Goal: Task Accomplishment & Management: Use online tool/utility

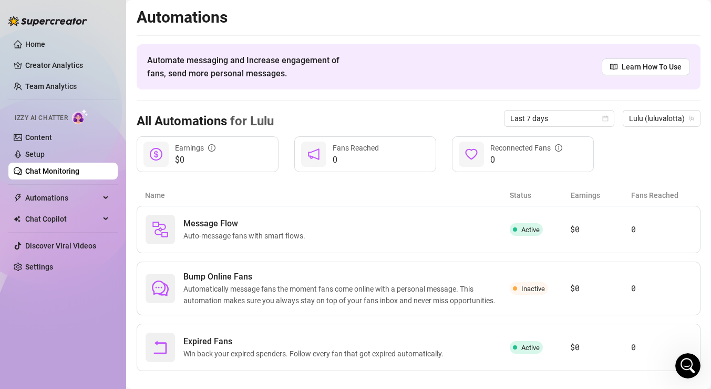
scroll to position [1425, 0]
click at [45, 154] on link "Setup" at bounding box center [34, 154] width 19 height 8
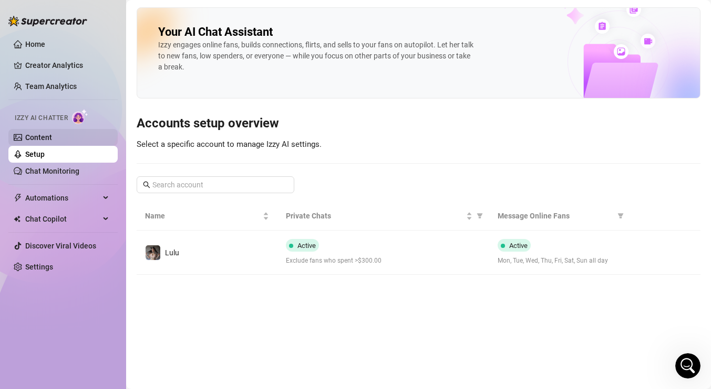
click at [52, 140] on link "Content" at bounding box center [38, 137] width 27 height 8
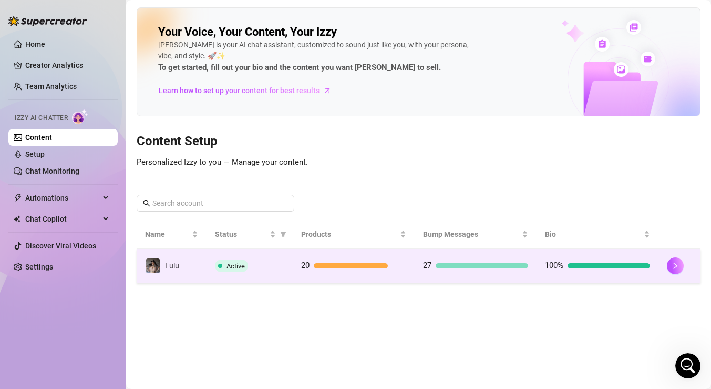
click at [377, 258] on td "20" at bounding box center [354, 266] width 122 height 34
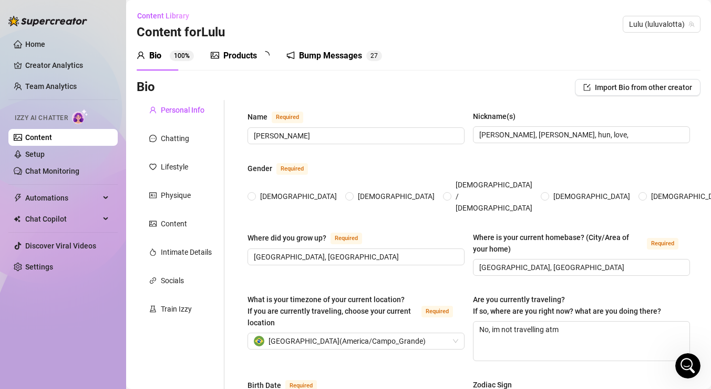
radio input "true"
type input "November 10th, 1997"
click at [270, 60] on span "0" at bounding box center [271, 55] width 4 height 11
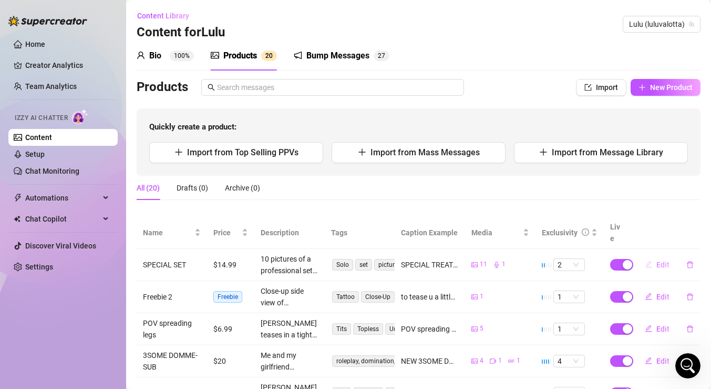
click at [660, 260] on span "Edit" at bounding box center [663, 264] width 13 height 8
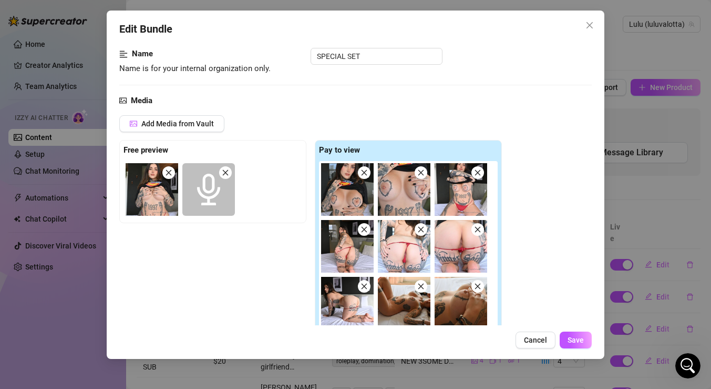
scroll to position [73, 0]
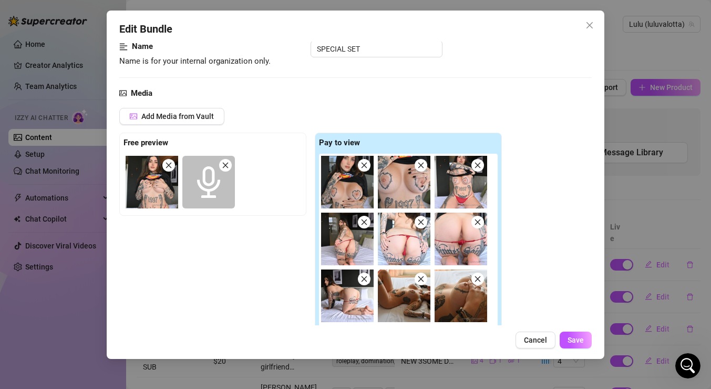
click at [226, 162] on icon "close" at bounding box center [225, 164] width 7 height 7
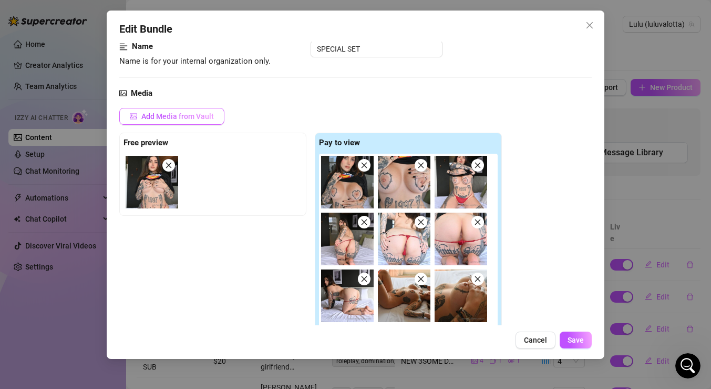
click at [193, 119] on span "Add Media from Vault" at bounding box center [177, 116] width 73 height 8
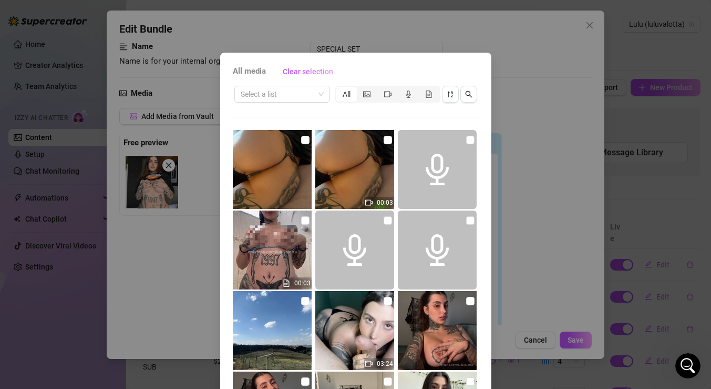
click at [512, 313] on div "All media Clear selection Select a list All 00:03 00:03 03:24 00:14 00:08 00:26…" at bounding box center [355, 194] width 711 height 389
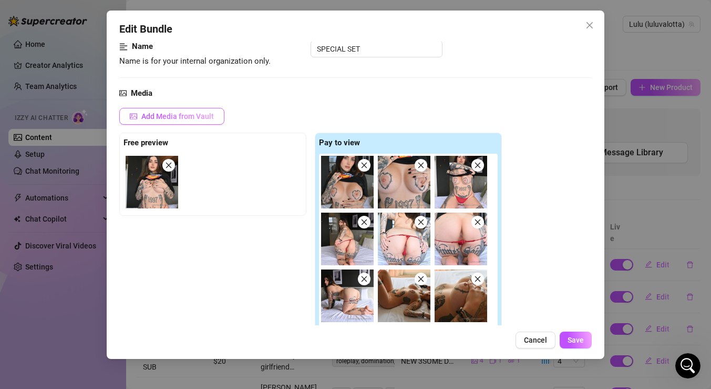
click at [183, 114] on span "Add Media from Vault" at bounding box center [177, 116] width 73 height 8
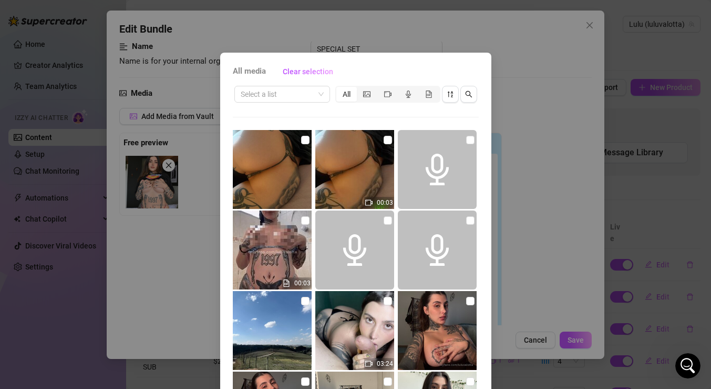
click at [543, 200] on div "All media Clear selection Select a list All 00:03 00:03 03:24 00:14 00:08 00:26…" at bounding box center [355, 194] width 711 height 389
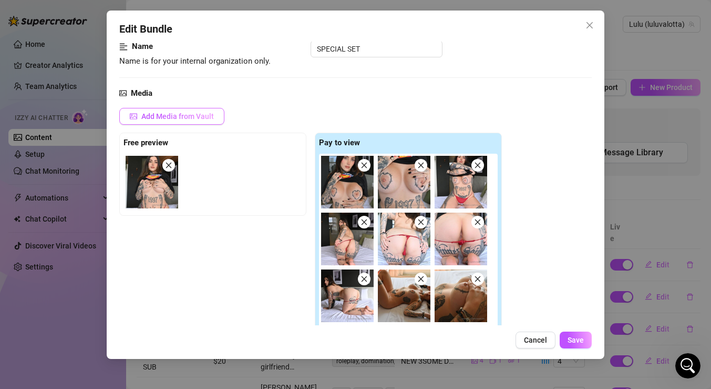
click at [209, 114] on span "Add Media from Vault" at bounding box center [177, 116] width 73 height 8
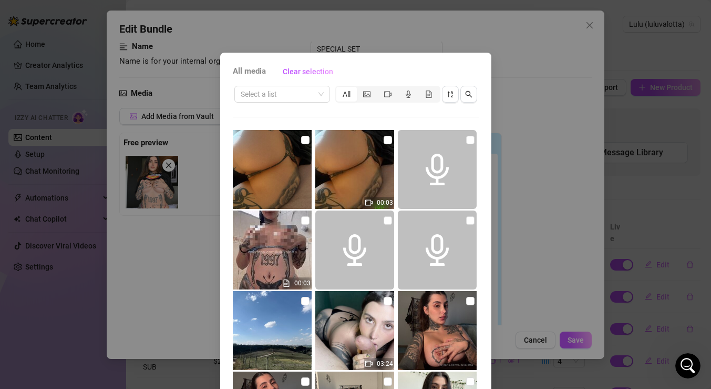
click at [513, 259] on div "All media Clear selection Select a list All 00:03 00:03 03:24 00:14 00:08 00:26…" at bounding box center [355, 194] width 711 height 389
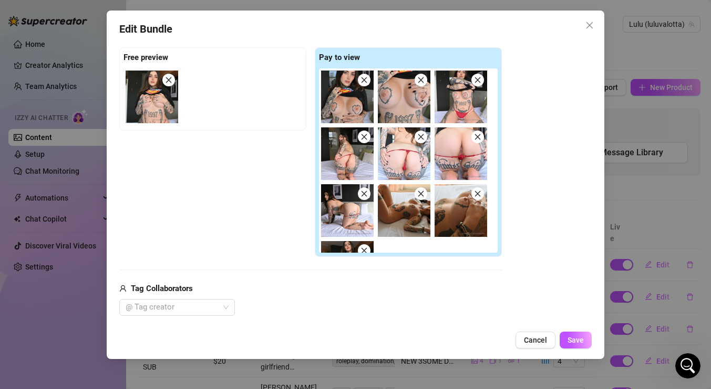
scroll to position [199, 0]
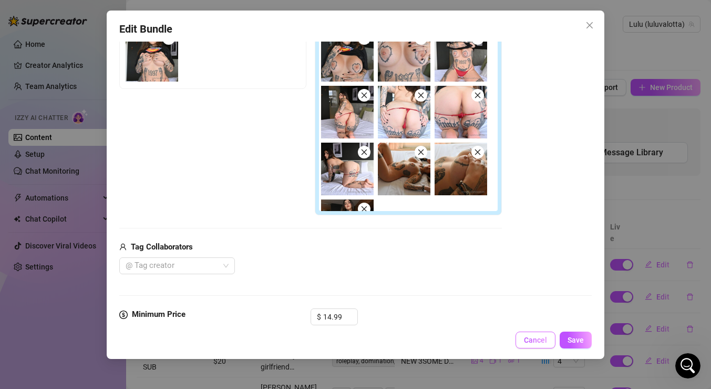
click at [528, 339] on span "Cancel" at bounding box center [535, 339] width 23 height 8
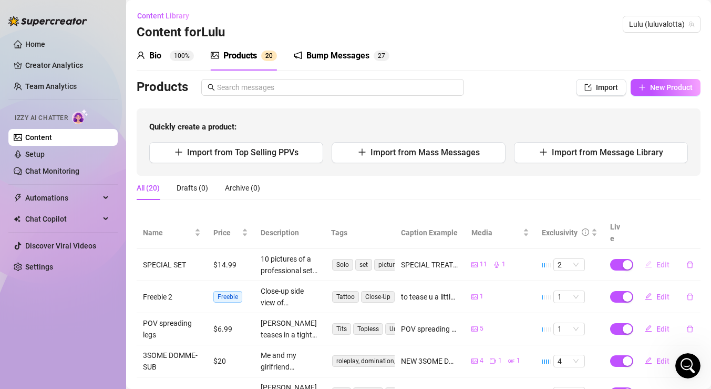
click at [657, 260] on span "Edit" at bounding box center [663, 264] width 13 height 8
type textarea "SPECIAL TREAT 😋 just for my fav fan!! wanted to take ur mind off things and rea…"
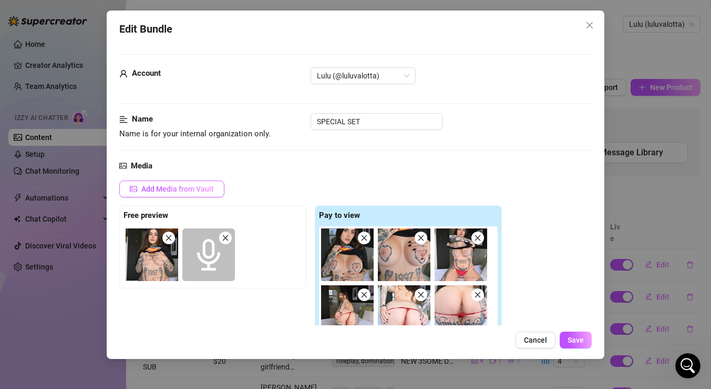
click at [211, 190] on span "Add Media from Vault" at bounding box center [177, 189] width 73 height 8
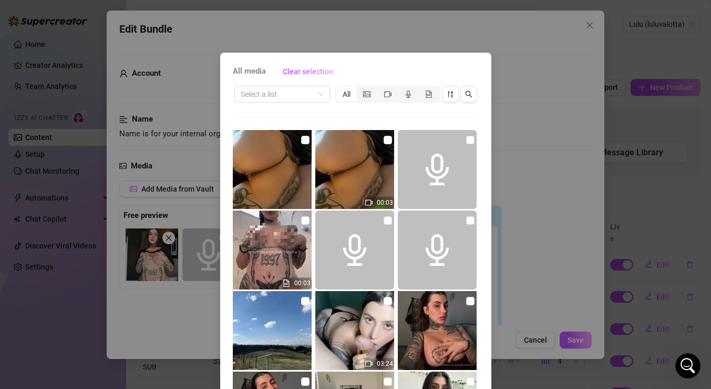
scroll to position [50, 0]
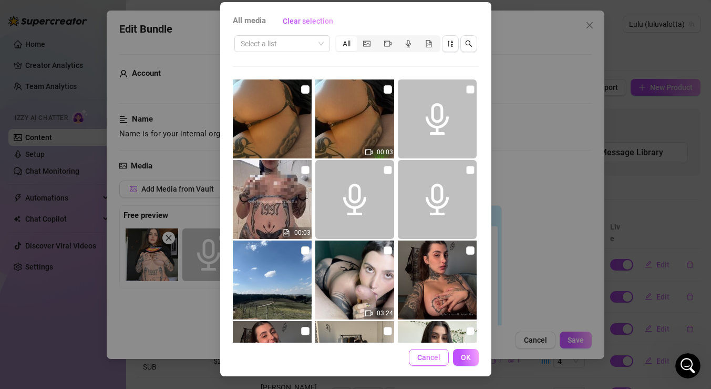
click at [436, 353] on span "Cancel" at bounding box center [428, 357] width 23 height 8
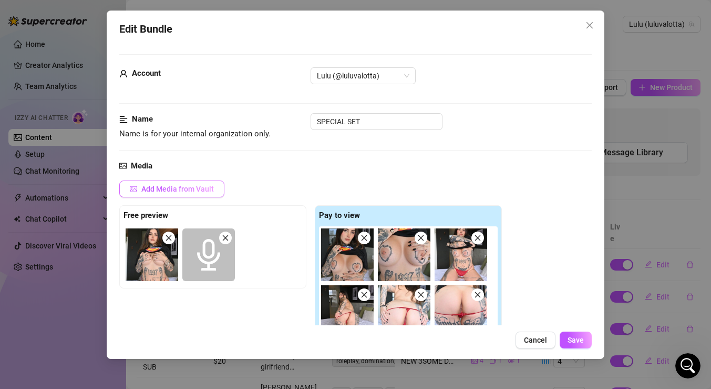
click at [213, 190] on span "Add Media from Vault" at bounding box center [177, 189] width 73 height 8
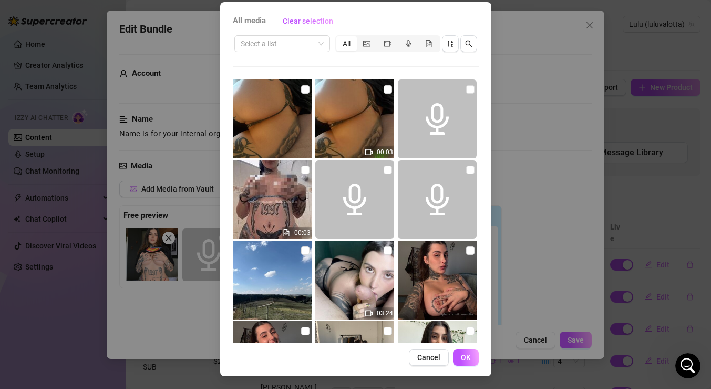
scroll to position [0, 0]
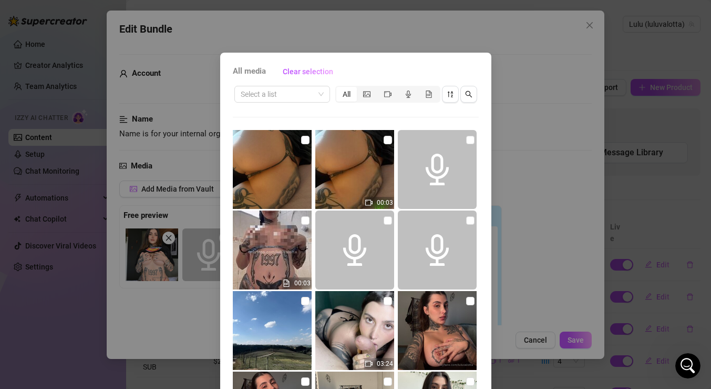
click at [535, 158] on div "All media Clear selection Select a list All 00:03 00:03 03:24 00:14 00:08 00:26…" at bounding box center [355, 194] width 711 height 389
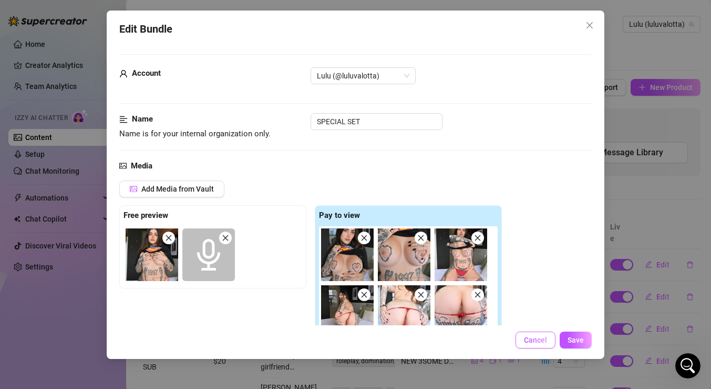
click at [536, 340] on span "Cancel" at bounding box center [535, 339] width 23 height 8
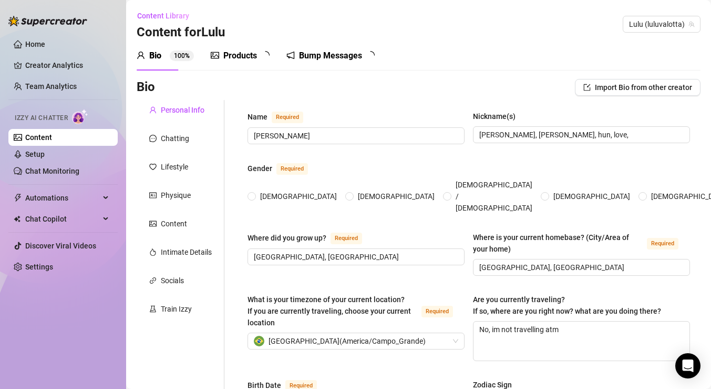
radio input "true"
type input "[DATE]"
click at [263, 56] on sup "2 0" at bounding box center [269, 55] width 16 height 11
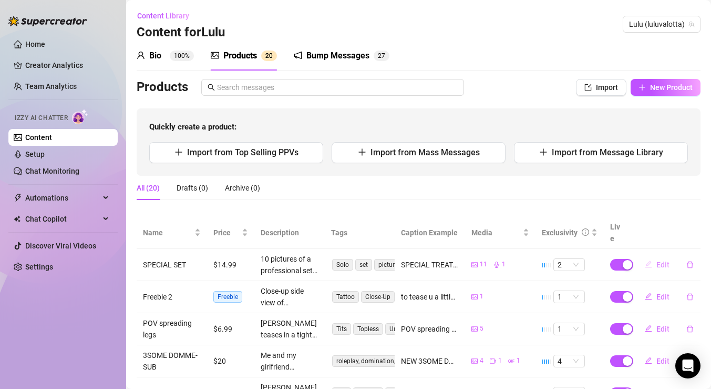
click at [653, 256] on button "Edit" at bounding box center [658, 264] width 42 height 17
type textarea "SPECIAL TREAT 😋 just for my fav fan!! wanted to take ur mind off things and rea…"
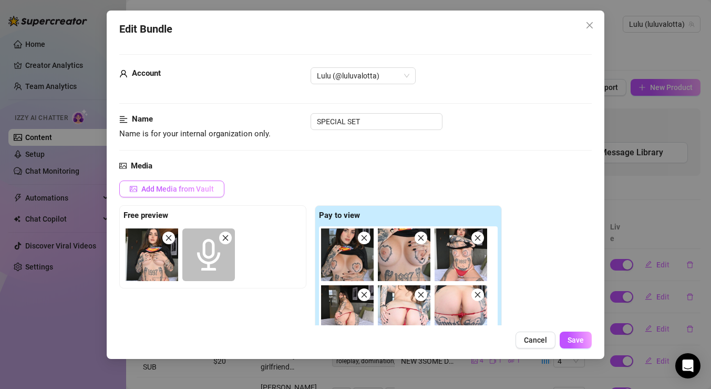
click at [218, 193] on button "Add Media from Vault" at bounding box center [171, 188] width 105 height 17
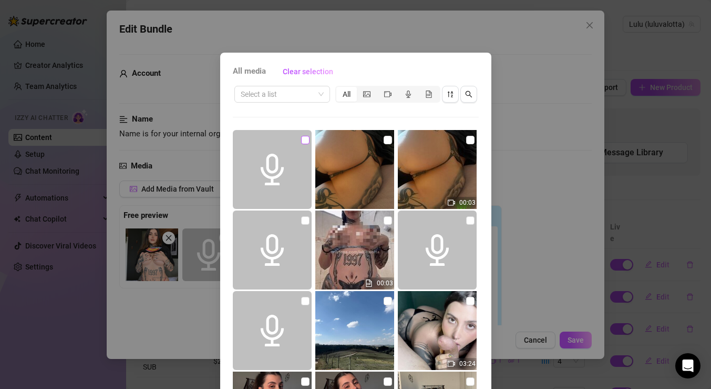
click at [308, 141] on input "checkbox" at bounding box center [305, 140] width 8 height 8
checkbox input "true"
click at [546, 210] on div "All media Clear selection Select a list All 00:03 00:03 03:24 00:14 00:08 00:26…" at bounding box center [355, 194] width 711 height 389
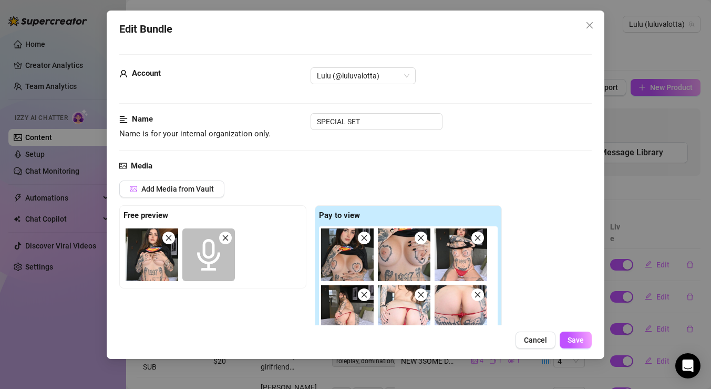
click at [230, 240] on span at bounding box center [225, 237] width 13 height 13
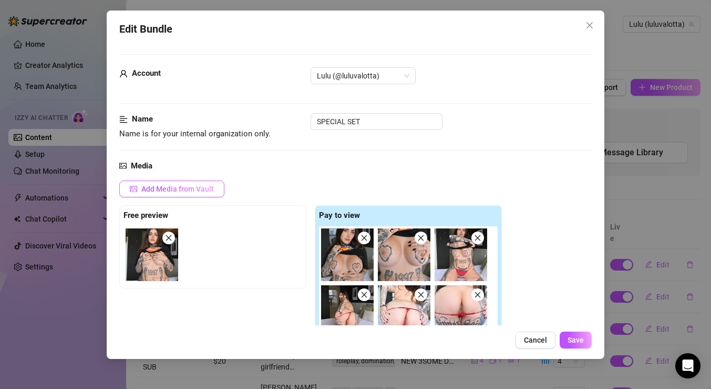
click at [206, 192] on span "Add Media from Vault" at bounding box center [177, 189] width 73 height 8
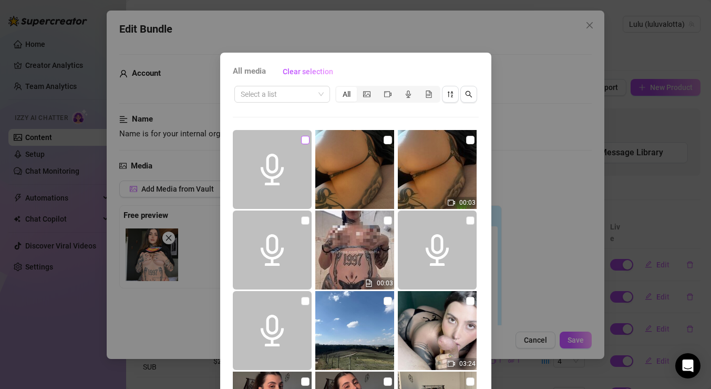
click at [306, 138] on input "checkbox" at bounding box center [305, 140] width 8 height 8
checkbox input "true"
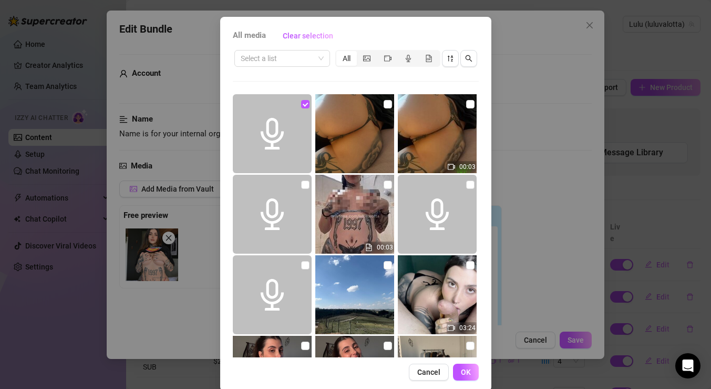
scroll to position [50, 0]
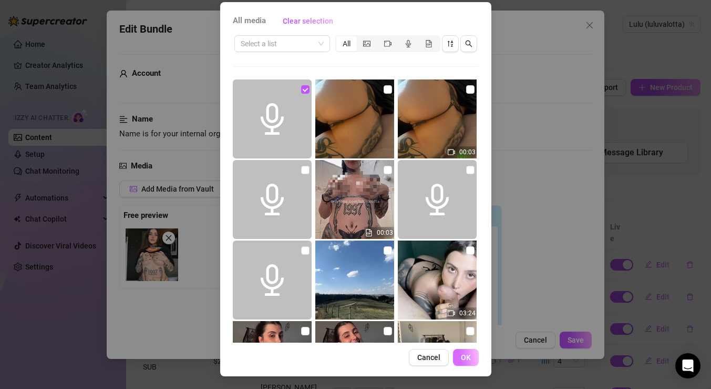
click at [471, 352] on button "OK" at bounding box center [466, 357] width 26 height 17
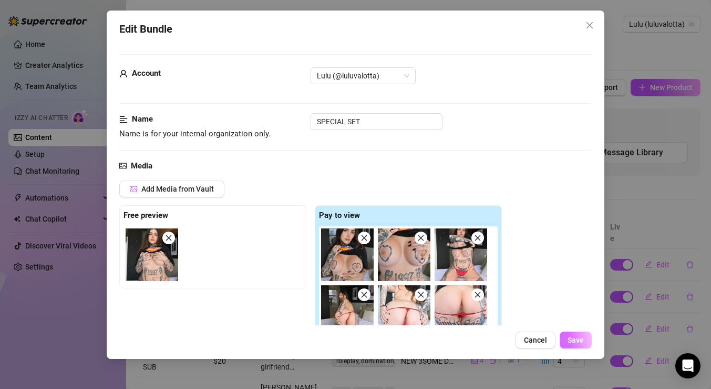
click at [576, 343] on span "Save" at bounding box center [576, 339] width 16 height 8
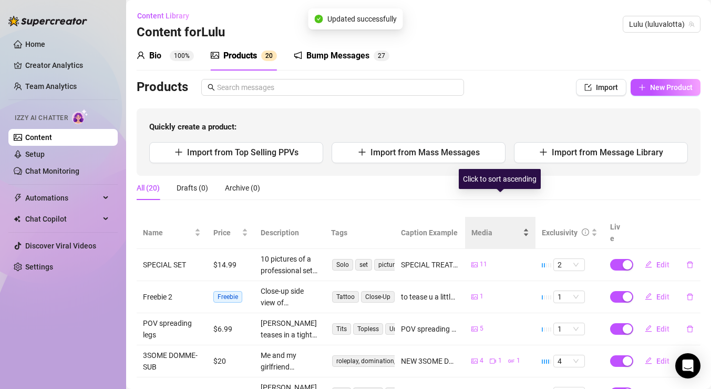
scroll to position [42, 0]
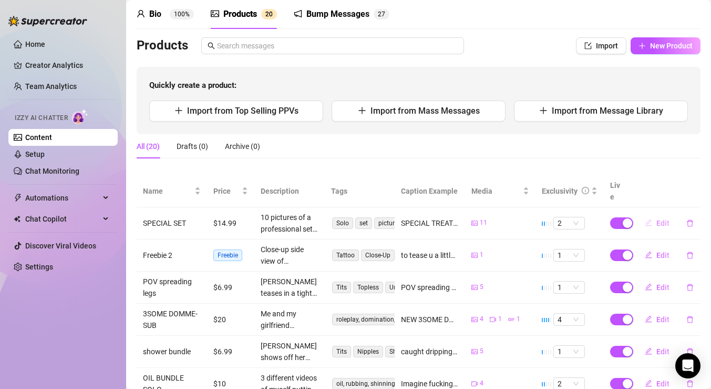
click at [658, 219] on span "Edit" at bounding box center [663, 223] width 13 height 8
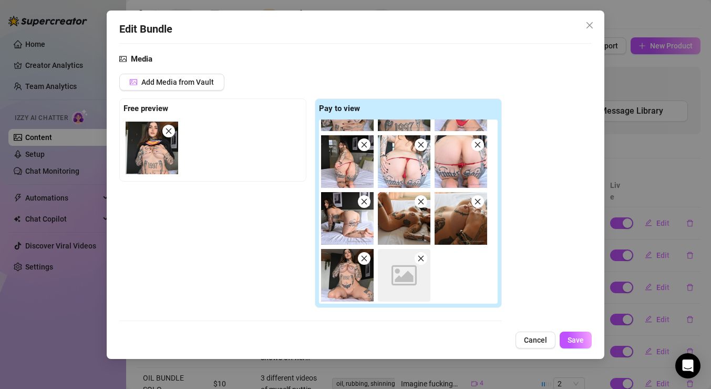
scroll to position [128, 0]
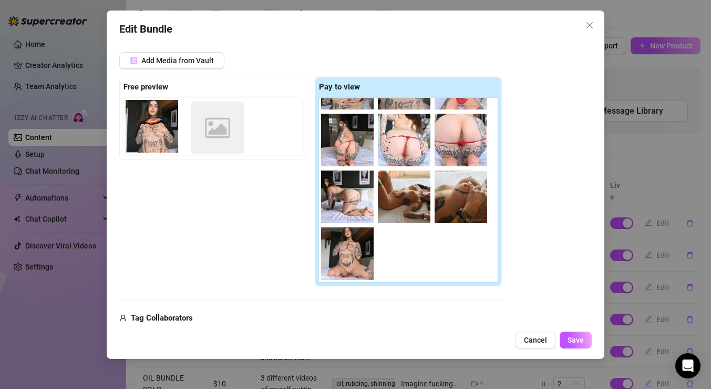
drag, startPoint x: 412, startPoint y: 259, endPoint x: 223, endPoint y: 134, distance: 226.4
click at [223, 134] on div "Free preview Pay to view Image placeholder" at bounding box center [310, 181] width 383 height 209
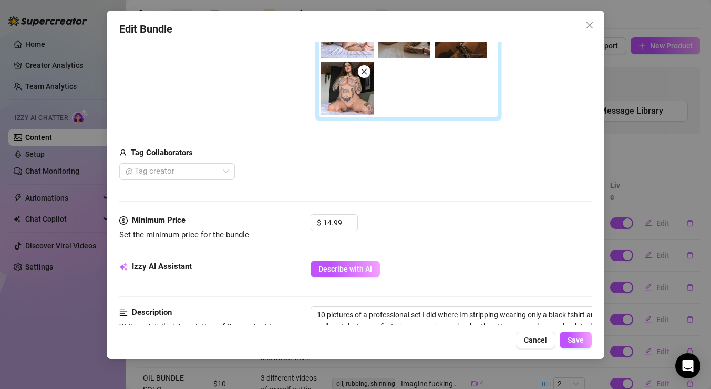
scroll to position [320, 0]
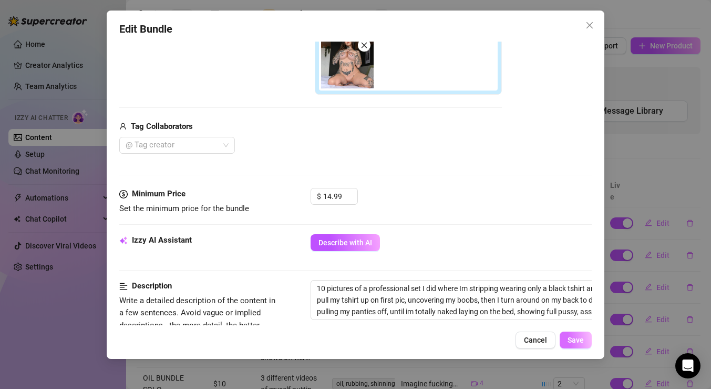
click at [577, 338] on span "Save" at bounding box center [576, 339] width 16 height 8
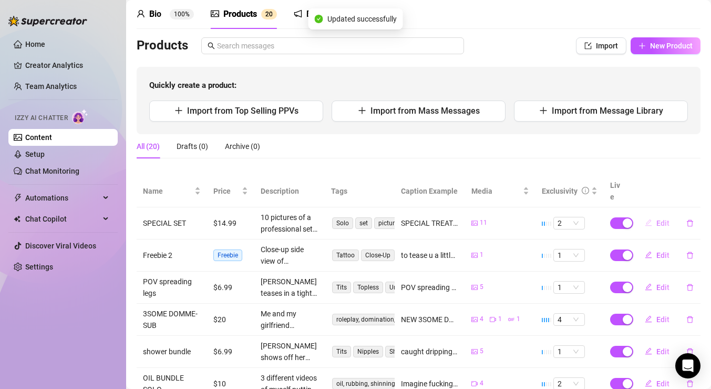
click at [662, 219] on span "Edit" at bounding box center [663, 223] width 13 height 8
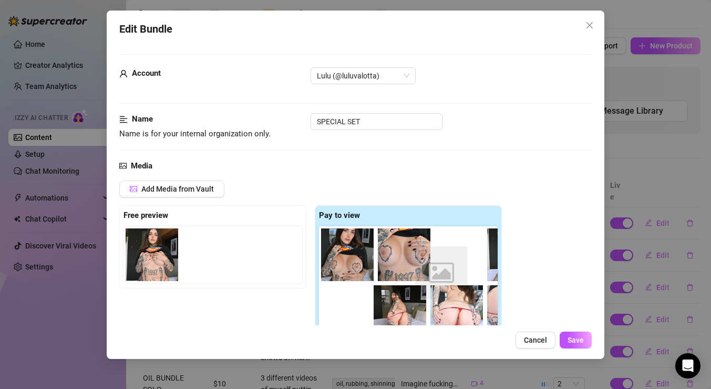
drag, startPoint x: 220, startPoint y: 260, endPoint x: 455, endPoint y: 278, distance: 236.2
click at [455, 278] on div "Free preview Image placeholder Pay to view" at bounding box center [310, 309] width 383 height 209
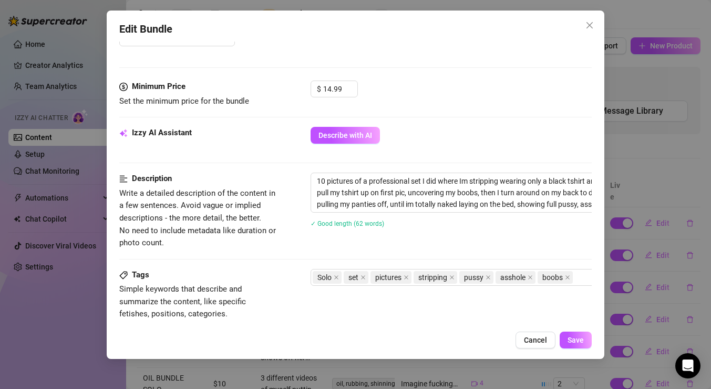
scroll to position [106, 0]
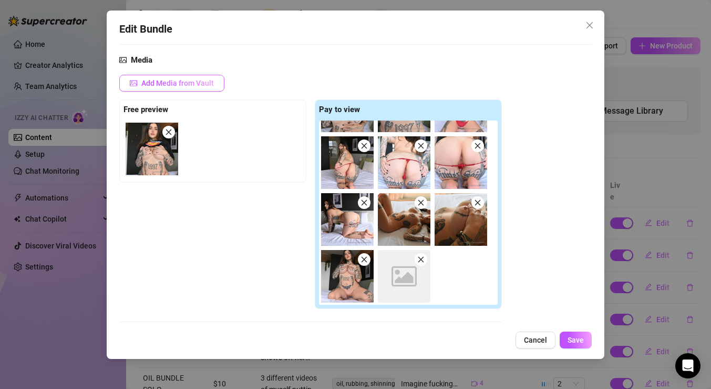
click at [212, 82] on span "Add Media from Vault" at bounding box center [177, 83] width 73 height 8
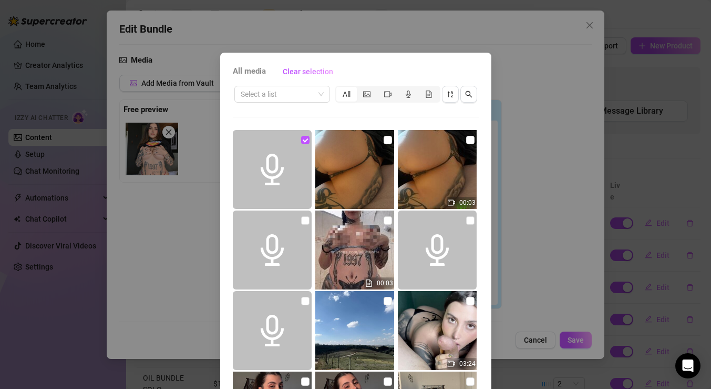
scroll to position [50, 0]
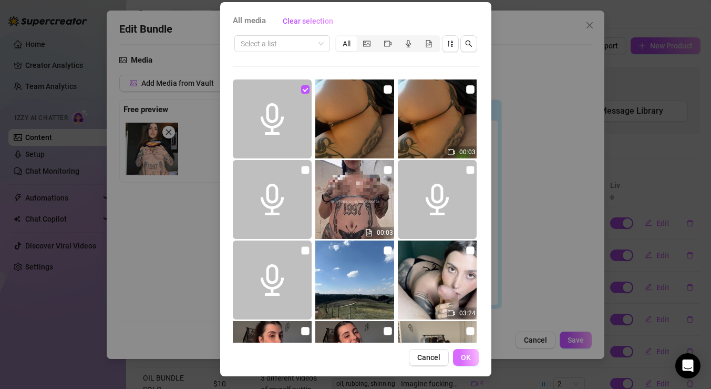
click at [463, 361] on span "OK" at bounding box center [466, 357] width 10 height 8
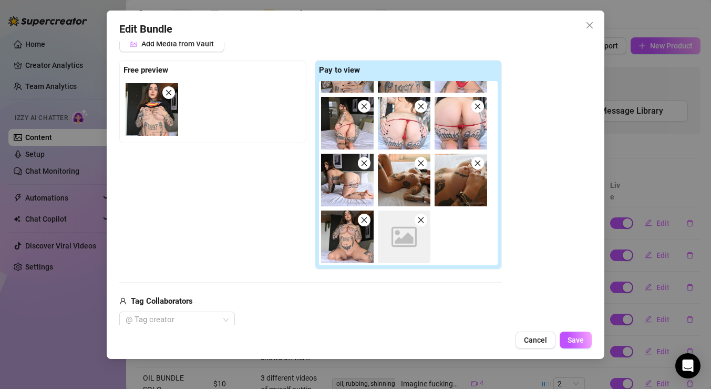
scroll to position [135, 0]
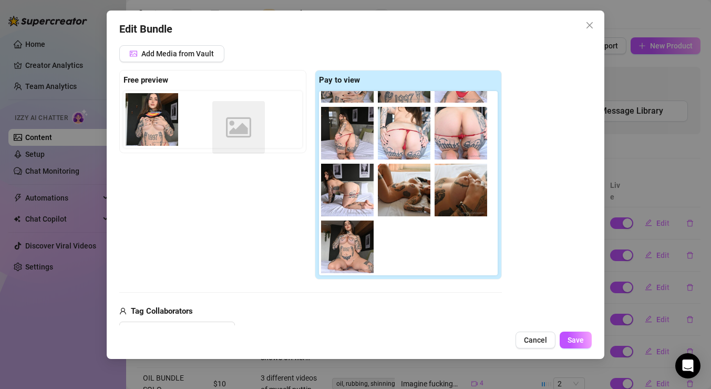
drag, startPoint x: 410, startPoint y: 250, endPoint x: 239, endPoint y: 133, distance: 206.9
click at [239, 132] on div "Free preview Pay to view Image placeholder" at bounding box center [310, 174] width 383 height 209
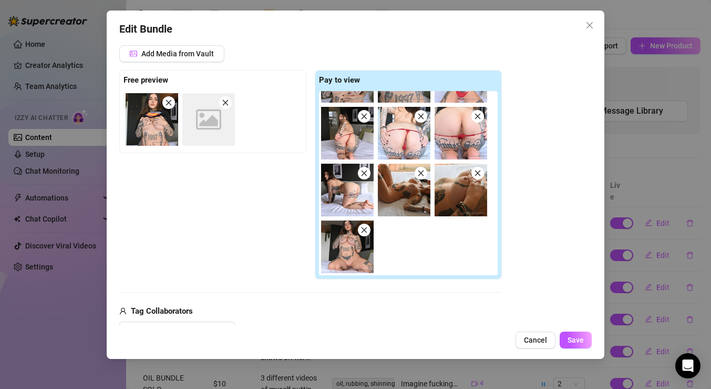
click at [219, 122] on icon "Image placeholder" at bounding box center [208, 119] width 25 height 25
click at [577, 333] on button "Save" at bounding box center [576, 339] width 32 height 17
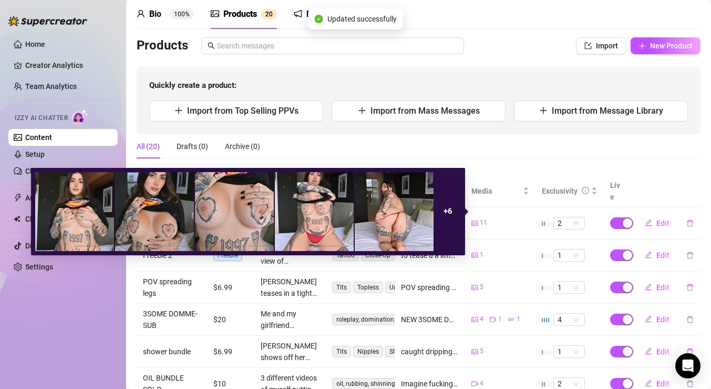
click at [442, 217] on div "+ 6" at bounding box center [448, 211] width 26 height 79
click at [448, 210] on strong "+ 6" at bounding box center [448, 210] width 9 height 9
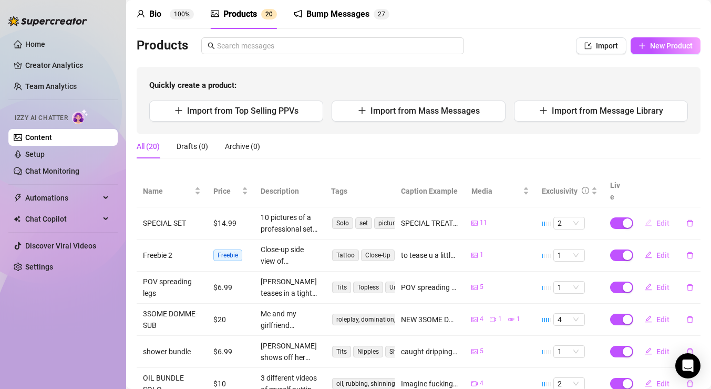
click at [662, 219] on span "Edit" at bounding box center [663, 223] width 13 height 8
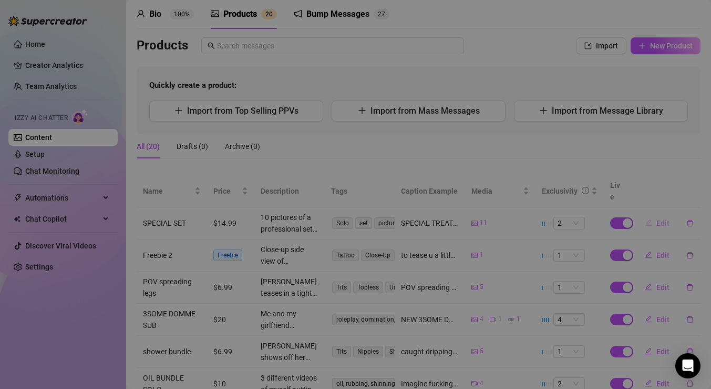
type textarea "SPECIAL TREAT 😋 just for my fav fan!! wanted to take ur mind off things and rea…"
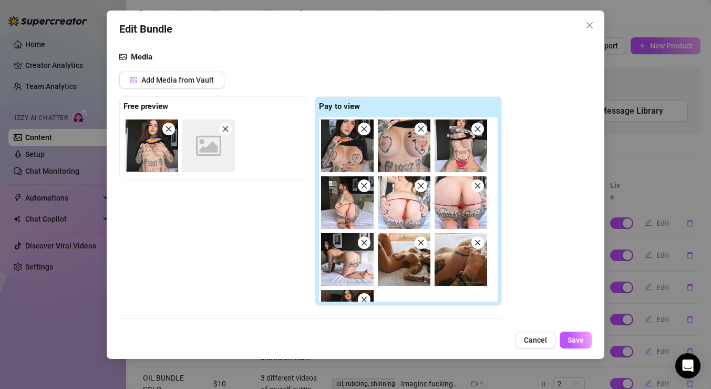
scroll to position [0, 0]
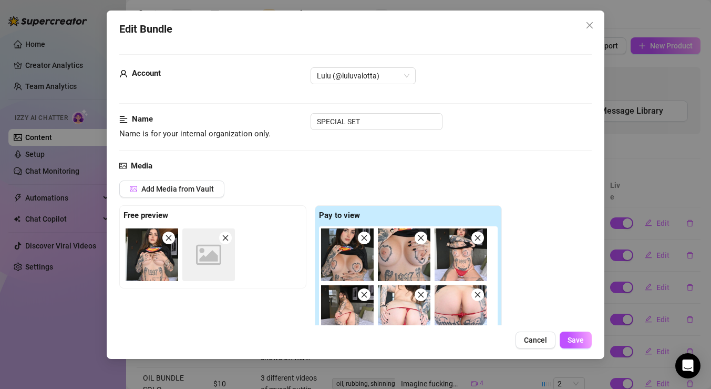
click at [225, 236] on icon "close" at bounding box center [225, 237] width 7 height 7
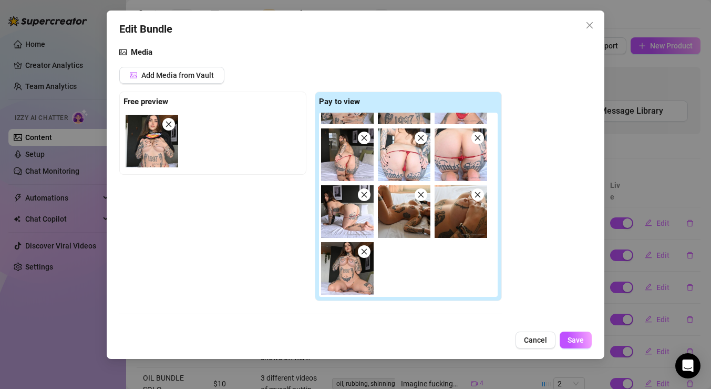
scroll to position [117, 0]
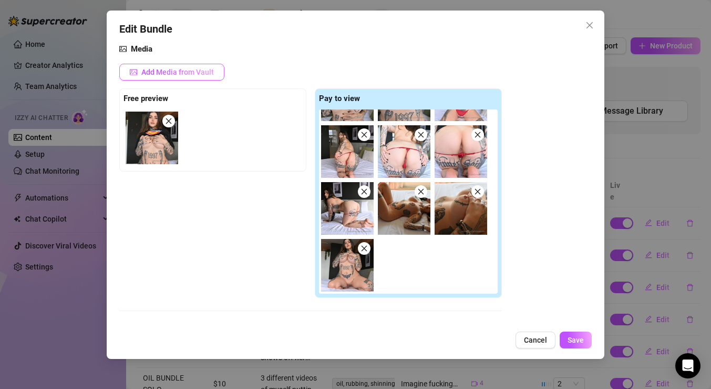
click at [213, 76] on button "Add Media from Vault" at bounding box center [171, 72] width 105 height 17
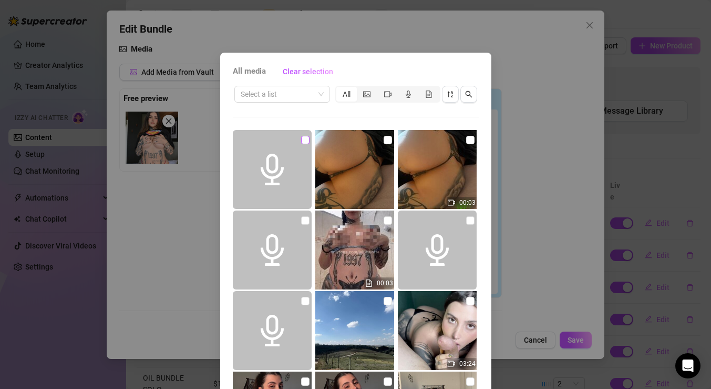
click at [305, 140] on input "checkbox" at bounding box center [305, 140] width 8 height 8
checkbox input "true"
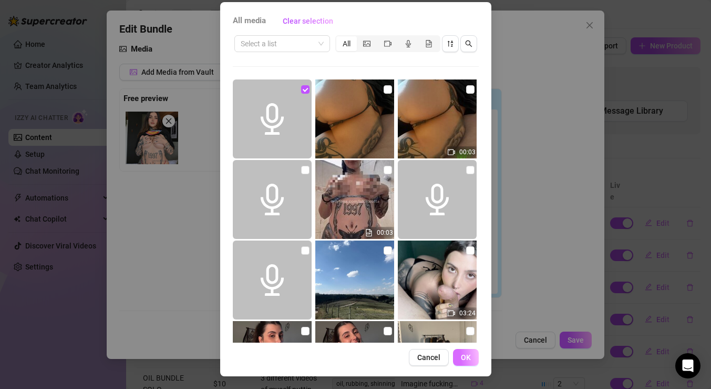
click at [468, 357] on span "OK" at bounding box center [466, 357] width 10 height 8
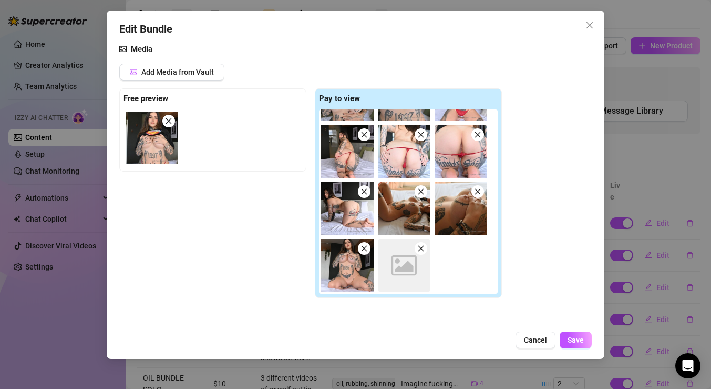
click at [425, 248] on span at bounding box center [421, 248] width 13 height 13
click at [573, 341] on span "Save" at bounding box center [576, 339] width 16 height 8
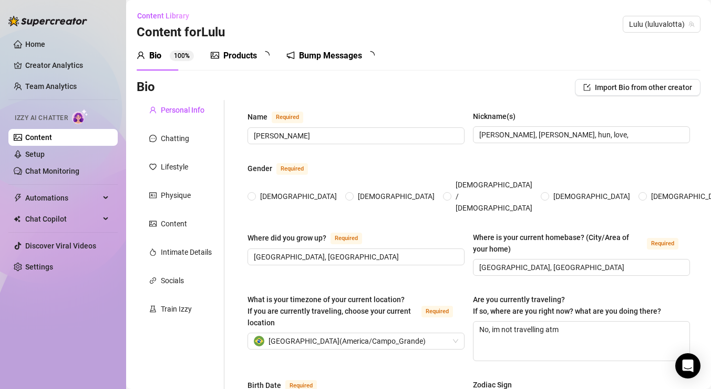
radio input "true"
type input "[DATE]"
click at [261, 59] on span "2 0" at bounding box center [269, 55] width 16 height 11
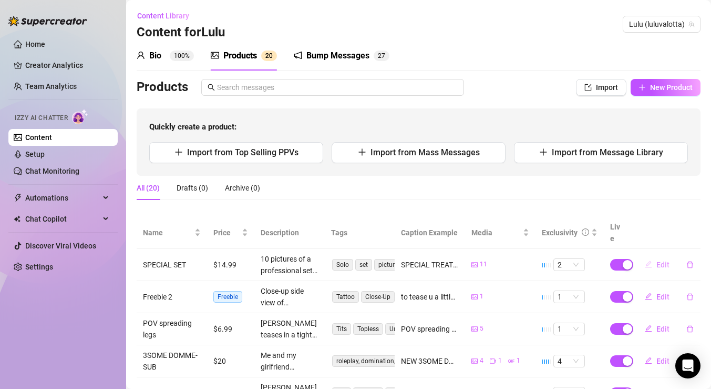
click at [651, 260] on icon "edit" at bounding box center [648, 263] width 7 height 7
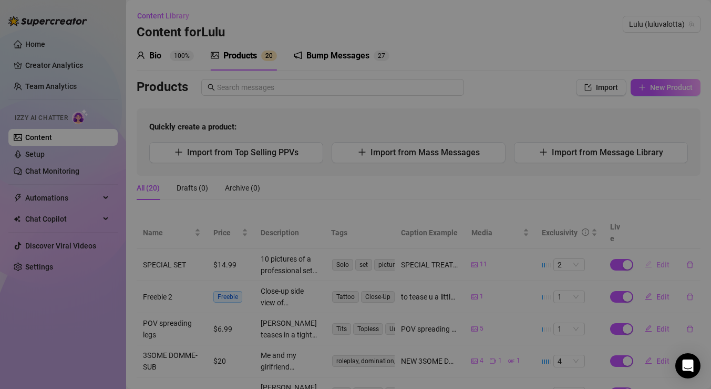
type textarea "SPECIAL TREAT 😋 just for my fav fan!! wanted to take ur mind off things and rea…"
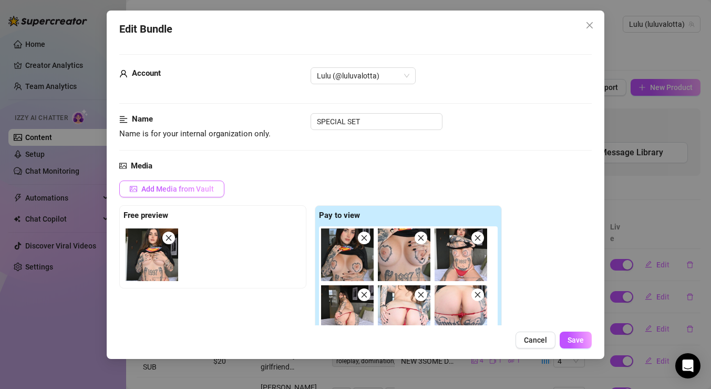
click at [208, 190] on span "Add Media from Vault" at bounding box center [177, 189] width 73 height 8
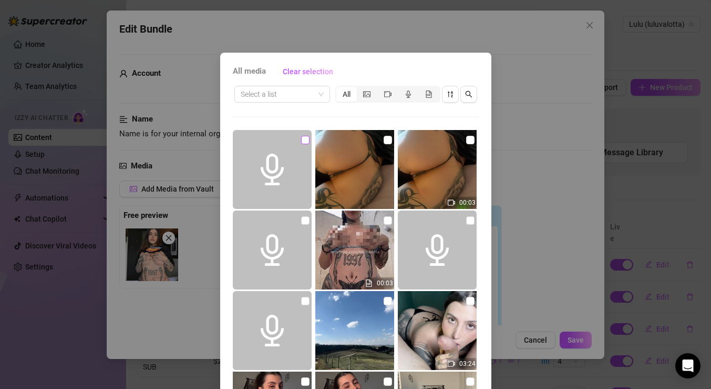
click at [302, 141] on input "checkbox" at bounding box center [305, 140] width 8 height 8
checkbox input "true"
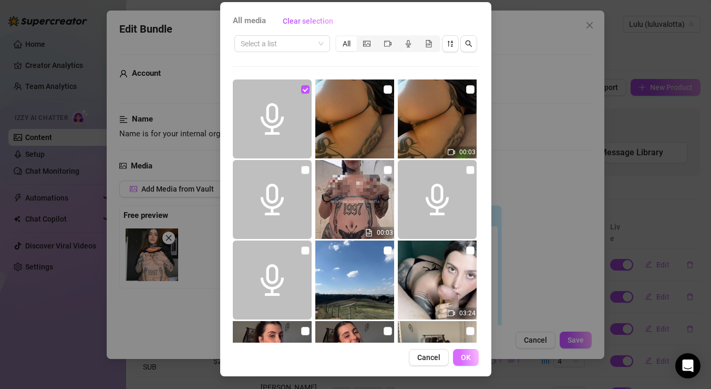
click at [466, 354] on span "OK" at bounding box center [466, 357] width 10 height 8
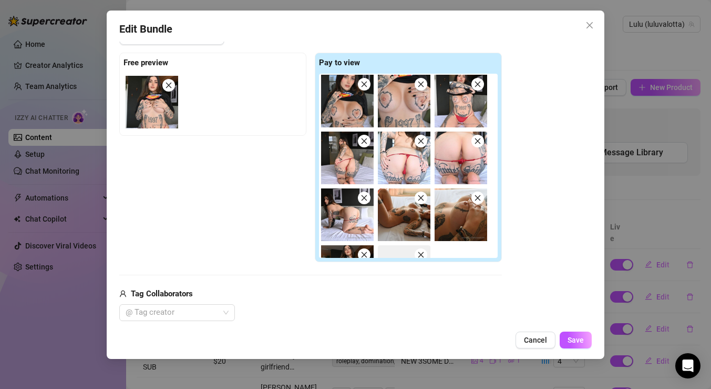
scroll to position [43, 0]
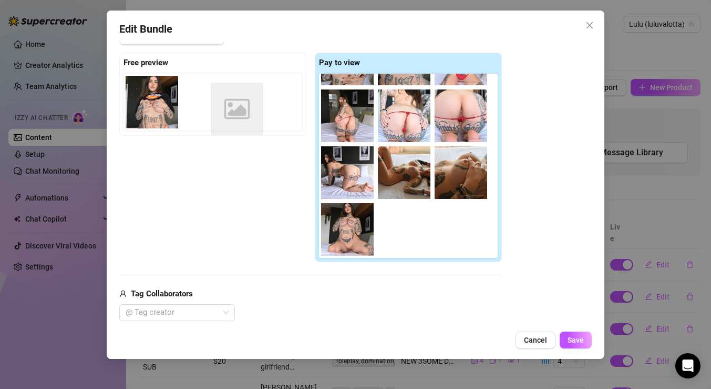
drag, startPoint x: 415, startPoint y: 232, endPoint x: 244, endPoint y: 112, distance: 208.7
click at [244, 112] on div "Free preview Pay to view Image placeholder" at bounding box center [310, 157] width 383 height 209
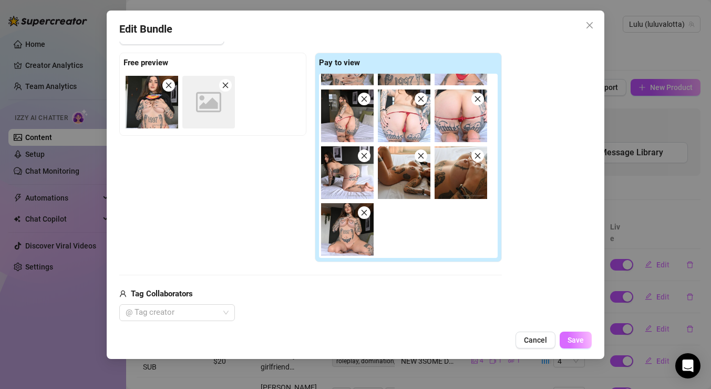
click at [580, 338] on span "Save" at bounding box center [576, 339] width 16 height 8
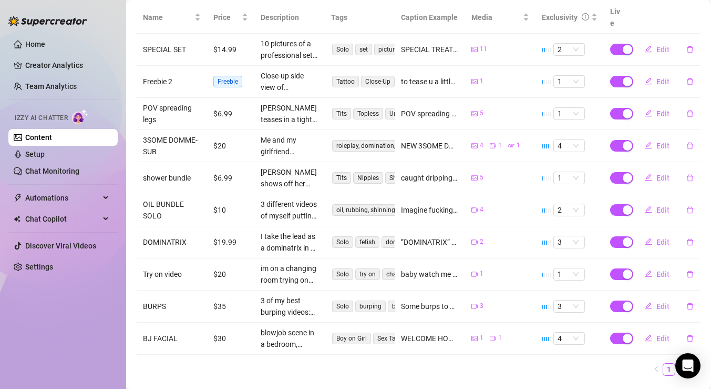
scroll to position [230, 0]
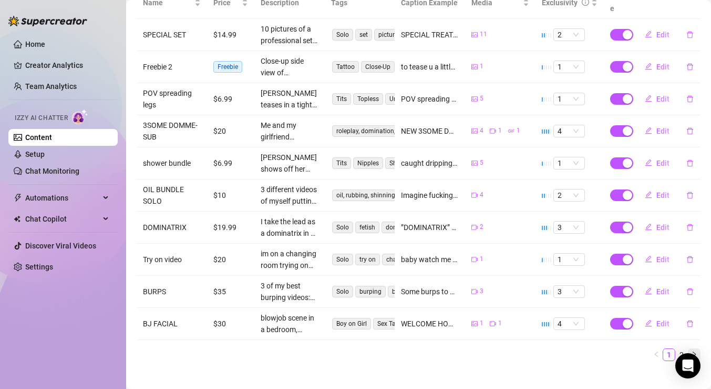
click at [694, 351] on icon "right" at bounding box center [694, 354] width 6 height 6
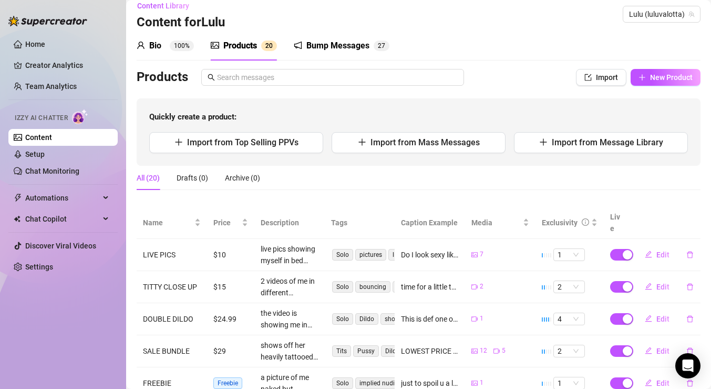
scroll to position [0, 0]
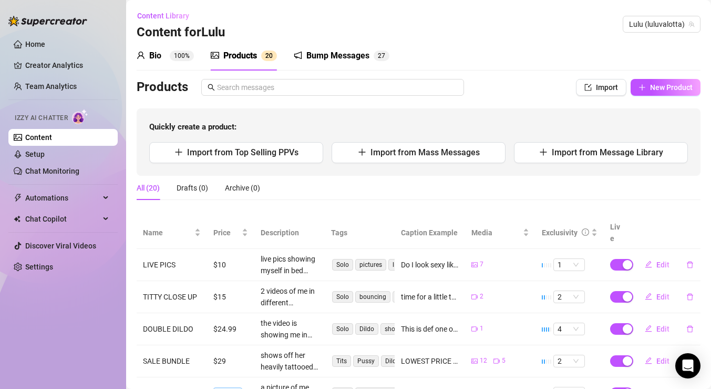
click at [346, 60] on div "Bump Messages" at bounding box center [337, 55] width 63 height 13
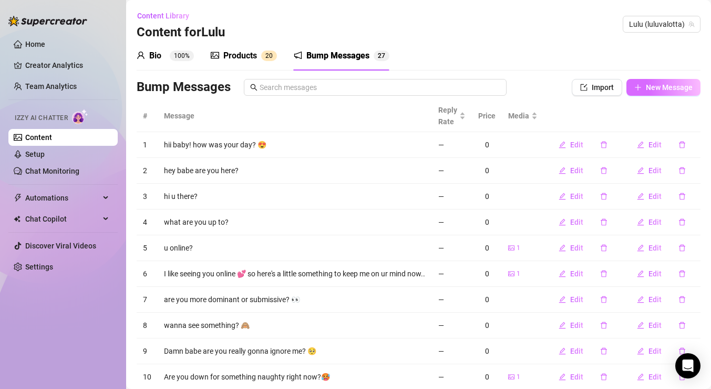
click at [653, 89] on span "New Message" at bounding box center [669, 87] width 47 height 8
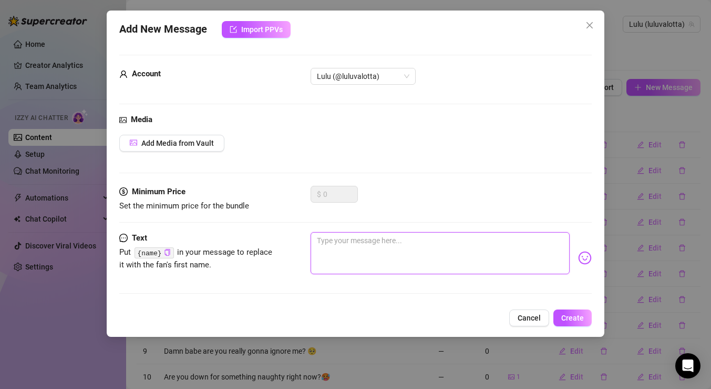
click at [373, 240] on textarea at bounding box center [440, 253] width 259 height 42
type textarea "c"
type textarea "ca"
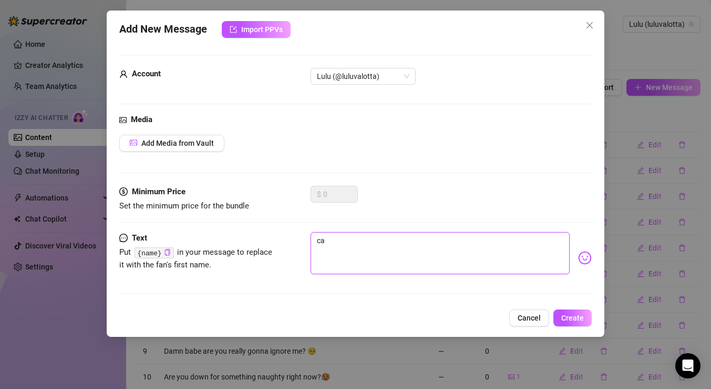
type textarea "can"
type textarea "can i"
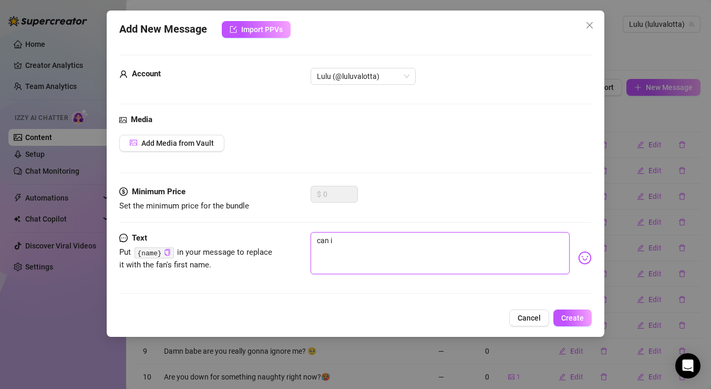
type textarea "can i"
type textarea "can i b"
type textarea "can i be"
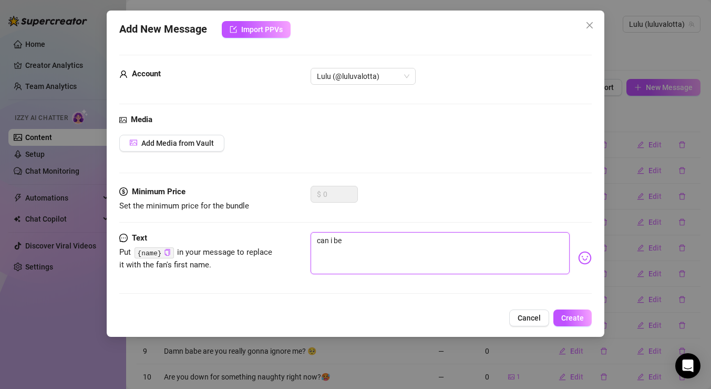
type textarea "can i be"
type textarea "can i be t"
type textarea "can i be th"
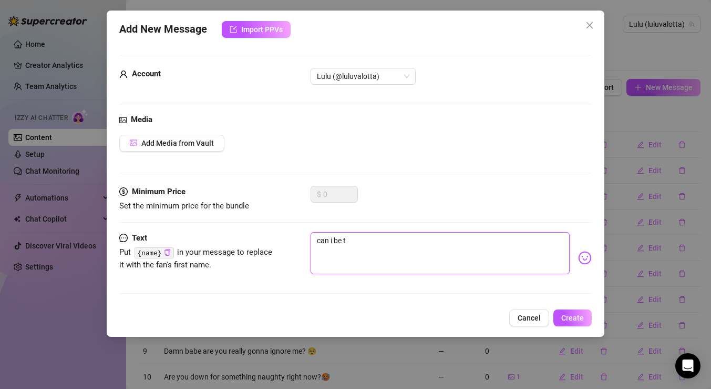
type textarea "can i be th"
type textarea "can i be the"
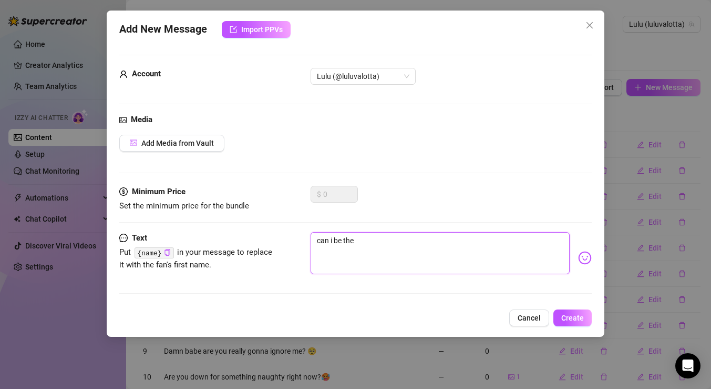
type textarea "can i be the r"
type textarea "can i be the re"
type textarea "can i be the res"
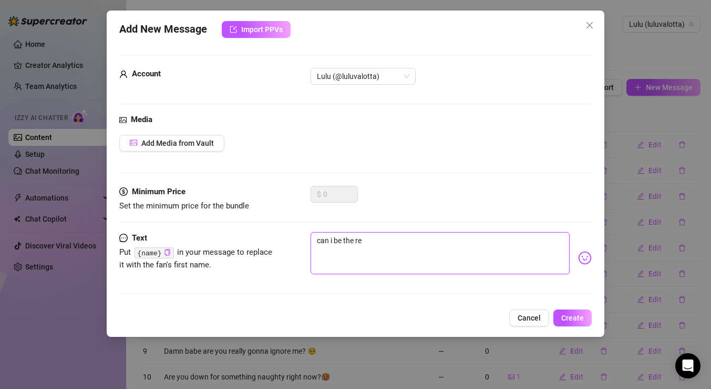
type textarea "can i be the res"
type textarea "can i be the ress"
type textarea "can i be the res"
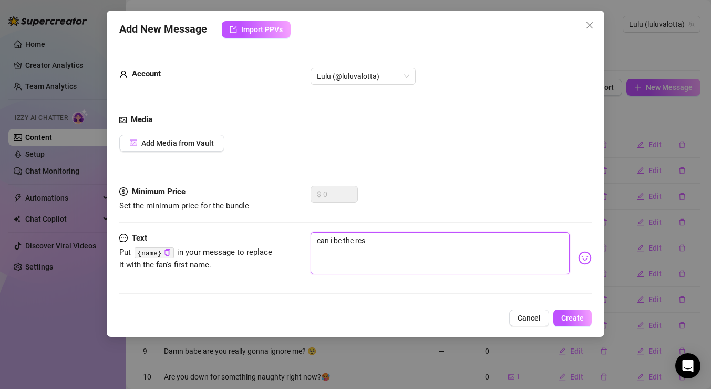
type textarea "can i be the re"
type textarea "can i be the rea"
type textarea "can i be the reas"
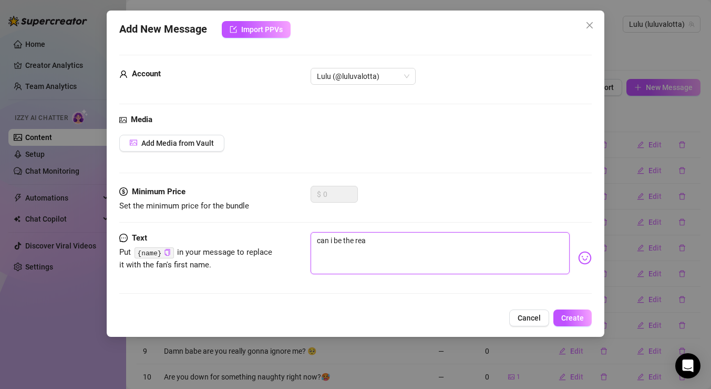
type textarea "can i be the reas"
type textarea "can i be the reaso"
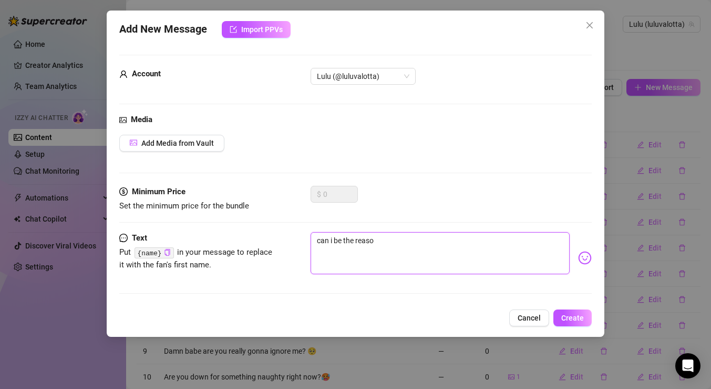
type textarea "can i be the reaso"
type textarea "can i be the reason"
type textarea "can i be the reason u"
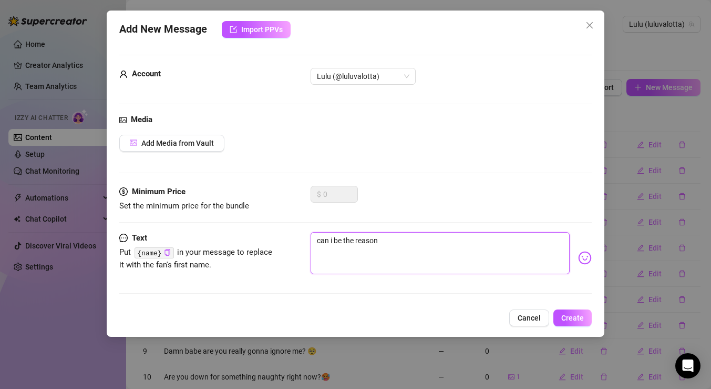
type textarea "can i be the reason u"
type textarea "can i be the reason ur"
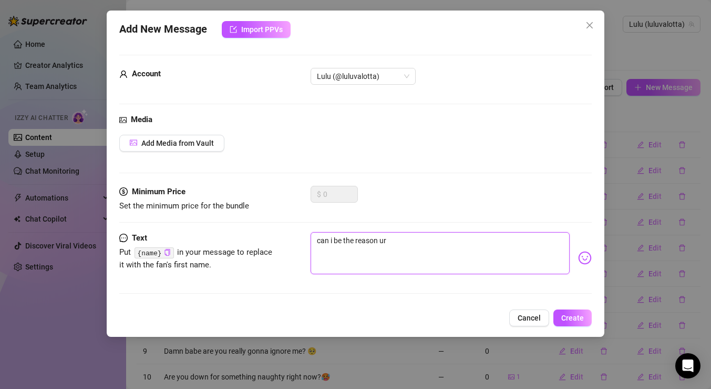
type textarea "can i be the reason ur b"
type textarea "can i be the reason ur ba"
type textarea "can i be the reason ur bal"
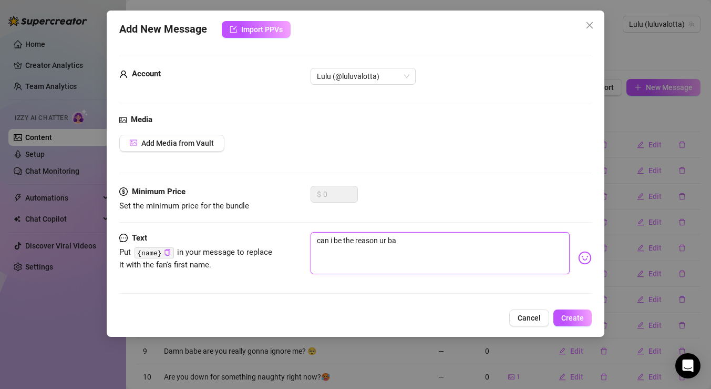
type textarea "can i be the reason ur bal"
type textarea "can i be the reason ur ball"
type textarea "can i be the reason ur balls"
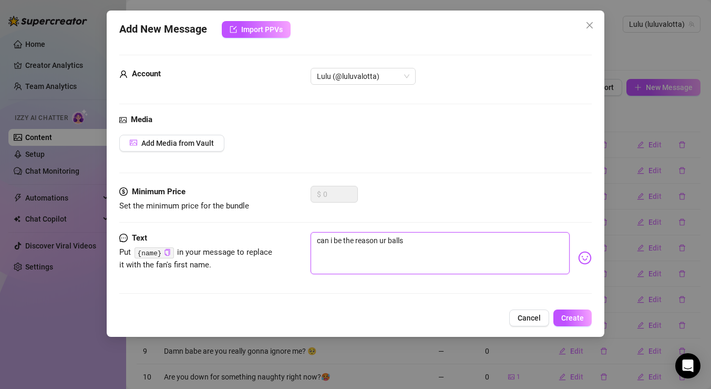
type textarea "can i be the reason ur balls"
type textarea "can i be the reason ur balls a"
type textarea "can i be the reason ur balls ar"
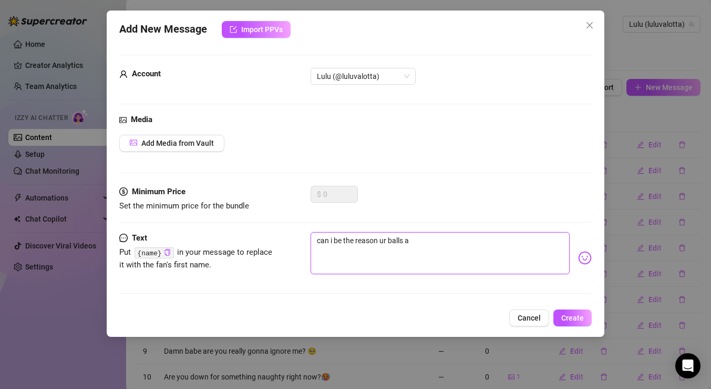
type textarea "can i be the reason ur balls ar"
type textarea "can i be the reason ur balls are"
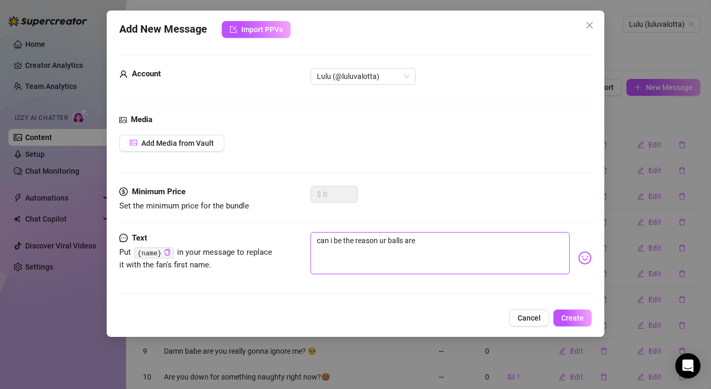
type textarea "can i be the reason ur balls are e"
type textarea "can i be the reason ur balls are em"
type textarea "can i be the reason ur balls are emp"
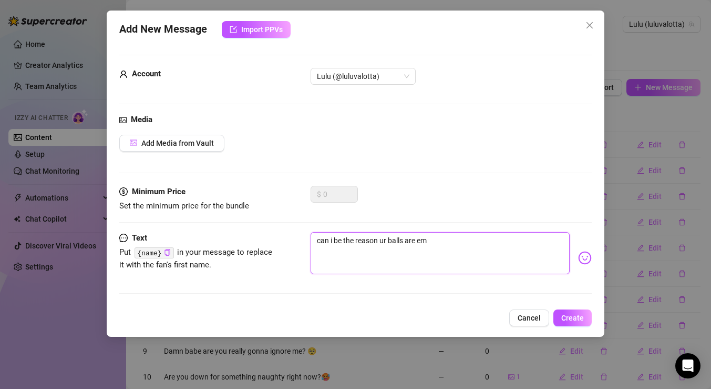
type textarea "can i be the reason ur balls are emp"
type textarea "can i be the reason ur balls are empt"
type textarea "can i be the reason ur balls are empty"
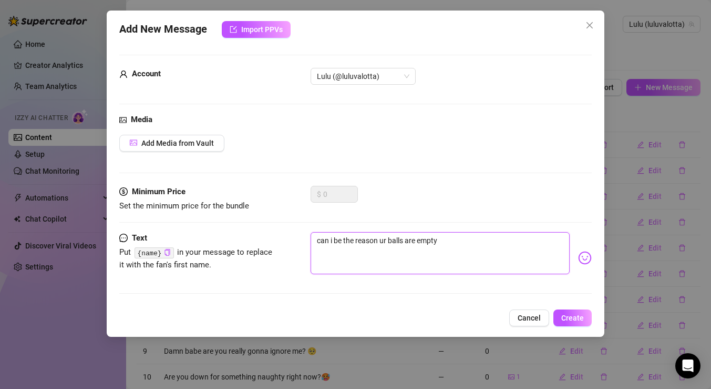
type textarea "can i be the reason ur balls are empty"
type textarea "can i be the reason ur balls are empty t"
type textarea "can i be the reason ur balls are empty to"
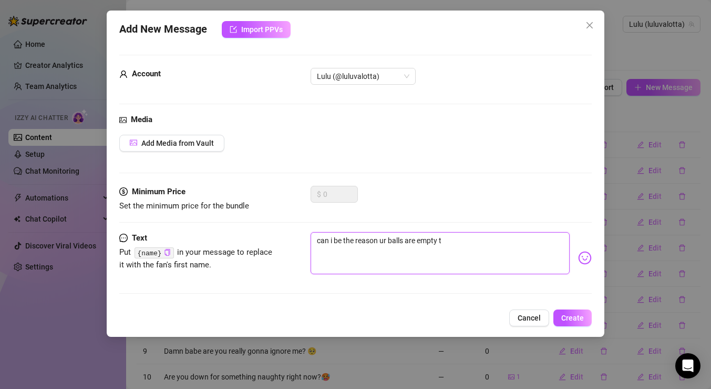
type textarea "can i be the reason ur balls are empty to"
type textarea "can i be the reason ur balls are empty tod"
type textarea "can i be the reason ur balls are empty toda"
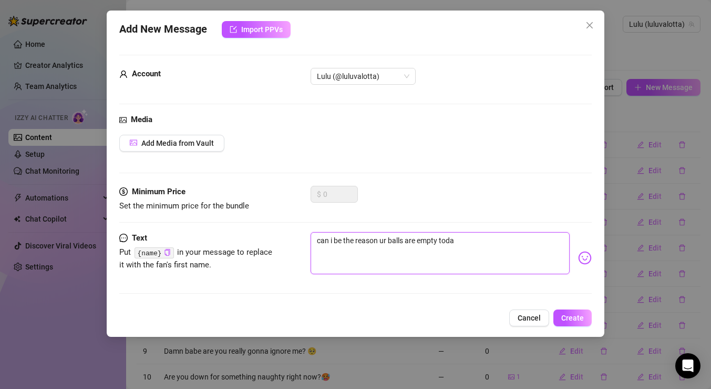
type textarea "can i be the reason ur balls are empty today"
type textarea "can i be the reason ur balls are empty today?"
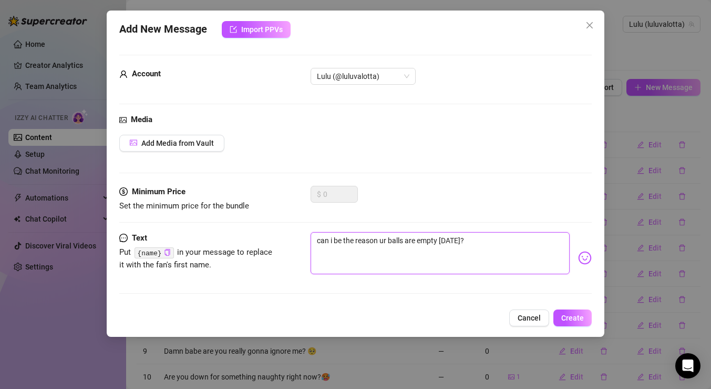
type textarea "can i be the reason ur balls are empty today?"
type textarea "can i be the reason ur balls are empty today? <"
type textarea "can i be the reason ur balls are empty today? <3"
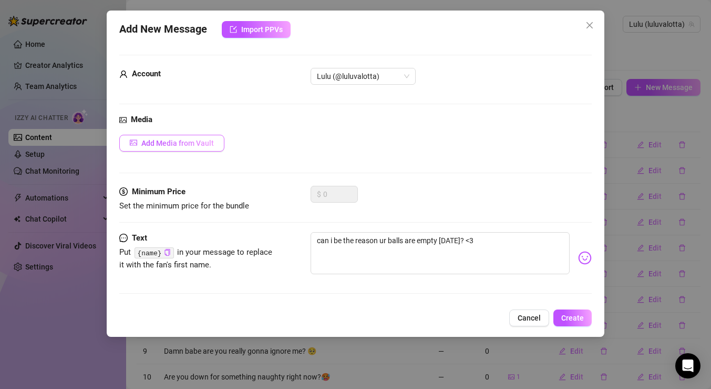
click at [206, 139] on span "Add Media from Vault" at bounding box center [177, 143] width 73 height 8
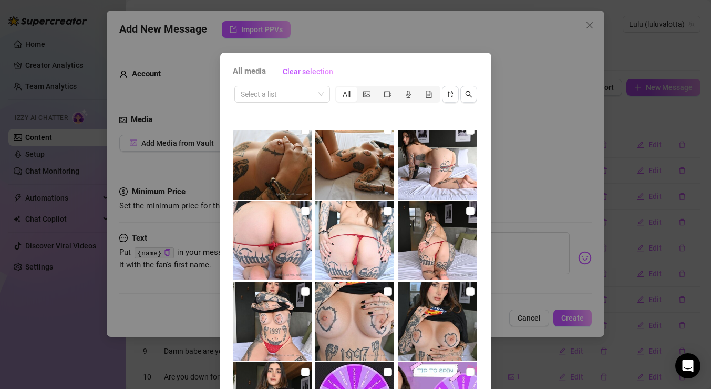
scroll to position [746, 0]
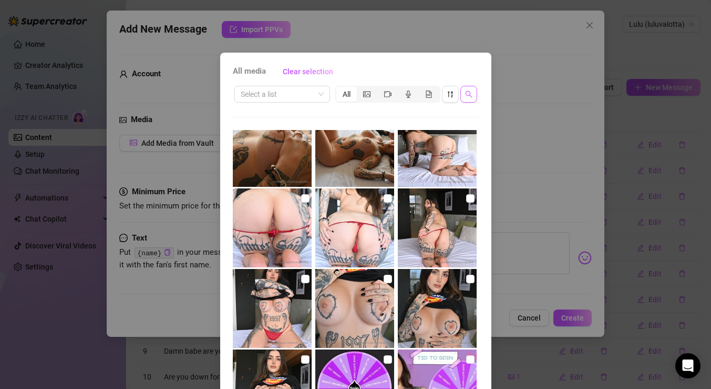
click at [469, 93] on icon "search" at bounding box center [468, 93] width 7 height 7
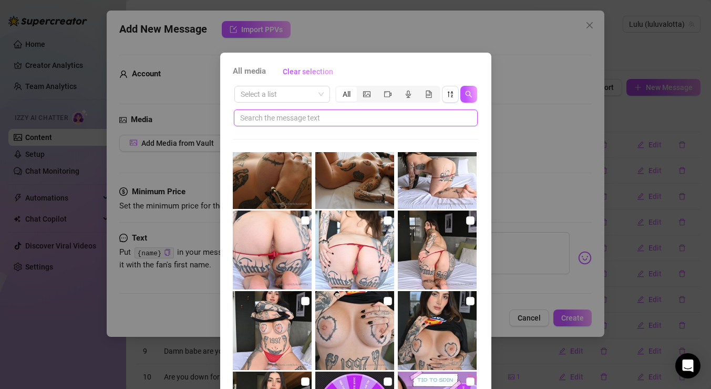
click at [339, 118] on input "text" at bounding box center [351, 118] width 223 height 12
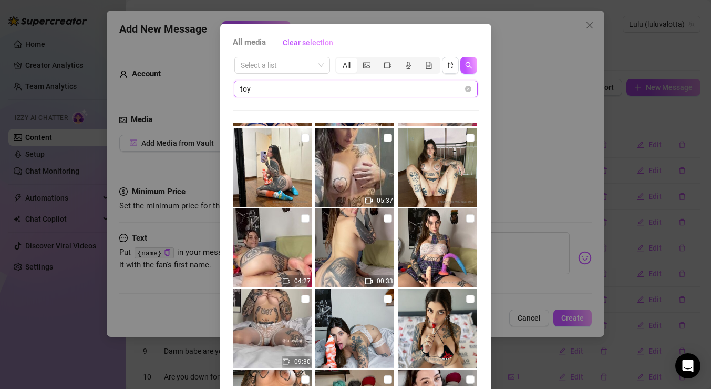
scroll to position [1195, 0]
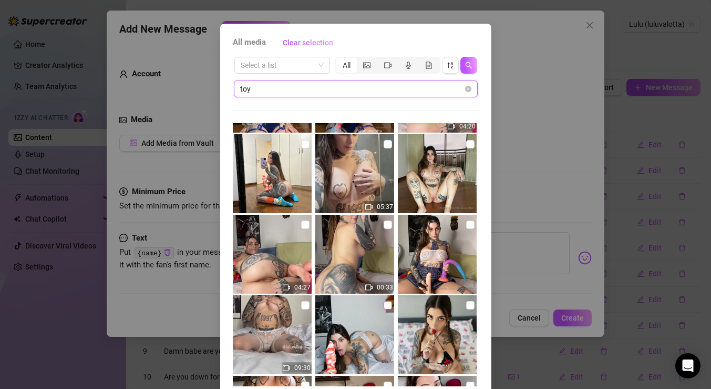
type input "toy"
click at [389, 304] on input "checkbox" at bounding box center [388, 305] width 8 height 8
checkbox input "true"
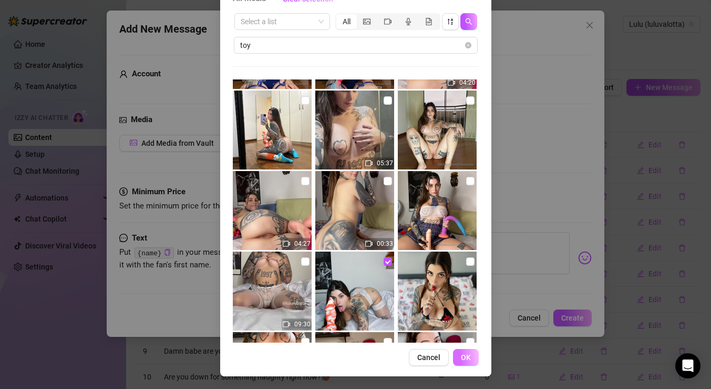
click at [469, 354] on span "OK" at bounding box center [466, 357] width 10 height 8
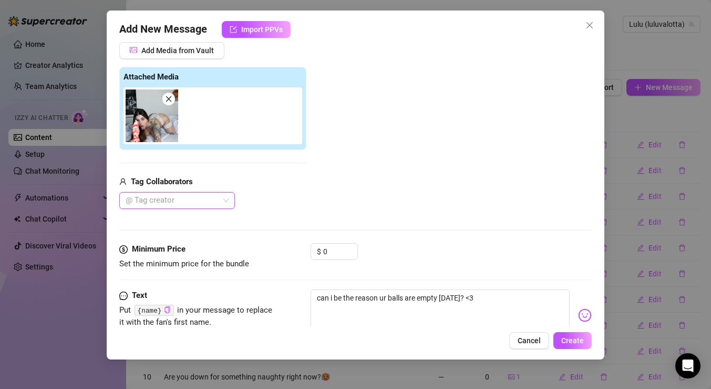
scroll to position [127, 0]
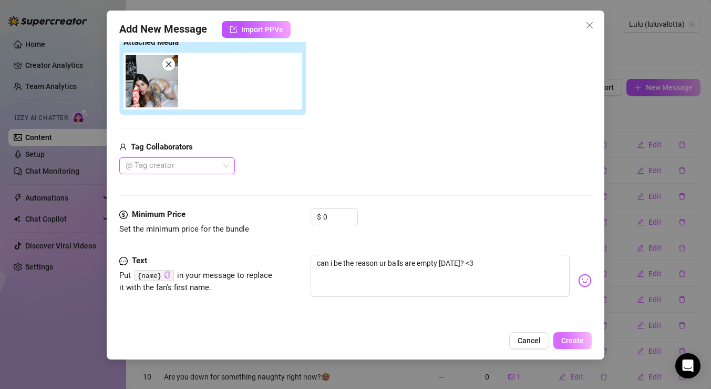
click at [581, 336] on span "Create" at bounding box center [572, 340] width 23 height 8
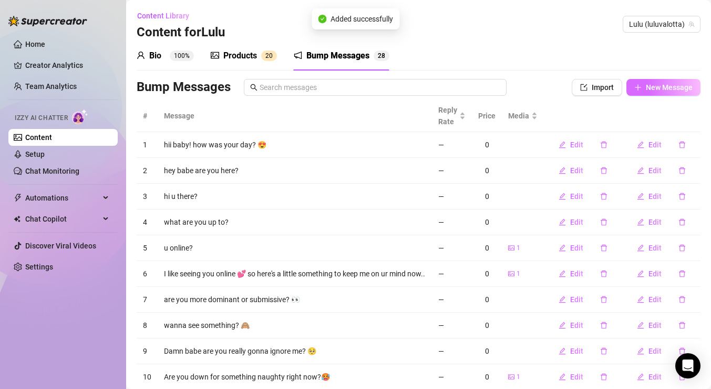
click at [673, 87] on span "New Message" at bounding box center [669, 87] width 47 height 8
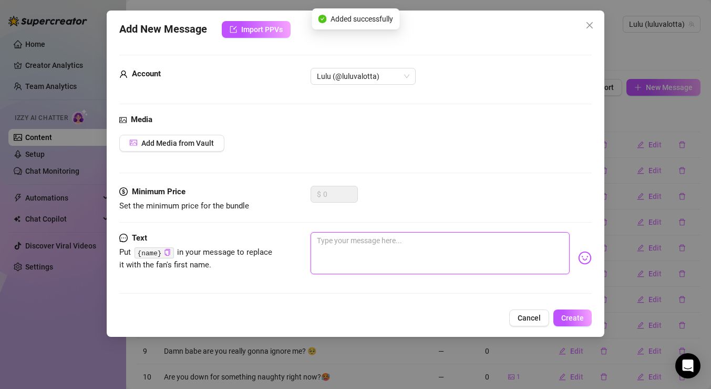
click at [395, 253] on textarea at bounding box center [440, 253] width 259 height 42
type textarea "u"
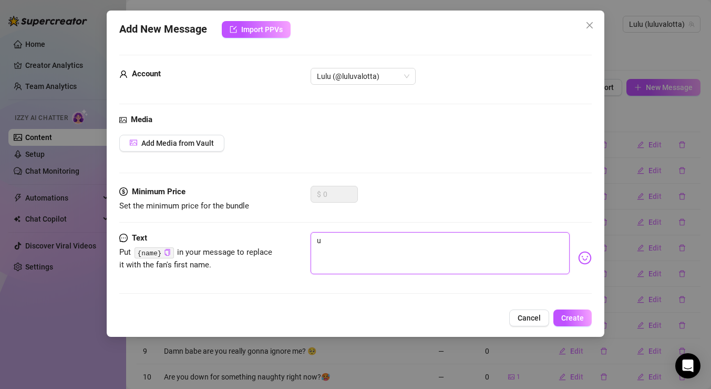
type textarea "u"
type textarea "u l"
type textarea "u lo"
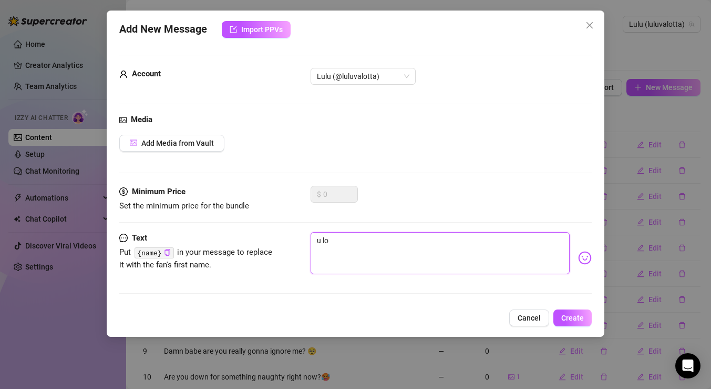
type textarea "u loo"
type textarea "u look"
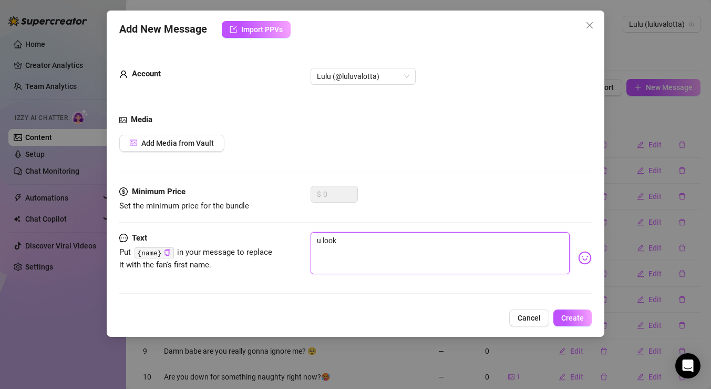
type textarea "u look"
type textarea "u look l"
type textarea "u look li"
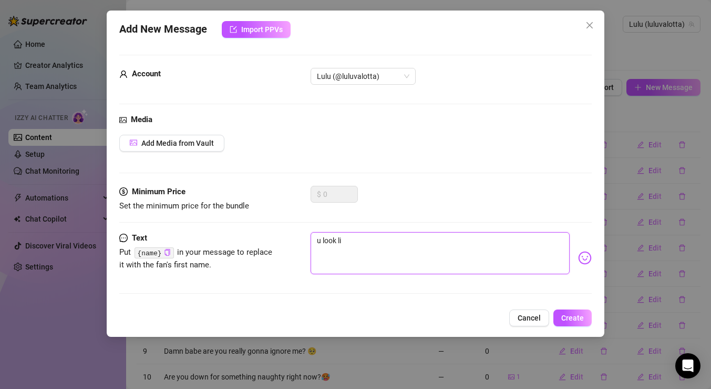
type textarea "u look lik"
type textarea "u look like"
type textarea "u look lik"
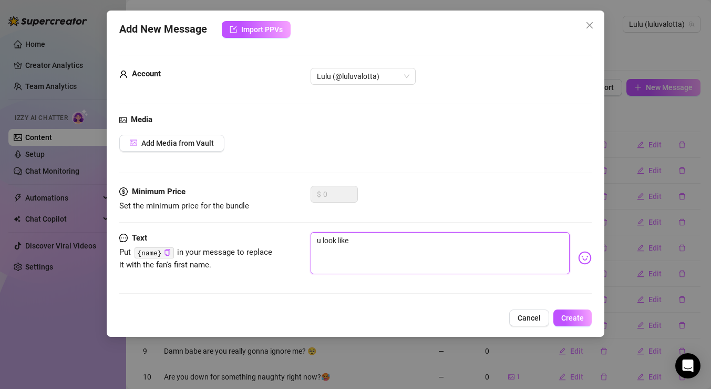
type textarea "u look lik"
type textarea "u look li"
type textarea "u look l"
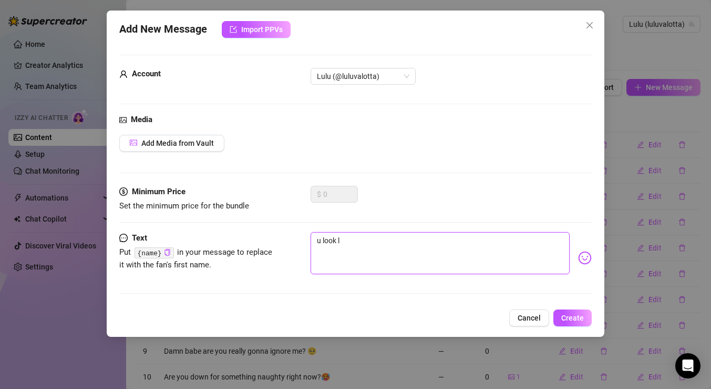
type textarea "u look"
type textarea "u loo"
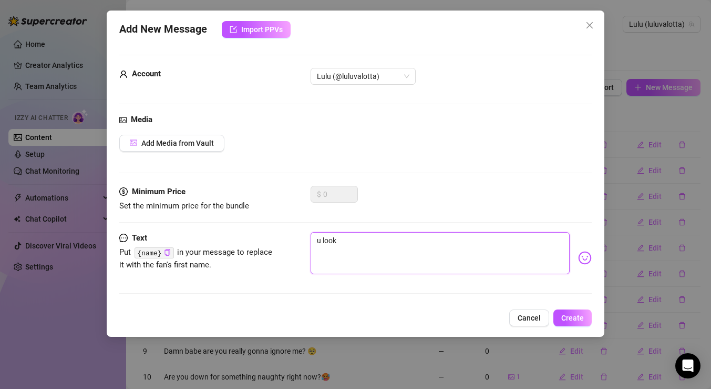
type textarea "u loo"
type textarea "u lo"
type textarea "u l"
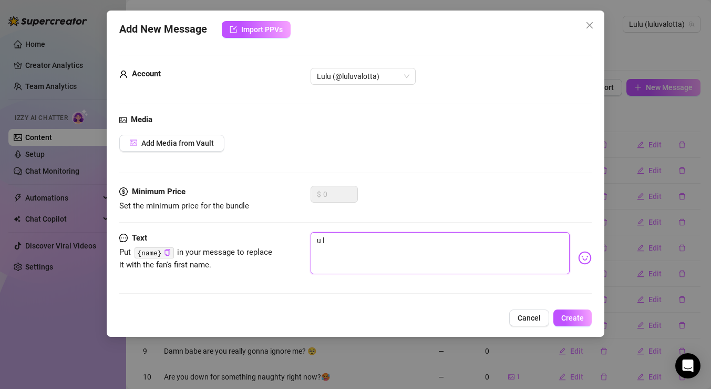
type textarea "u"
type textarea "Type your message here..."
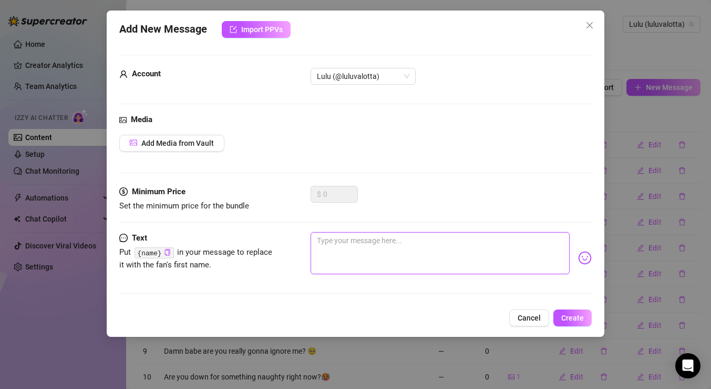
type textarea "u"
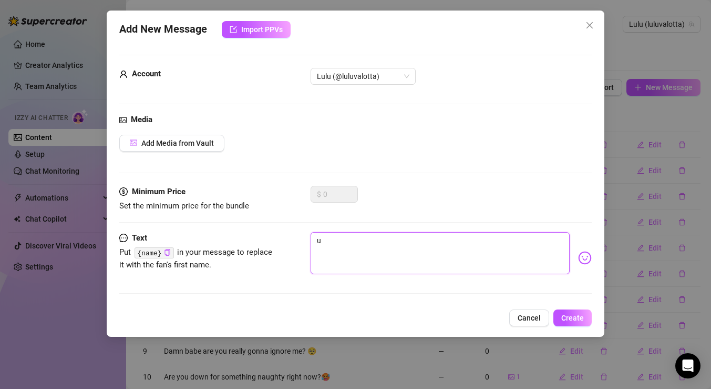
type textarea "u"
type textarea "Type your message here..."
type textarea "u"
type textarea "u l"
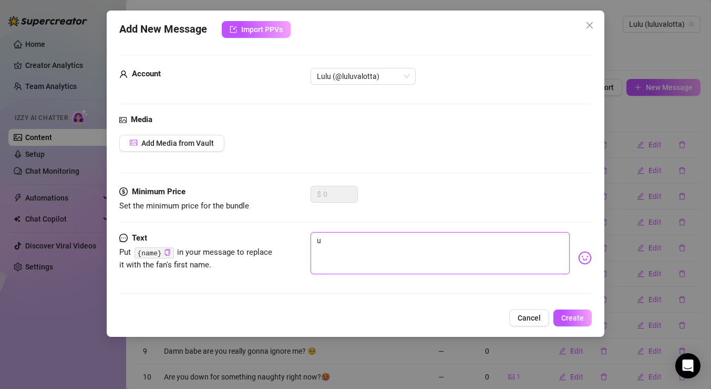
type textarea "u l"
type textarea "u lo"
type textarea "u loo"
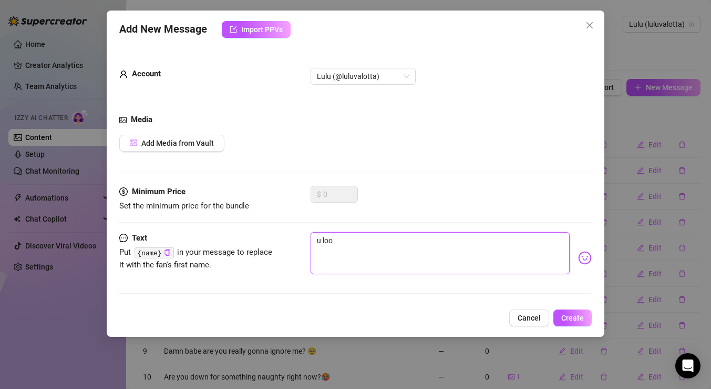
type textarea "u look"
type textarea "u look l"
type textarea "u look li"
type textarea "u look lik"
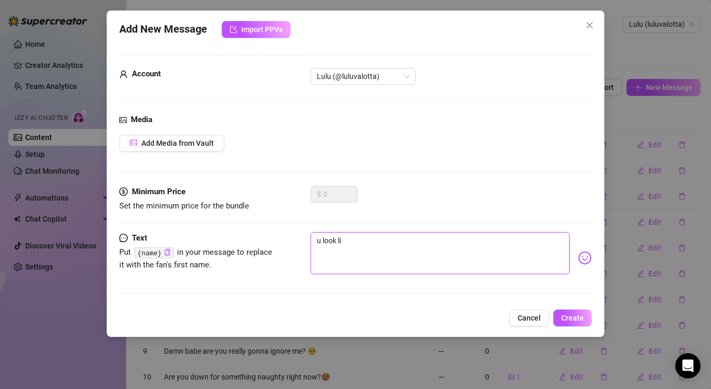
type textarea "u look lik"
type textarea "u look like"
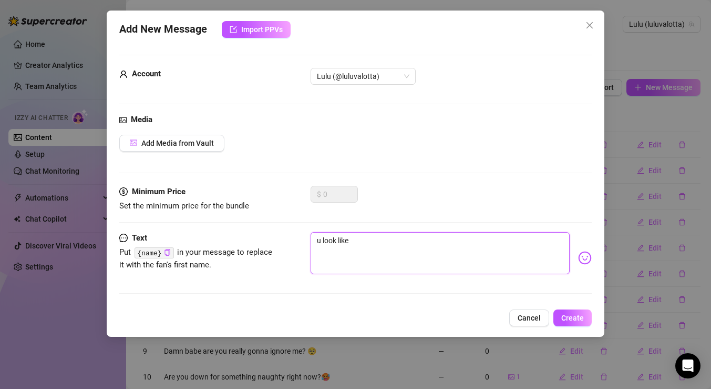
type textarea "u look like u"
type textarea "u look like u m"
type textarea "u look like u mi"
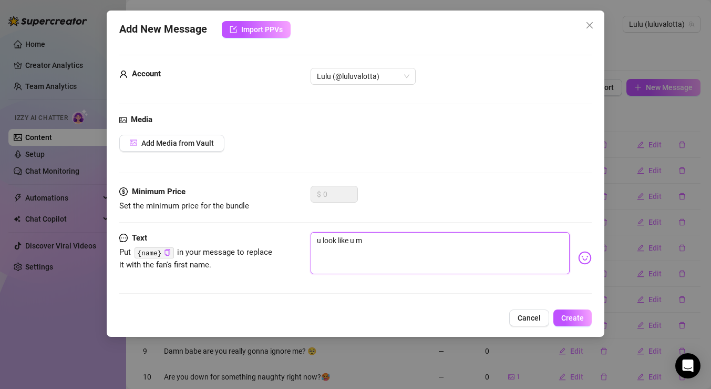
type textarea "u look like u mi"
type textarea "u look like u mig"
type textarea "u look like u migh"
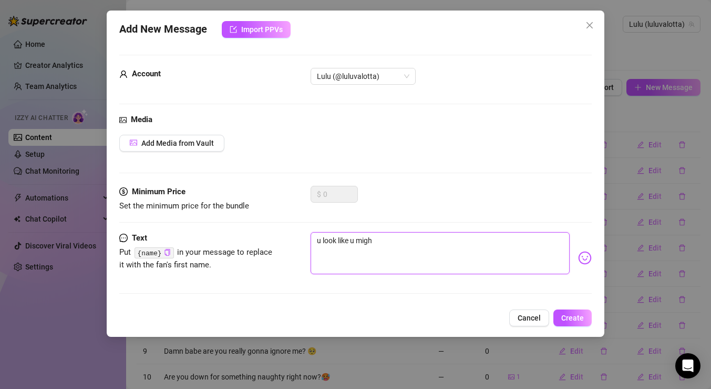
type textarea "u look like u might"
type textarea "u look like u might n"
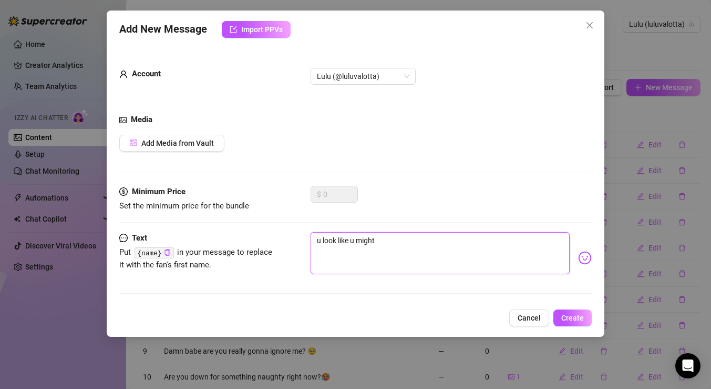
type textarea "u look like u might n"
type textarea "u look like u might ne"
type textarea "u look like u might nee"
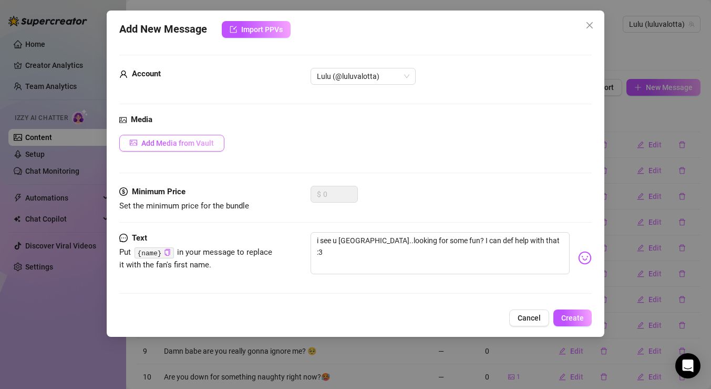
click at [207, 139] on span "Add Media from Vault" at bounding box center [177, 143] width 73 height 8
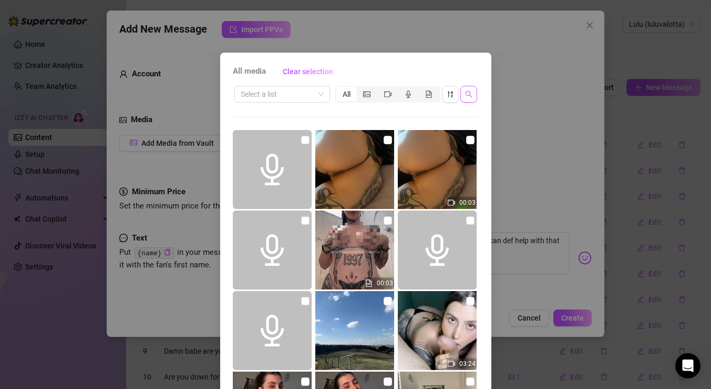
click at [469, 94] on icon "search" at bounding box center [468, 93] width 7 height 7
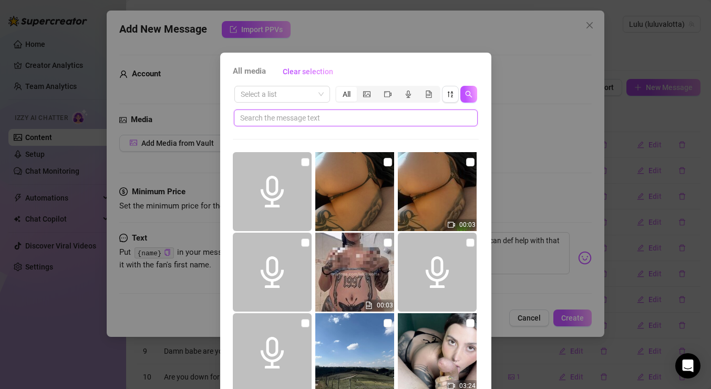
click at [360, 116] on input "text" at bounding box center [351, 118] width 223 height 12
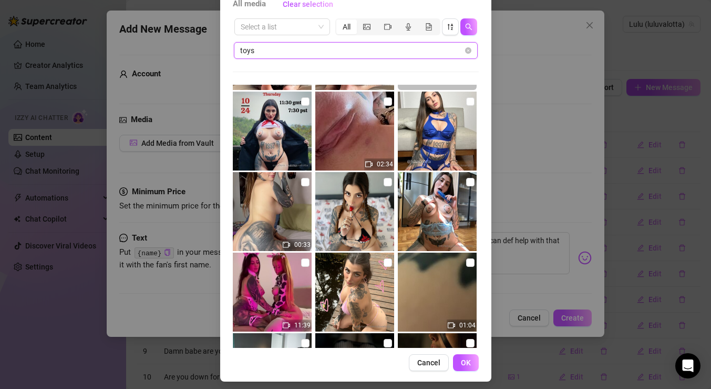
scroll to position [310, 0]
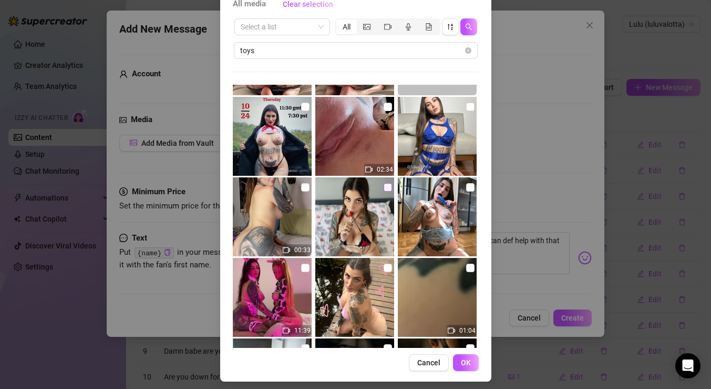
click at [390, 185] on input "checkbox" at bounding box center [388, 187] width 8 height 8
click at [463, 362] on span "OK" at bounding box center [466, 362] width 10 height 8
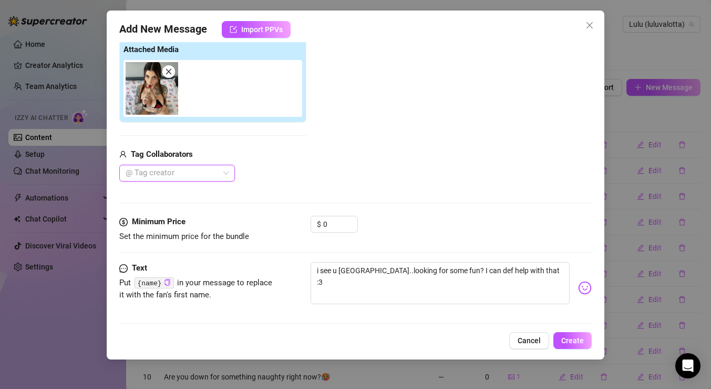
scroll to position [127, 0]
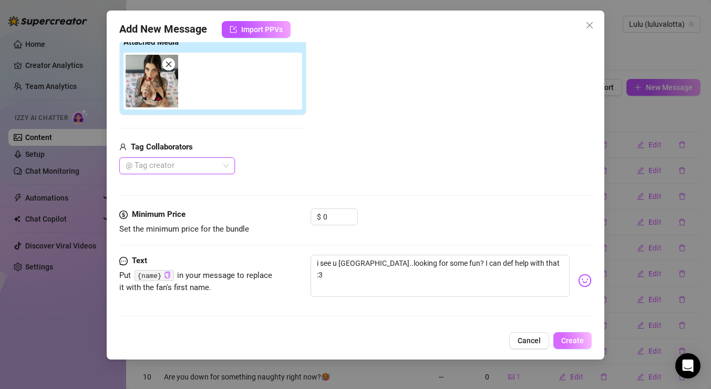
click at [571, 336] on span "Create" at bounding box center [572, 340] width 23 height 8
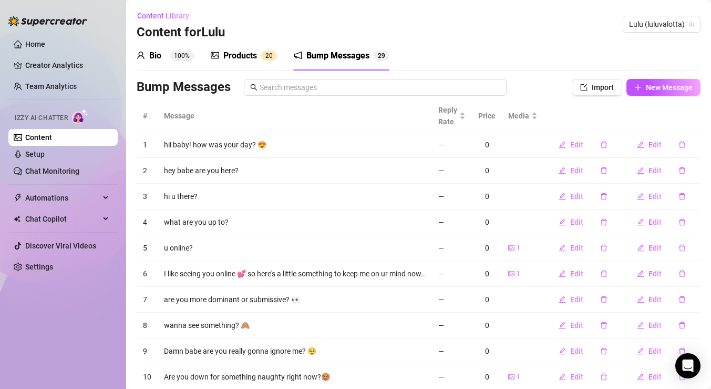
scroll to position [68, 0]
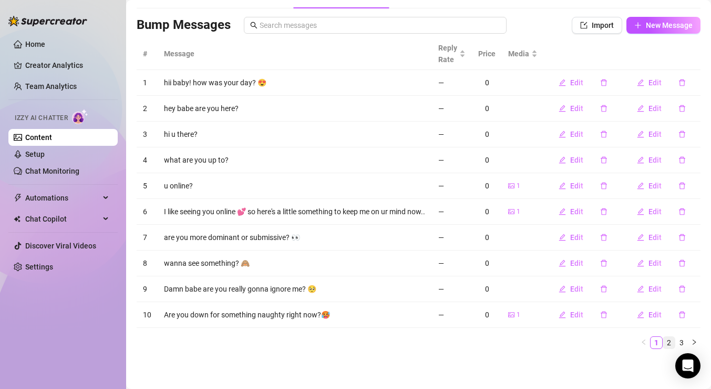
click at [672, 339] on link "2" at bounding box center [669, 342] width 12 height 12
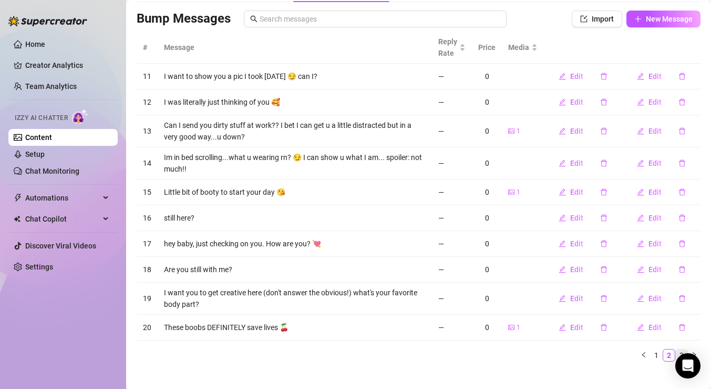
click at [681, 350] on link "3" at bounding box center [682, 355] width 12 height 12
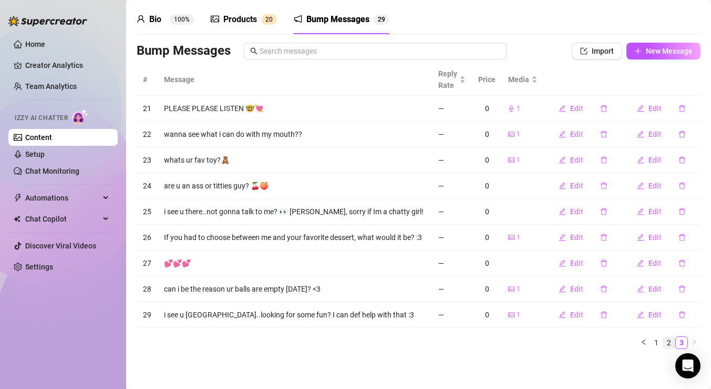
click at [671, 339] on link "2" at bounding box center [669, 342] width 12 height 12
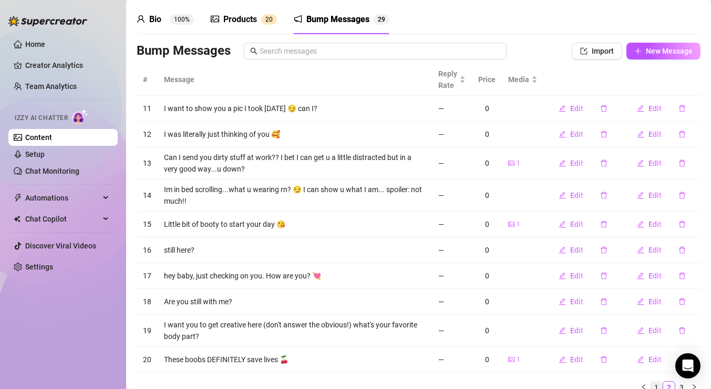
click at [659, 382] on link "1" at bounding box center [657, 387] width 12 height 12
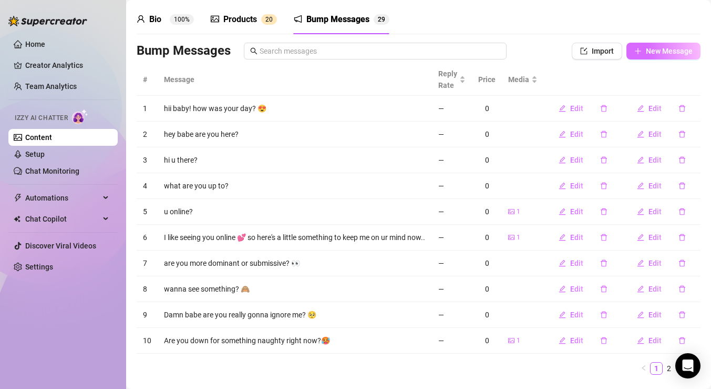
click at [674, 50] on span "New Message" at bounding box center [669, 51] width 47 height 8
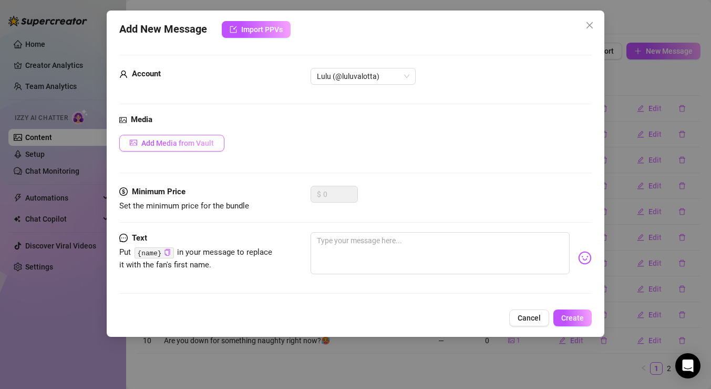
click at [218, 144] on button "Add Media from Vault" at bounding box center [171, 143] width 105 height 17
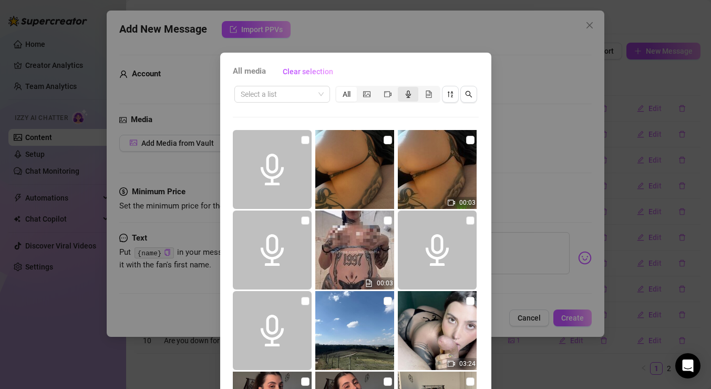
click at [411, 96] on icon "audio" at bounding box center [408, 93] width 7 height 7
click at [401, 88] on input "segmented control" at bounding box center [401, 88] width 0 height 0
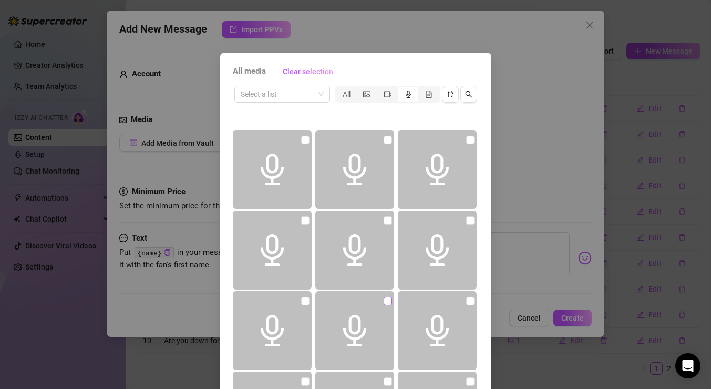
click at [389, 298] on input "checkbox" at bounding box center [388, 301] width 8 height 8
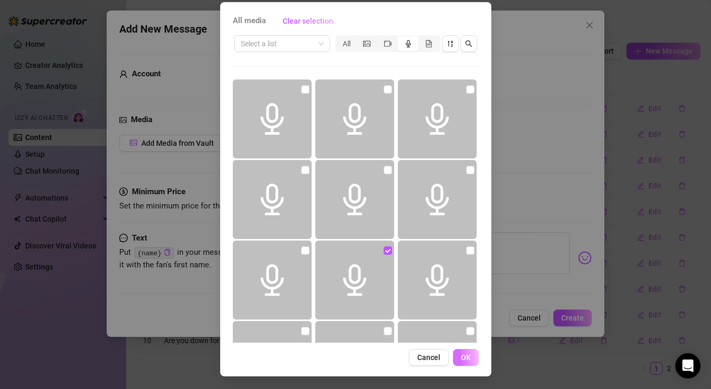
click at [465, 363] on button "OK" at bounding box center [466, 357] width 26 height 17
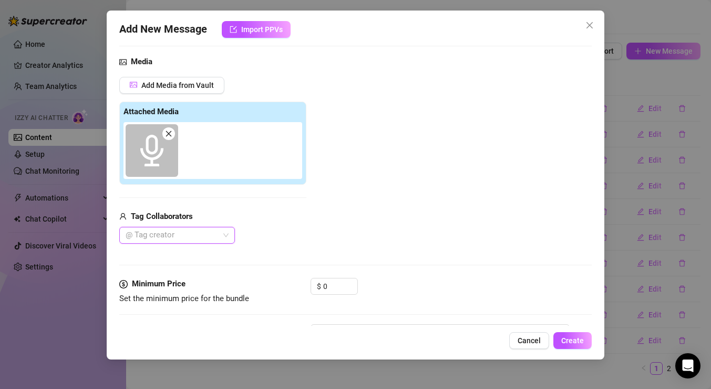
scroll to position [3, 0]
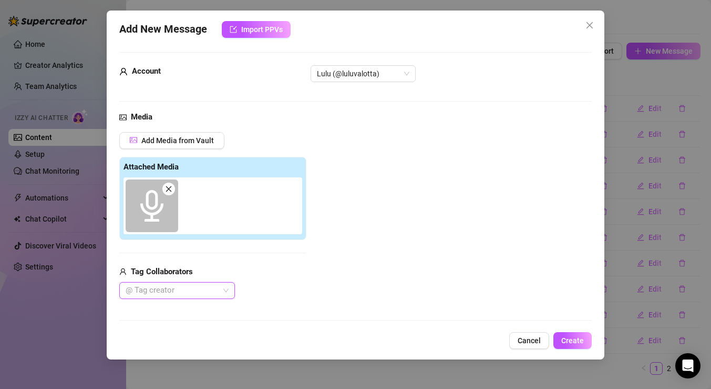
click at [145, 208] on icon "audio" at bounding box center [152, 206] width 32 height 32
click at [280, 32] on span "Import PPVs" at bounding box center [262, 29] width 42 height 8
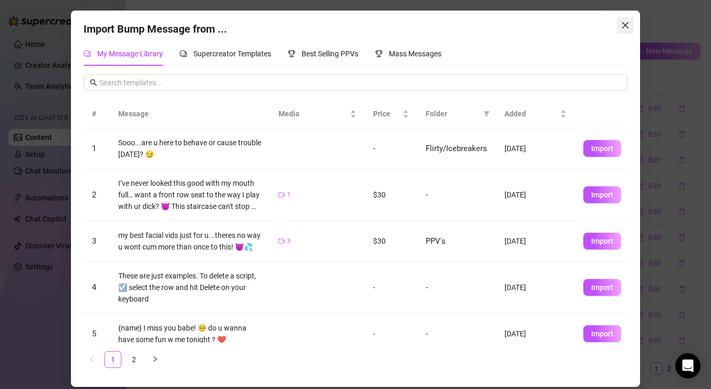
click at [622, 22] on icon "close" at bounding box center [625, 25] width 6 height 6
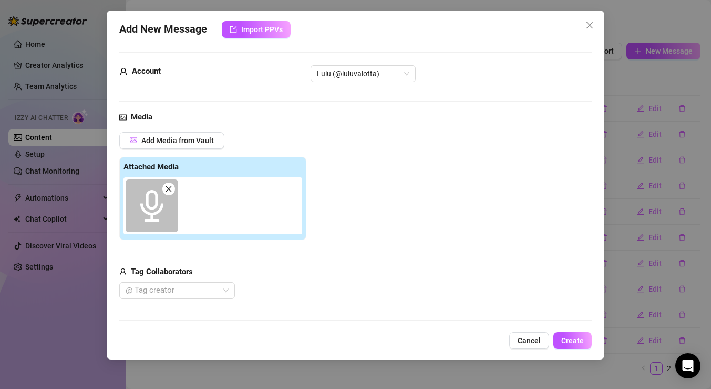
click at [170, 185] on icon "close" at bounding box center [168, 188] width 7 height 7
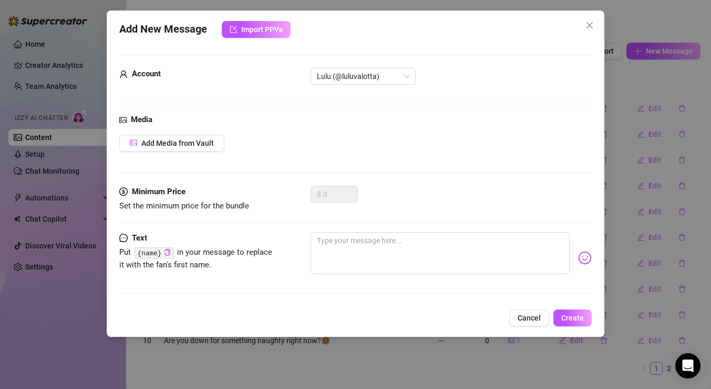
scroll to position [0, 0]
click at [534, 315] on span "Cancel" at bounding box center [529, 317] width 23 height 8
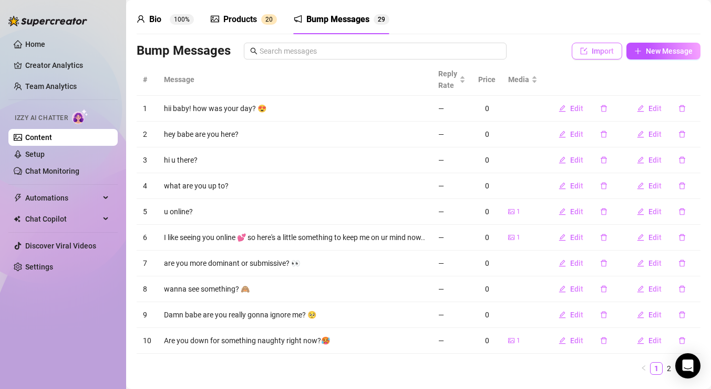
click at [598, 53] on span "Import" at bounding box center [603, 51] width 22 height 8
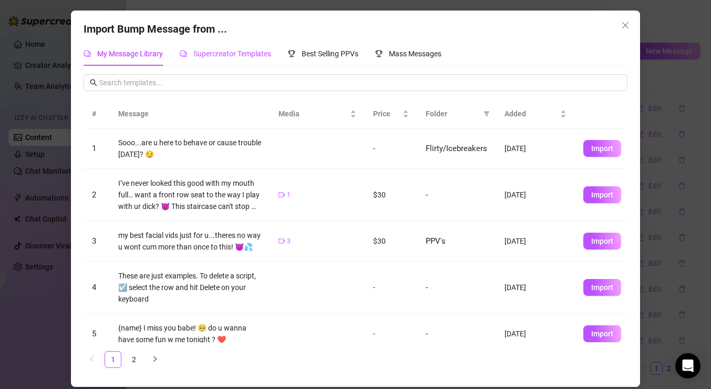
click at [222, 50] on span "Supercreator Templates" at bounding box center [232, 53] width 78 height 8
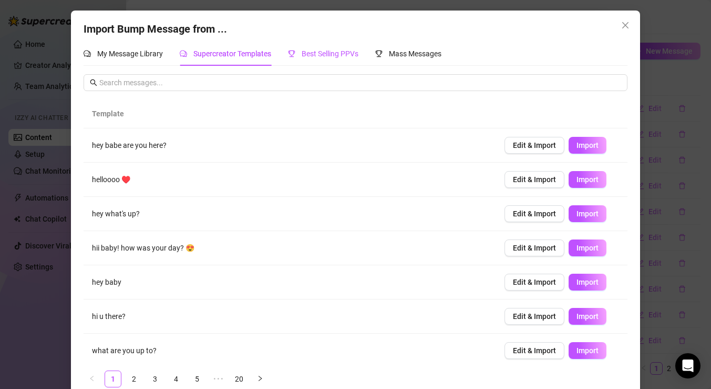
click at [319, 57] on span "Best Selling PPVs" at bounding box center [330, 53] width 57 height 8
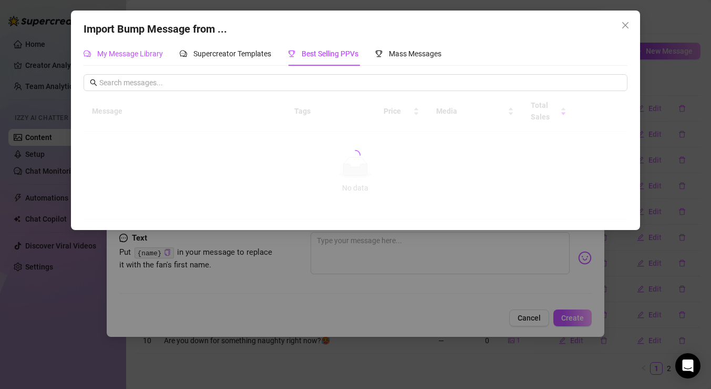
click at [145, 56] on span "My Message Library" at bounding box center [130, 53] width 66 height 8
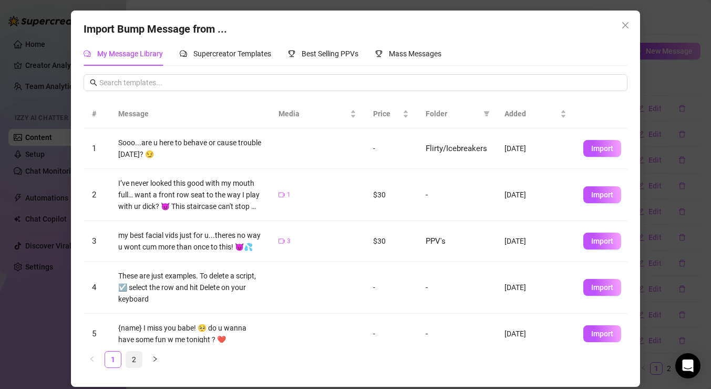
click at [134, 358] on link "2" at bounding box center [134, 359] width 16 height 16
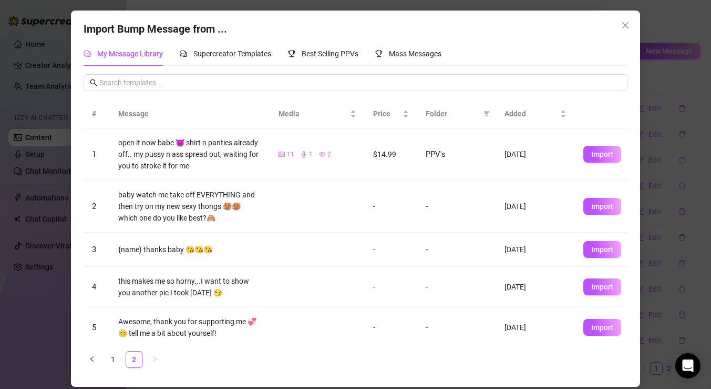
click at [659, 88] on div "Import Bump Message from ... My Message Library Supercreator Templates Best Sel…" at bounding box center [355, 194] width 711 height 389
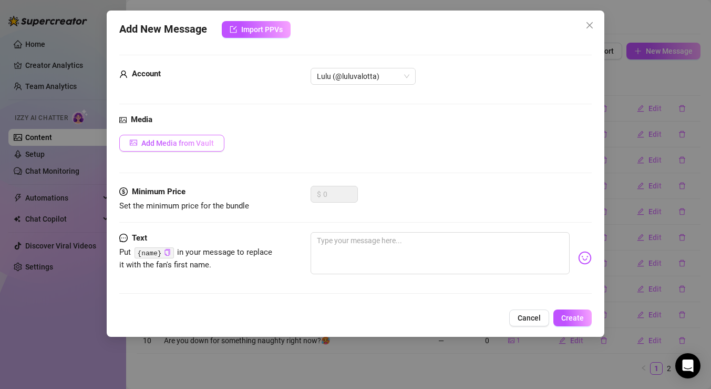
click at [183, 145] on span "Add Media from Vault" at bounding box center [177, 143] width 73 height 8
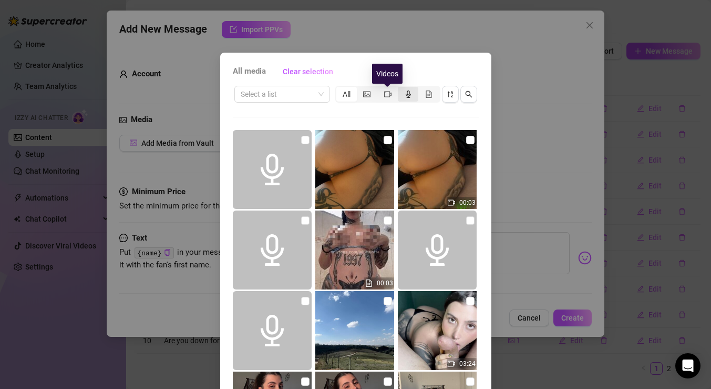
click at [406, 94] on icon "audio" at bounding box center [408, 93] width 5 height 7
click at [401, 88] on input "segmented control" at bounding box center [401, 88] width 0 height 0
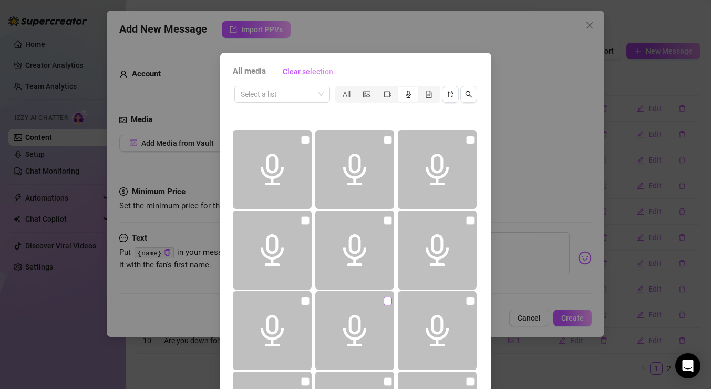
click at [384, 300] on input "checkbox" at bounding box center [388, 301] width 8 height 8
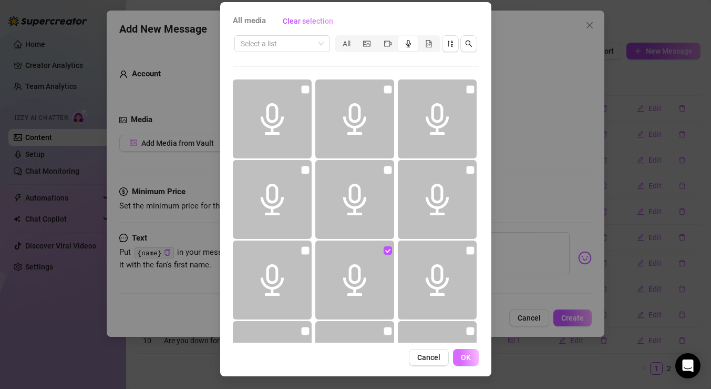
click at [469, 362] on button "OK" at bounding box center [466, 357] width 26 height 17
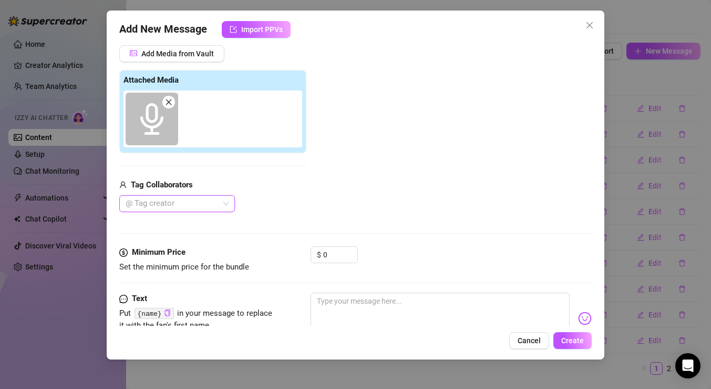
scroll to position [127, 0]
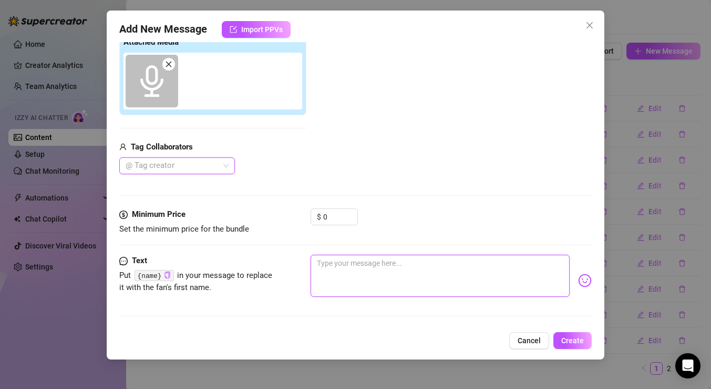
click at [379, 274] on textarea at bounding box center [440, 275] width 259 height 42
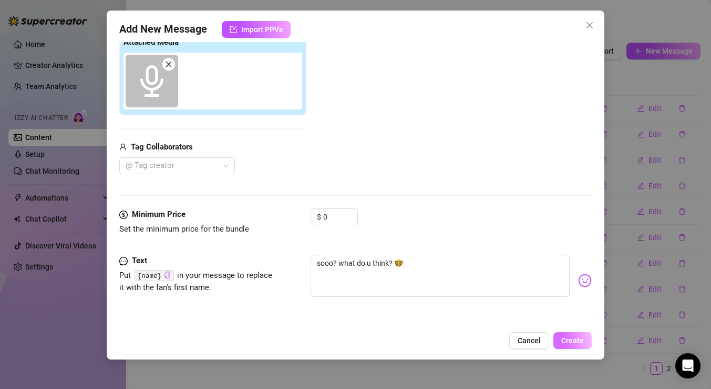
click at [574, 341] on span "Create" at bounding box center [572, 340] width 23 height 8
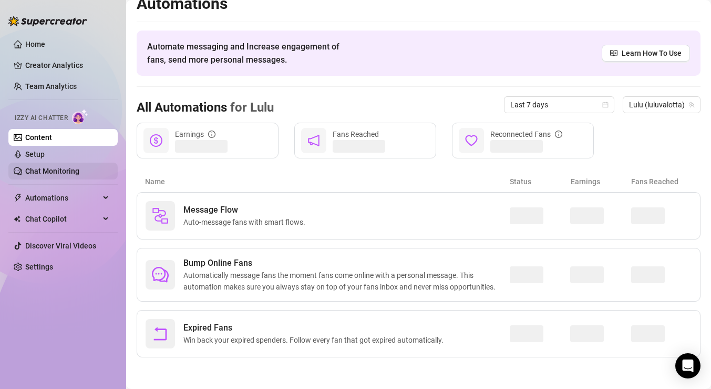
scroll to position [14, 0]
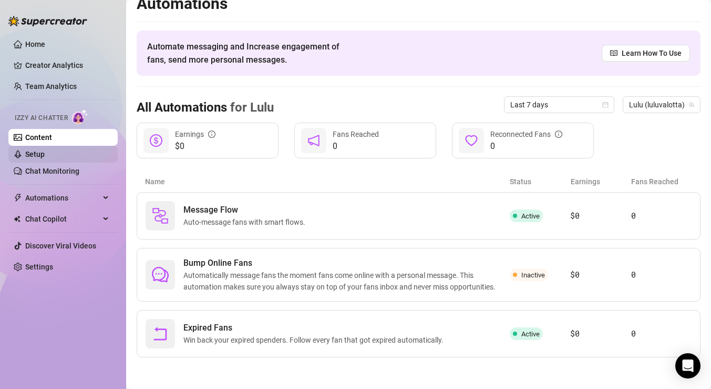
click at [45, 157] on link "Setup" at bounding box center [34, 154] width 19 height 8
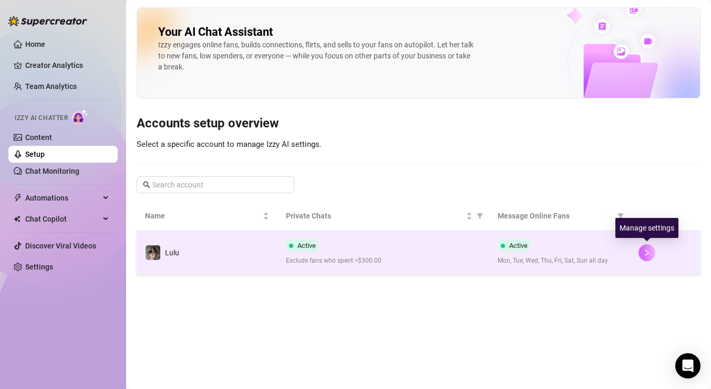
click at [647, 248] on button "button" at bounding box center [647, 252] width 17 height 17
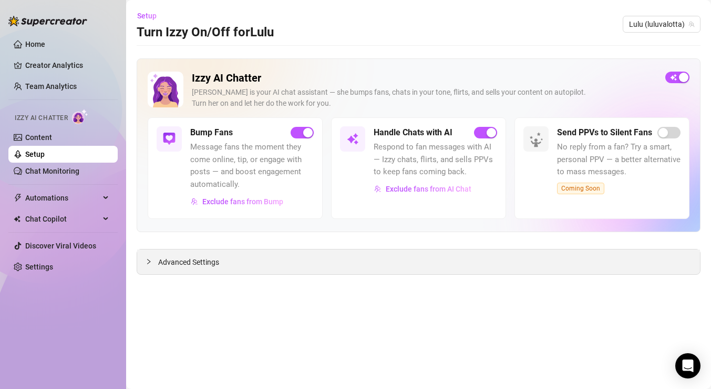
click at [191, 261] on span "Advanced Settings" at bounding box center [188, 262] width 61 height 12
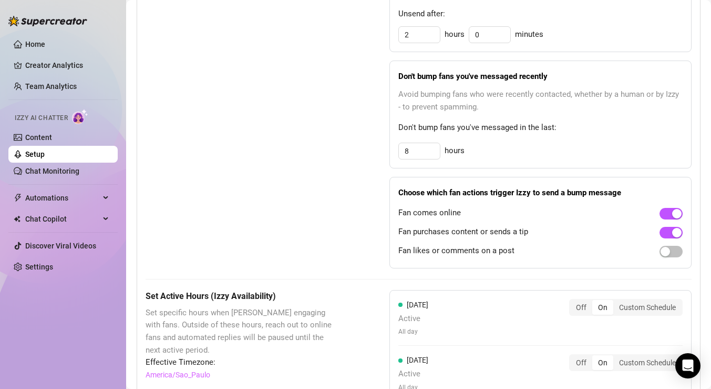
scroll to position [606, 0]
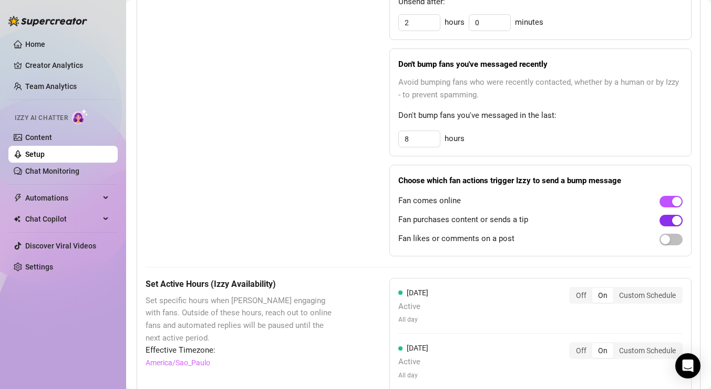
click at [670, 218] on span "button" at bounding box center [671, 220] width 23 height 12
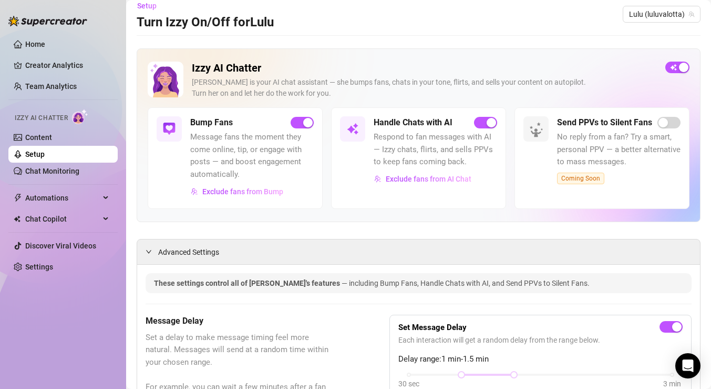
scroll to position [0, 0]
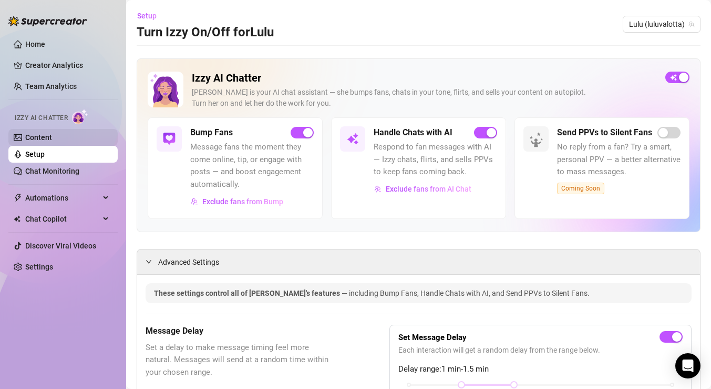
click at [52, 139] on link "Content" at bounding box center [38, 137] width 27 height 8
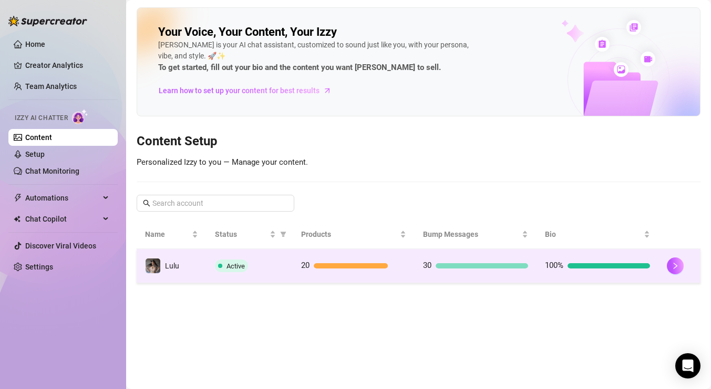
click at [361, 259] on div "20" at bounding box center [353, 265] width 105 height 13
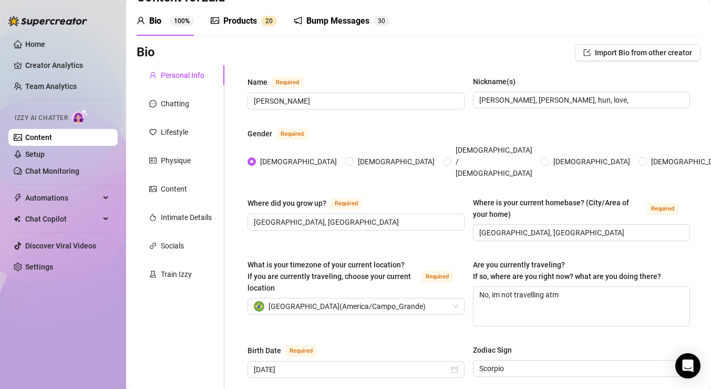
scroll to position [48, 0]
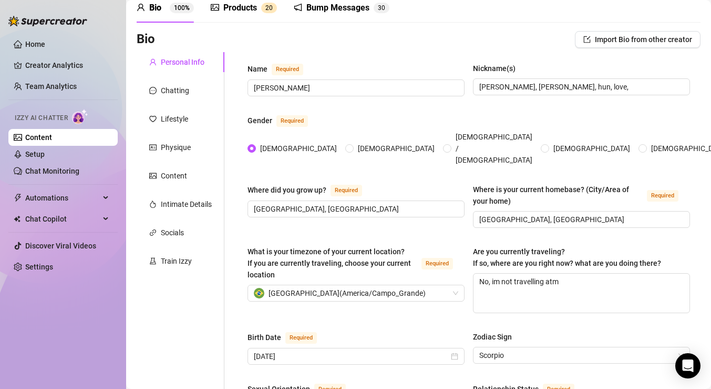
click at [260, 8] on div "Products 2 0" at bounding box center [244, 8] width 66 height 13
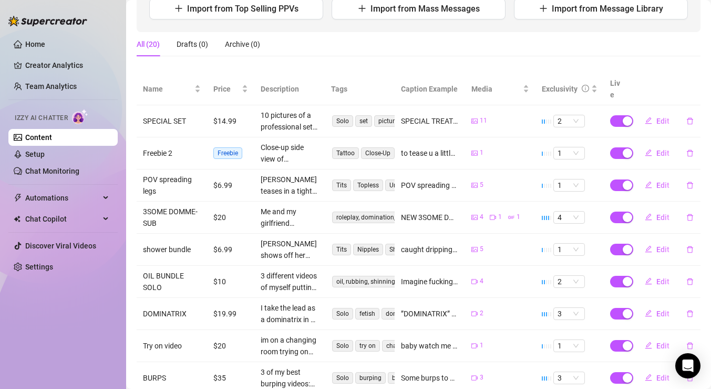
scroll to position [177, 0]
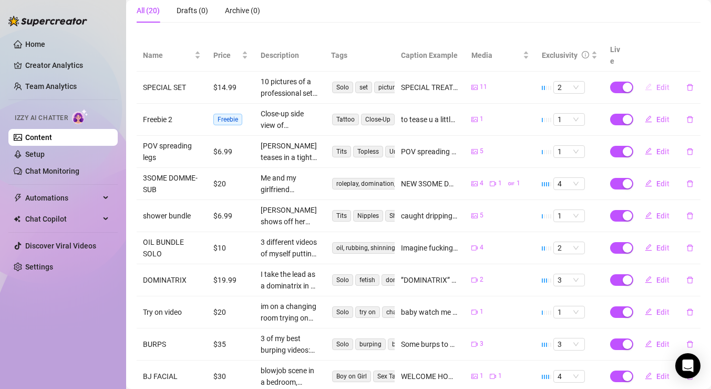
click at [659, 81] on button "Edit" at bounding box center [658, 87] width 42 height 17
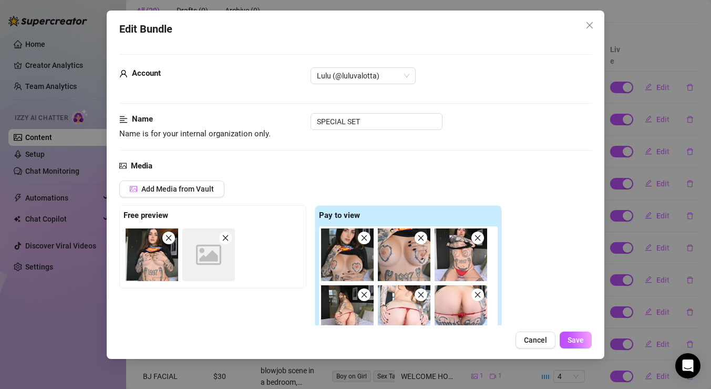
click at [229, 237] on icon "close" at bounding box center [225, 237] width 7 height 7
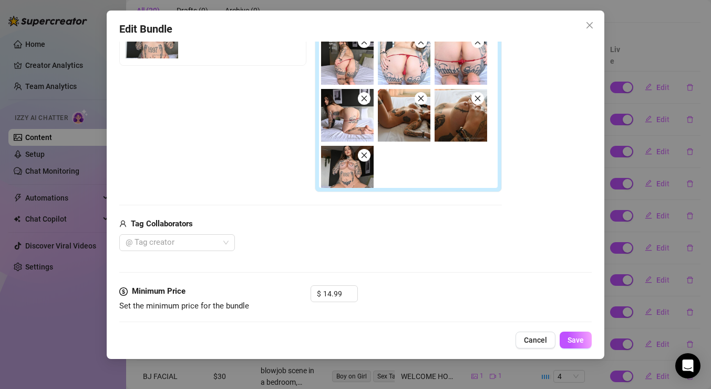
scroll to position [51, 0]
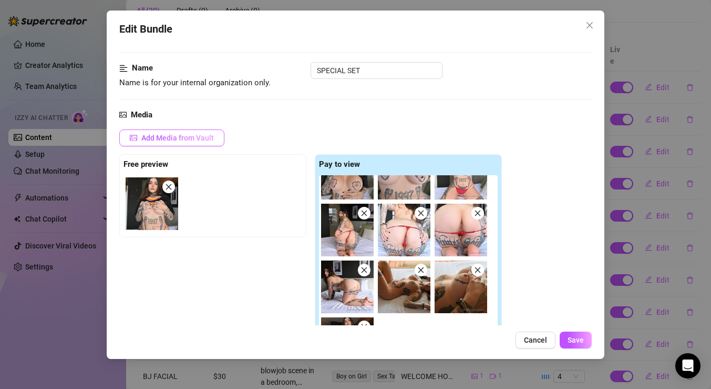
click at [195, 138] on span "Add Media from Vault" at bounding box center [177, 138] width 73 height 8
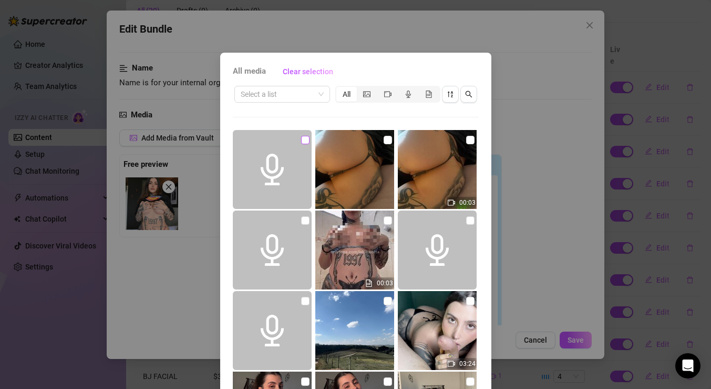
click at [304, 140] on input "checkbox" at bounding box center [305, 140] width 8 height 8
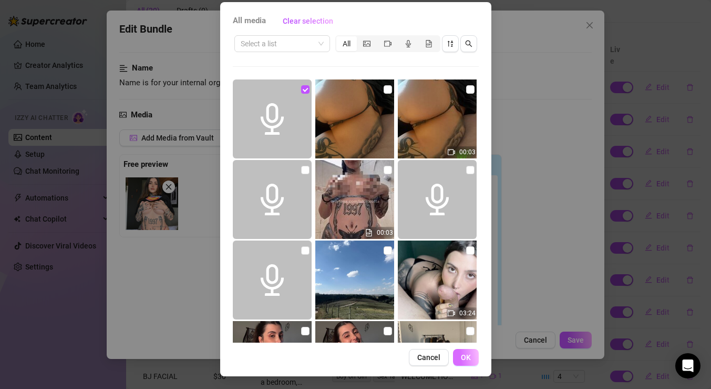
click at [468, 361] on button "OK" at bounding box center [466, 357] width 26 height 17
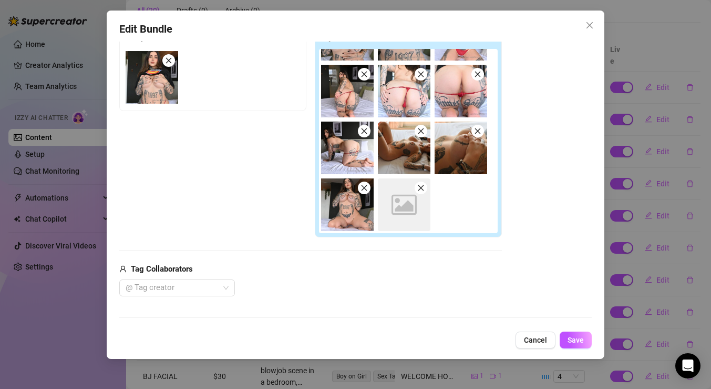
scroll to position [192, 0]
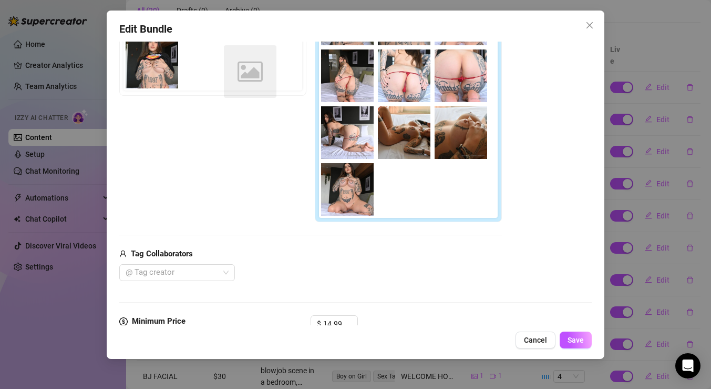
drag, startPoint x: 416, startPoint y: 200, endPoint x: 258, endPoint y: 81, distance: 197.5
click at [258, 81] on div "Free preview Pay to view Image placeholder" at bounding box center [310, 117] width 383 height 209
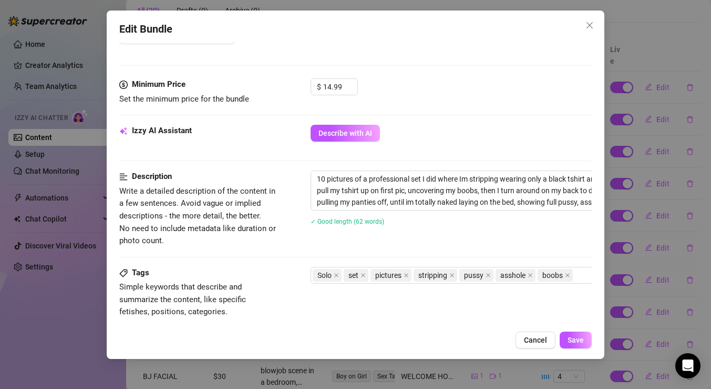
scroll to position [430, 0]
click at [535, 196] on textarea "10 pictures of a professional set I did where Im stripping wearing only a black…" at bounding box center [494, 189] width 367 height 39
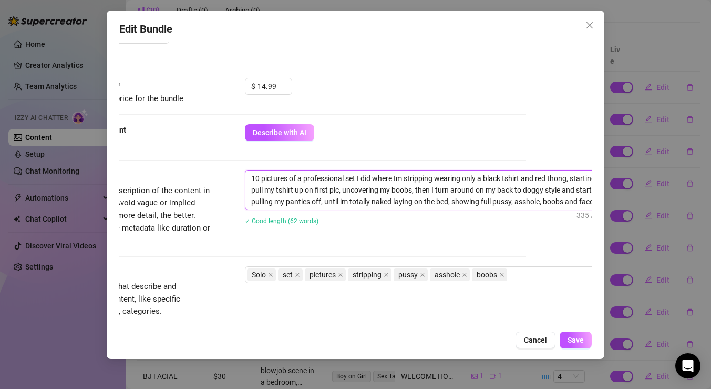
scroll to position [430, 87]
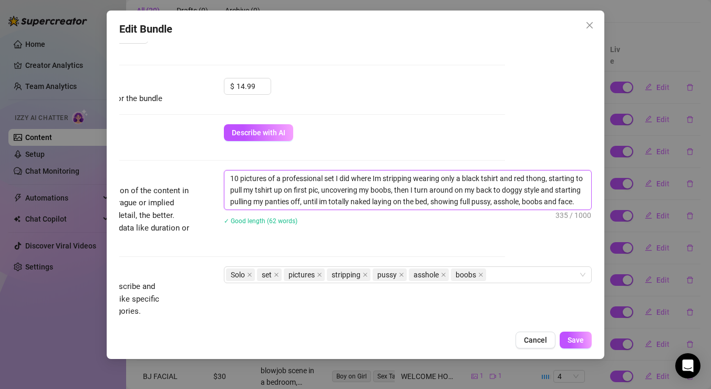
click at [585, 200] on textarea "10 pictures of a professional set I did where Im stripping wearing only a black…" at bounding box center [407, 189] width 367 height 39
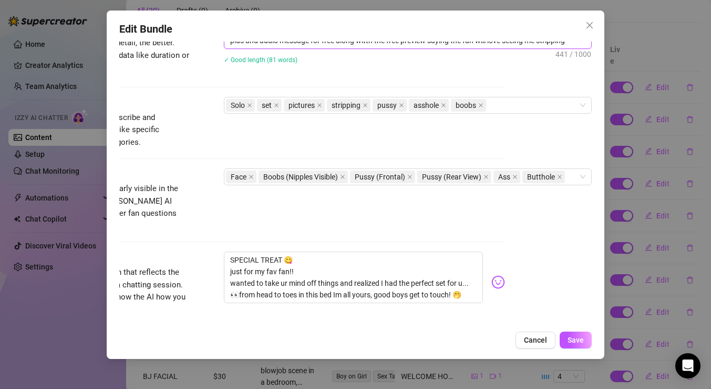
scroll to position [729, 87]
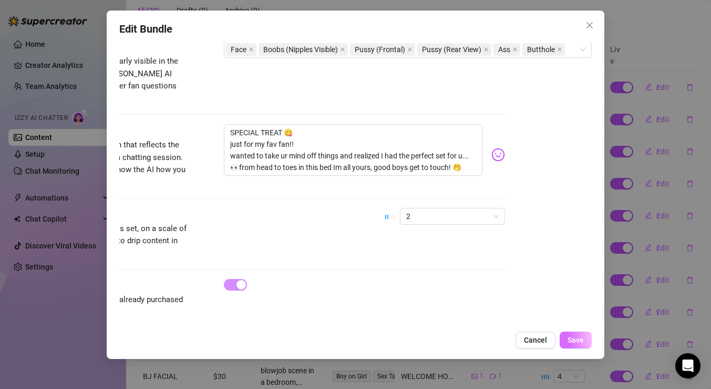
click at [578, 342] on span "Save" at bounding box center [576, 339] width 16 height 8
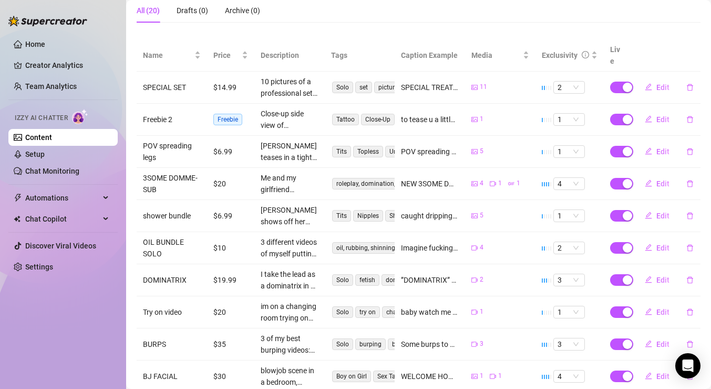
scroll to position [230, 0]
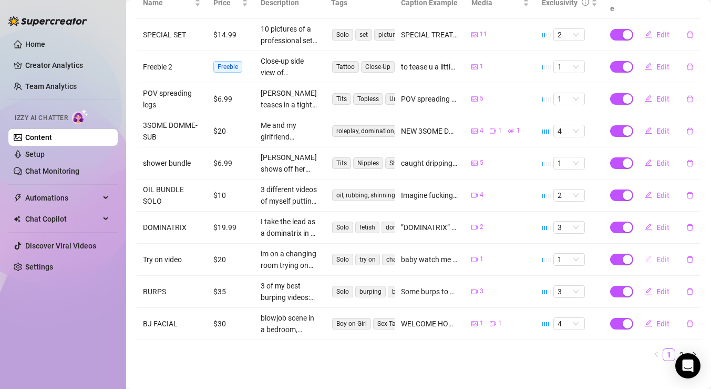
click at [664, 255] on span "Edit" at bounding box center [663, 259] width 13 height 8
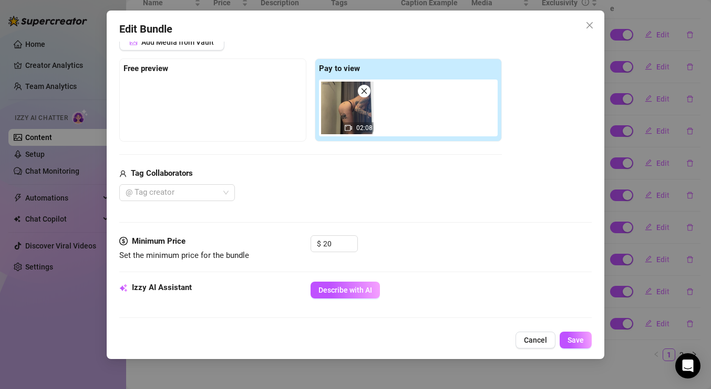
scroll to position [156, 0]
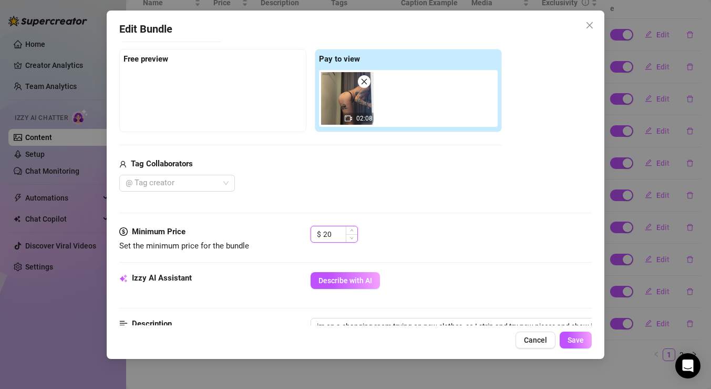
click at [335, 236] on input "20" at bounding box center [340, 234] width 34 height 16
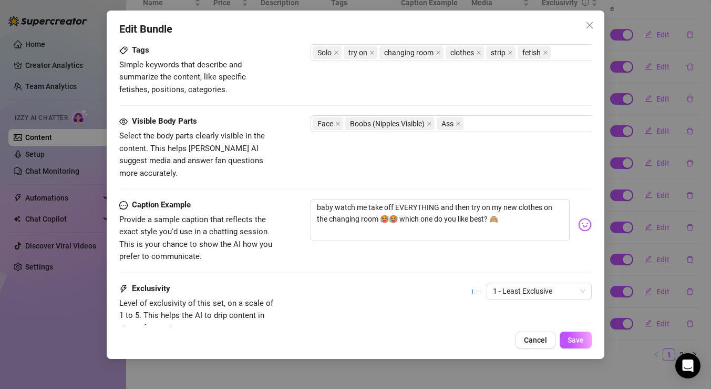
scroll to position [600, 0]
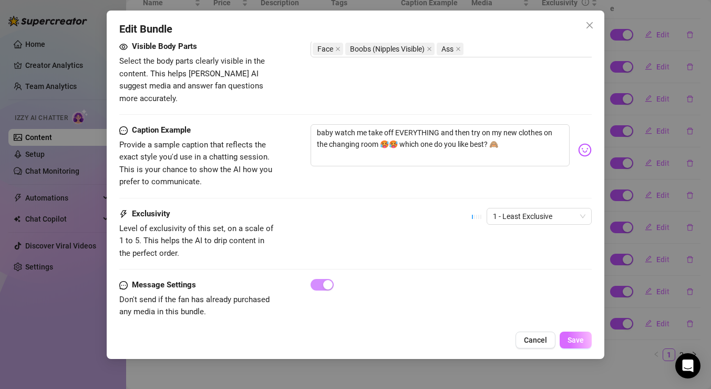
click at [576, 335] on span "Save" at bounding box center [576, 339] width 16 height 8
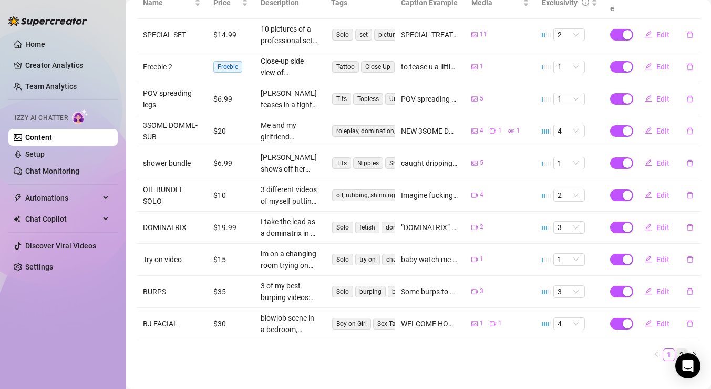
click at [681, 349] on link "2" at bounding box center [682, 355] width 12 height 12
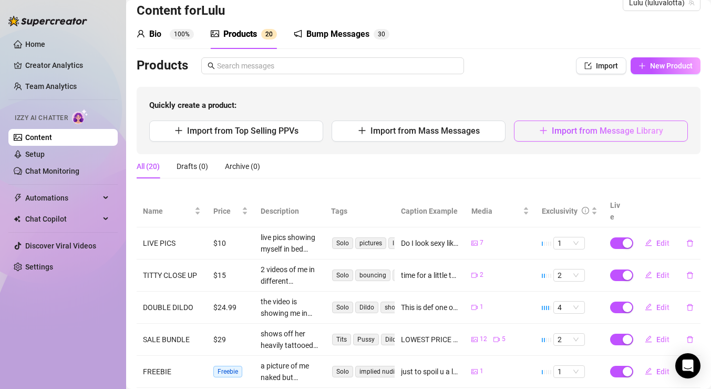
scroll to position [0, 0]
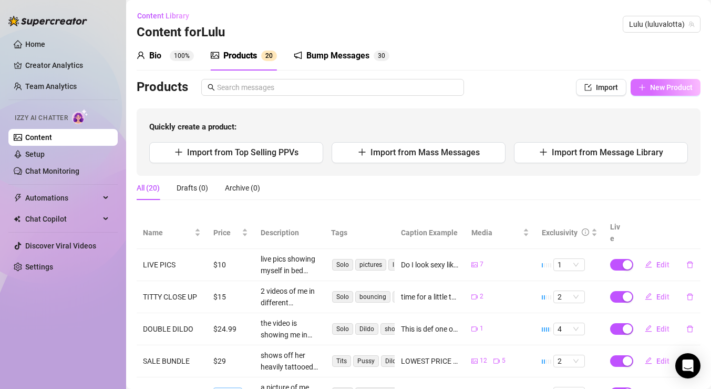
click at [669, 85] on span "New Product" at bounding box center [671, 87] width 43 height 8
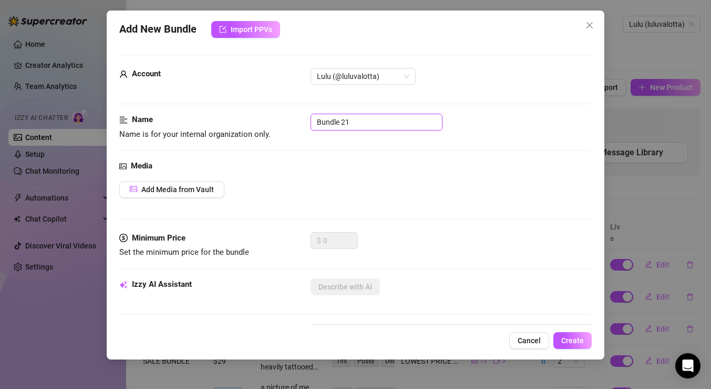
drag, startPoint x: 369, startPoint y: 121, endPoint x: 279, endPoint y: 117, distance: 90.0
click at [279, 117] on div "Name Name is for your internal organization only. Bundle 21" at bounding box center [355, 127] width 473 height 27
click at [177, 179] on div "Media Add Media from Vault" at bounding box center [355, 196] width 473 height 72
click at [177, 186] on span "Add Media from Vault" at bounding box center [177, 189] width 73 height 8
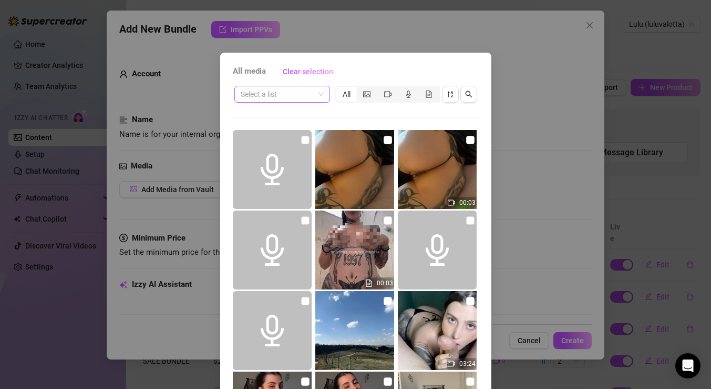
click at [320, 96] on span at bounding box center [282, 94] width 83 height 16
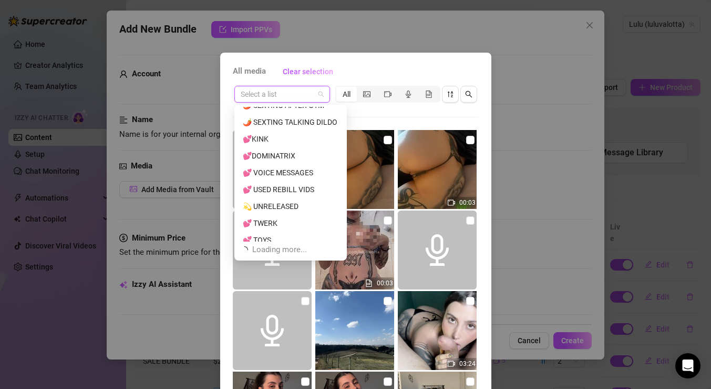
scroll to position [202, 0]
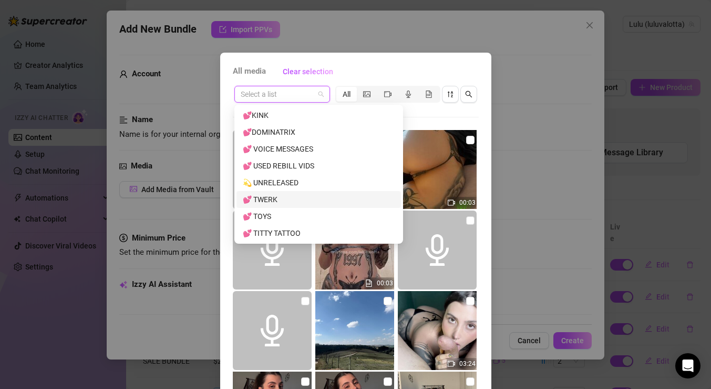
click at [289, 197] on div "💕 TWERK" at bounding box center [319, 199] width 152 height 12
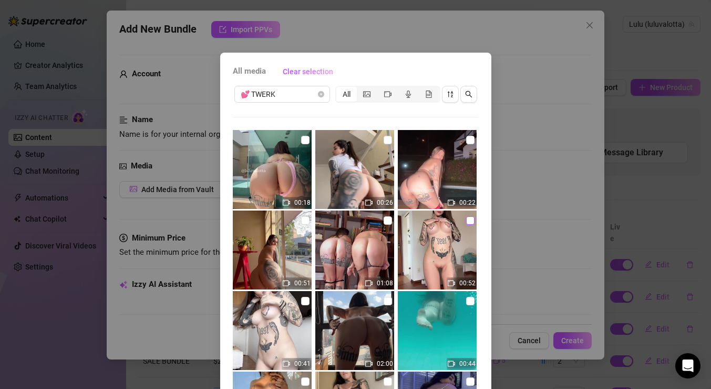
click at [472, 218] on input "checkbox" at bounding box center [470, 220] width 8 height 8
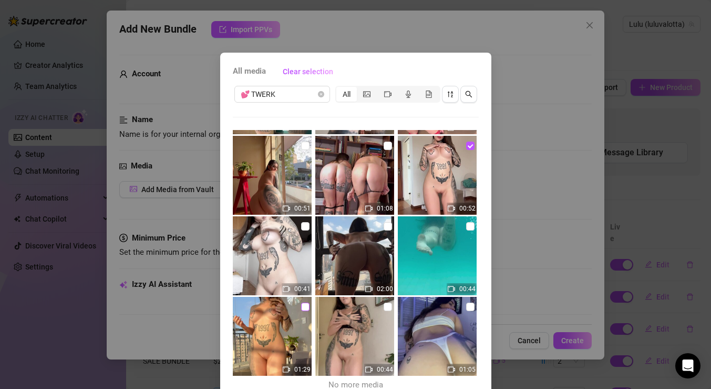
click at [303, 308] on input "checkbox" at bounding box center [305, 306] width 8 height 8
click at [386, 305] on input "checkbox" at bounding box center [388, 306] width 8 height 8
click at [301, 226] on input "checkbox" at bounding box center [305, 226] width 8 height 8
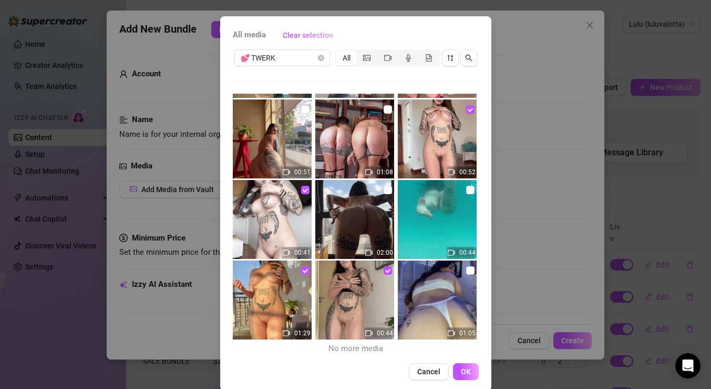
scroll to position [40, 0]
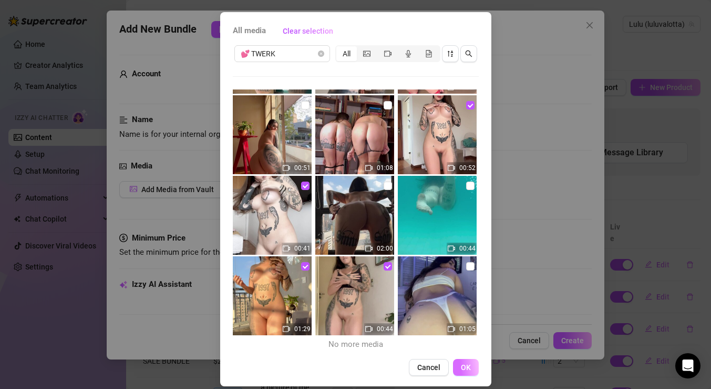
click at [472, 362] on button "OK" at bounding box center [466, 367] width 26 height 17
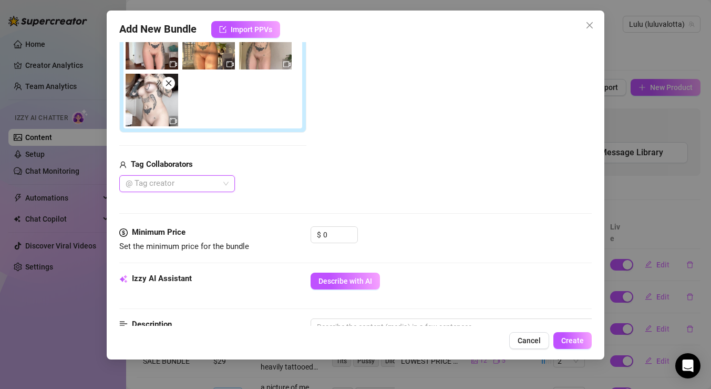
scroll to position [214, 0]
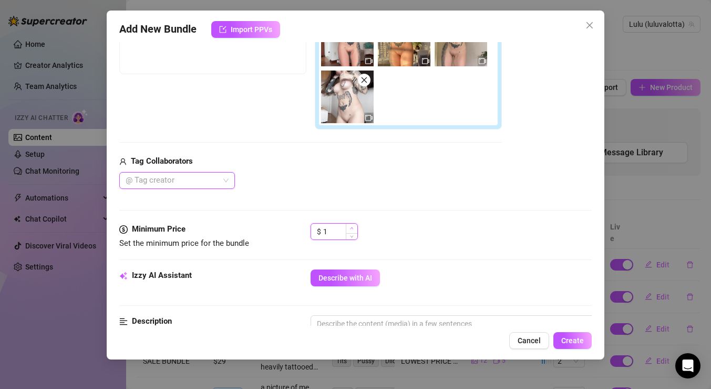
click at [350, 230] on span "Increase Value" at bounding box center [352, 227] width 12 height 9
click at [335, 230] on input "1" at bounding box center [340, 231] width 34 height 16
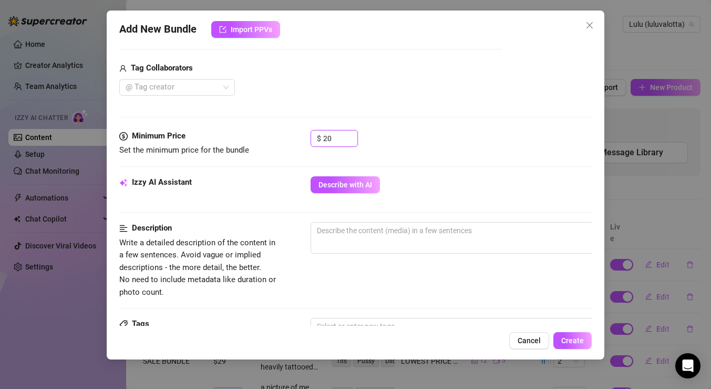
scroll to position [316, 0]
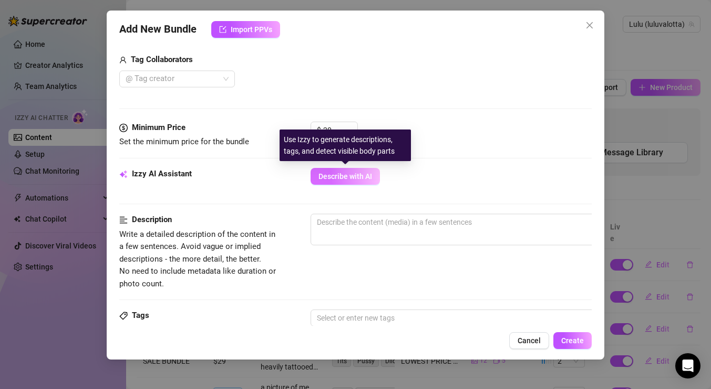
click at [356, 175] on span "Describe with AI" at bounding box center [346, 176] width 54 height 8
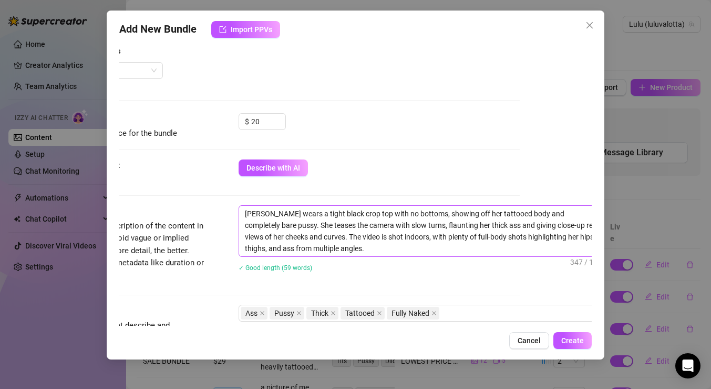
scroll to position [324, 87]
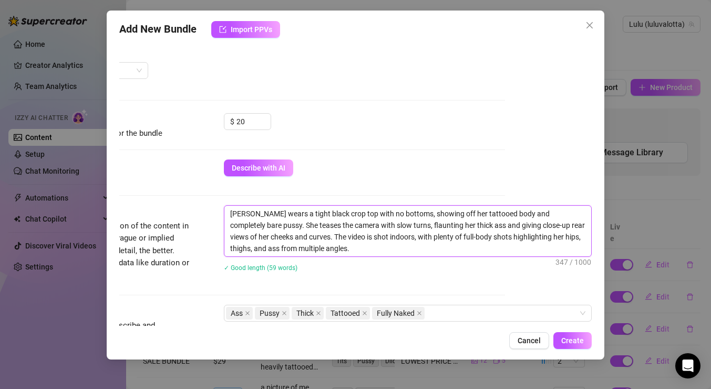
click at [323, 247] on textarea "Luisa wears a tight black crop top with no bottoms, showing off her tattooed bo…" at bounding box center [407, 231] width 367 height 50
click at [229, 213] on textarea "Luisa wears a tight black crop top with no bottoms, showing off her tattooed bo…" at bounding box center [407, 231] width 367 height 50
click at [428, 246] on textarea "Theres 4 videos, in the first one: Luisa wears a tight black crop top with no b…" at bounding box center [407, 231] width 367 height 50
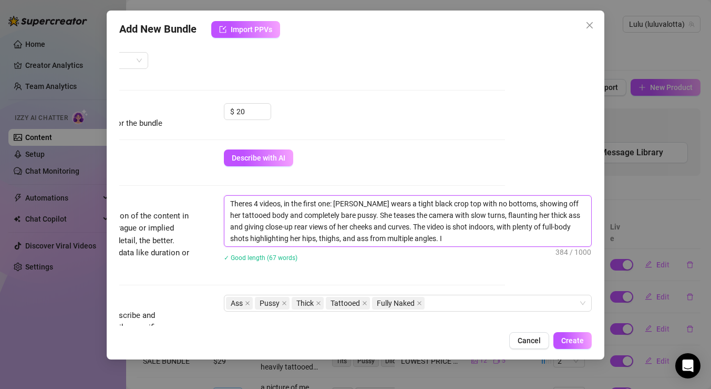
scroll to position [350, 87]
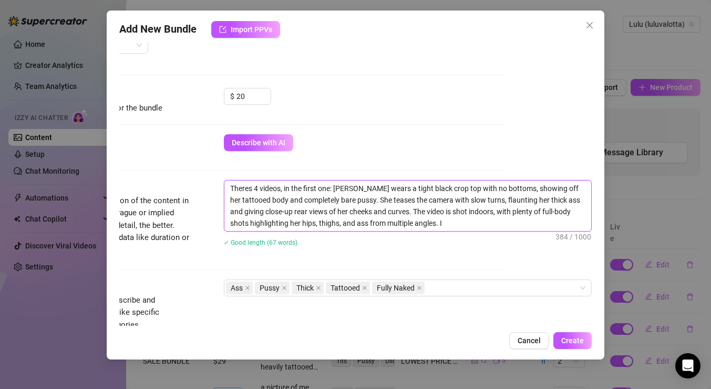
click at [319, 189] on textarea "Theres 4 videos, in the first one: Luisa wears a tight black crop top with no b…" at bounding box center [407, 205] width 367 height 50
click at [436, 221] on textarea "Theres 4 videos, in the third one: Luisa wears a tight black crop top with no b…" at bounding box center [407, 205] width 367 height 50
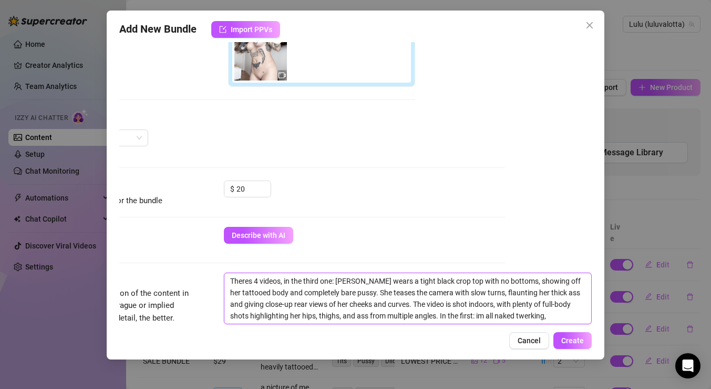
scroll to position [280, 87]
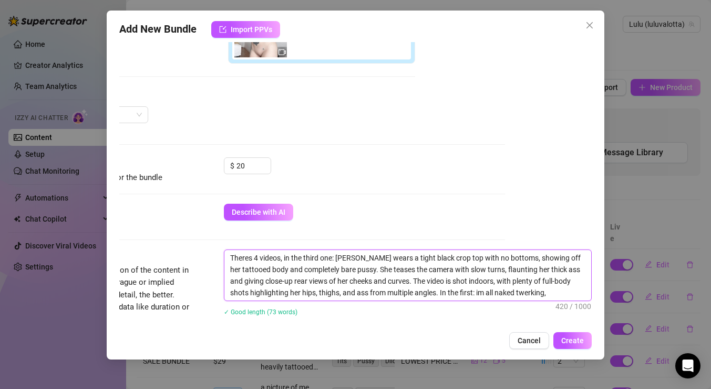
click at [454, 293] on textarea "Theres 4 videos, in the third one: Luisa wears a tight black crop top with no b…" at bounding box center [407, 275] width 367 height 50
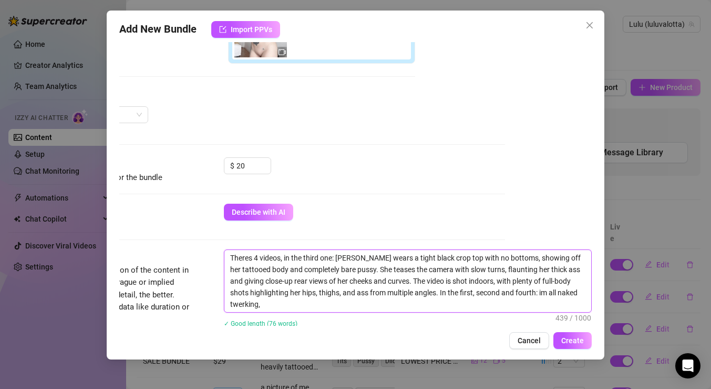
click at [385, 301] on textarea "Theres 4 videos, in the third one: Luisa wears a tight black crop top with no b…" at bounding box center [407, 281] width 367 height 62
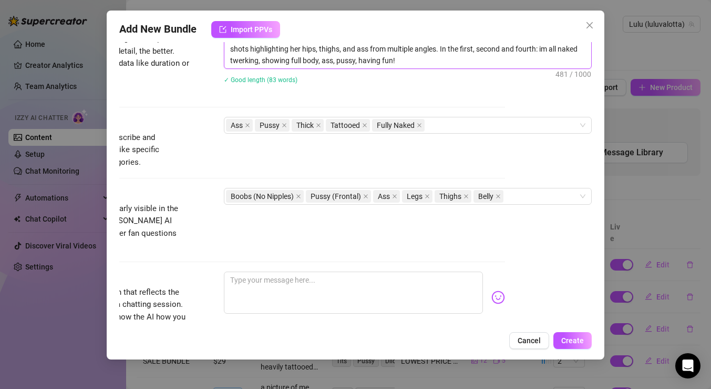
scroll to position [530, 87]
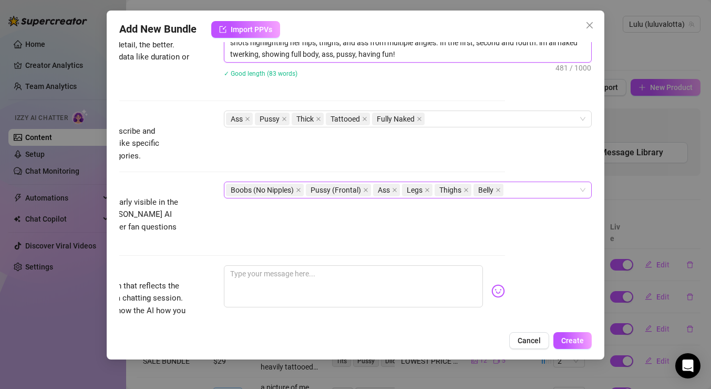
click at [519, 192] on div "Boobs (No Nipples) Pussy (Frontal) Ass Legs Thighs Belly" at bounding box center [402, 189] width 353 height 15
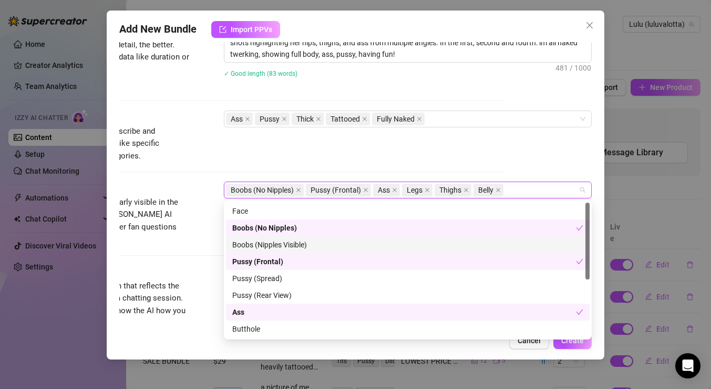
click at [368, 241] on div "Boobs (Nipples Visible)" at bounding box center [407, 245] width 351 height 12
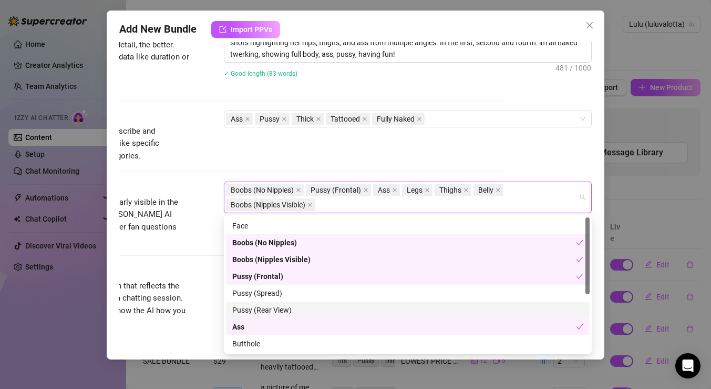
click at [336, 307] on div "Pussy (Rear View)" at bounding box center [407, 310] width 351 height 12
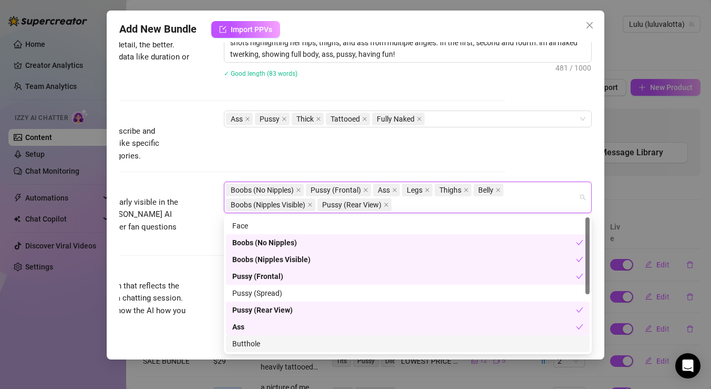
click at [262, 341] on div "Butthole" at bounding box center [407, 344] width 351 height 12
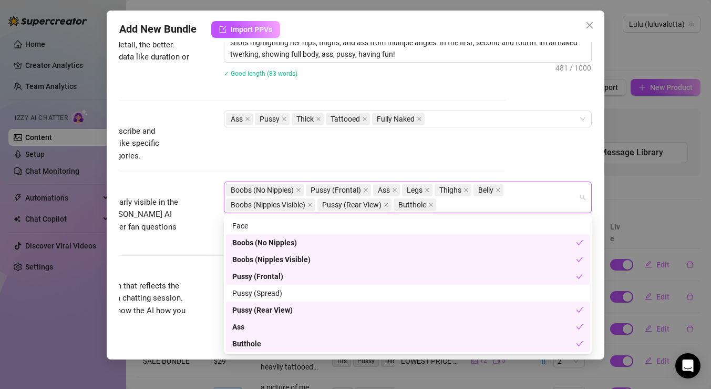
click at [212, 323] on div "Caption Example Provide a sample caption that reflects the exact style you'd us…" at bounding box center [269, 307] width 473 height 84
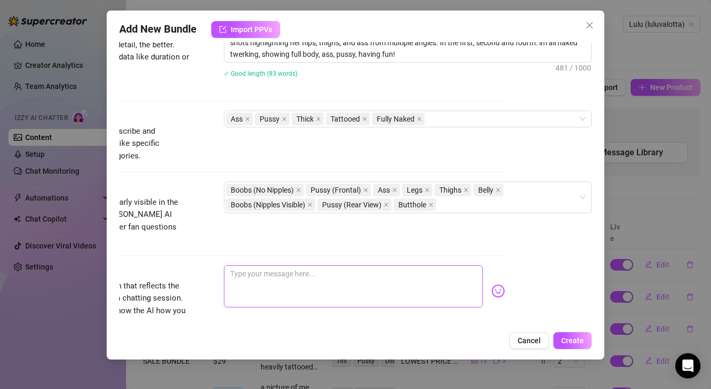
scroll to position [558, 87]
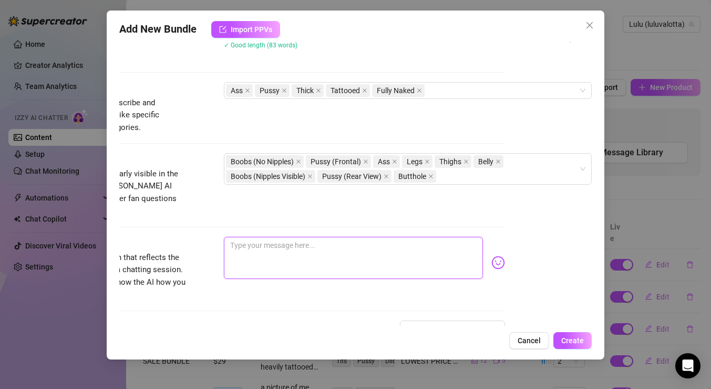
click at [285, 252] on textarea at bounding box center [353, 258] width 259 height 42
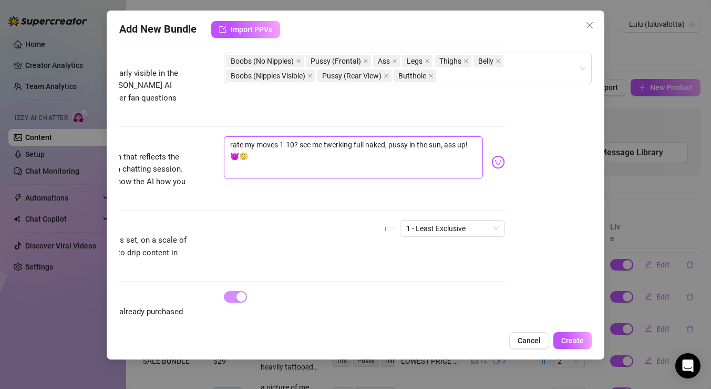
scroll to position [670, 87]
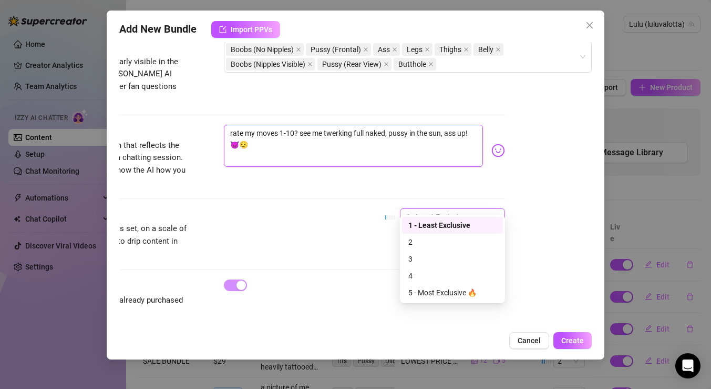
click at [449, 209] on span "1 - Least Exclusive" at bounding box center [452, 217] width 93 height 16
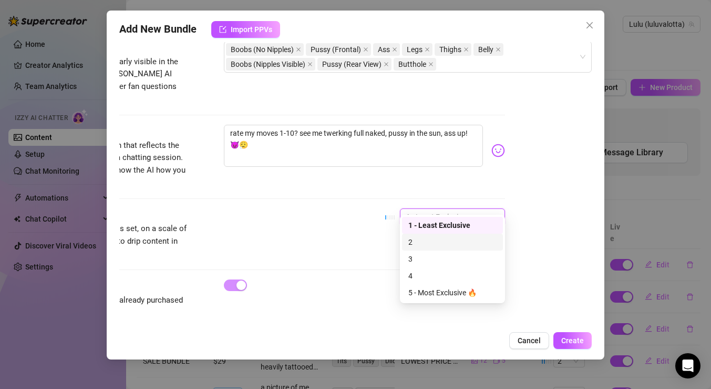
click at [432, 240] on div "2" at bounding box center [452, 242] width 88 height 12
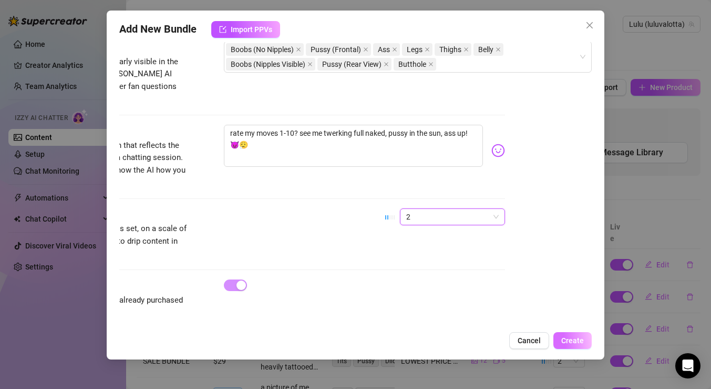
click at [575, 338] on span "Create" at bounding box center [572, 340] width 23 height 8
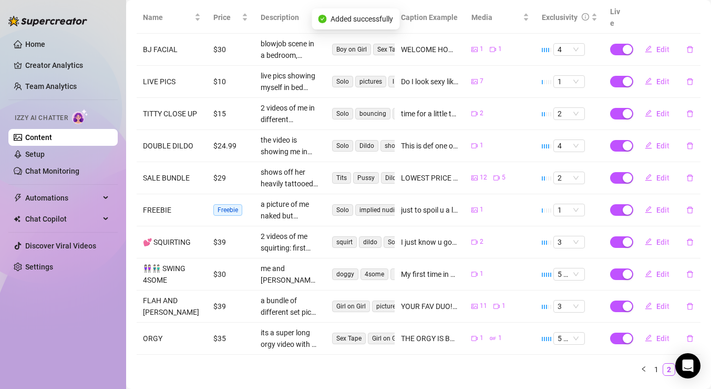
scroll to position [230, 0]
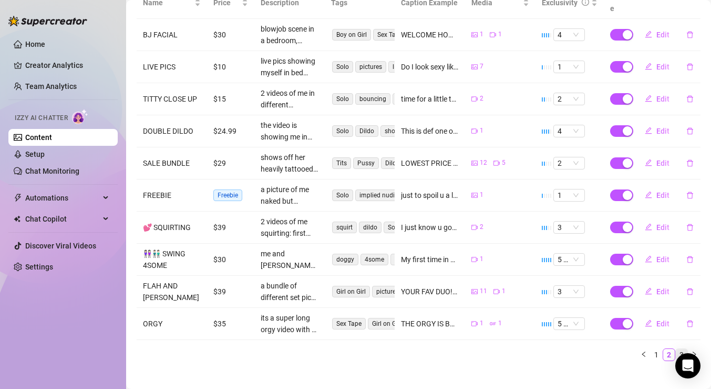
click at [682, 349] on link "3" at bounding box center [682, 355] width 12 height 12
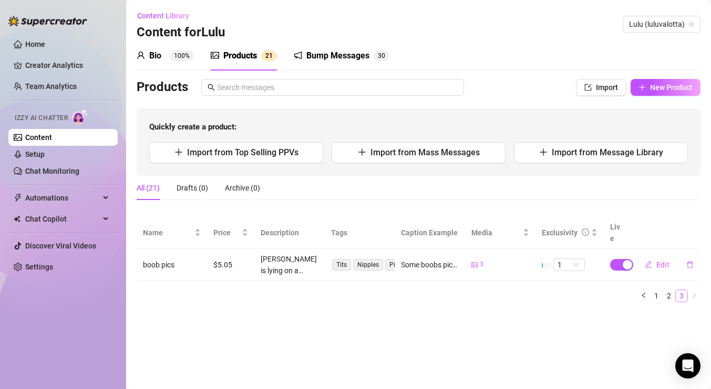
scroll to position [0, 0]
click at [668, 290] on link "2" at bounding box center [669, 296] width 12 height 12
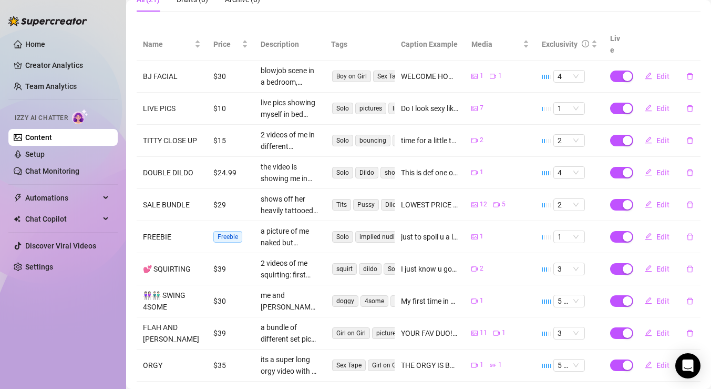
scroll to position [230, 0]
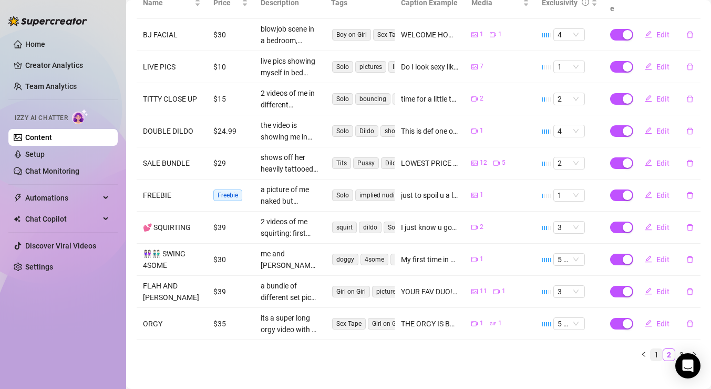
click at [658, 349] on link "1" at bounding box center [657, 355] width 12 height 12
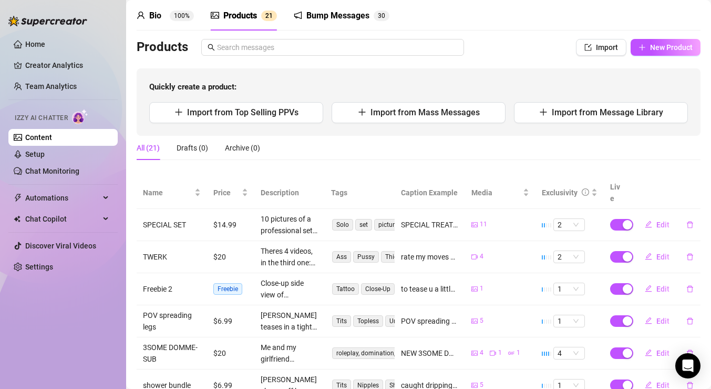
scroll to position [0, 0]
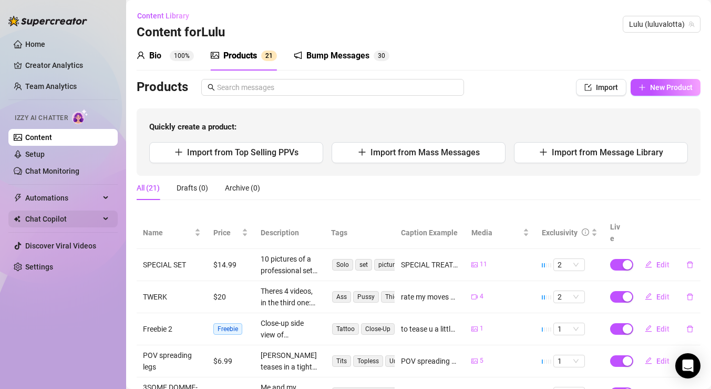
click at [69, 220] on span "Chat Copilot" at bounding box center [62, 218] width 75 height 17
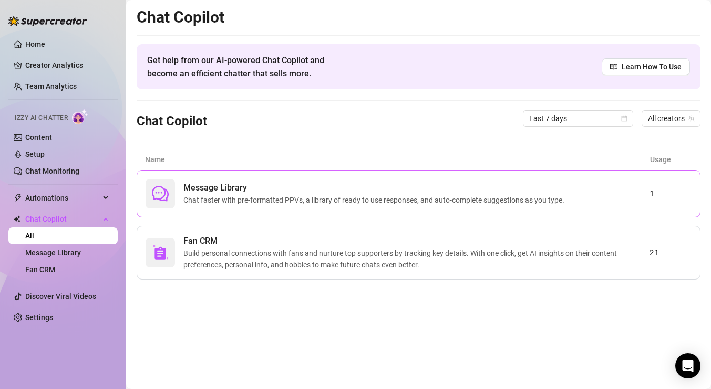
click at [332, 195] on span "Chat faster with pre-formatted PPVs, a library of ready to use responses, and a…" at bounding box center [375, 200] width 385 height 12
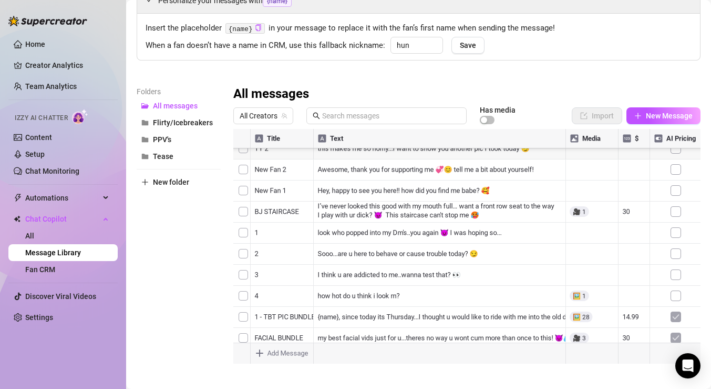
scroll to position [168, 0]
click at [188, 125] on span "Flirty/Icebreakers" at bounding box center [183, 122] width 60 height 8
click at [176, 182] on span "New folder" at bounding box center [171, 182] width 36 height 8
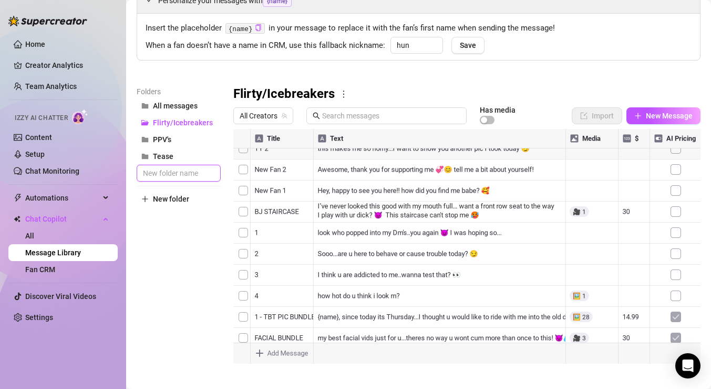
click at [186, 175] on input "text" at bounding box center [179, 173] width 84 height 17
click at [172, 284] on div "Folders All messages Flirty/Icebreakers PPV's Tease Audios New folder" at bounding box center [179, 225] width 84 height 278
click at [188, 125] on button "Audios" at bounding box center [179, 122] width 84 height 17
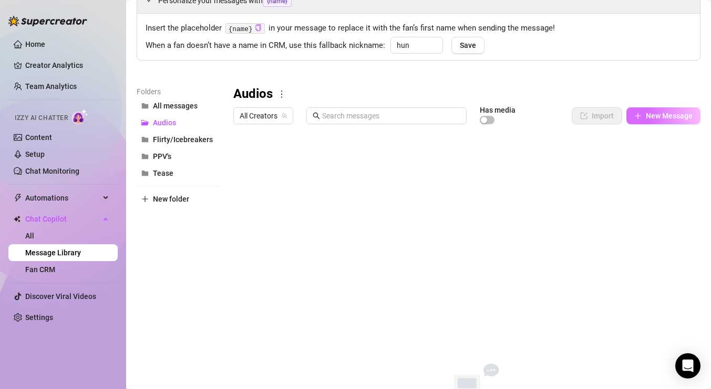
click at [669, 118] on span "New Message" at bounding box center [669, 115] width 47 height 8
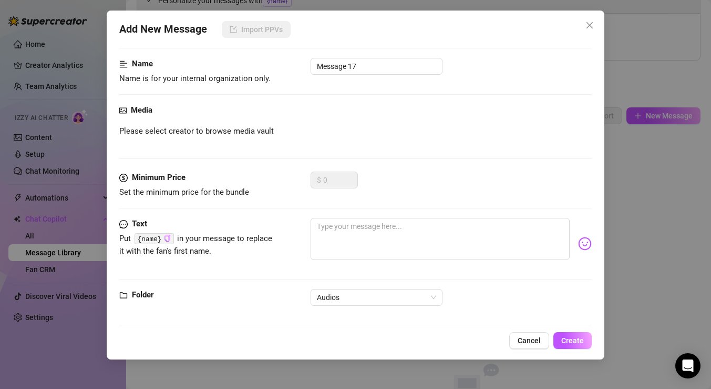
scroll to position [65, 0]
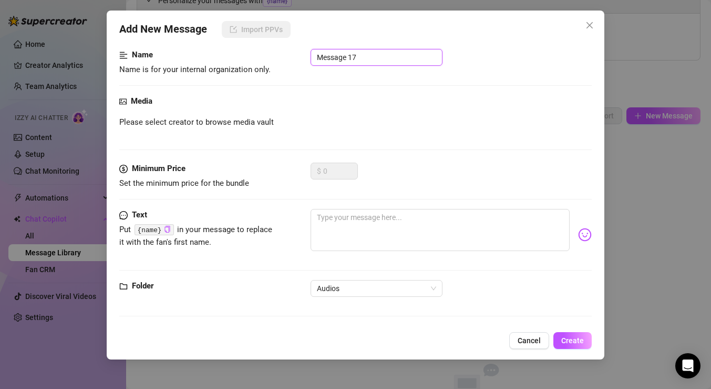
drag, startPoint x: 398, startPoint y: 59, endPoint x: 295, endPoint y: 55, distance: 103.1
click at [295, 55] on div "Name Name is for your internal organization only. Message 17" at bounding box center [355, 62] width 473 height 27
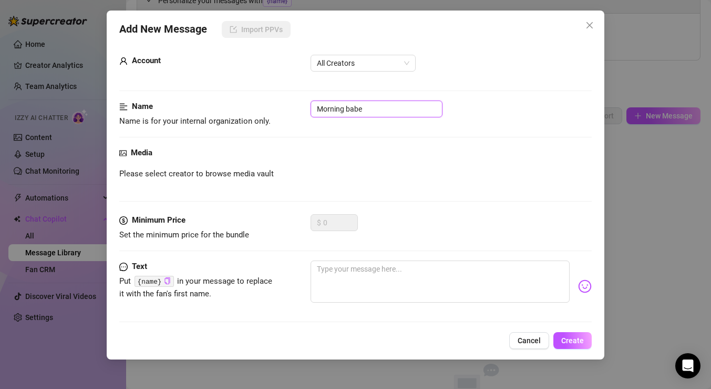
scroll to position [10, 0]
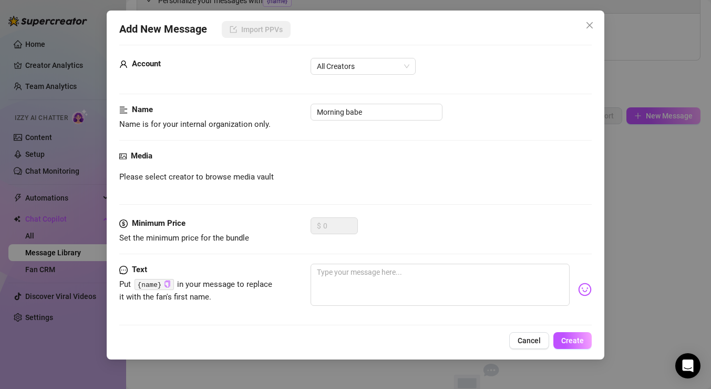
click at [335, 162] on div "Media Please select creator to browse media vault" at bounding box center [355, 183] width 473 height 67
click at [233, 173] on span "Please select creator to browse media vault" at bounding box center [196, 177] width 155 height 13
click at [175, 177] on span "Please select creator to browse media vault" at bounding box center [196, 177] width 155 height 13
click at [369, 71] on span "All Creators" at bounding box center [363, 66] width 93 height 16
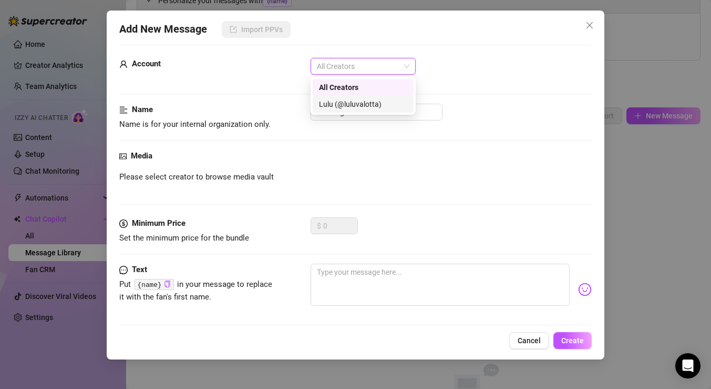
click at [362, 103] on div "Lulu (@luluvalotta)" at bounding box center [363, 104] width 88 height 12
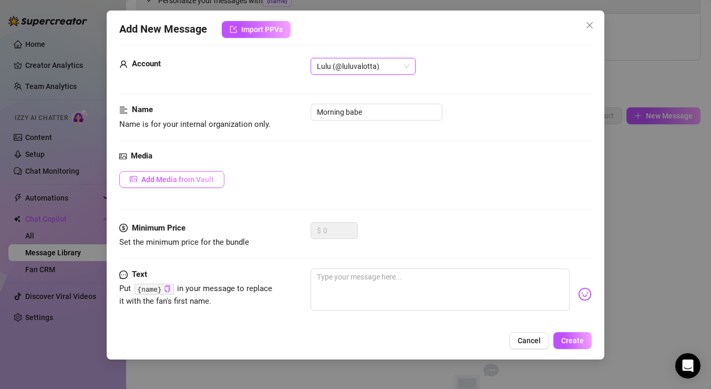
click at [210, 173] on button "Add Media from Vault" at bounding box center [171, 179] width 105 height 17
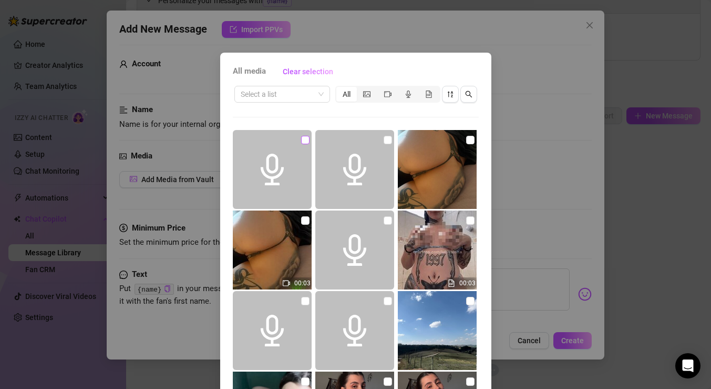
click at [308, 139] on input "checkbox" at bounding box center [305, 140] width 8 height 8
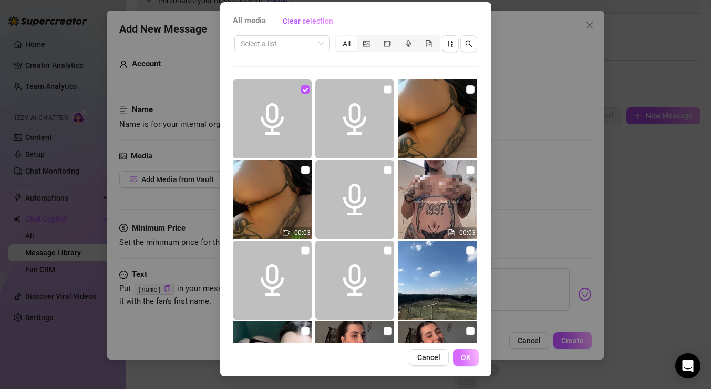
click at [467, 357] on span "OK" at bounding box center [466, 357] width 10 height 8
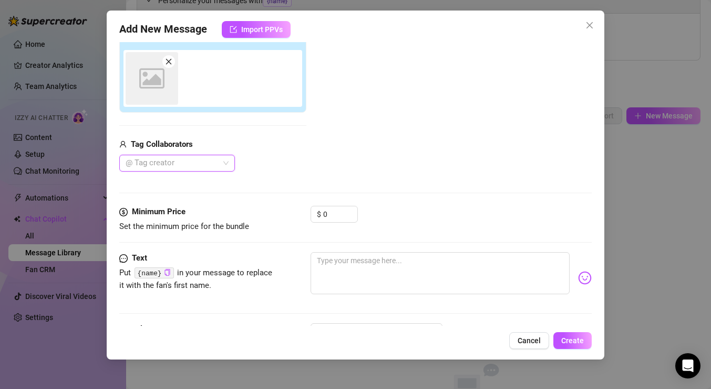
scroll to position [179, 0]
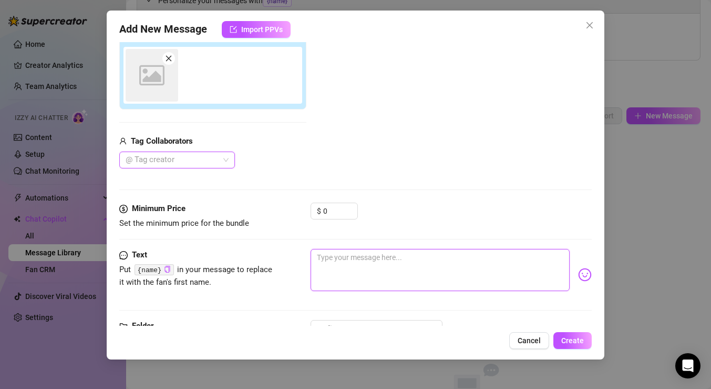
click at [352, 262] on textarea at bounding box center [440, 270] width 259 height 42
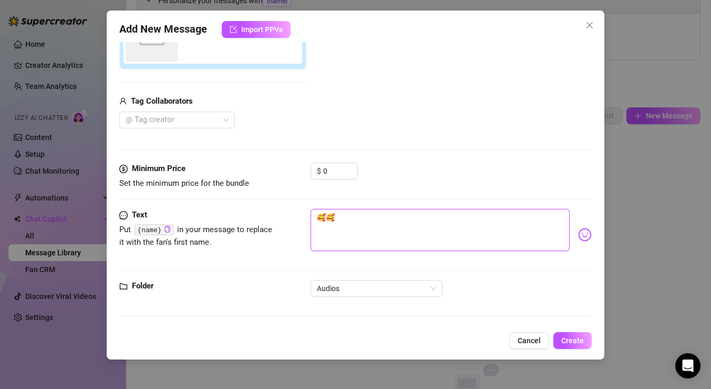
click at [319, 216] on textarea "🥰🥰" at bounding box center [440, 230] width 259 height 42
click at [580, 341] on span "Create" at bounding box center [572, 340] width 23 height 8
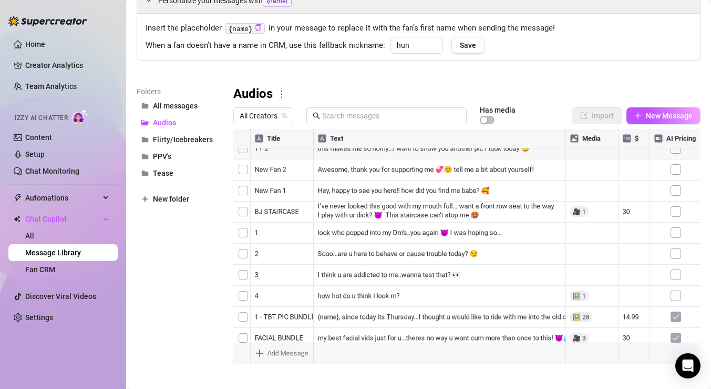
click at [635, 139] on div at bounding box center [466, 246] width 467 height 234
click at [635, 137] on div at bounding box center [466, 246] width 467 height 234
click at [651, 111] on span "New Message" at bounding box center [669, 115] width 47 height 8
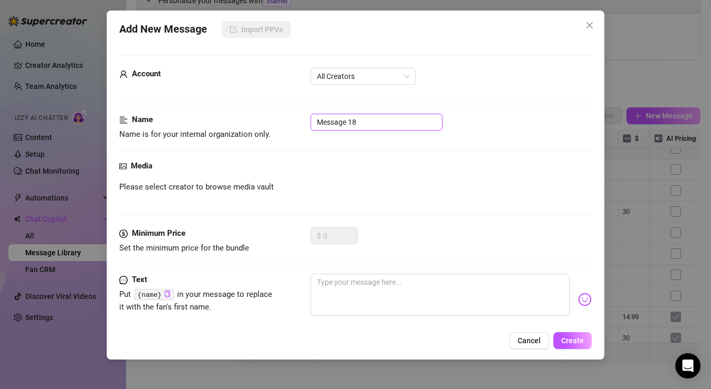
drag, startPoint x: 375, startPoint y: 118, endPoint x: 294, endPoint y: 116, distance: 81.5
click at [294, 116] on div "Name Name is for your internal organization only. Message 18" at bounding box center [355, 127] width 473 height 27
click at [405, 71] on span "All Creators" at bounding box center [363, 76] width 93 height 16
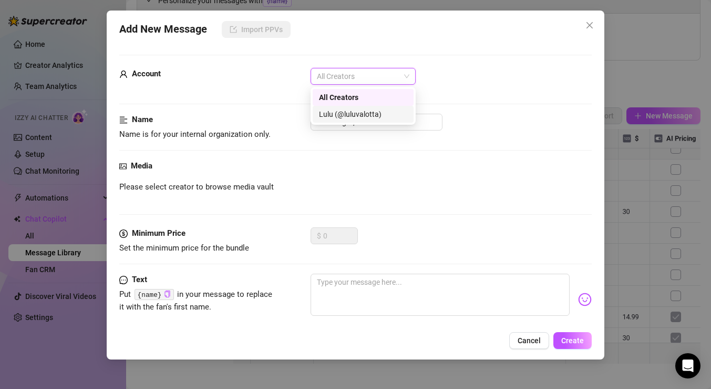
click at [371, 110] on div "Lulu (@luluvalotta)" at bounding box center [363, 114] width 88 height 12
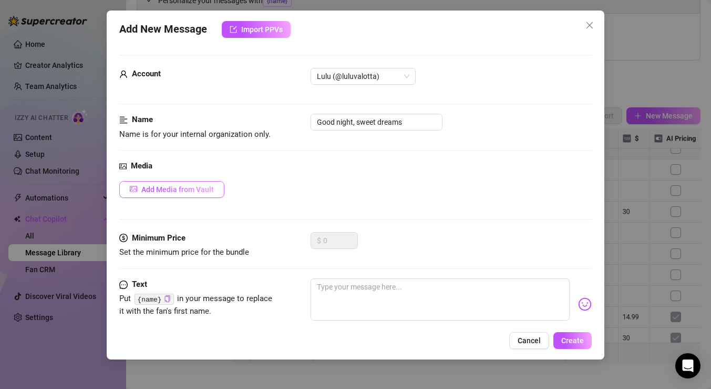
click at [208, 187] on span "Add Media from Vault" at bounding box center [177, 189] width 73 height 8
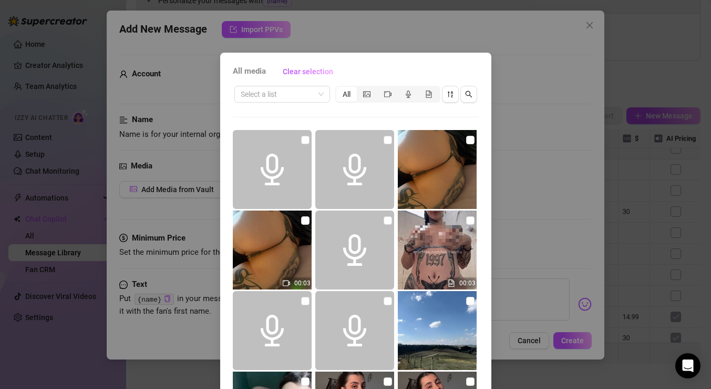
click at [536, 221] on div "All media Clear selection Select a list All 00:03 00:03 03:24 00:14 00:08 00:26…" at bounding box center [355, 194] width 711 height 389
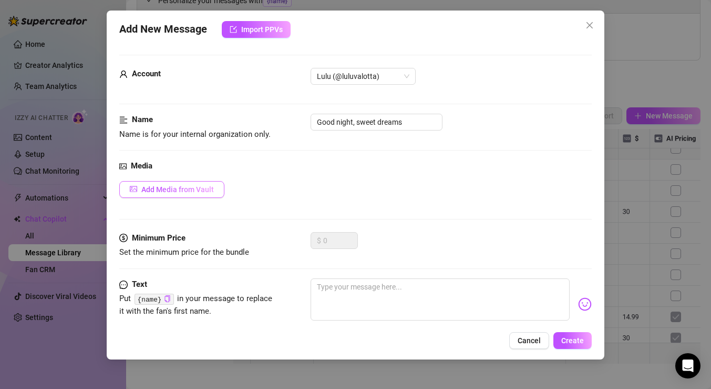
click at [213, 189] on span "Add Media from Vault" at bounding box center [177, 189] width 73 height 8
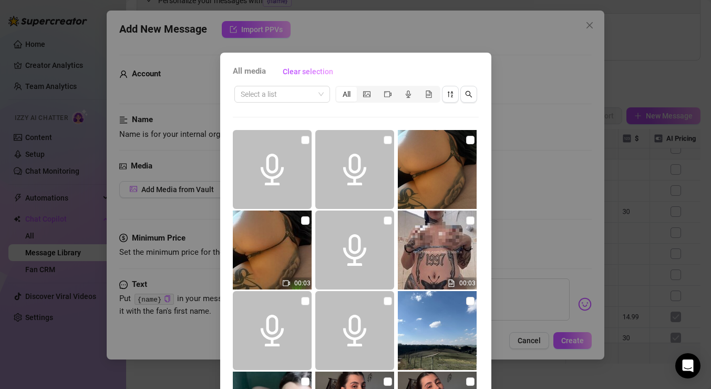
click at [504, 172] on div "All media Clear selection Select a list All 00:03 00:03 03:24 00:14 00:08 00:26…" at bounding box center [355, 194] width 711 height 389
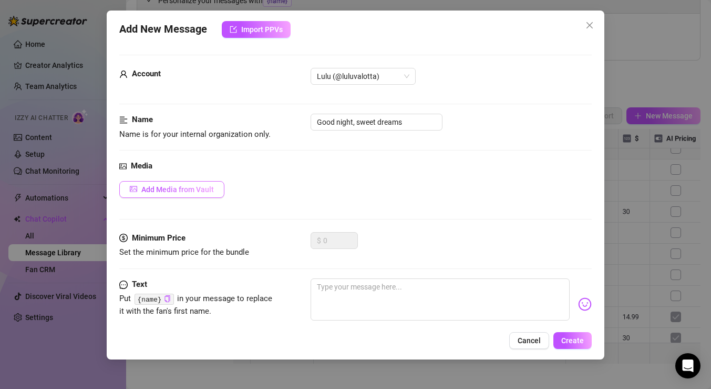
click at [192, 190] on span "Add Media from Vault" at bounding box center [177, 189] width 73 height 8
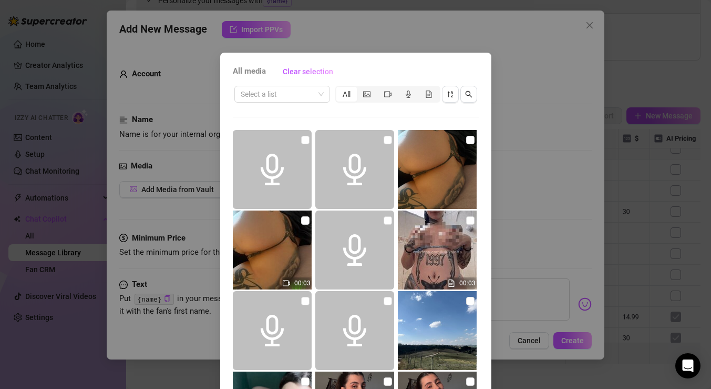
click at [499, 185] on div "All media Clear selection Select a list All 00:03 00:03 03:24 00:14 00:08 00:26…" at bounding box center [355, 194] width 711 height 389
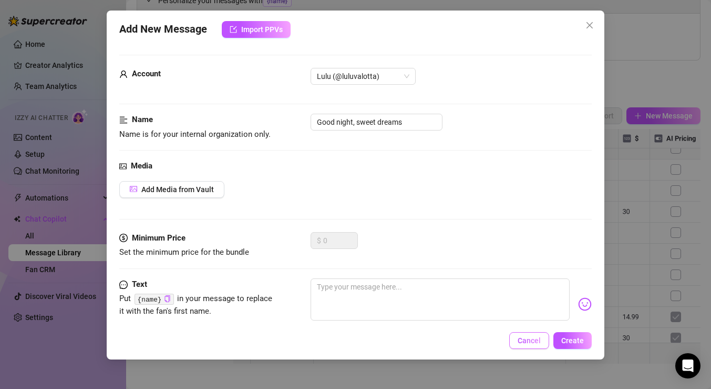
click at [529, 342] on span "Cancel" at bounding box center [529, 340] width 23 height 8
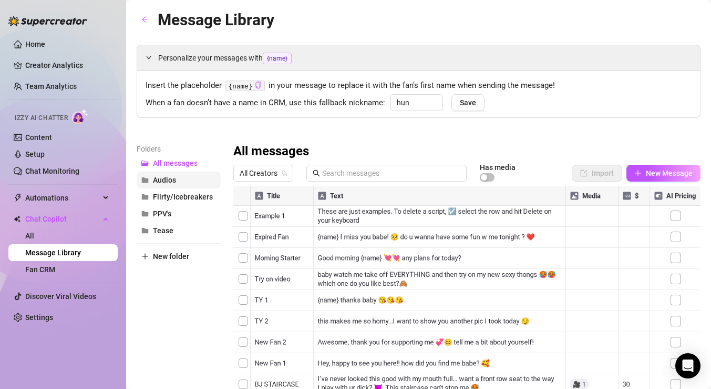
click at [190, 183] on button "Audios" at bounding box center [179, 179] width 84 height 17
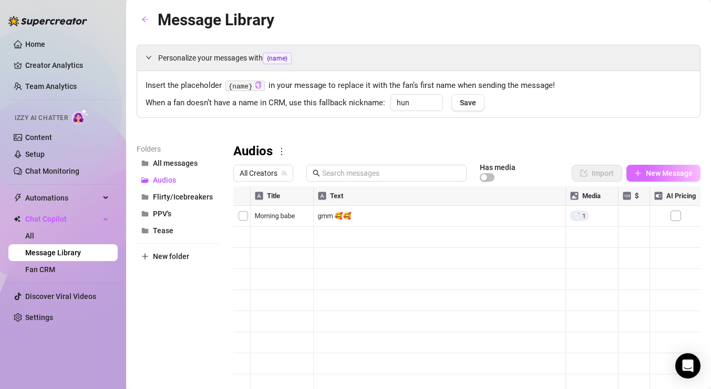
click at [646, 171] on button "New Message" at bounding box center [664, 173] width 74 height 17
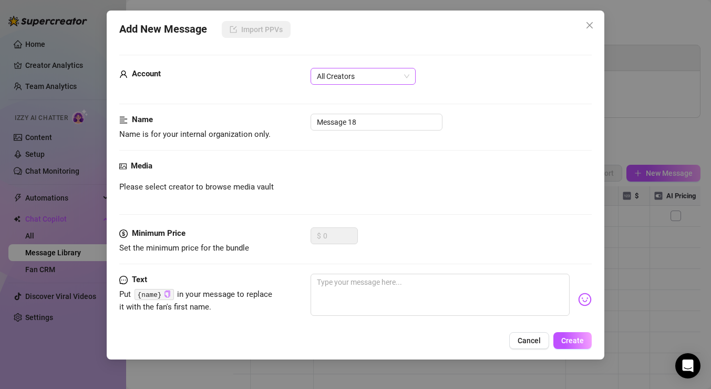
click at [351, 79] on span "All Creators" at bounding box center [363, 76] width 93 height 16
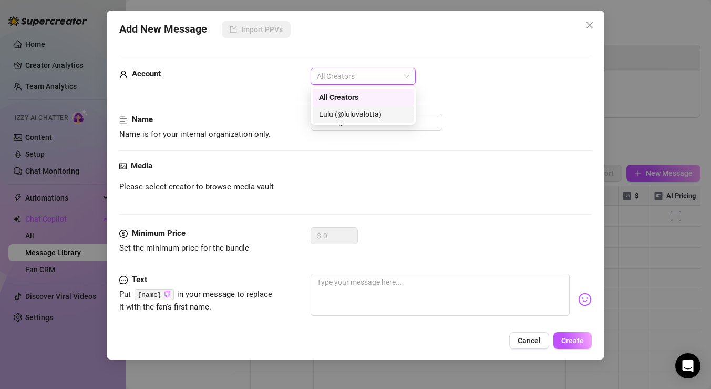
click at [347, 113] on div "Lulu (@luluvalotta)" at bounding box center [363, 114] width 88 height 12
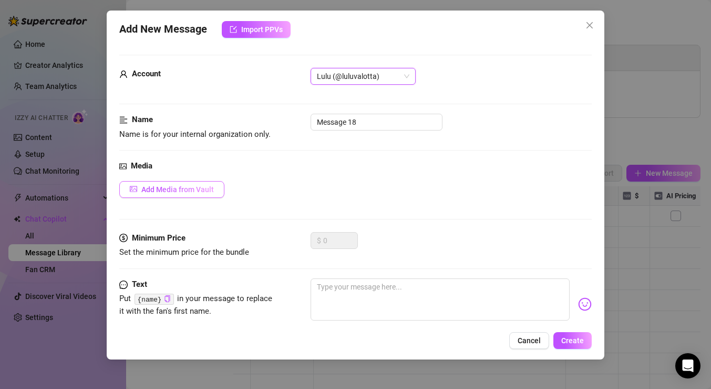
click at [213, 186] on span "Add Media from Vault" at bounding box center [177, 189] width 73 height 8
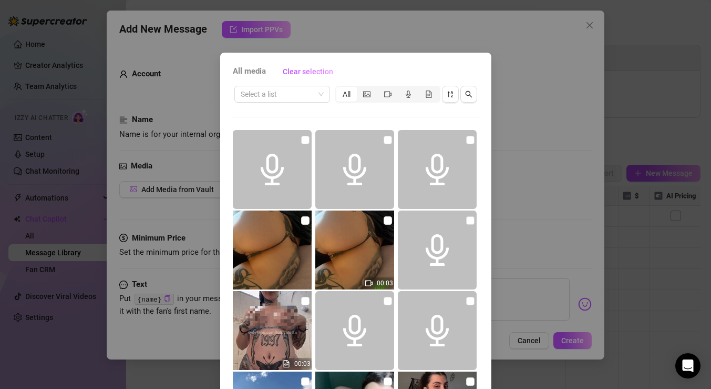
click at [309, 136] on span at bounding box center [272, 169] width 79 height 79
click at [309, 137] on input "checkbox" at bounding box center [305, 140] width 8 height 8
checkbox input "true"
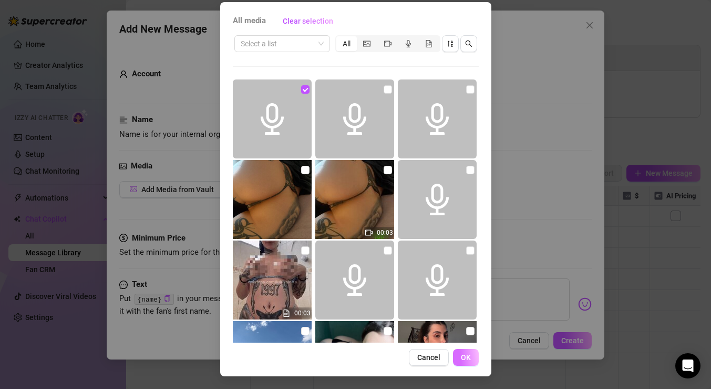
click at [465, 359] on span "OK" at bounding box center [466, 357] width 10 height 8
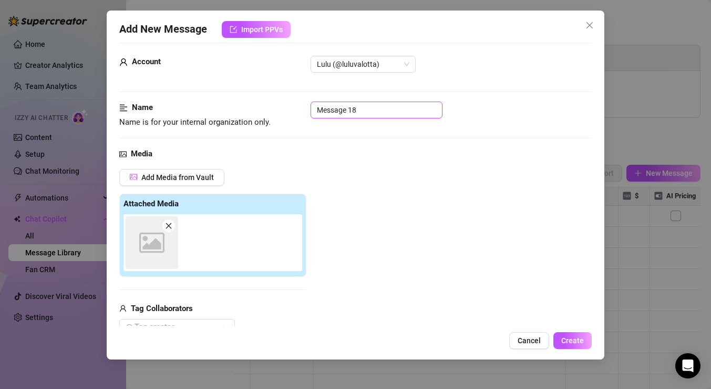
drag, startPoint x: 395, startPoint y: 111, endPoint x: 221, endPoint y: 107, distance: 174.1
click at [221, 107] on div "Name Name is for your internal organization only. Message 18" at bounding box center [355, 114] width 473 height 27
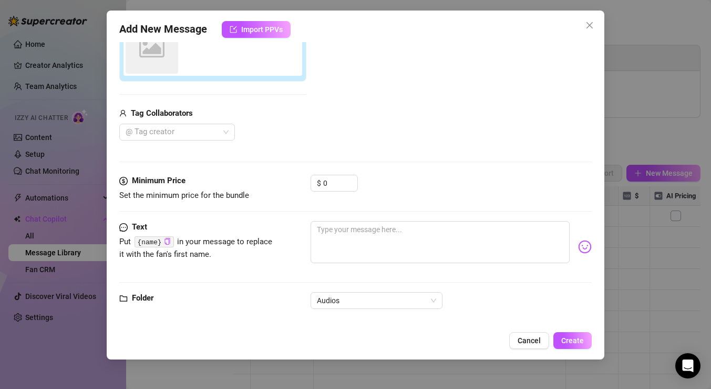
scroll to position [219, 0]
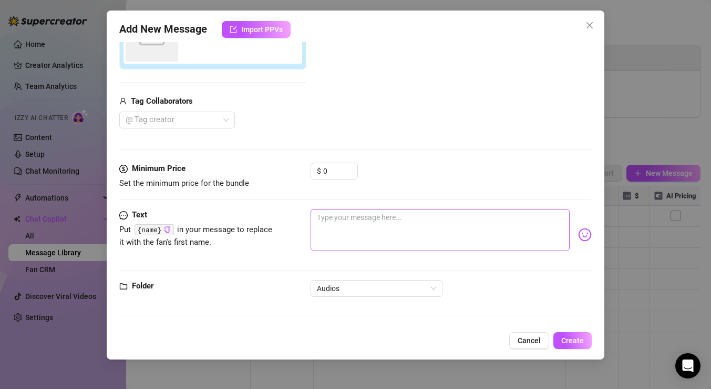
type input "good night, sweet dreams"
click at [387, 220] on textarea at bounding box center [440, 230] width 259 height 42
type textarea "t"
type textarea "ta"
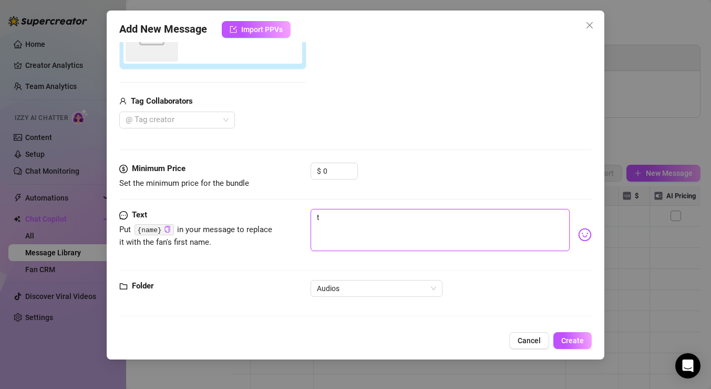
type textarea "ta"
type textarea "tal"
type textarea "talk"
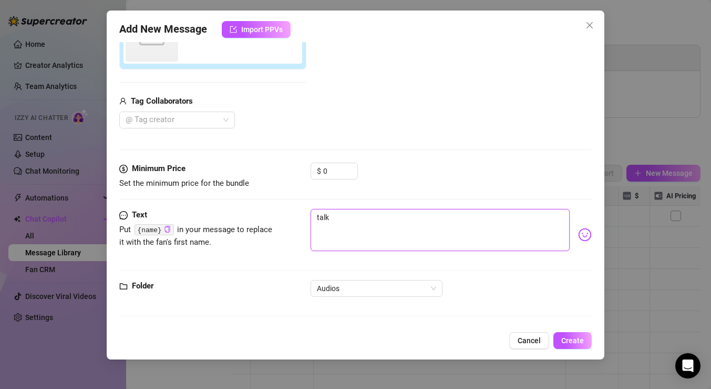
type textarea "talk"
type textarea "talk s"
type textarea "talk so"
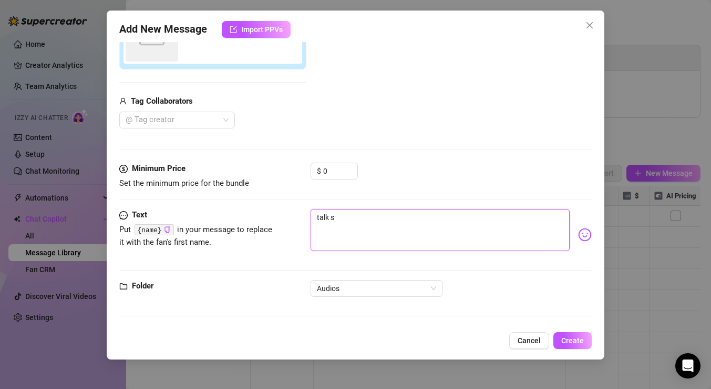
type textarea "talk so"
type textarea "talk soo"
type textarea "talk soon"
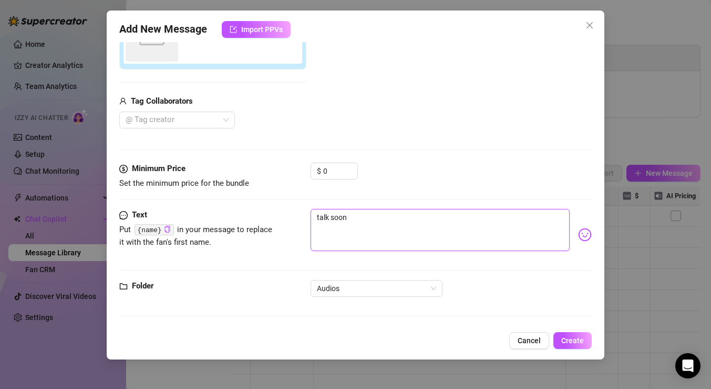
type textarea "talk soon"
type textarea "talk soon 😘"
type textarea "talk soon 😘💤"
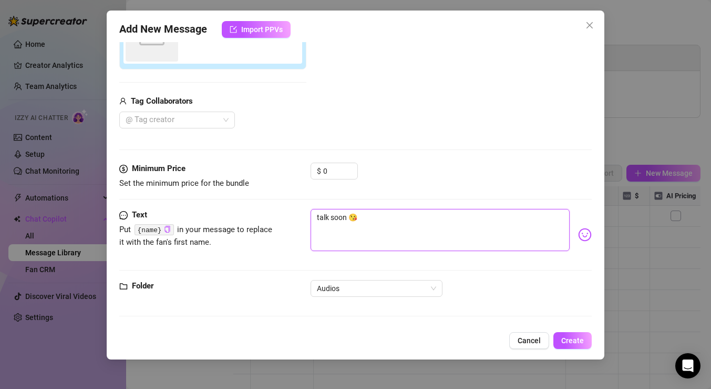
type textarea "talk soon 😘💤"
click at [579, 334] on button "Create" at bounding box center [573, 340] width 38 height 17
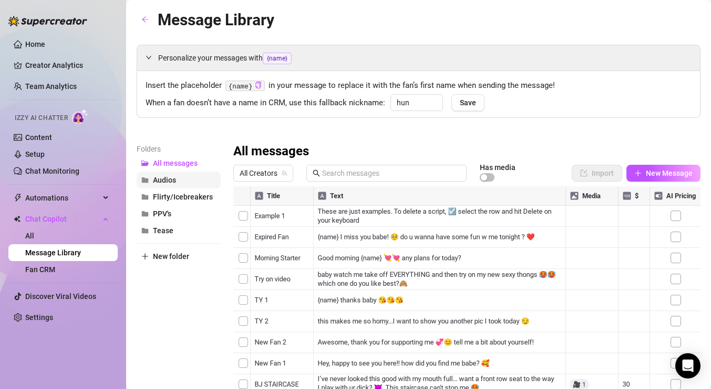
click at [189, 175] on button "Audios" at bounding box center [179, 179] width 84 height 17
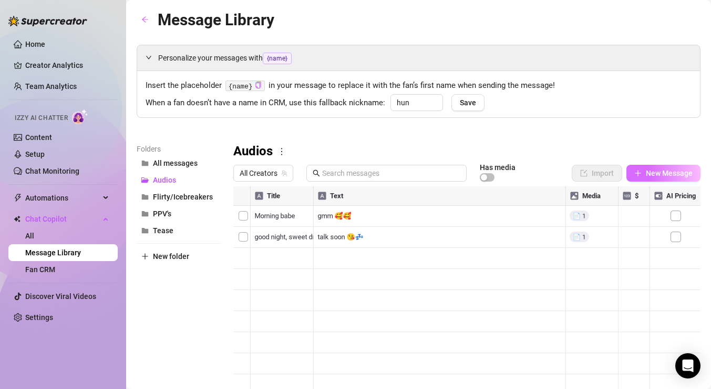
click at [661, 175] on span "New Message" at bounding box center [669, 173] width 47 height 8
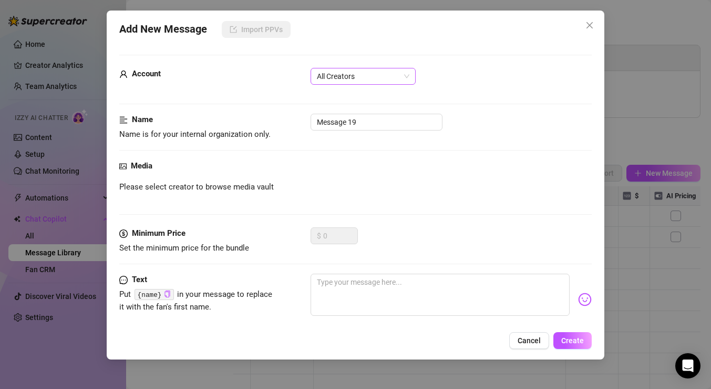
click at [340, 74] on span "All Creators" at bounding box center [363, 76] width 93 height 16
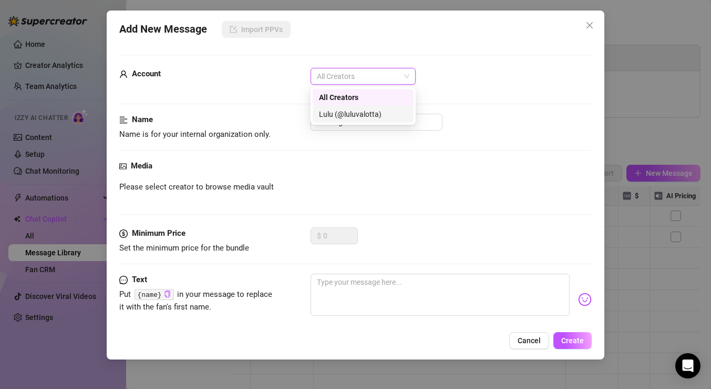
click at [339, 111] on div "Lulu (@luluvalotta)" at bounding box center [363, 114] width 88 height 12
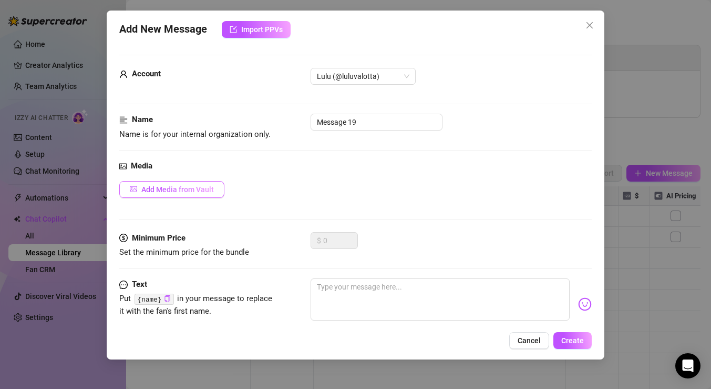
click at [186, 193] on button "Add Media from Vault" at bounding box center [171, 189] width 105 height 17
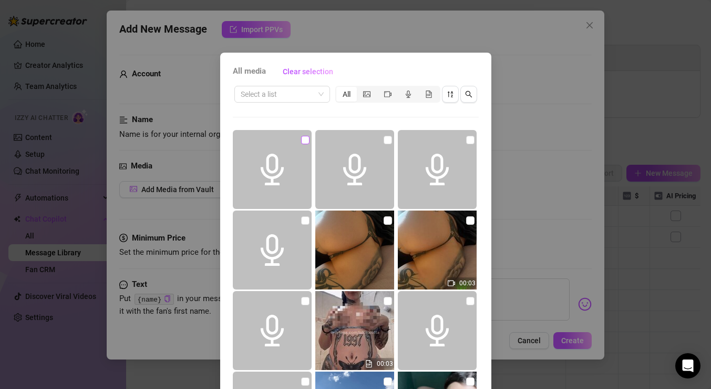
click at [306, 138] on input "checkbox" at bounding box center [305, 140] width 8 height 8
checkbox input "true"
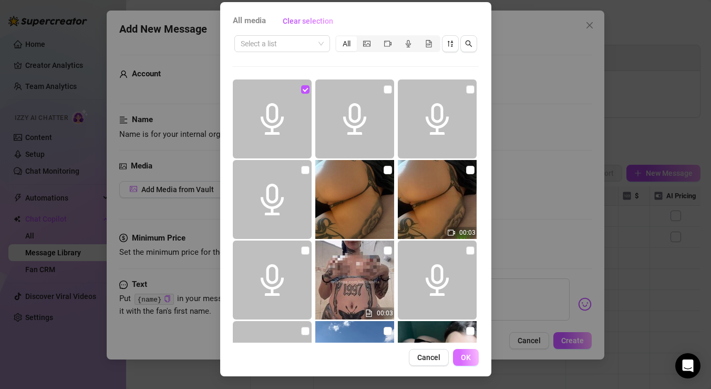
click at [469, 352] on button "OK" at bounding box center [466, 357] width 26 height 17
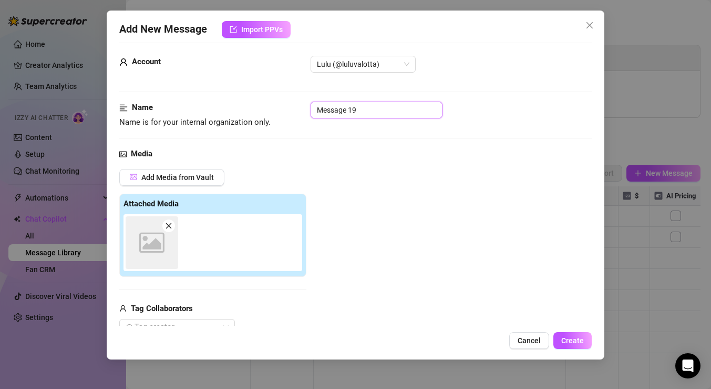
drag, startPoint x: 412, startPoint y: 110, endPoint x: 250, endPoint y: 107, distance: 162.5
click at [250, 107] on div "Name Name is for your internal organization only. Message 19" at bounding box center [355, 114] width 473 height 27
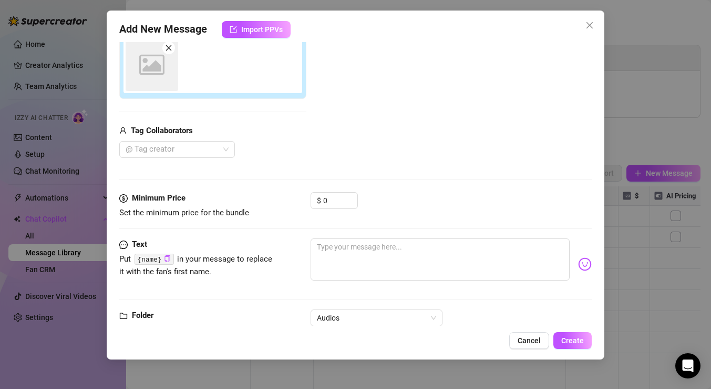
scroll to position [202, 0]
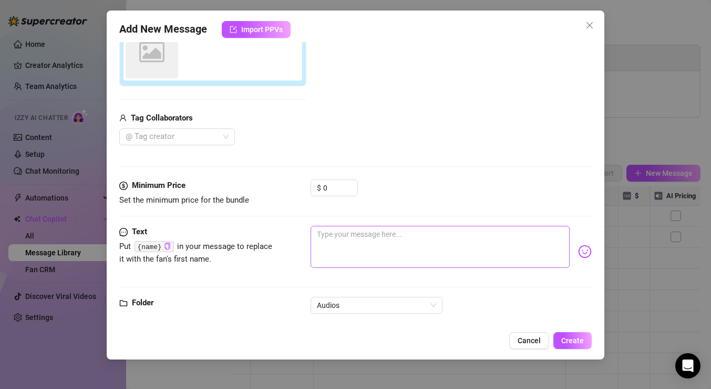
type input "miss our chats"
click at [400, 251] on textarea at bounding box center [440, 247] width 259 height 42
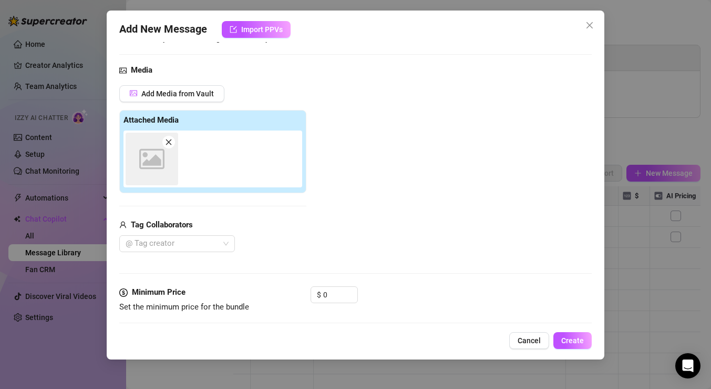
scroll to position [219, 0]
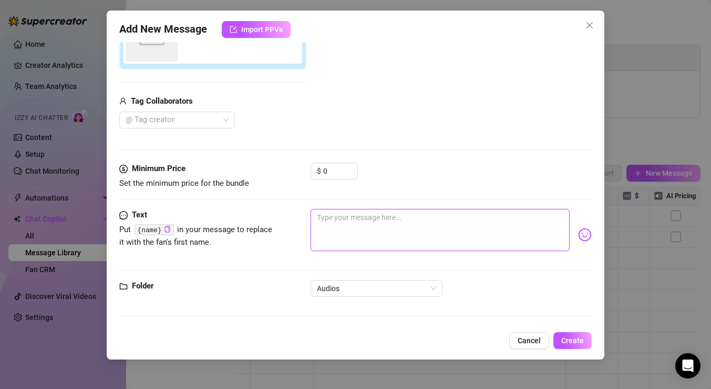
click at [366, 216] on textarea at bounding box center [440, 230] width 259 height 42
type textarea "w"
type textarea "wa"
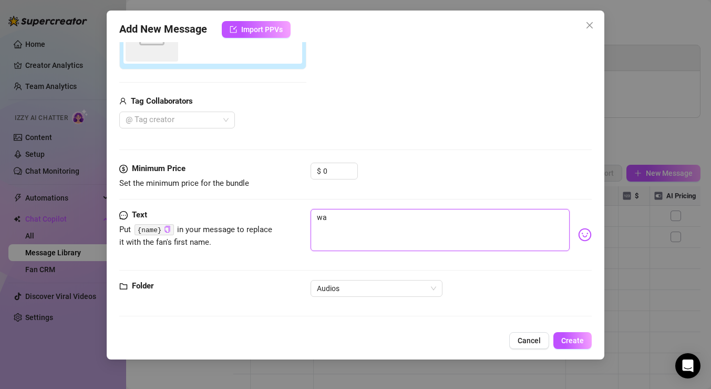
type textarea "wai"
type textarea "wait"
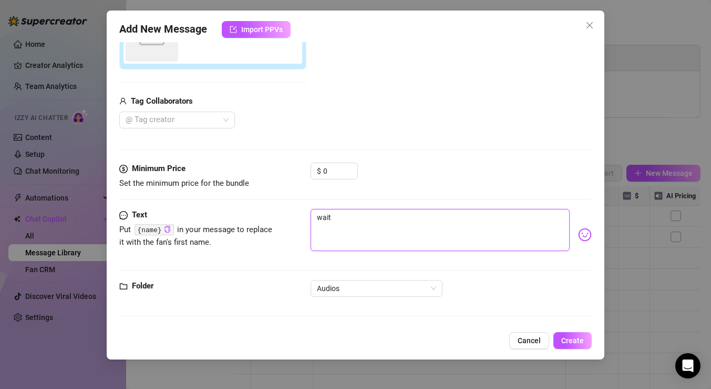
type textarea "wait"
type textarea "wait f"
type textarea "wait fo"
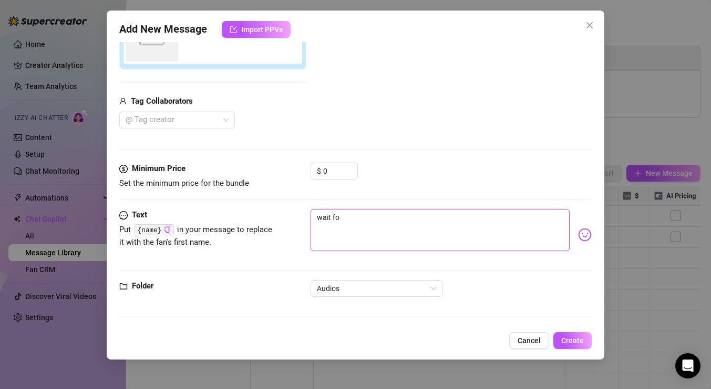
type textarea "wait for"
type textarea "wait for u"
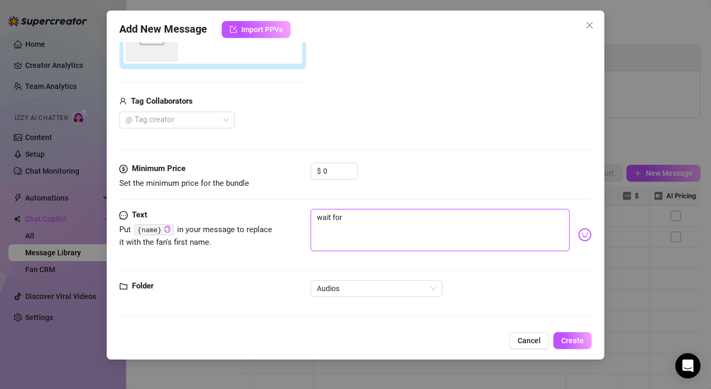
type textarea "wait for u"
type textarea "wait for u 💘"
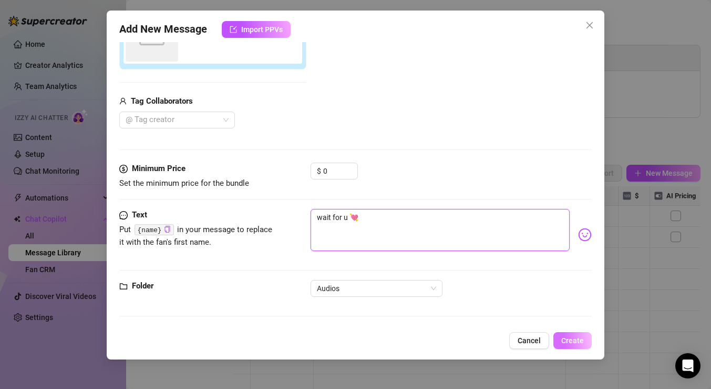
type textarea "wait for u 💘"
click at [584, 340] on span "Create" at bounding box center [572, 340] width 23 height 8
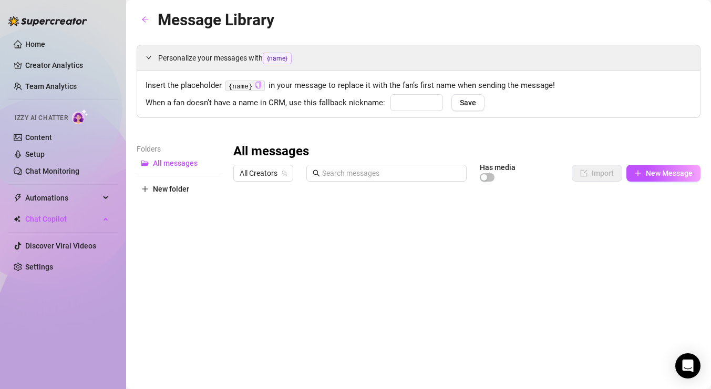
type input "hun"
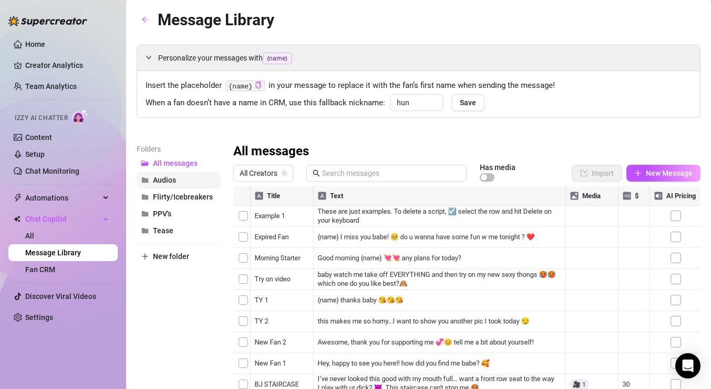
click at [163, 177] on span "Audios" at bounding box center [164, 180] width 23 height 8
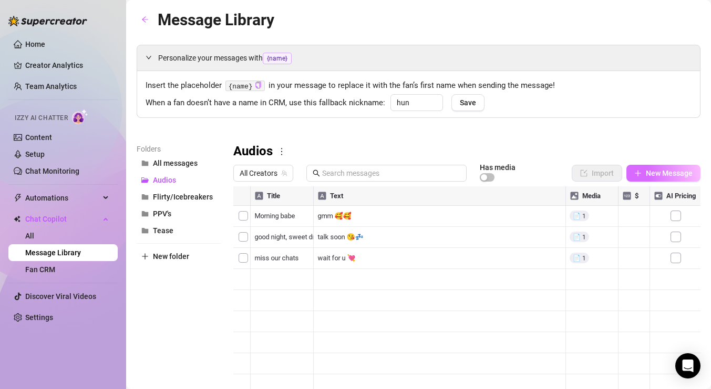
click at [643, 173] on button "New Message" at bounding box center [664, 173] width 74 height 17
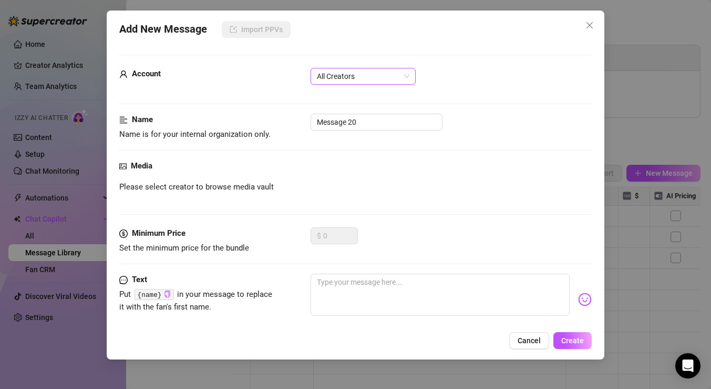
click at [359, 80] on span "All Creators" at bounding box center [363, 76] width 93 height 16
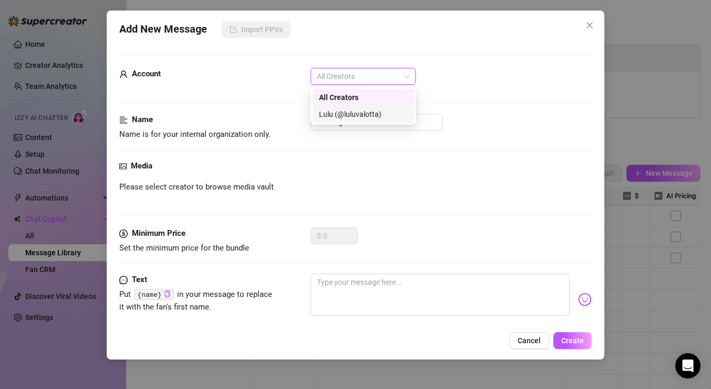
click at [356, 107] on div "Lulu (@luluvalotta)" at bounding box center [363, 114] width 101 height 17
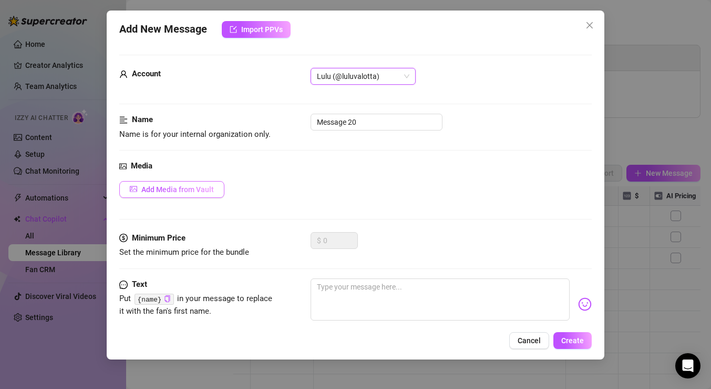
click at [195, 188] on span "Add Media from Vault" at bounding box center [177, 189] width 73 height 8
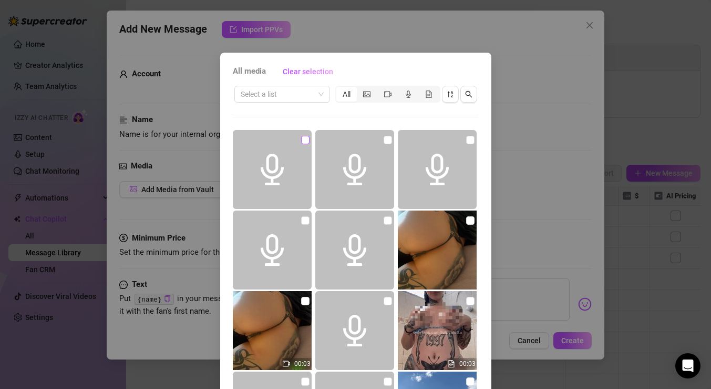
click at [303, 138] on input "checkbox" at bounding box center [305, 140] width 8 height 8
checkbox input "true"
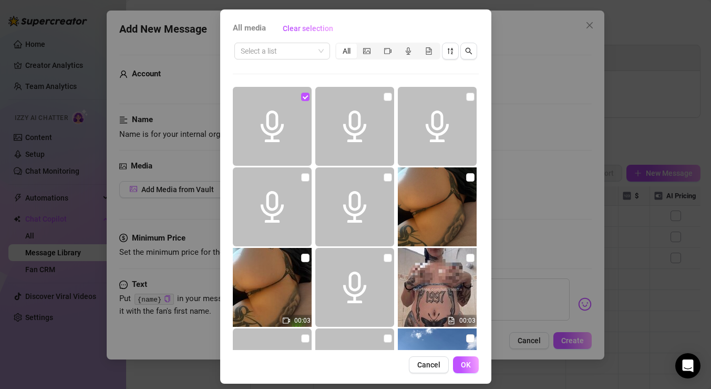
scroll to position [50, 0]
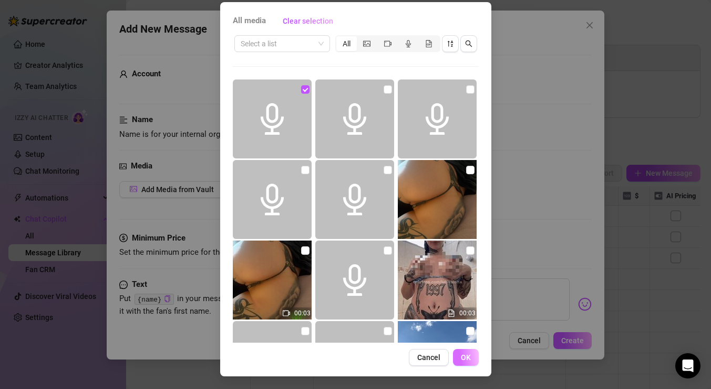
click at [466, 355] on span "OK" at bounding box center [466, 357] width 10 height 8
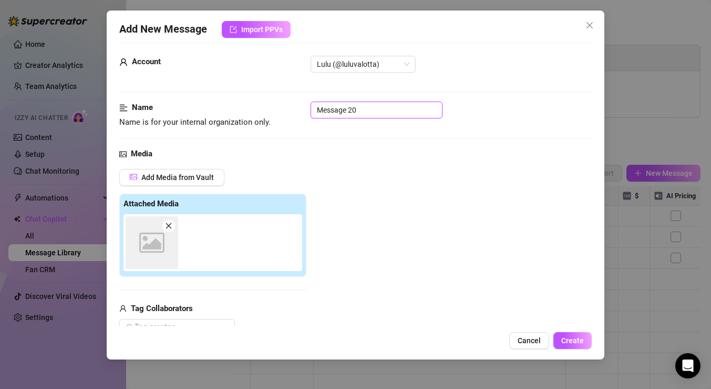
drag, startPoint x: 387, startPoint y: 111, endPoint x: 291, endPoint y: 110, distance: 96.2
click at [291, 110] on div "Name Name is for your internal organization only. Message 20" at bounding box center [355, 114] width 473 height 27
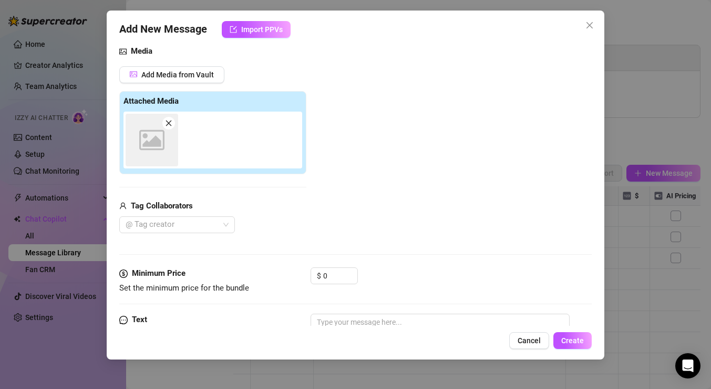
scroll to position [172, 0]
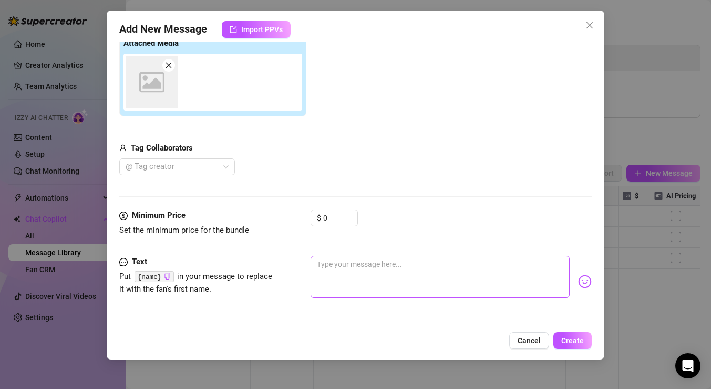
type input "what im wearing rn"
click at [376, 265] on textarea at bounding box center [440, 276] width 259 height 42
type textarea "c"
type textarea "ca"
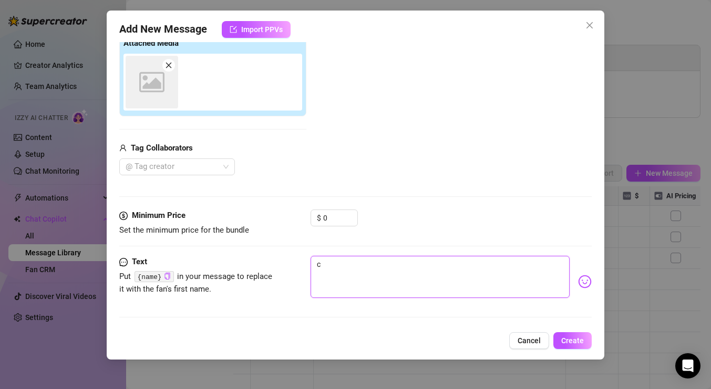
type textarea "ca"
type textarea "can"
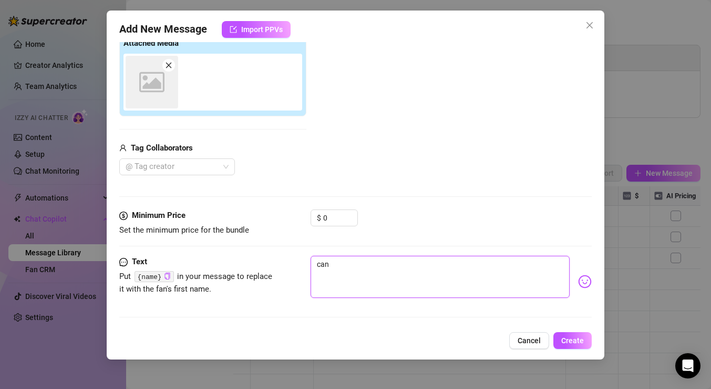
type textarea "can"
type textarea "ca"
type textarea "c"
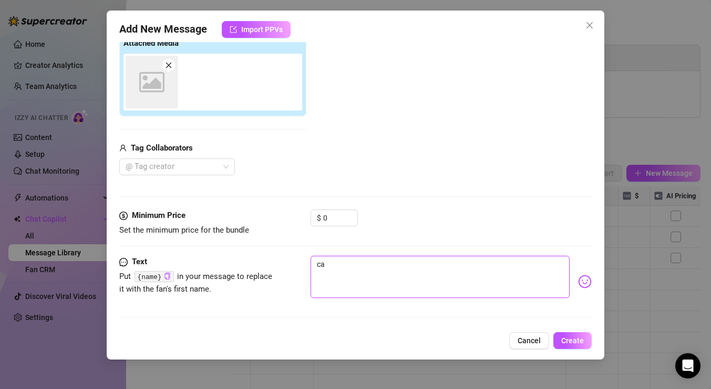
type textarea "c"
type textarea "Type your message here..."
type textarea "a"
type textarea "ar"
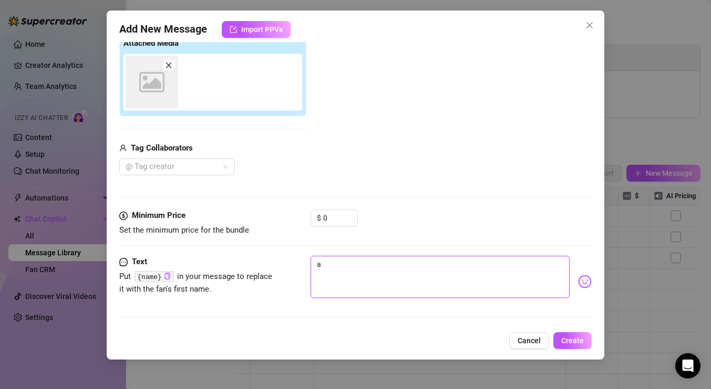
type textarea "ar"
type textarea "are"
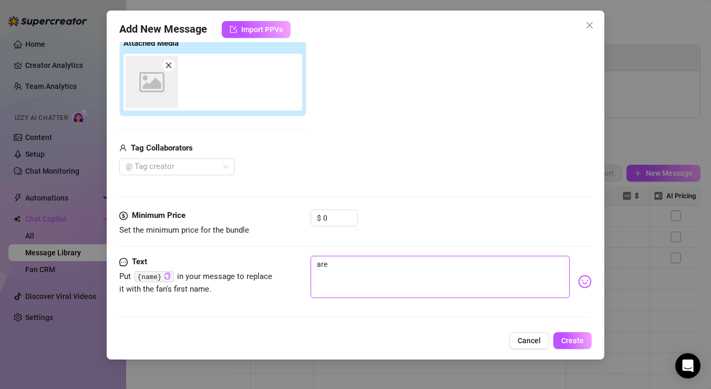
type textarea "are u"
type textarea "are u a"
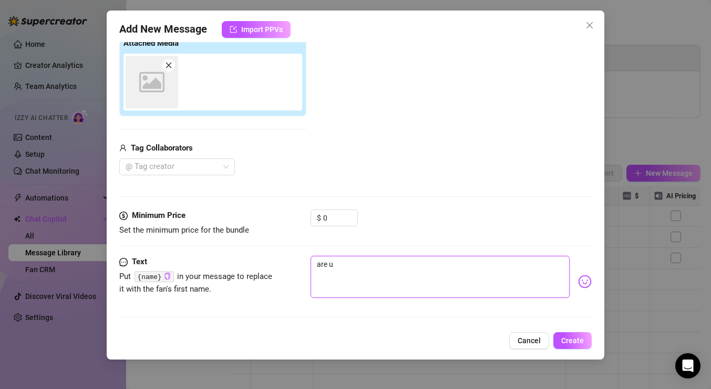
type textarea "are u a"
type textarea "are u a g"
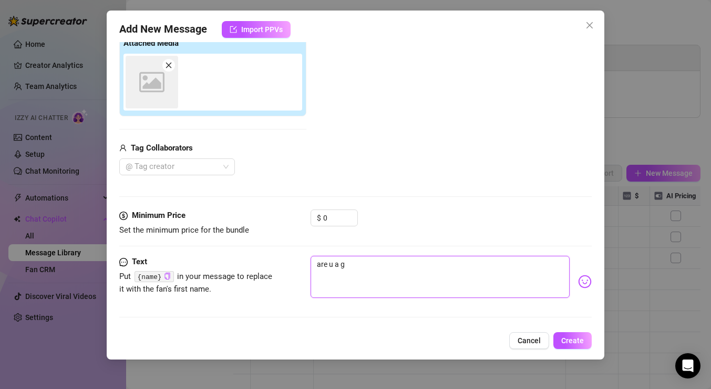
type textarea "are u a go"
type textarea "are u a goo"
type textarea "are u a good"
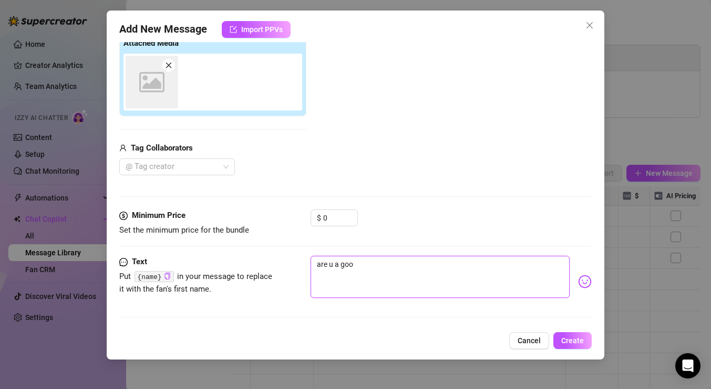
type textarea "are u a good"
type textarea "are u a good g"
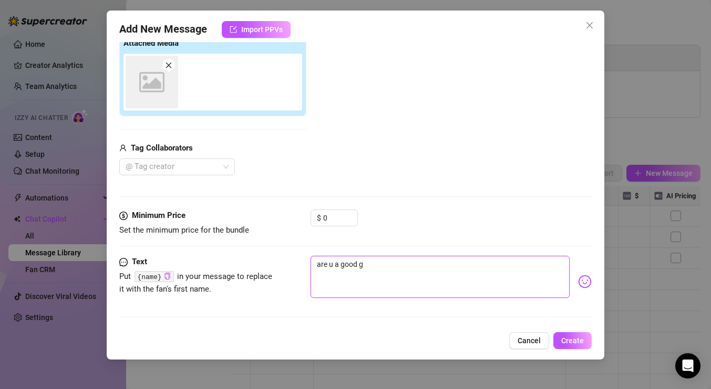
type textarea "are u a good gu"
type textarea "are u a good gue"
type textarea "are u a good gues"
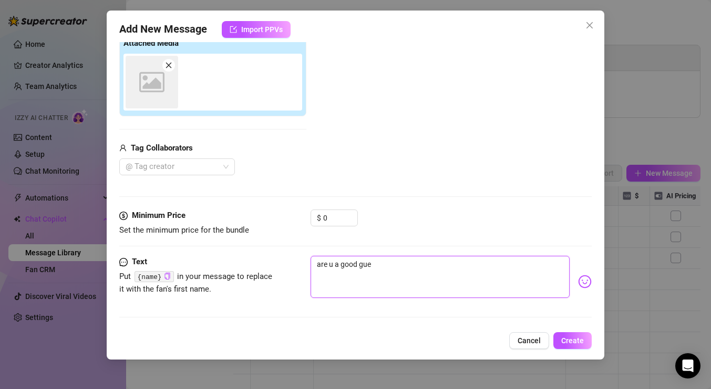
type textarea "are u a good gues"
type textarea "are u a good guess"
type textarea "are u a good guesse"
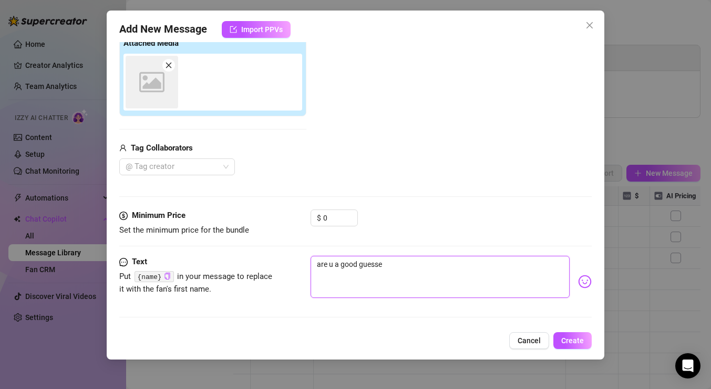
type textarea "are u a good guesser"
type textarea "are u a good guesser?"
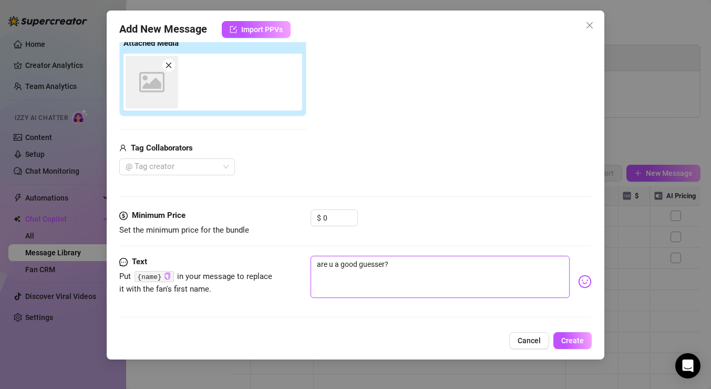
type textarea "are u a good guesser?"
type textarea "are u a good guesser? 👀"
click at [574, 336] on span "Create" at bounding box center [572, 340] width 23 height 8
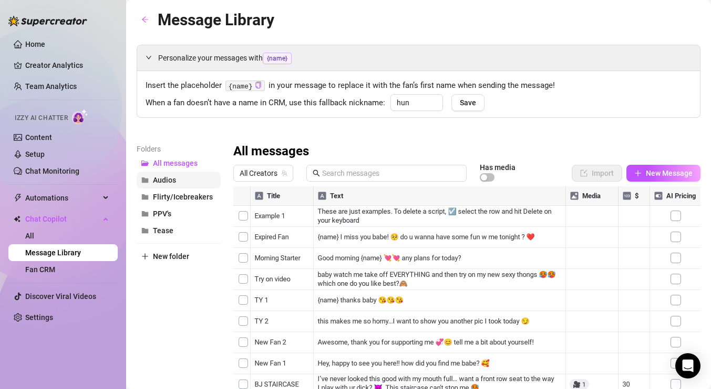
click at [195, 182] on button "Audios" at bounding box center [179, 179] width 84 height 17
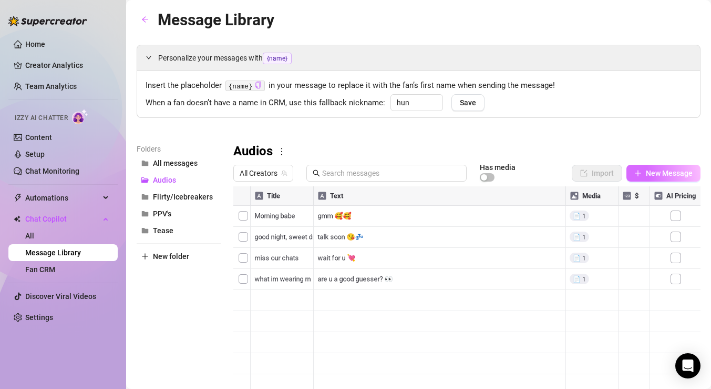
click at [642, 177] on span "button" at bounding box center [638, 173] width 7 height 8
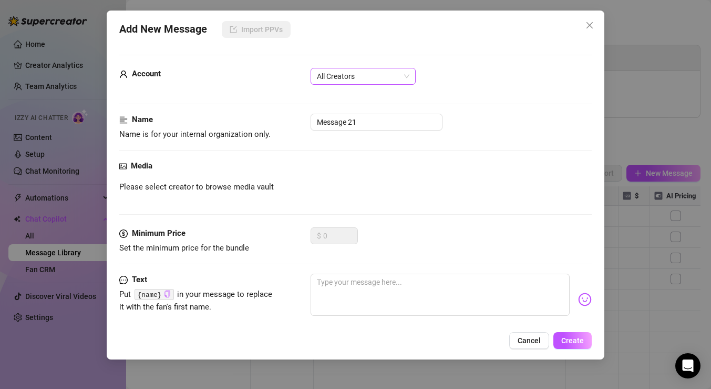
click at [368, 78] on span "All Creators" at bounding box center [363, 76] width 93 height 16
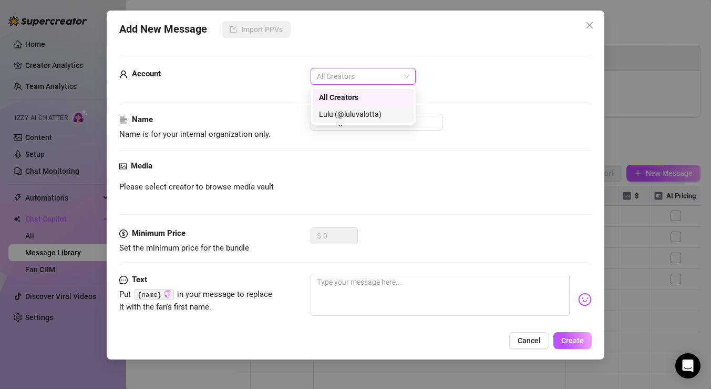
click at [361, 107] on div "Lulu (@luluvalotta)" at bounding box center [363, 114] width 101 height 17
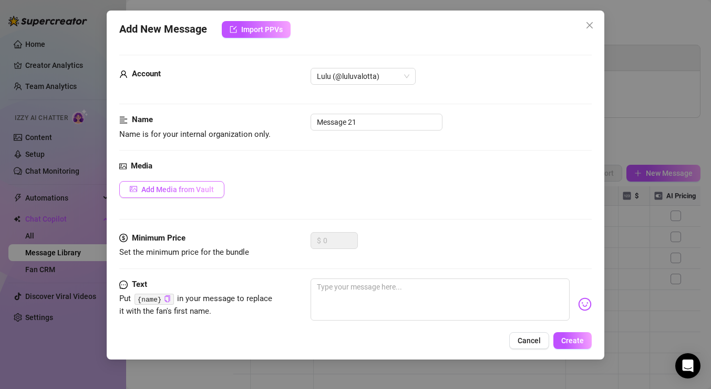
click at [193, 189] on span "Add Media from Vault" at bounding box center [177, 189] width 73 height 8
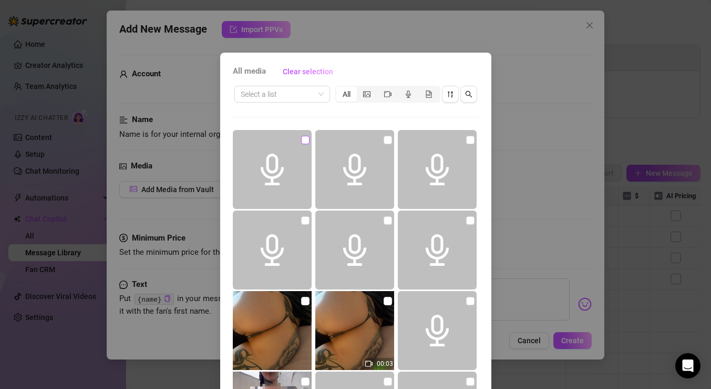
click at [306, 142] on input "checkbox" at bounding box center [305, 140] width 8 height 8
checkbox input "true"
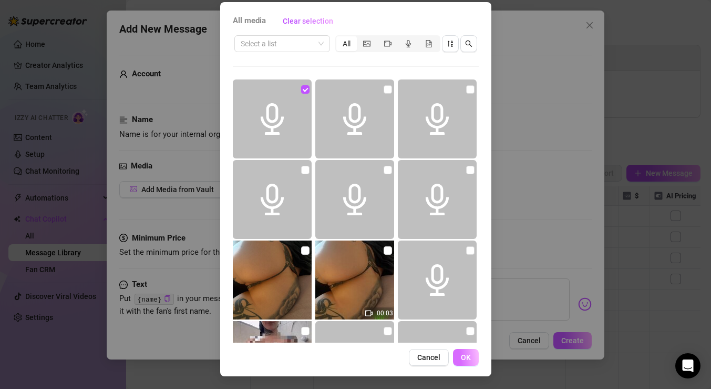
click at [466, 353] on span "OK" at bounding box center [466, 357] width 10 height 8
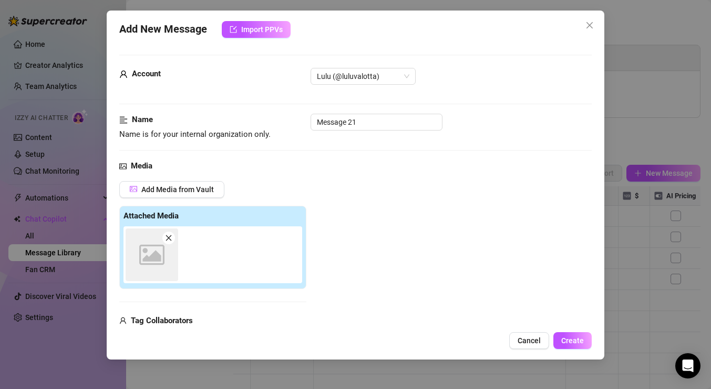
scroll to position [12, 0]
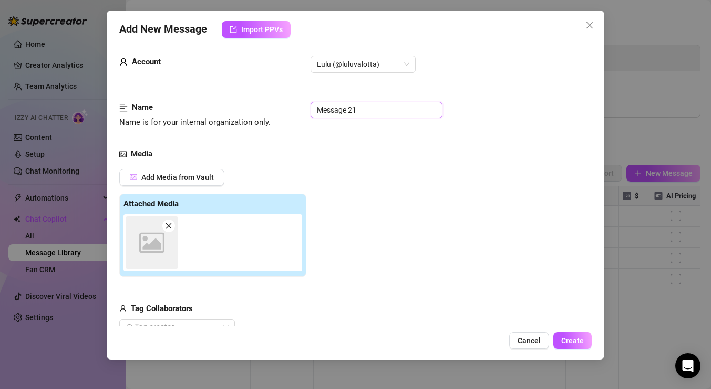
drag, startPoint x: 395, startPoint y: 113, endPoint x: 292, endPoint y: 108, distance: 102.6
click at [292, 108] on div "Name Name is for your internal organization only. Message 21" at bounding box center [355, 114] width 473 height 27
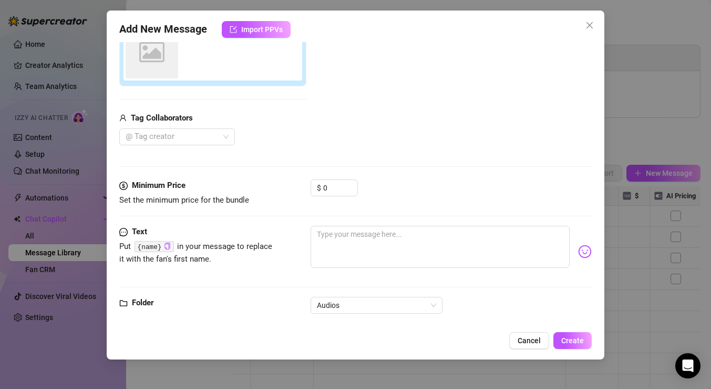
scroll to position [219, 0]
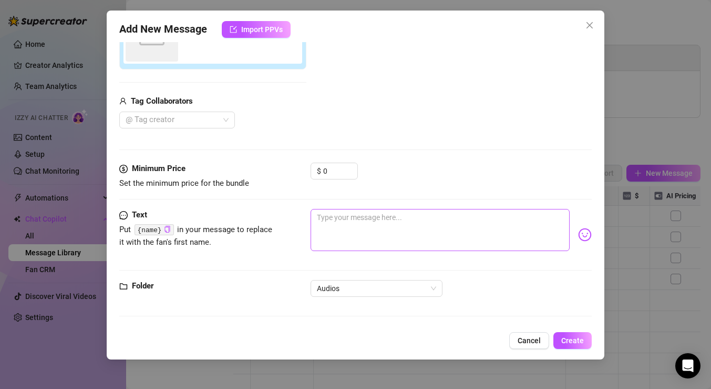
type input "tell abour ur day"
click at [351, 219] on textarea at bounding box center [440, 230] width 259 height 42
type textarea "a"
type textarea "an"
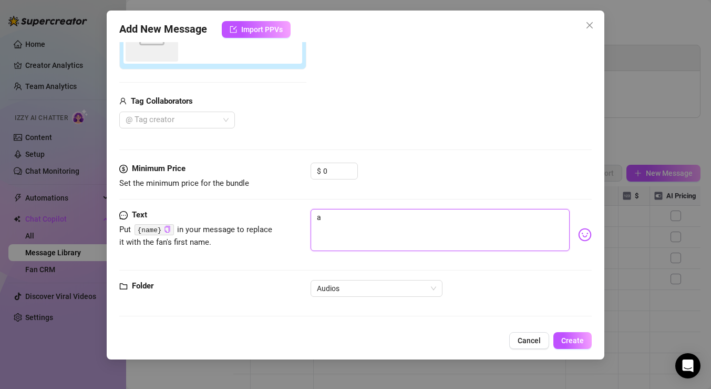
type textarea "an"
type textarea "any"
type textarea "anyt"
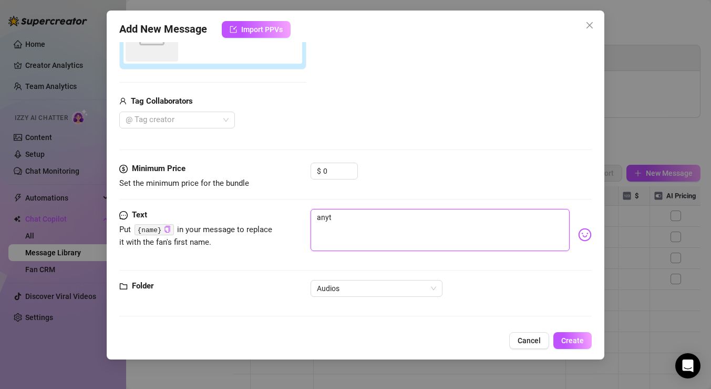
type textarea "anyth"
type textarea "anythi"
type textarea "anythin"
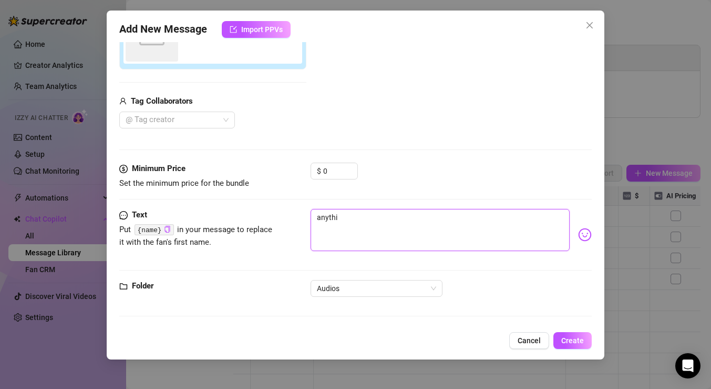
type textarea "anythin"
type textarea "anything"
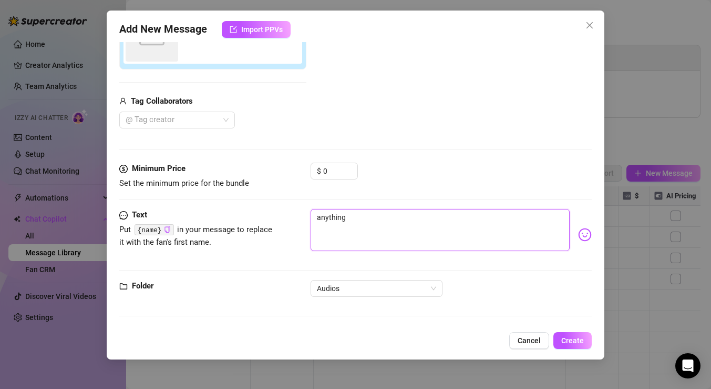
type textarea "anything"
type textarea "anythin"
type textarea "anythi"
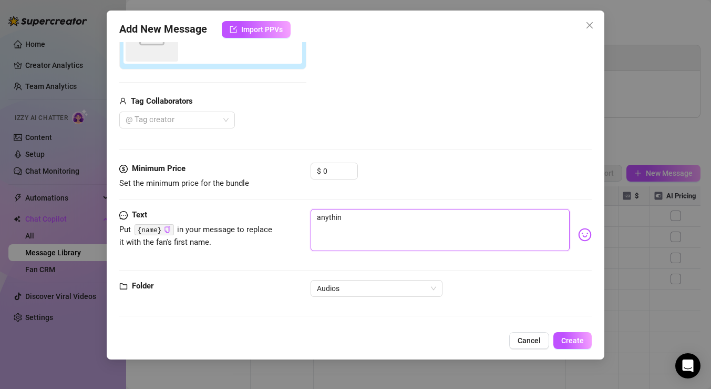
type textarea "anythi"
type textarea "anyth"
type textarea "anyt"
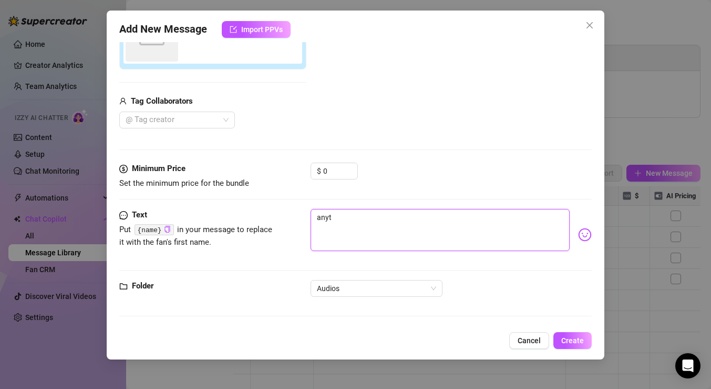
type textarea "any"
type textarea "any n"
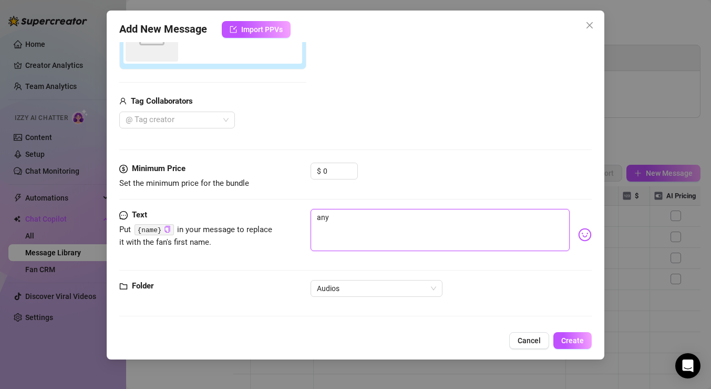
type textarea "any n"
type textarea "any ne"
type textarea "any new"
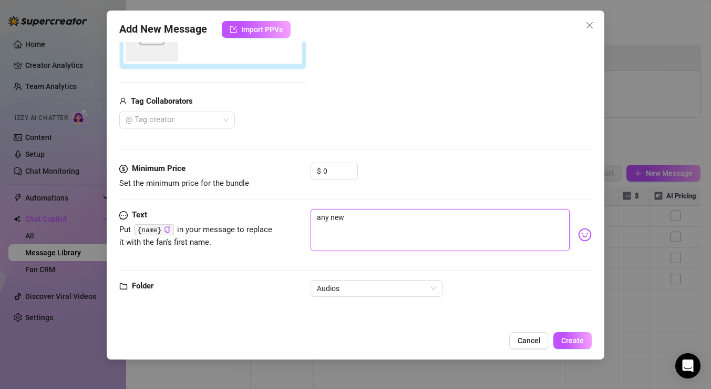
type textarea "any news"
type textarea "any news?"
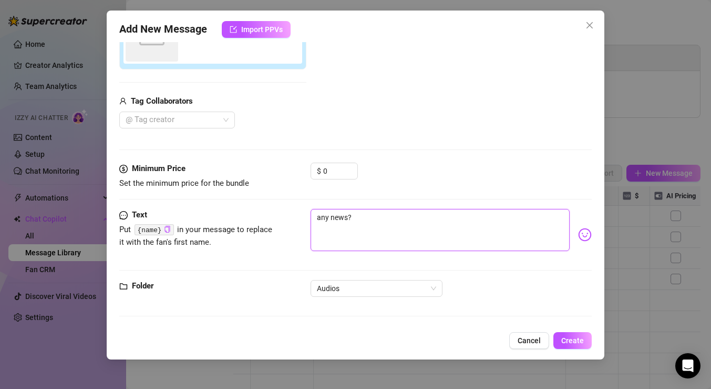
type textarea "any news?"
type textarea "any news? 🤓"
click at [575, 339] on span "Create" at bounding box center [572, 340] width 23 height 8
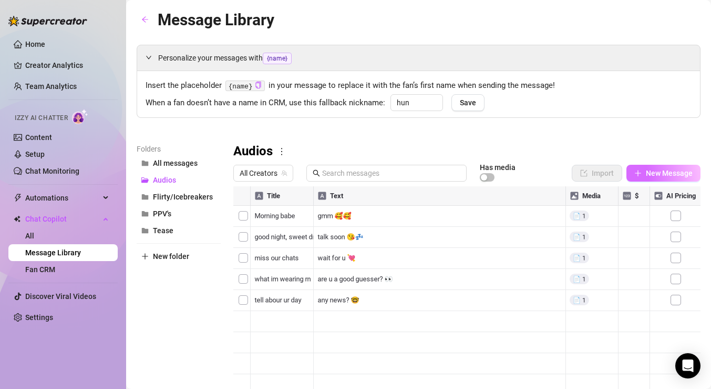
click at [668, 174] on span "New Message" at bounding box center [669, 173] width 47 height 8
type textarea "Type your message here..."
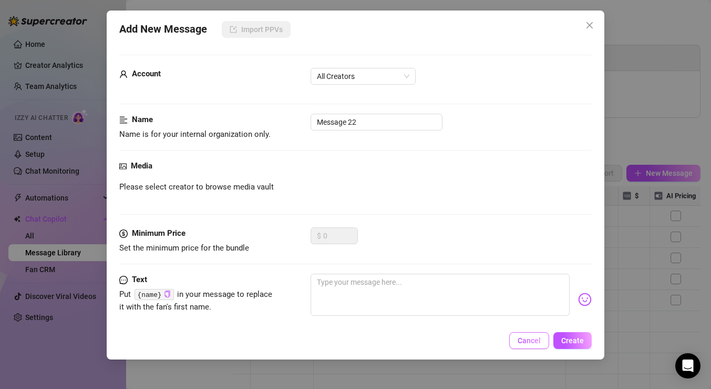
click at [534, 341] on span "Cancel" at bounding box center [529, 340] width 23 height 8
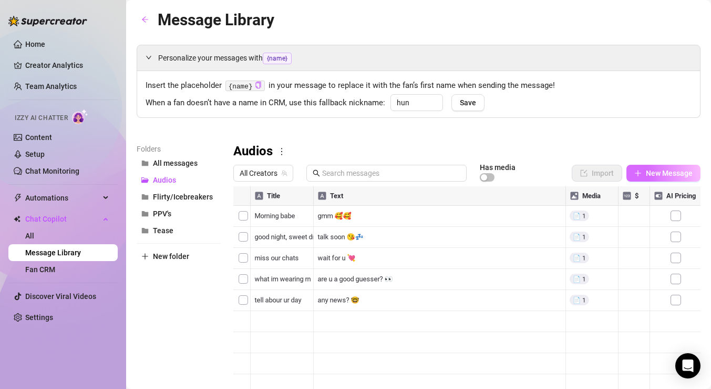
click at [658, 172] on span "New Message" at bounding box center [669, 173] width 47 height 8
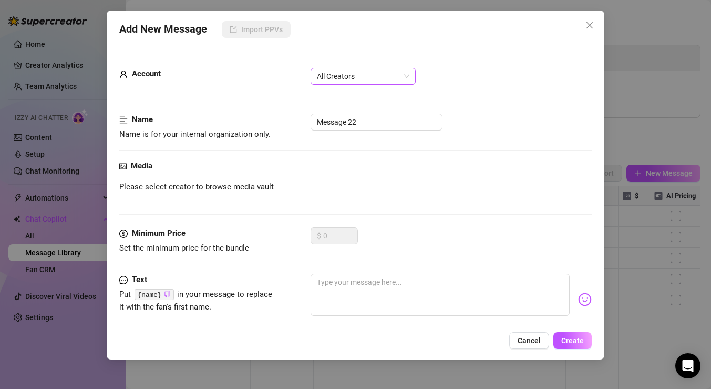
click at [374, 74] on span "All Creators" at bounding box center [363, 76] width 93 height 16
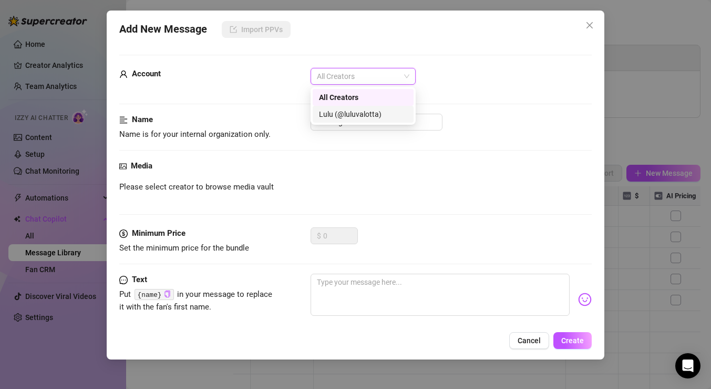
click at [367, 106] on div "Lulu (@luluvalotta)" at bounding box center [363, 114] width 101 height 17
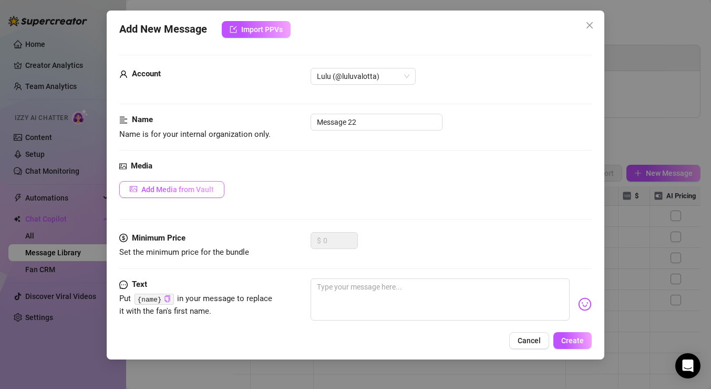
click at [209, 186] on span "Add Media from Vault" at bounding box center [177, 189] width 73 height 8
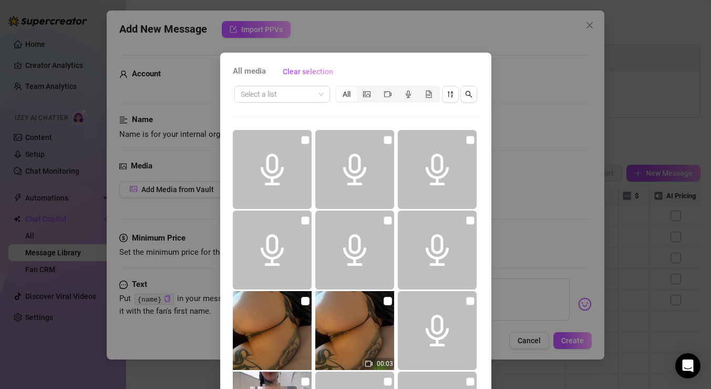
click at [539, 278] on div "All media Clear selection Select a list All 00:03 00:03 03:24 Cancel OK" at bounding box center [355, 194] width 711 height 389
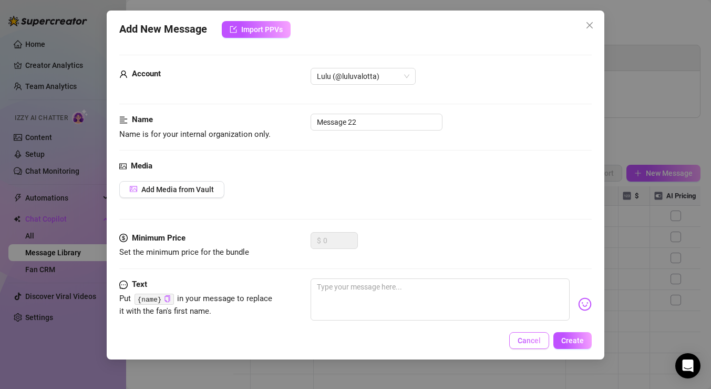
click at [534, 335] on button "Cancel" at bounding box center [529, 340] width 40 height 17
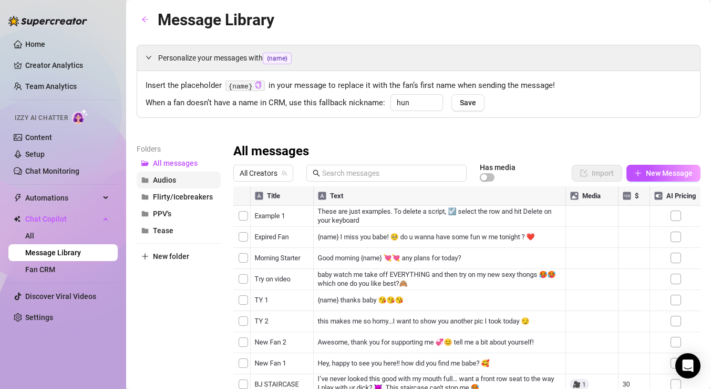
click at [189, 179] on button "Audios" at bounding box center [179, 179] width 84 height 17
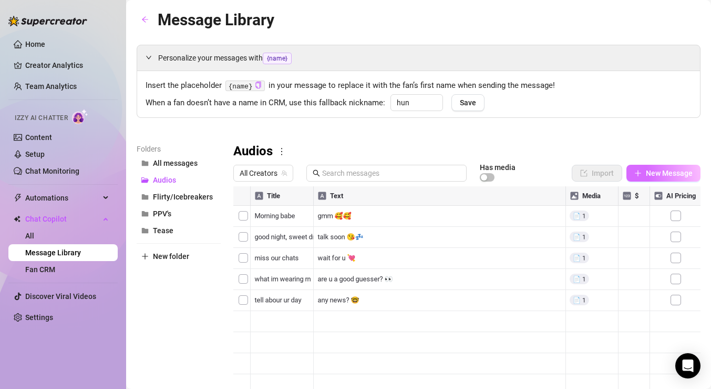
click at [663, 173] on span "New Message" at bounding box center [669, 173] width 47 height 8
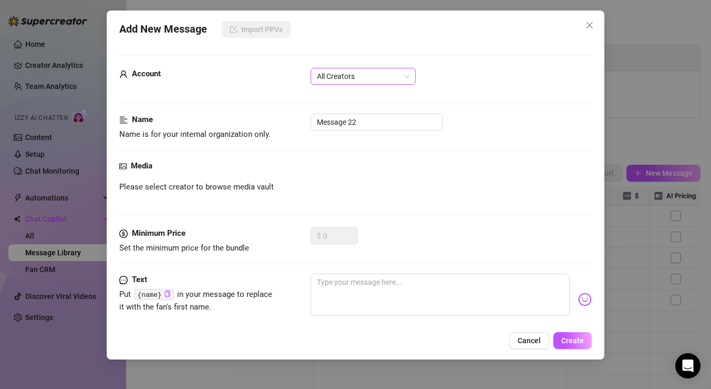
click at [363, 73] on span "All Creators" at bounding box center [363, 76] width 93 height 16
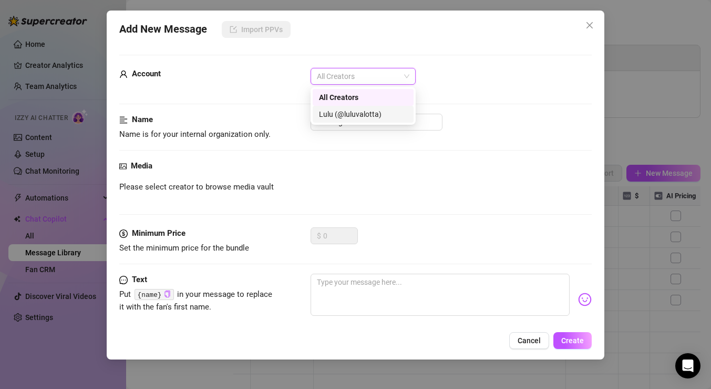
click at [357, 109] on div "Lulu (@luluvalotta)" at bounding box center [363, 114] width 88 height 12
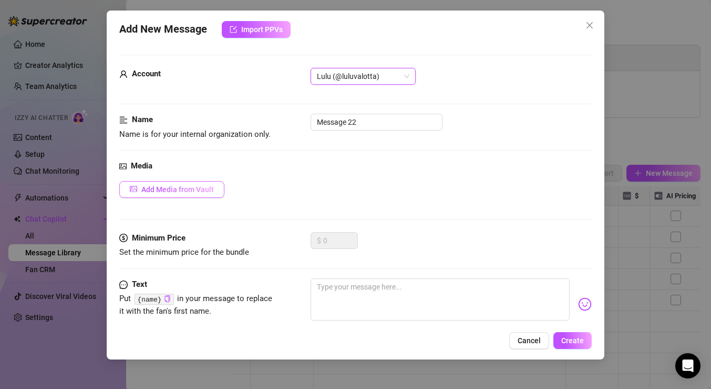
click at [202, 189] on span "Add Media from Vault" at bounding box center [177, 189] width 73 height 8
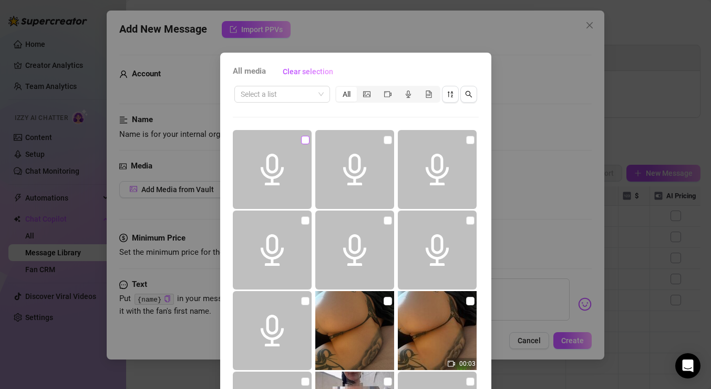
click at [305, 137] on input "checkbox" at bounding box center [305, 140] width 8 height 8
checkbox input "true"
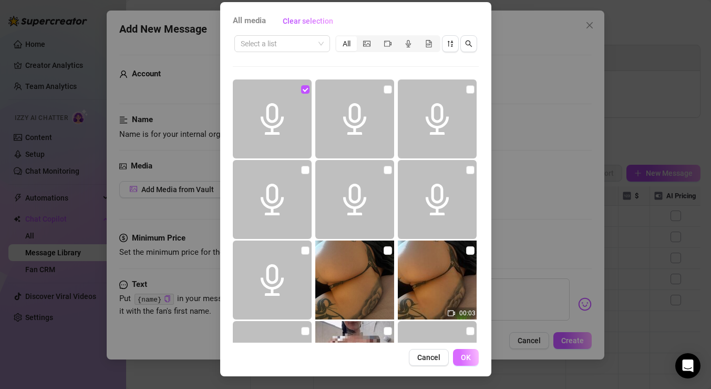
click at [469, 351] on button "OK" at bounding box center [466, 357] width 26 height 17
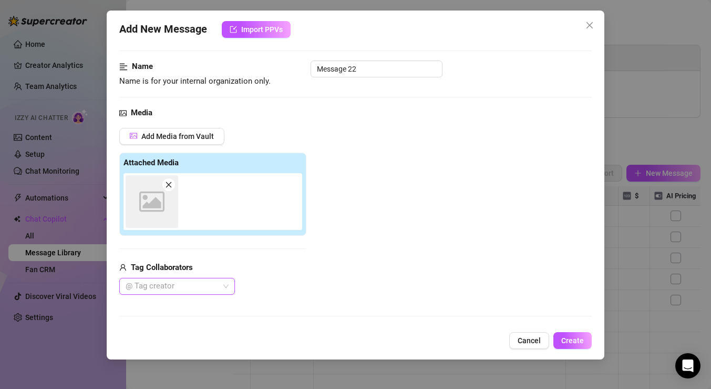
scroll to position [60, 0]
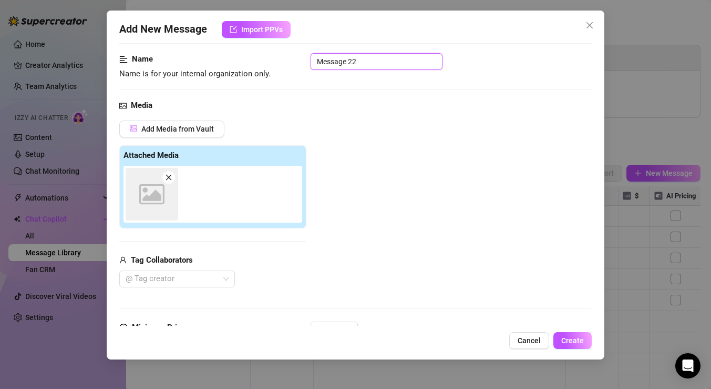
drag, startPoint x: 423, startPoint y: 64, endPoint x: 277, endPoint y: 58, distance: 146.8
click at [277, 58] on div "Name Name is for your internal organization only. Message 22" at bounding box center [355, 66] width 473 height 27
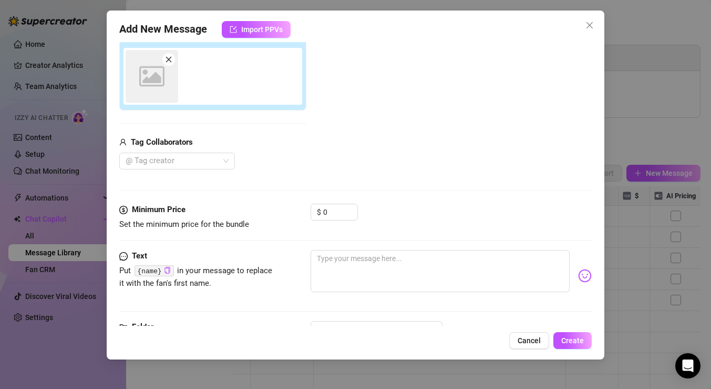
scroll to position [185, 0]
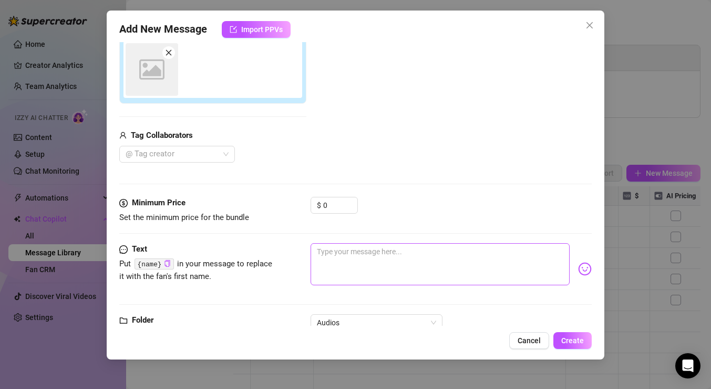
type input "Remi"
click at [371, 253] on textarea at bounding box center [440, 264] width 259 height 42
type textarea "🥰"
type textarea "🥰🌸"
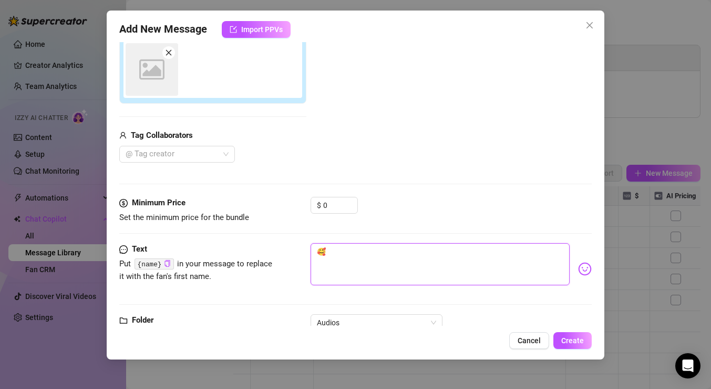
type textarea "🥰🌸"
type textarea "🥰"
type textarea "🥰💘"
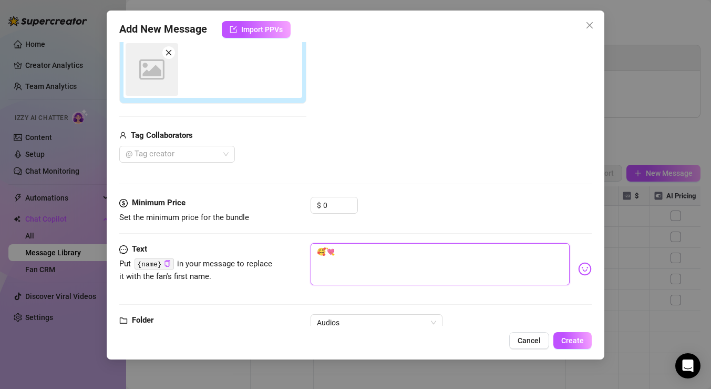
scroll to position [219, 0]
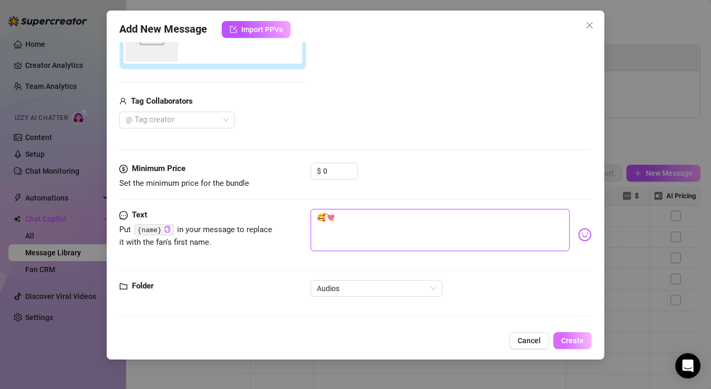
type textarea "🥰💘"
click at [574, 338] on span "Create" at bounding box center [572, 340] width 23 height 8
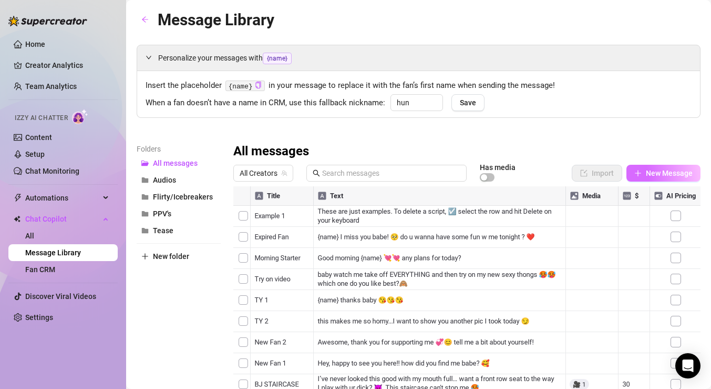
click at [667, 166] on button "New Message" at bounding box center [664, 173] width 74 height 17
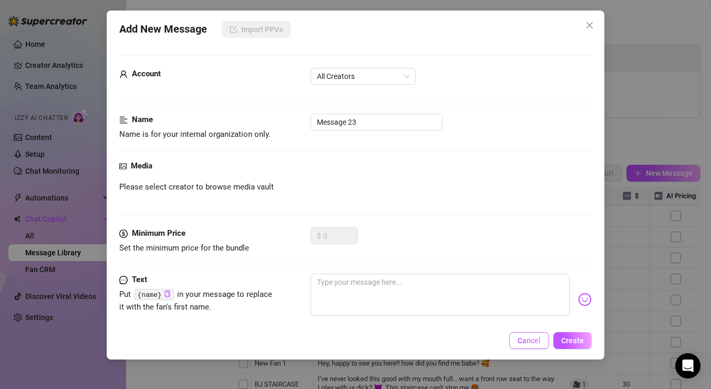
click at [537, 332] on button "Cancel" at bounding box center [529, 340] width 40 height 17
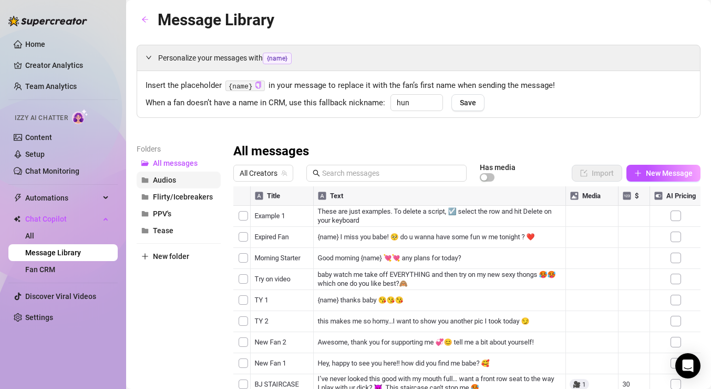
click at [176, 179] on span "Audios" at bounding box center [164, 180] width 23 height 8
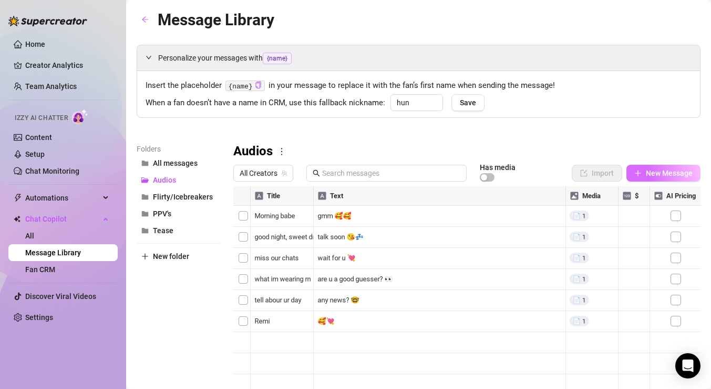
click at [647, 171] on span "New Message" at bounding box center [669, 173] width 47 height 8
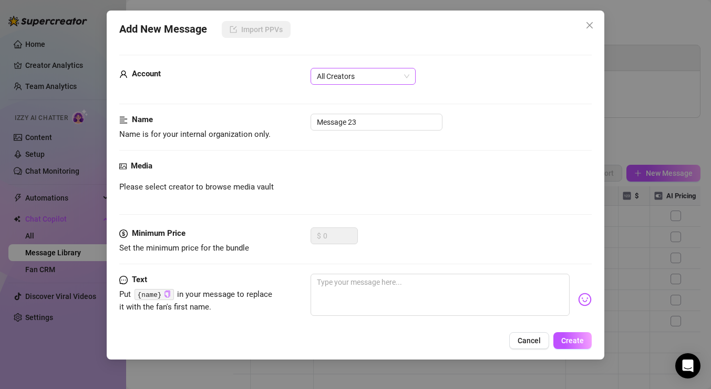
click at [363, 73] on span "All Creators" at bounding box center [363, 76] width 93 height 16
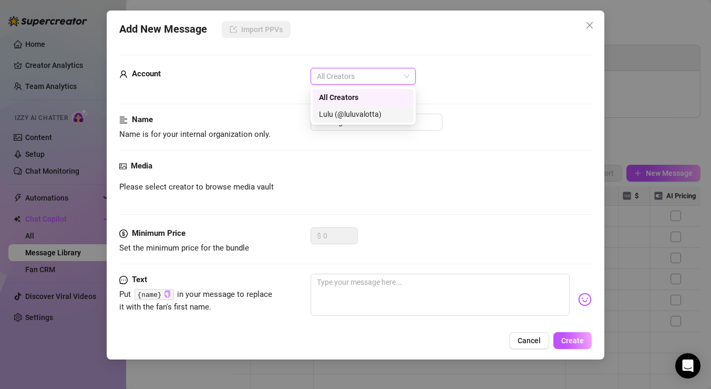
click at [363, 110] on div "Lulu (@luluvalotta)" at bounding box center [363, 114] width 88 height 12
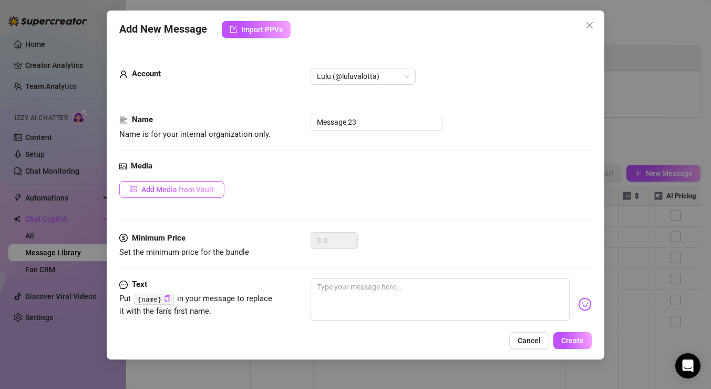
click at [217, 188] on button "Add Media from Vault" at bounding box center [171, 189] width 105 height 17
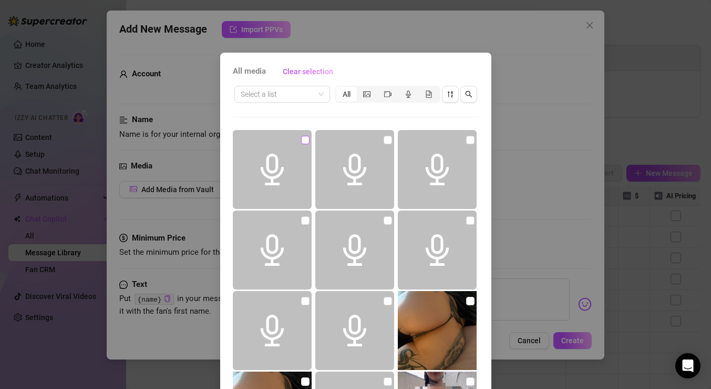
click at [304, 139] on input "checkbox" at bounding box center [305, 140] width 8 height 8
checkbox input "true"
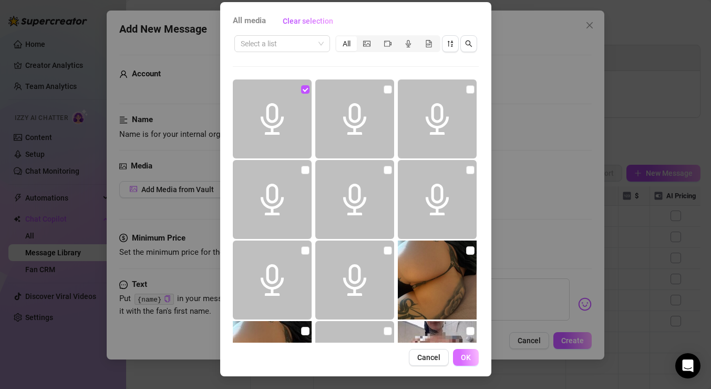
click at [468, 357] on span "OK" at bounding box center [466, 357] width 10 height 8
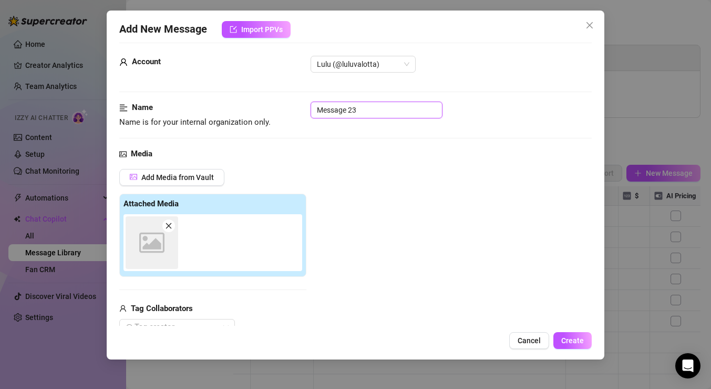
drag, startPoint x: 361, startPoint y: 113, endPoint x: 290, endPoint y: 111, distance: 71.0
click at [290, 111] on div "Name Name is for your internal organization only. Message 23" at bounding box center [355, 114] width 473 height 27
type input "[PERSON_NAME]"
click at [205, 178] on span "Add Media from Vault" at bounding box center [177, 177] width 73 height 8
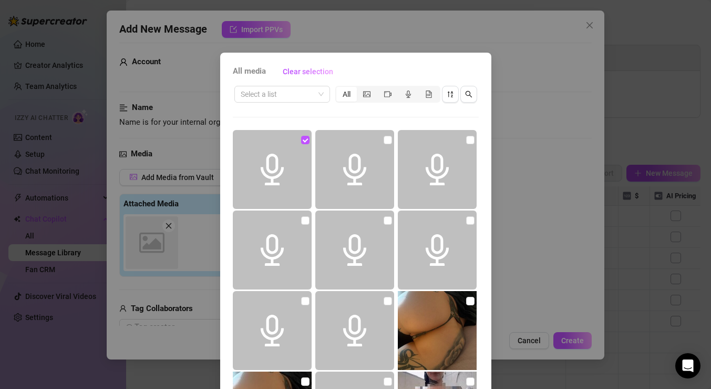
click at [506, 278] on div "All media Clear selection Select a list All 00:03 00:03 03:24 Cancel OK" at bounding box center [355, 194] width 711 height 389
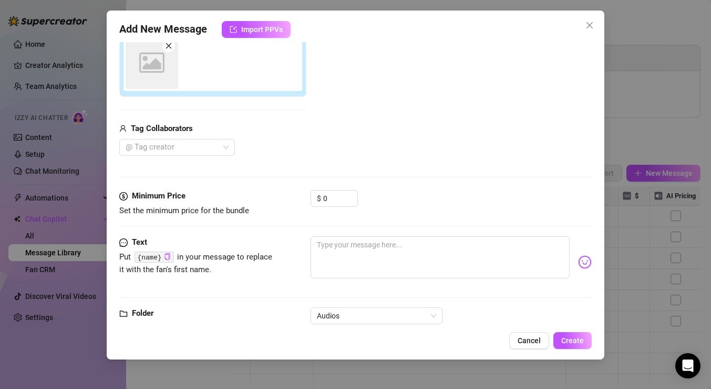
scroll to position [219, 0]
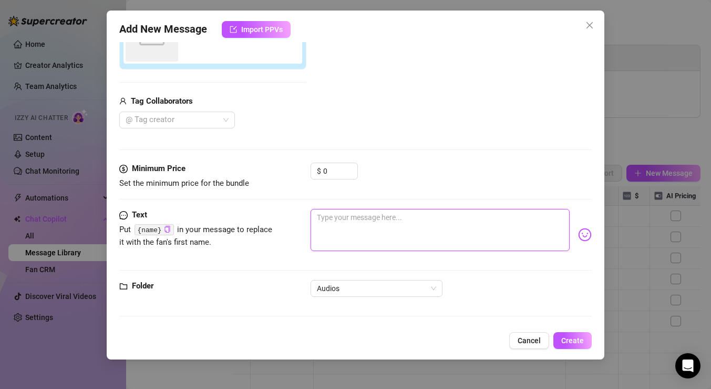
click at [395, 221] on textarea at bounding box center [440, 230] width 259 height 42
type textarea "😝"
type textarea "😝💘"
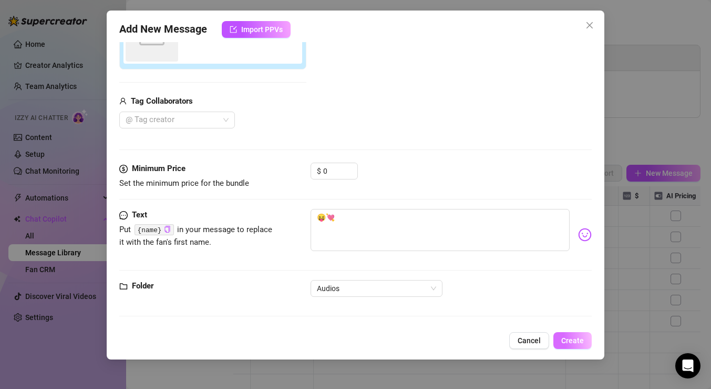
click at [584, 342] on span "Create" at bounding box center [572, 340] width 23 height 8
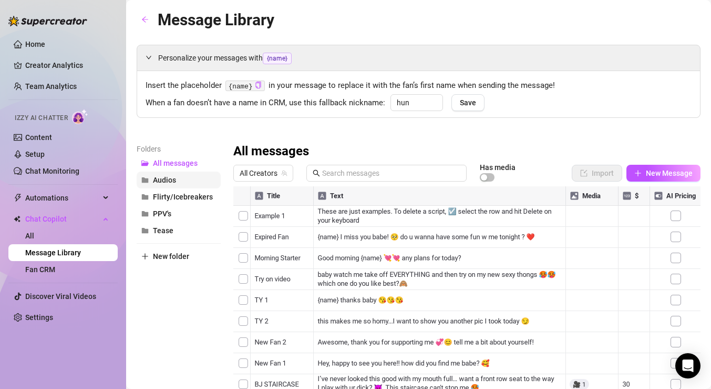
click at [187, 179] on button "Audios" at bounding box center [179, 179] width 84 height 17
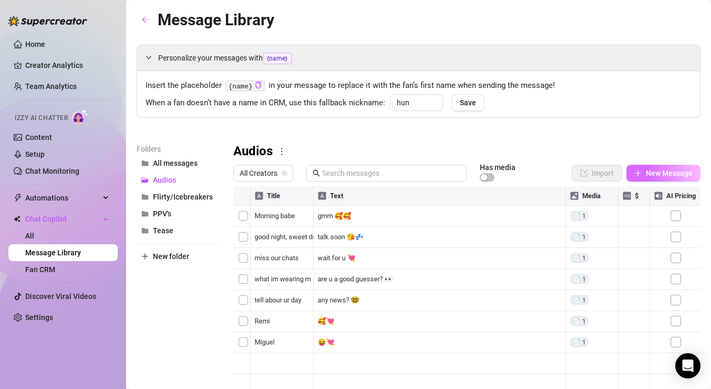
click at [660, 173] on span "New Message" at bounding box center [669, 173] width 47 height 8
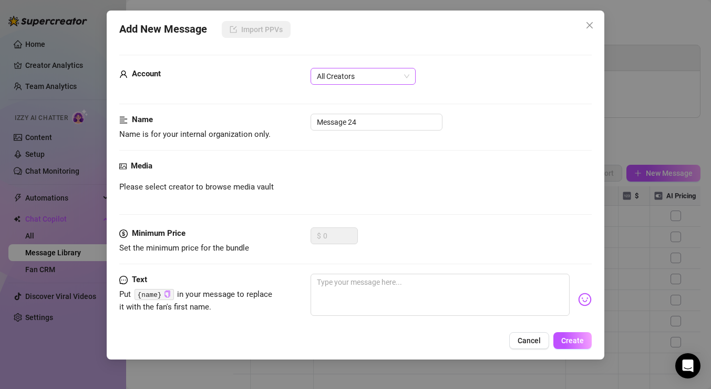
click at [386, 80] on span "All Creators" at bounding box center [363, 76] width 93 height 16
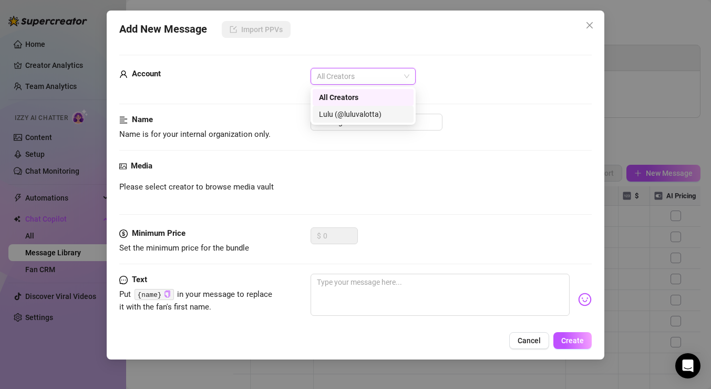
click at [380, 109] on div "Lulu (@luluvalotta)" at bounding box center [363, 114] width 88 height 12
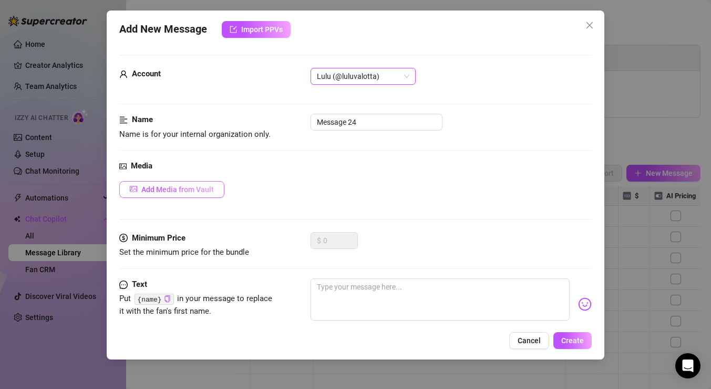
click at [211, 189] on span "Add Media from Vault" at bounding box center [177, 189] width 73 height 8
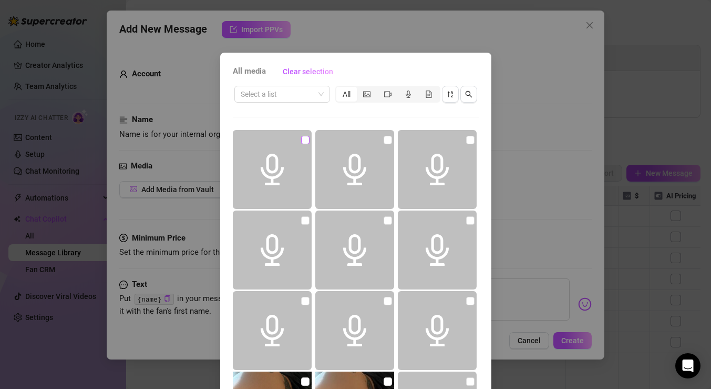
click at [305, 137] on input "checkbox" at bounding box center [305, 140] width 8 height 8
checkbox input "true"
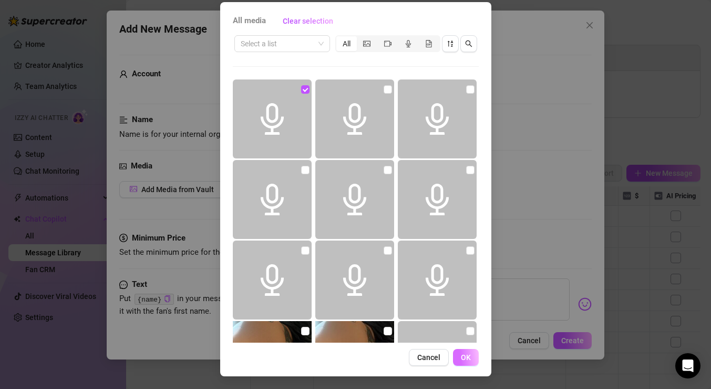
click at [475, 355] on button "OK" at bounding box center [466, 357] width 26 height 17
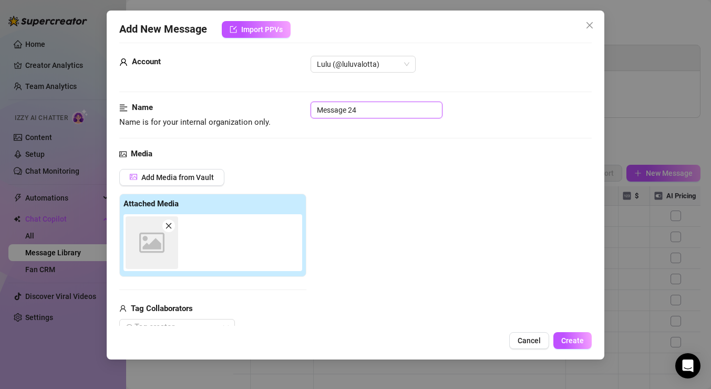
drag, startPoint x: 391, startPoint y: 111, endPoint x: 257, endPoint y: 108, distance: 133.6
click at [257, 108] on div "Name Name is for your internal organization only. Message 24" at bounding box center [355, 114] width 473 height 27
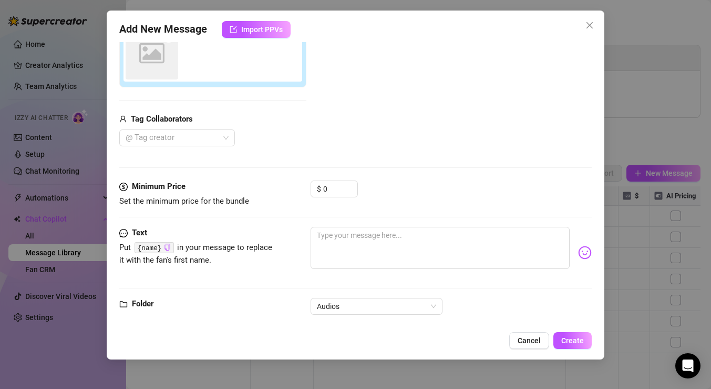
scroll to position [217, 0]
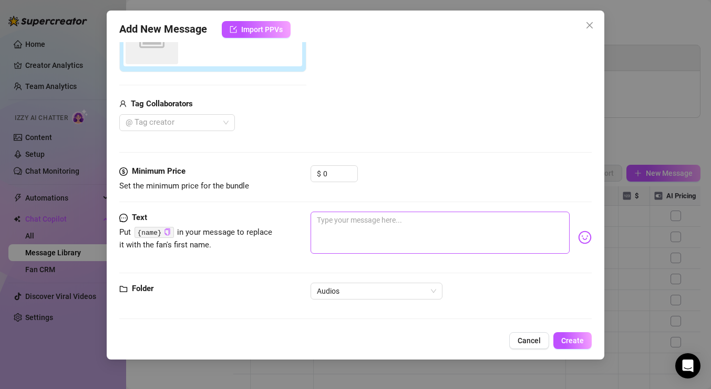
type input "[PERSON_NAME]"
click at [392, 229] on textarea at bounding box center [440, 232] width 259 height 42
type textarea "🥰"
type textarea "🥰🥰"
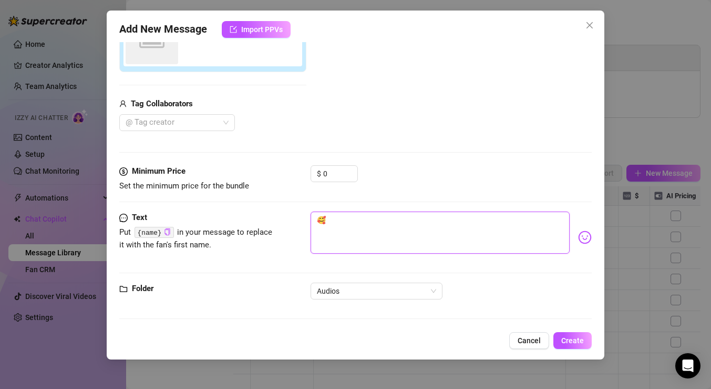
type textarea "🥰🥰"
click at [577, 336] on span "Create" at bounding box center [572, 340] width 23 height 8
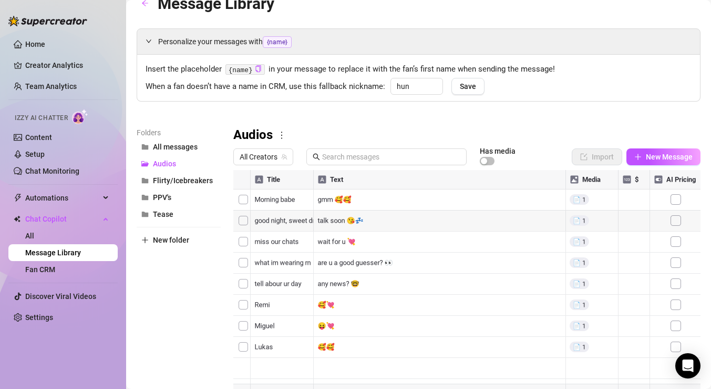
scroll to position [19, 0]
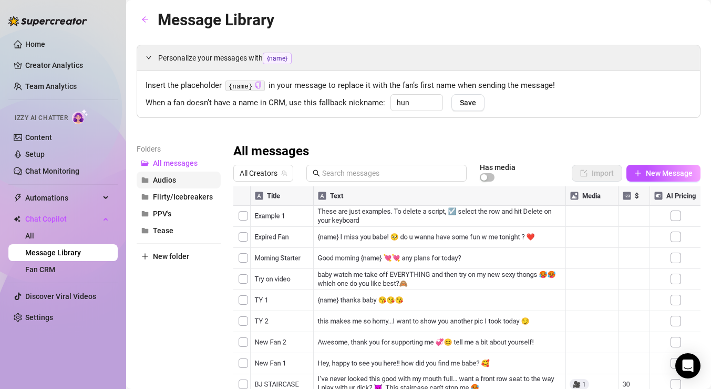
click at [178, 179] on button "Audios" at bounding box center [179, 179] width 84 height 17
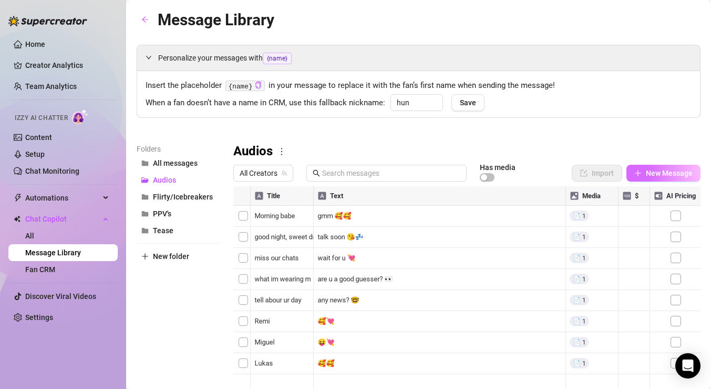
click at [656, 170] on span "New Message" at bounding box center [669, 173] width 47 height 8
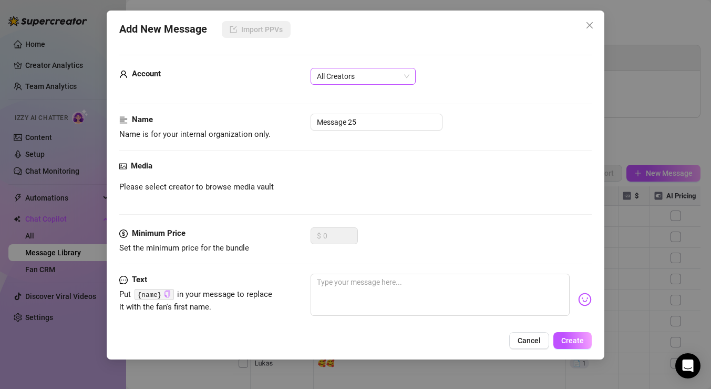
click at [369, 70] on span "All Creators" at bounding box center [363, 76] width 93 height 16
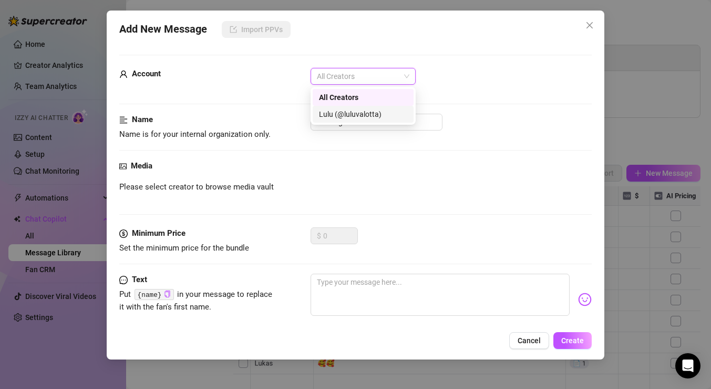
click at [365, 112] on div "Lulu (@luluvalotta)" at bounding box center [363, 114] width 88 height 12
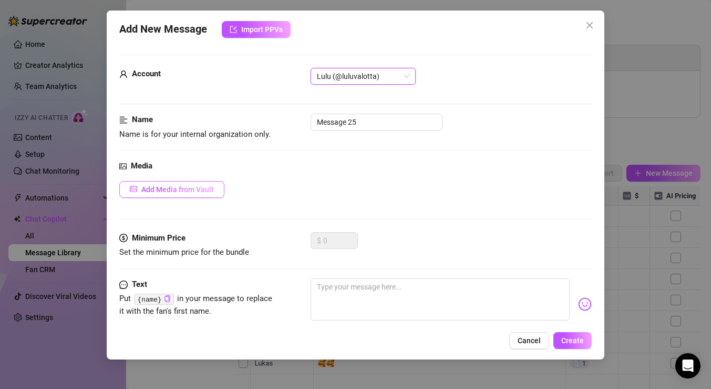
click at [206, 187] on span "Add Media from Vault" at bounding box center [177, 189] width 73 height 8
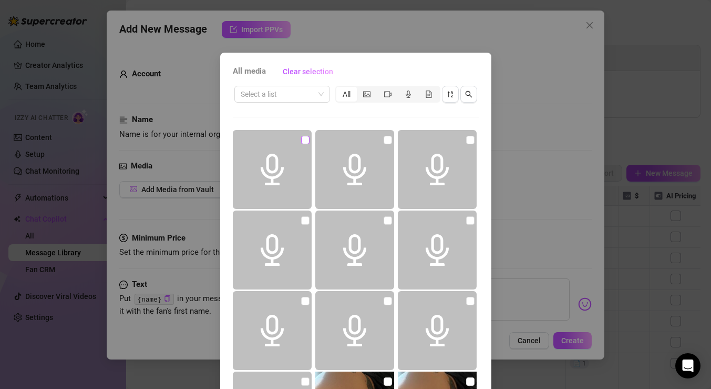
click at [304, 139] on input "checkbox" at bounding box center [305, 140] width 8 height 8
checkbox input "true"
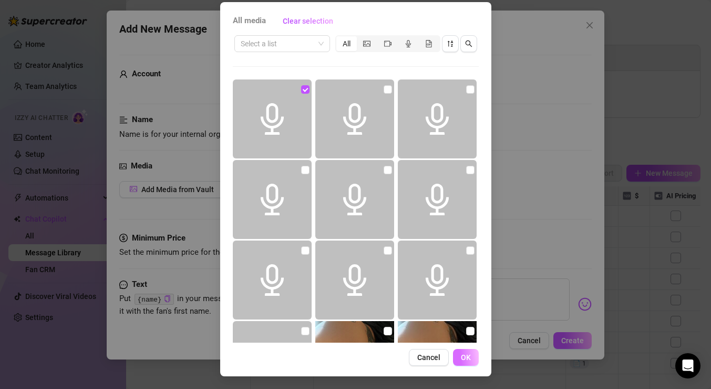
click at [464, 363] on button "OK" at bounding box center [466, 357] width 26 height 17
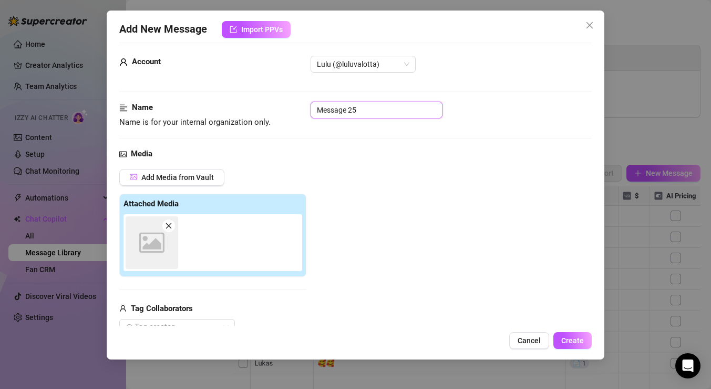
drag, startPoint x: 384, startPoint y: 115, endPoint x: 290, endPoint y: 113, distance: 93.6
click at [290, 113] on div "Name Name is for your internal organization only. Message 25" at bounding box center [355, 114] width 473 height 27
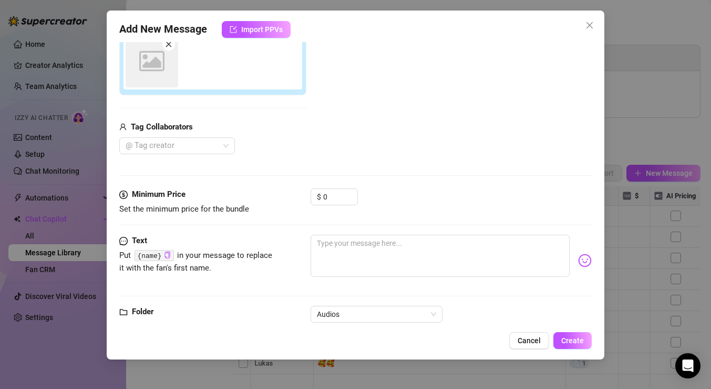
scroll to position [219, 0]
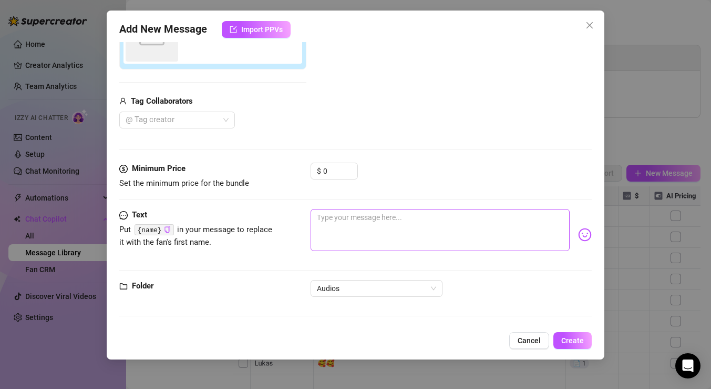
type input "dick rate 9.2"
click at [353, 220] on textarea at bounding box center [440, 230] width 259 height 42
type textarea "m"
type textarea "my"
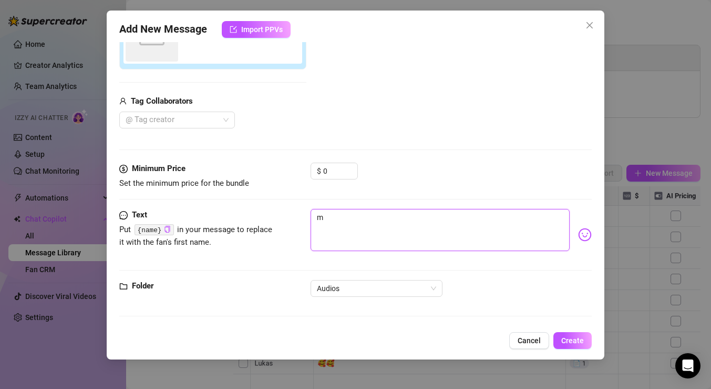
type textarea "my"
type textarea "my t"
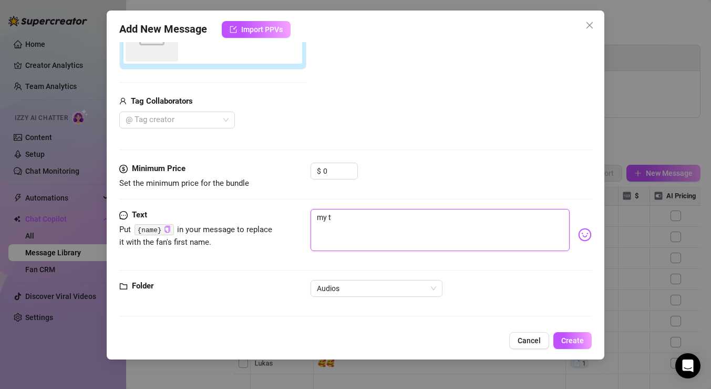
type textarea "my th"
type textarea "my tho"
type textarea "my thou"
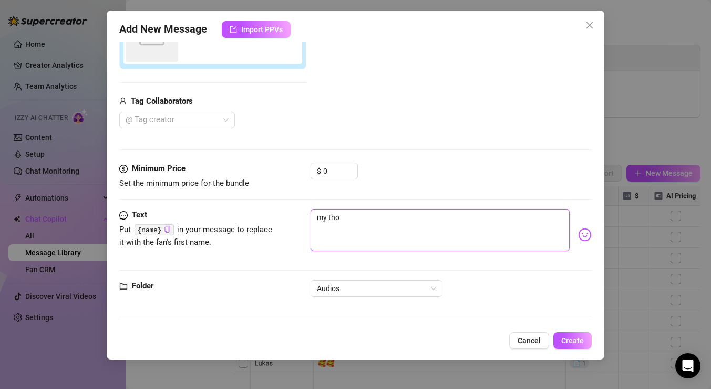
type textarea "my thou"
type textarea "my thout"
type textarea "my thouth"
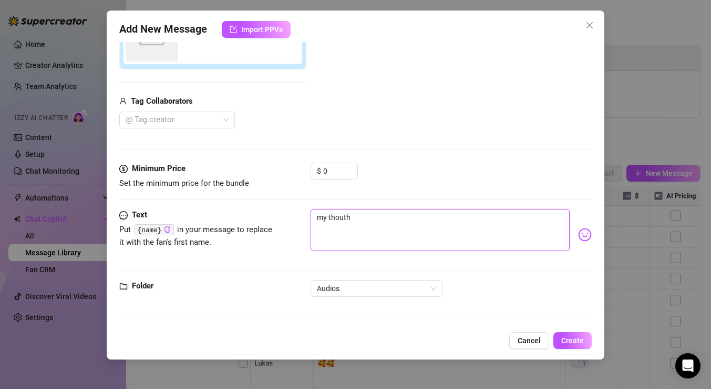
type textarea "my thought"
type textarea "my thoughts"
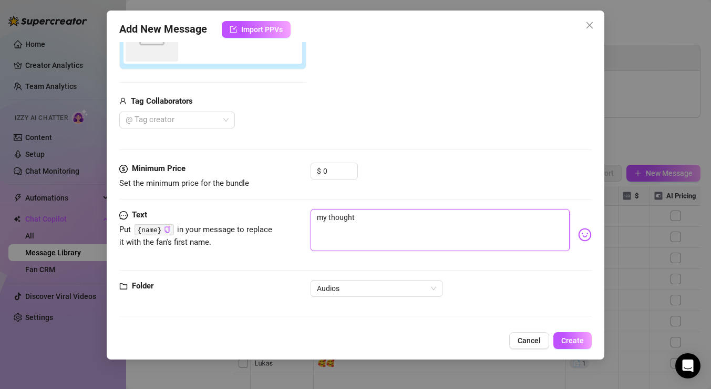
type textarea "my thoughts"
type textarea "my thoughts o"
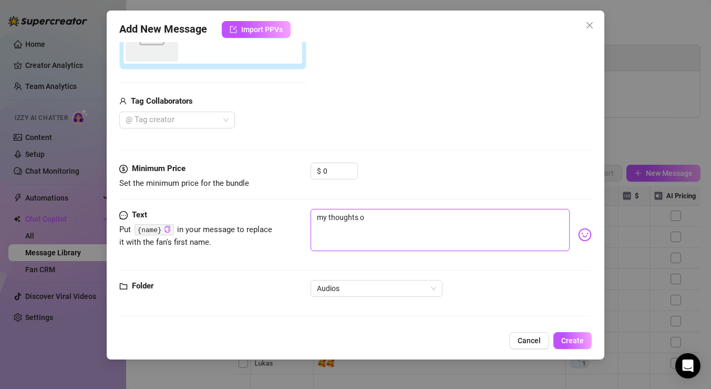
type textarea "my thoughts on"
type textarea "my thoughts on i"
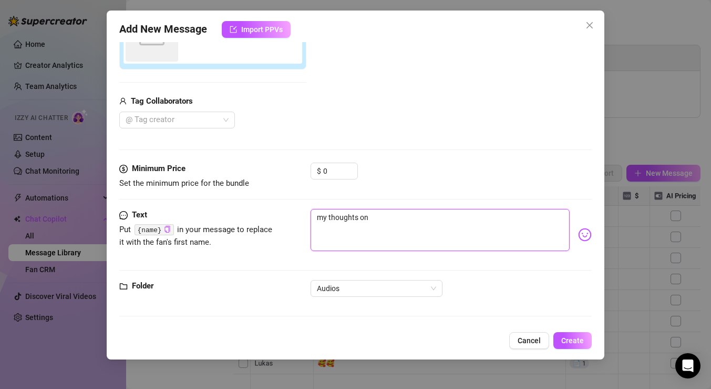
type textarea "my thoughts on i"
type textarea "my thoughts on it"
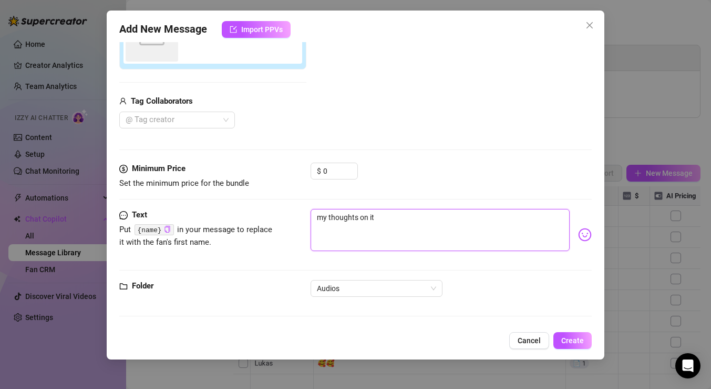
type textarea "my thoughts on it 😈"
click at [568, 339] on span "Create" at bounding box center [572, 340] width 23 height 8
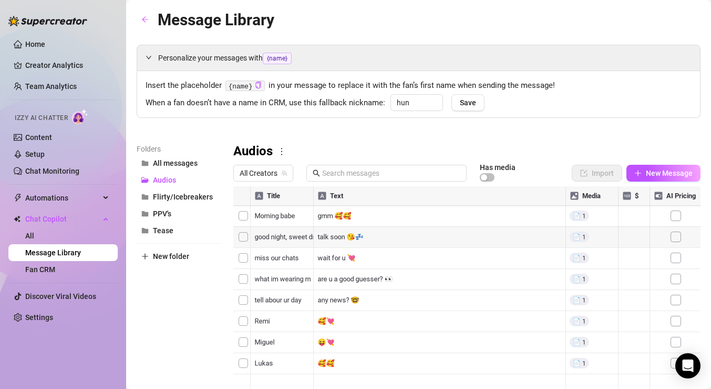
scroll to position [20, 0]
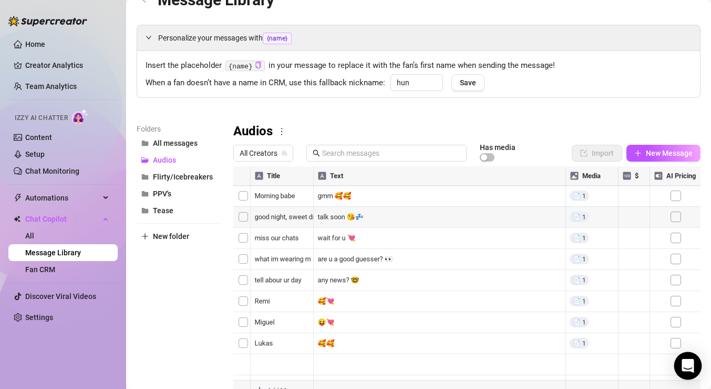
click at [691, 367] on icon "Open Intercom Messenger" at bounding box center [688, 366] width 14 height 14
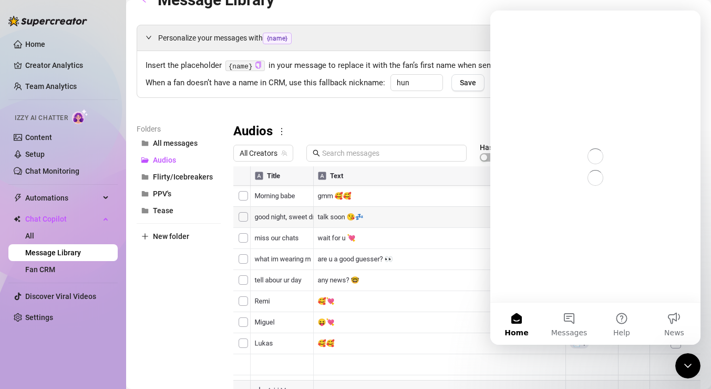
scroll to position [0, 0]
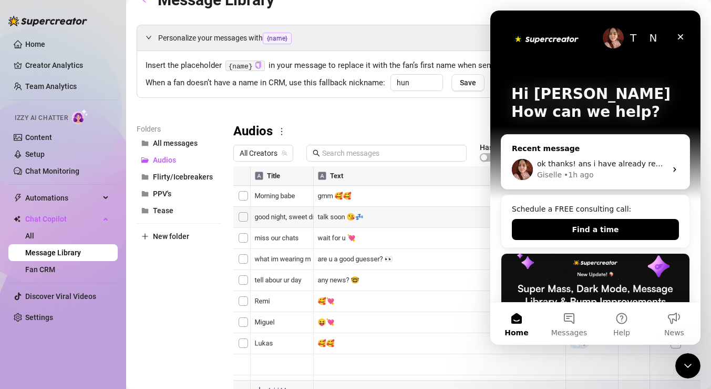
click at [559, 165] on span "ok thanks! ans i have already removed it when i saw it was logged. so didnt use…" at bounding box center [709, 163] width 344 height 8
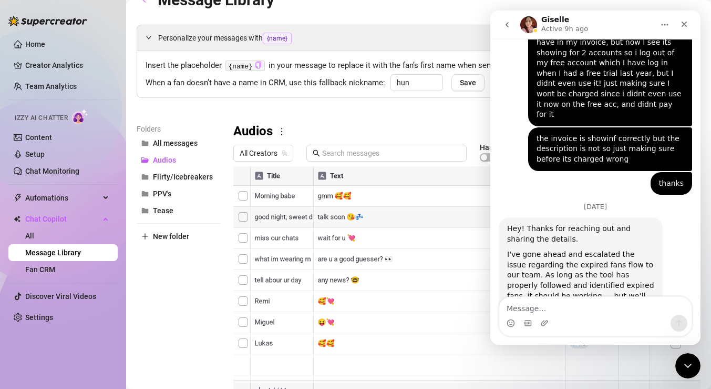
scroll to position [1425, 0]
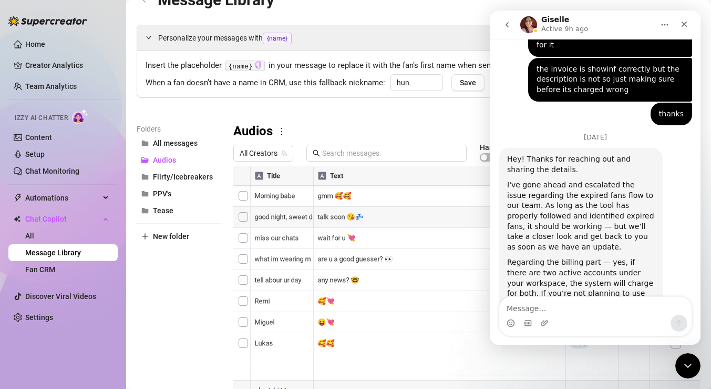
click at [586, 309] on textarea "Message…" at bounding box center [595, 306] width 192 height 18
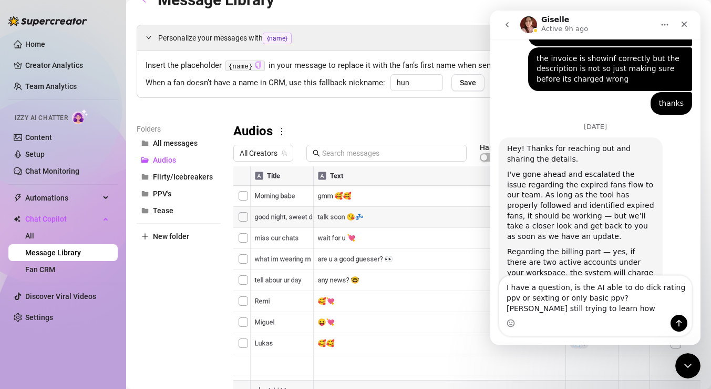
scroll to position [1446, 0]
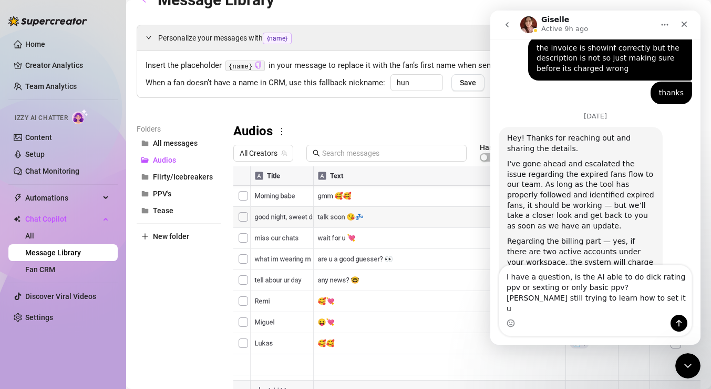
type textarea "I have a question, is the AI able to do dick rating ppv or sexting or only basi…"
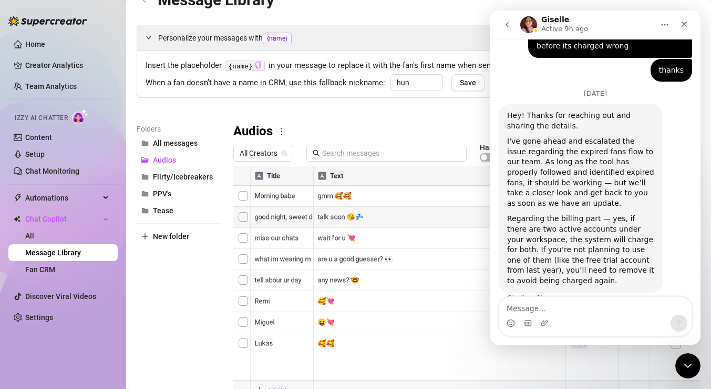
scroll to position [1477, 0]
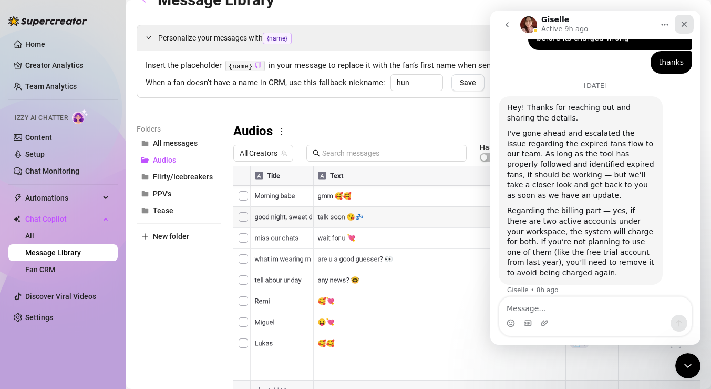
click at [688, 23] on icon "Close" at bounding box center [684, 24] width 8 height 8
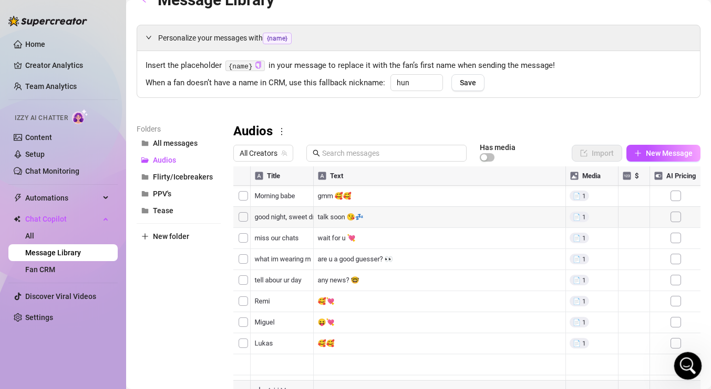
click at [688, 365] on icon "Open Intercom Messenger" at bounding box center [686, 363] width 17 height 17
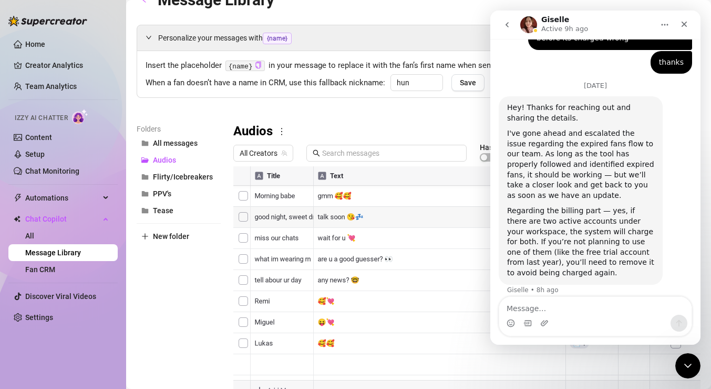
click at [578, 310] on textarea "Message…" at bounding box center [595, 306] width 192 height 18
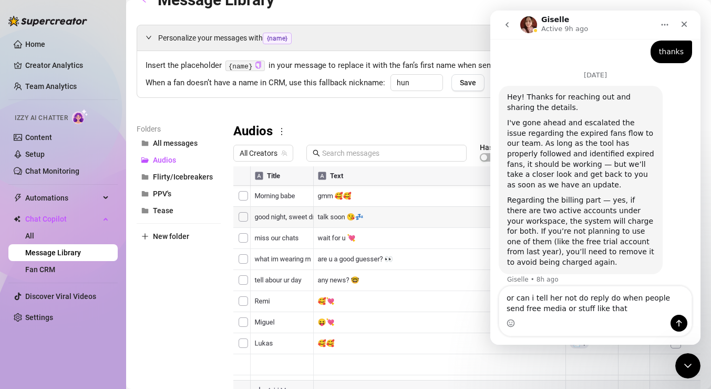
type textarea "or can i tell her not do reply do when people send free media or stuff like tha…"
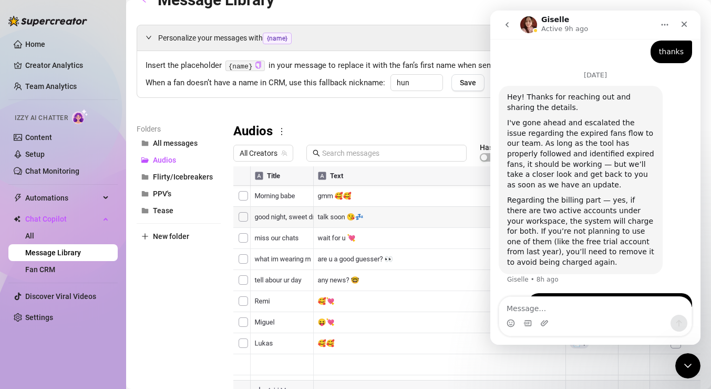
scroll to position [1511, 0]
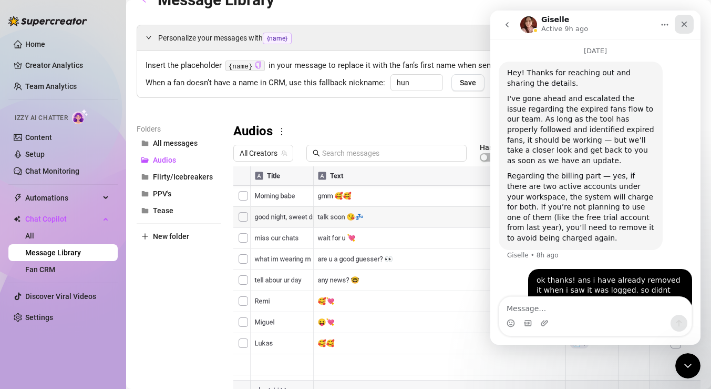
click at [682, 24] on icon "Close" at bounding box center [684, 24] width 8 height 8
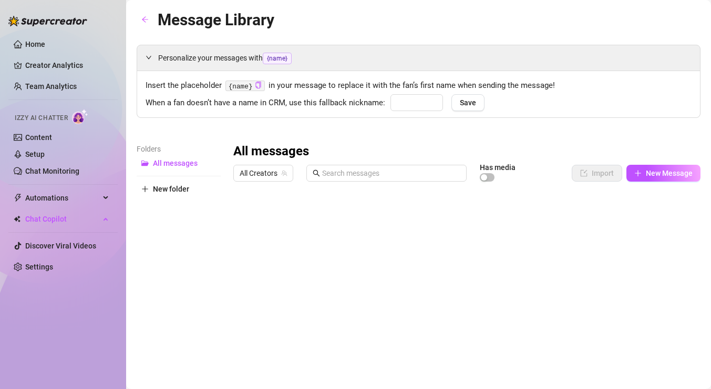
type input "hun"
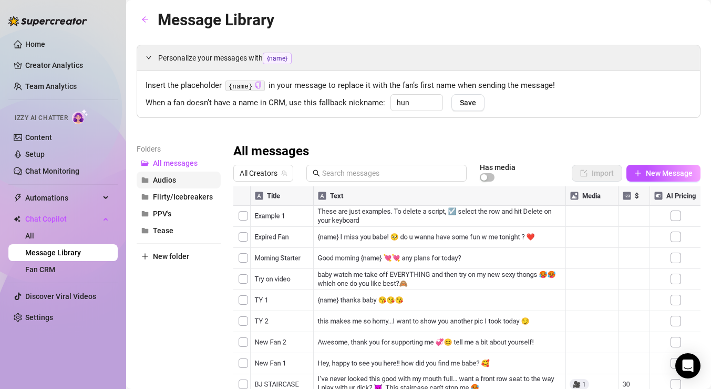
click at [198, 183] on button "Audios" at bounding box center [179, 179] width 84 height 17
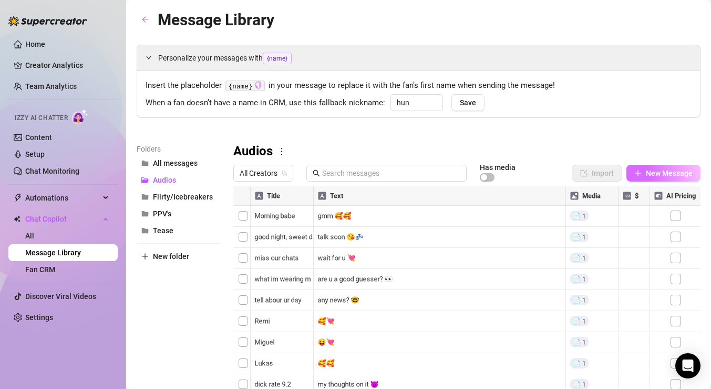
click at [662, 171] on span "New Message" at bounding box center [669, 173] width 47 height 8
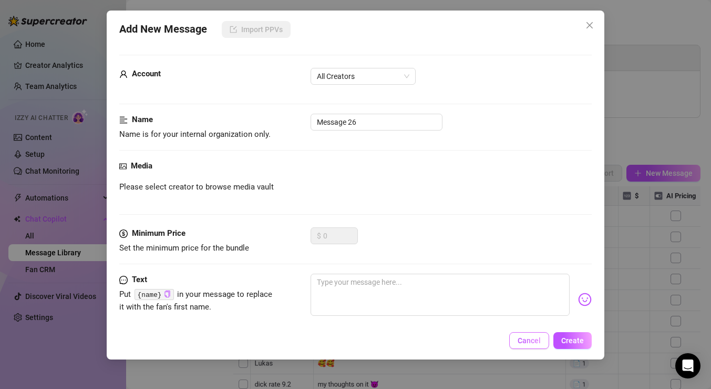
click at [536, 343] on span "Cancel" at bounding box center [529, 340] width 23 height 8
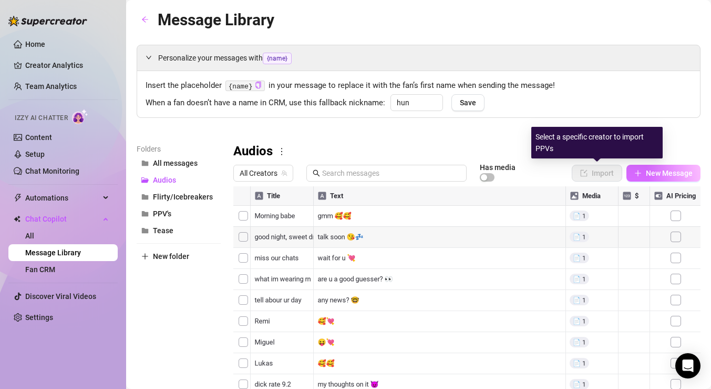
click at [635, 171] on icon "plus" at bounding box center [638, 172] width 7 height 7
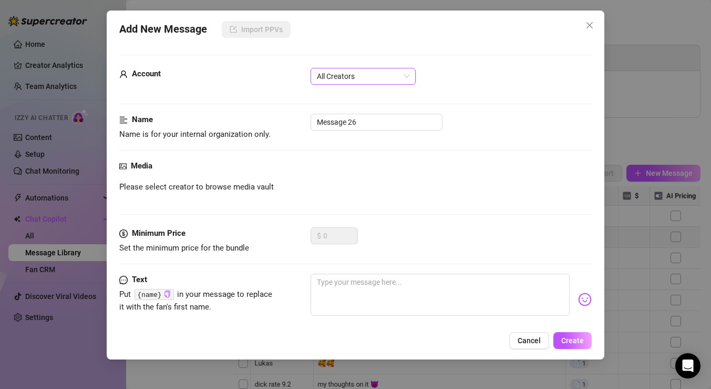
click at [385, 83] on span "All Creators" at bounding box center [363, 76] width 93 height 16
click at [371, 114] on div "Lulu (@luluvalotta)" at bounding box center [363, 114] width 88 height 12
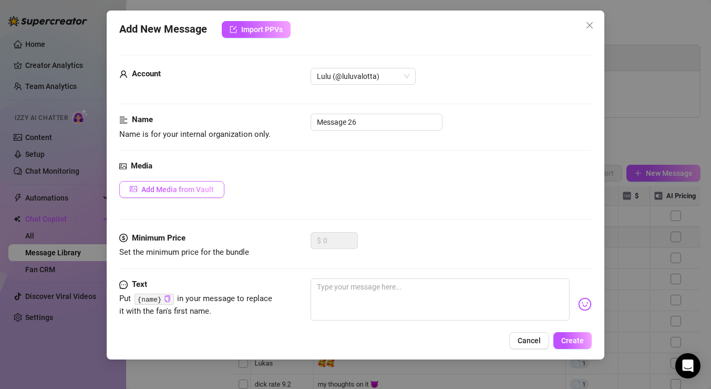
click at [202, 189] on span "Add Media from Vault" at bounding box center [177, 189] width 73 height 8
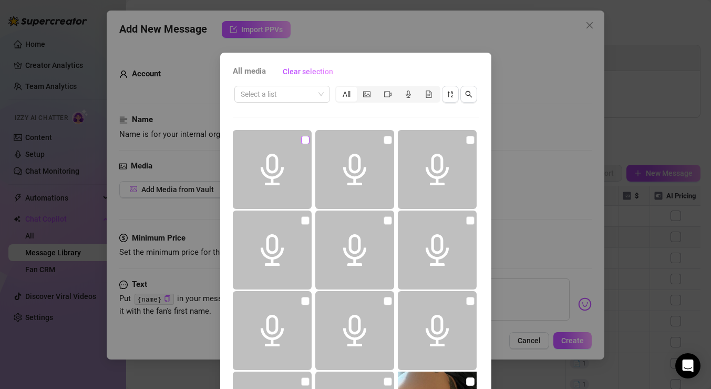
click at [305, 141] on input "checkbox" at bounding box center [305, 140] width 8 height 8
checkbox input "true"
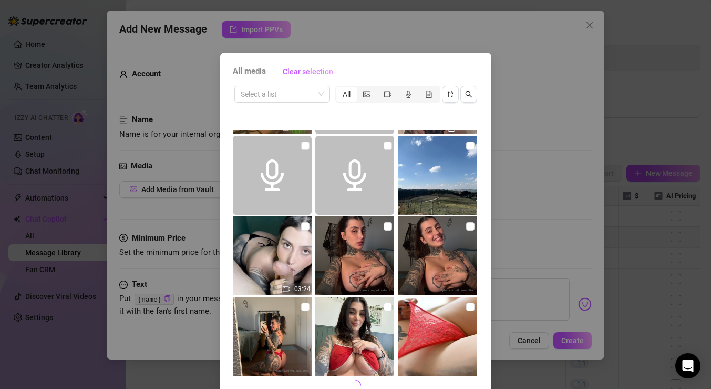
scroll to position [50, 0]
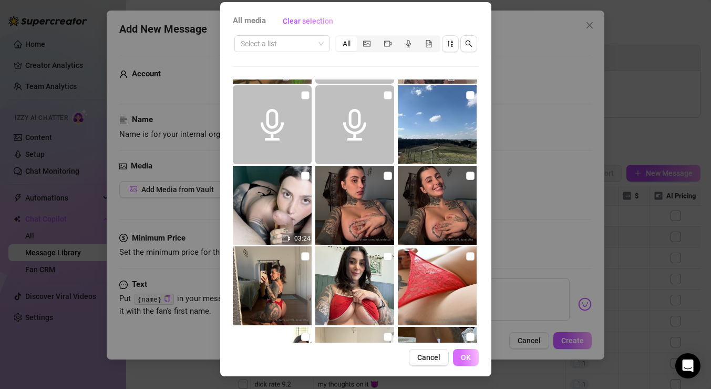
click at [468, 361] on span "OK" at bounding box center [466, 357] width 10 height 8
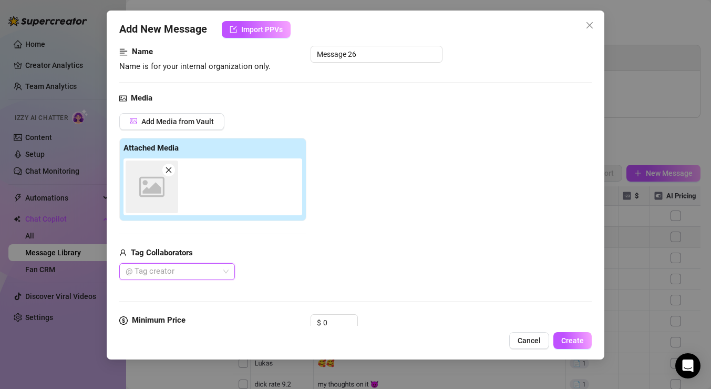
scroll to position [0, 0]
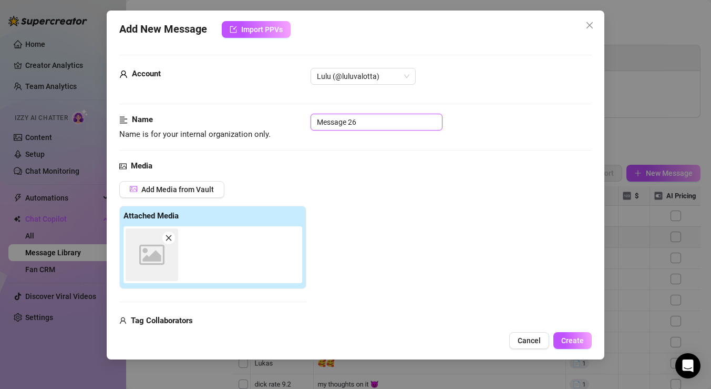
drag, startPoint x: 390, startPoint y: 128, endPoint x: 285, endPoint y: 127, distance: 104.1
click at [285, 127] on div "Name Name is for your internal organization only. Message 26" at bounding box center [355, 127] width 473 height 27
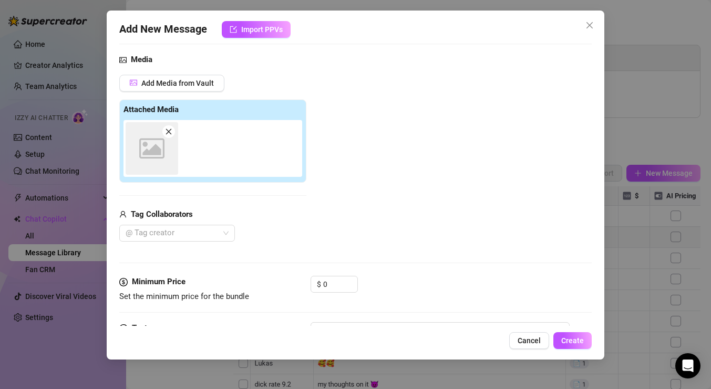
scroll to position [124, 0]
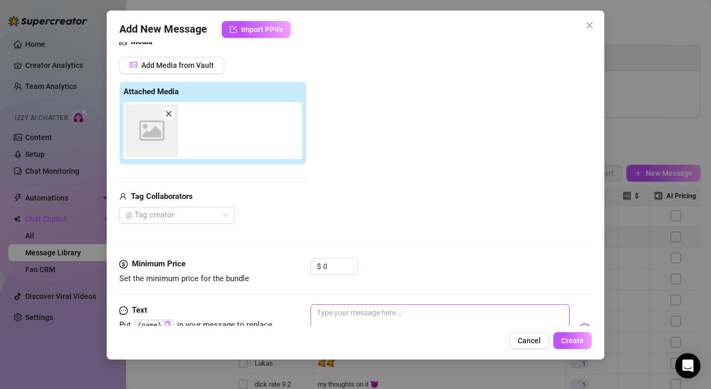
type input "dick rating 8.9"
click at [363, 312] on textarea at bounding box center [440, 325] width 259 height 42
type textarea "t"
type textarea "te"
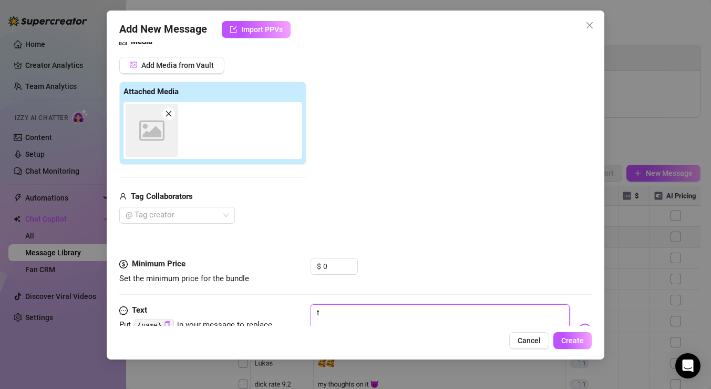
type textarea "te"
type textarea "tes"
type textarea "test"
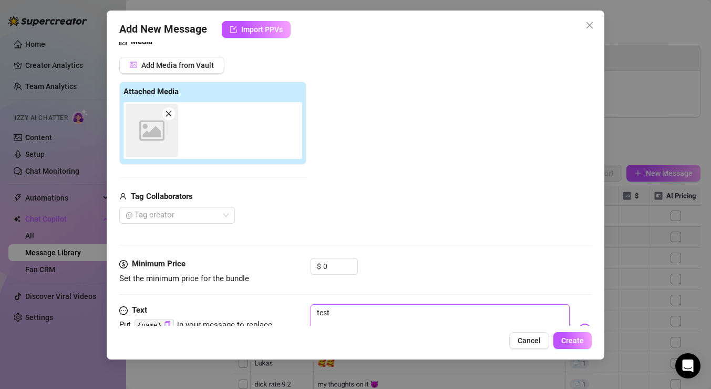
type textarea "test"
type textarea "test d"
type textarea "test dr"
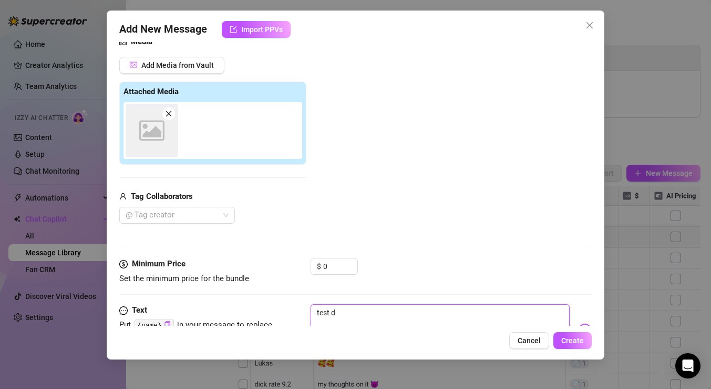
type textarea "test dr"
type textarea "test dri"
type textarea "test driv"
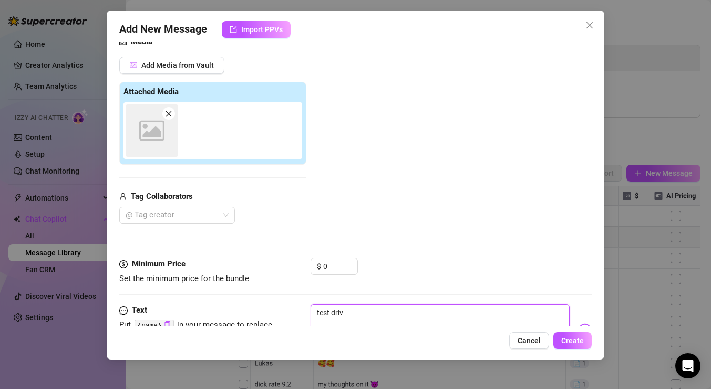
type textarea "test drive"
type textarea "test drive?"
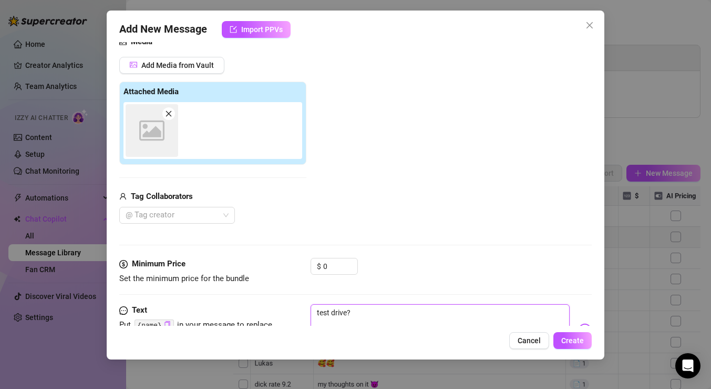
type textarea "test drive?"
type textarea "test drive? 😏"
click at [570, 336] on span "Create" at bounding box center [572, 340] width 23 height 8
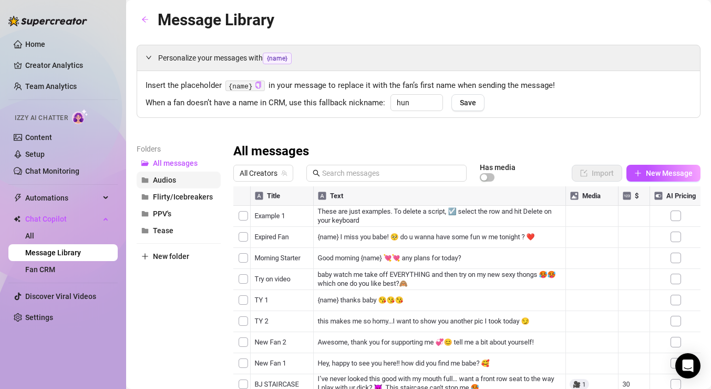
click at [181, 173] on button "Audios" at bounding box center [179, 179] width 84 height 17
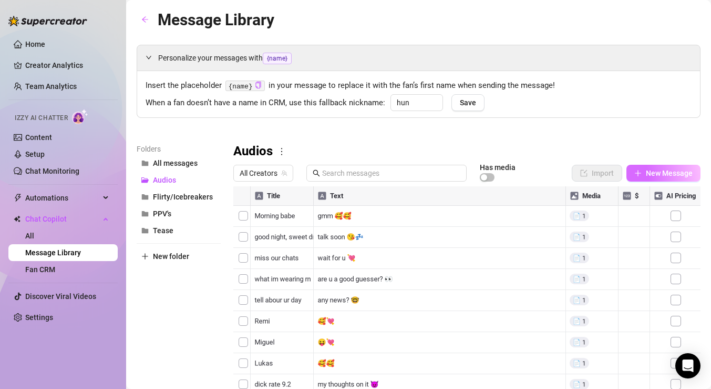
click at [678, 178] on button "New Message" at bounding box center [664, 173] width 74 height 17
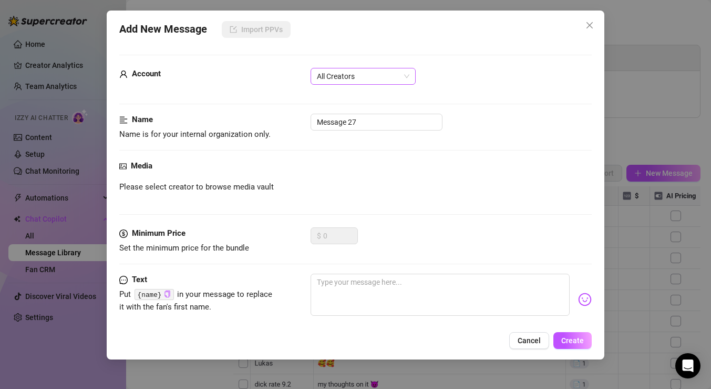
click at [326, 76] on span "All Creators" at bounding box center [363, 76] width 93 height 16
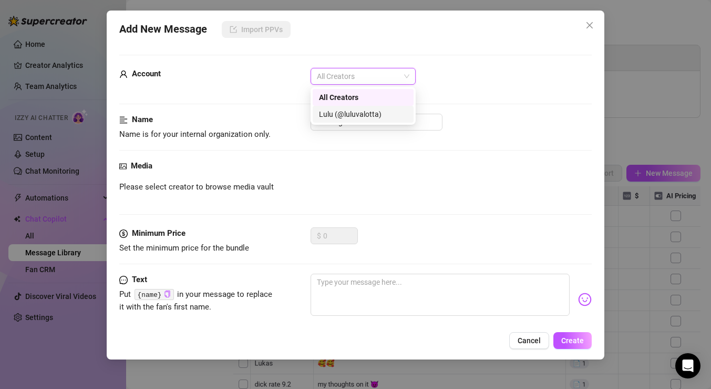
click at [340, 111] on div "Lulu (@luluvalotta)" at bounding box center [363, 114] width 88 height 12
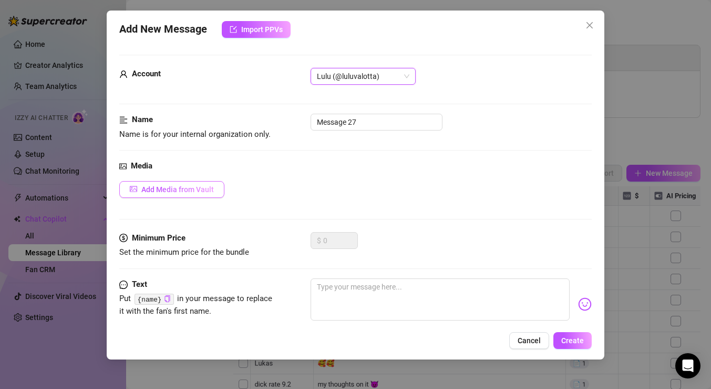
click at [179, 185] on span "Add Media from Vault" at bounding box center [177, 189] width 73 height 8
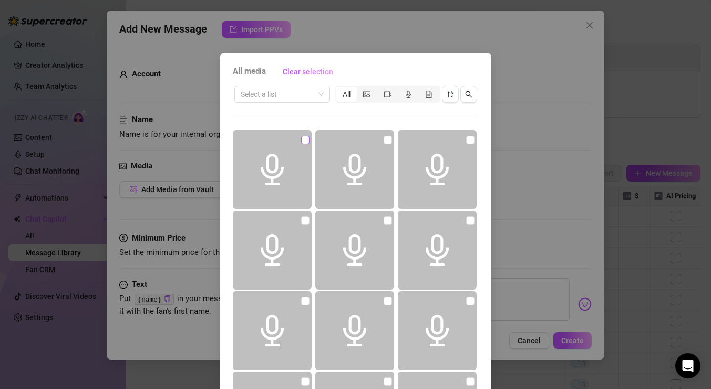
click at [309, 141] on input "checkbox" at bounding box center [305, 140] width 8 height 8
checkbox input "true"
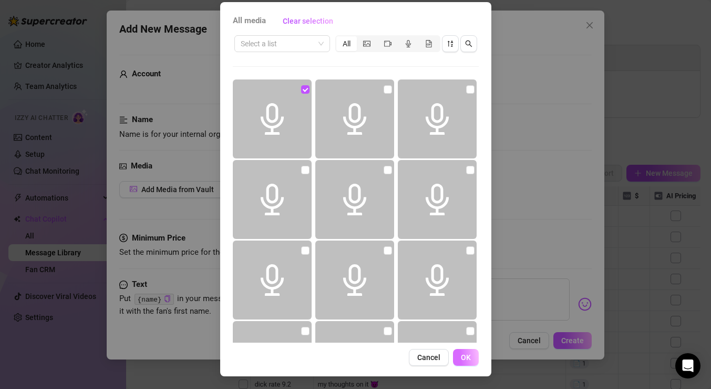
click at [468, 354] on span "OK" at bounding box center [466, 357] width 10 height 8
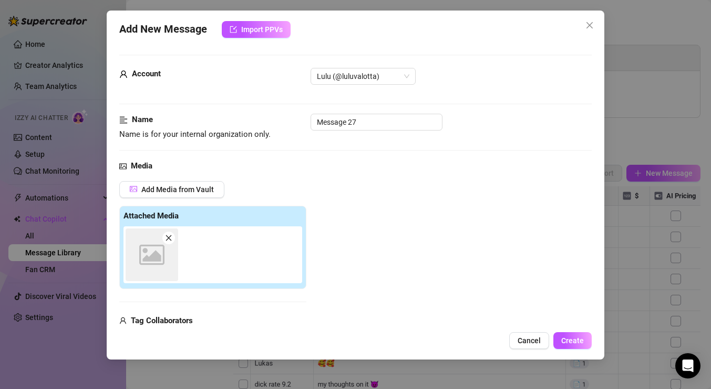
scroll to position [12, 0]
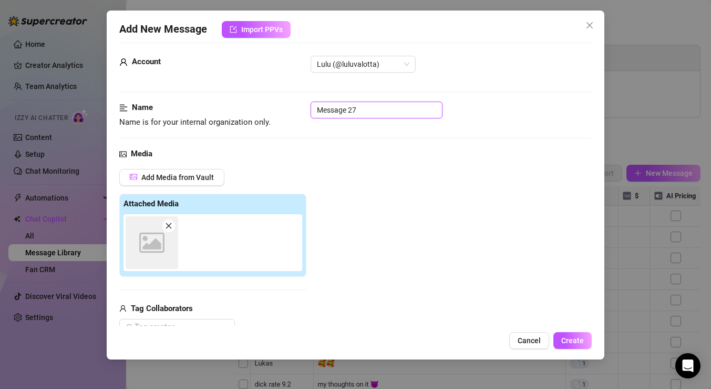
drag, startPoint x: 396, startPoint y: 116, endPoint x: 234, endPoint y: 99, distance: 162.7
click at [234, 99] on form "Account [PERSON_NAME] (@luluvalotta) Name Name is for your internal organizatio…" at bounding box center [355, 288] width 473 height 490
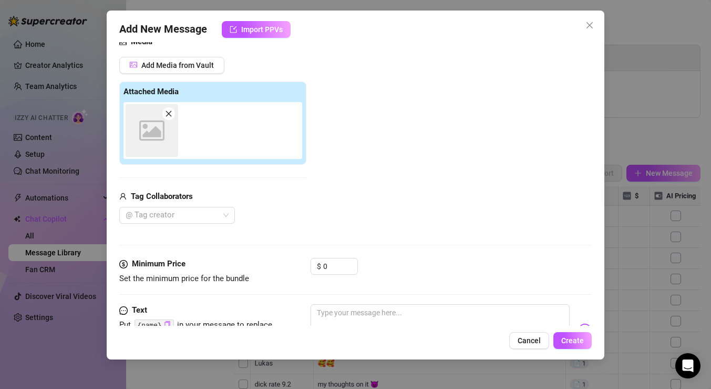
scroll to position [158, 0]
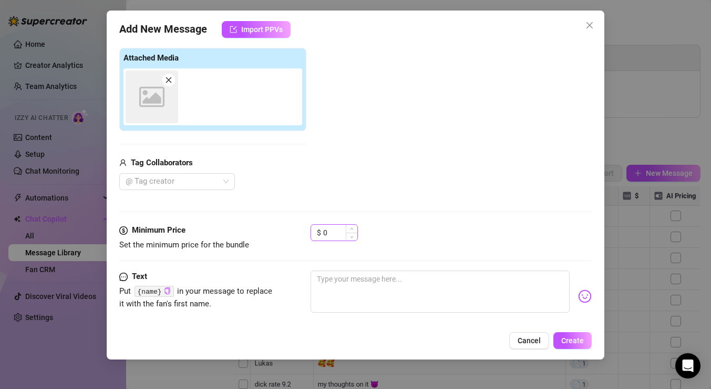
type input "moaning"
drag, startPoint x: 335, startPoint y: 230, endPoint x: 306, endPoint y: 230, distance: 28.9
click at [306, 230] on div "Minimum Price Set the minimum price for the bundle $ 0" at bounding box center [355, 237] width 473 height 27
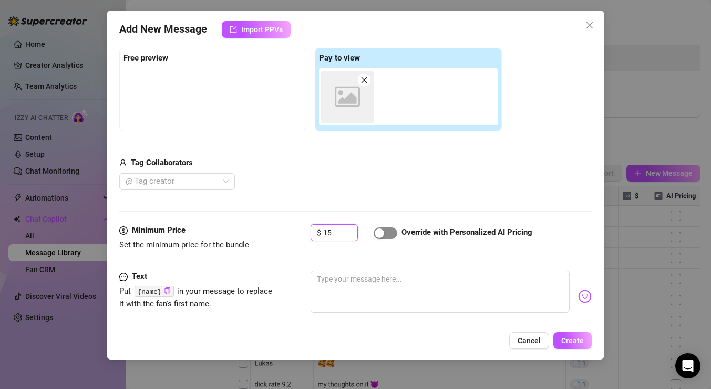
type input "15"
click at [386, 233] on span "button" at bounding box center [386, 233] width 24 height 12
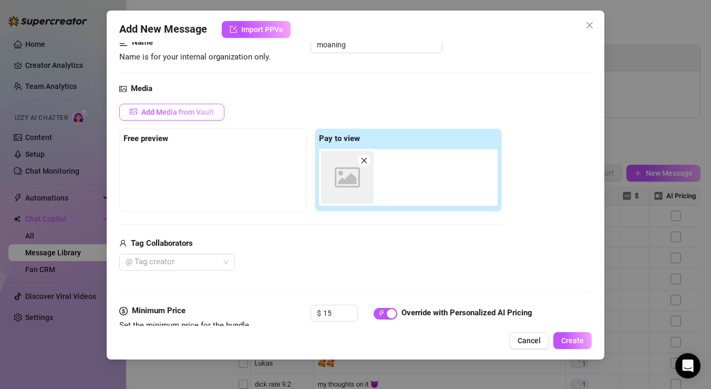
click at [208, 113] on span "Add Media from Vault" at bounding box center [177, 112] width 73 height 8
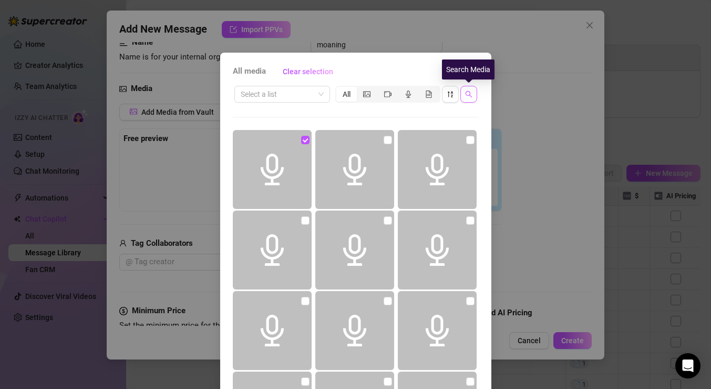
click at [472, 97] on icon "search" at bounding box center [468, 93] width 7 height 7
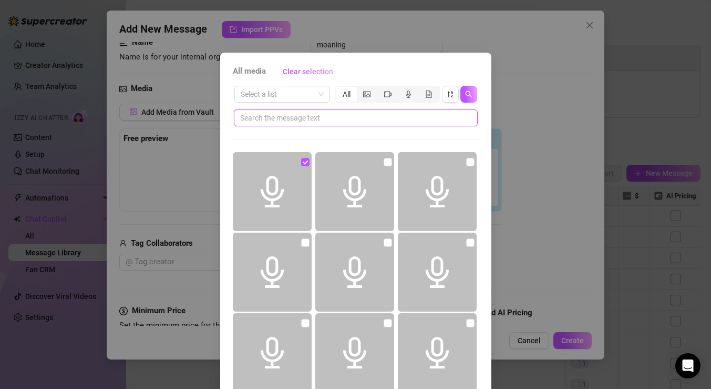
click at [379, 122] on input "text" at bounding box center [351, 118] width 223 height 12
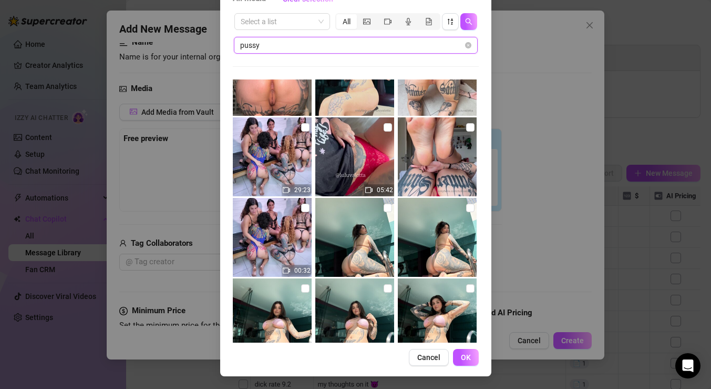
scroll to position [1096, 0]
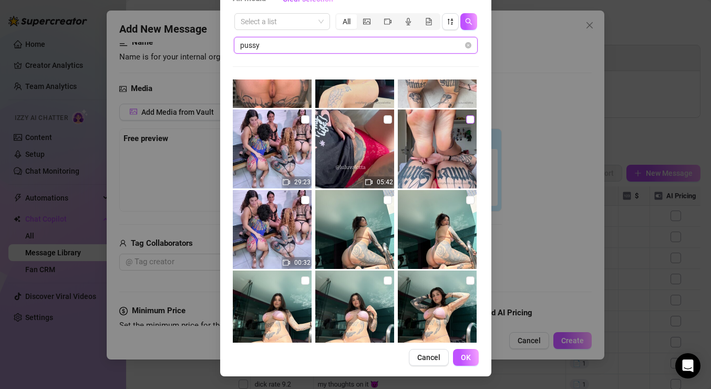
type input "pussy"
click at [471, 120] on input "checkbox" at bounding box center [470, 119] width 8 height 8
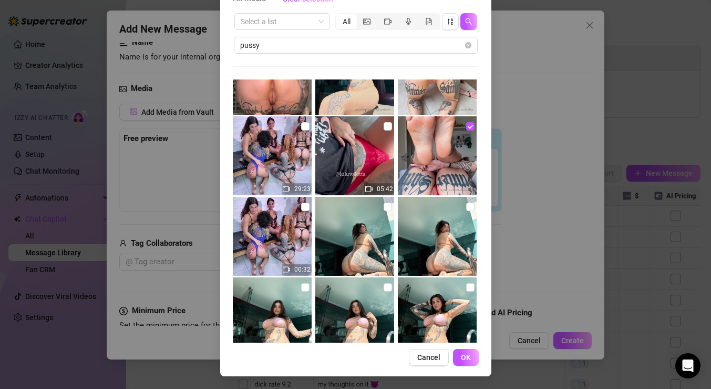
scroll to position [1038, 0]
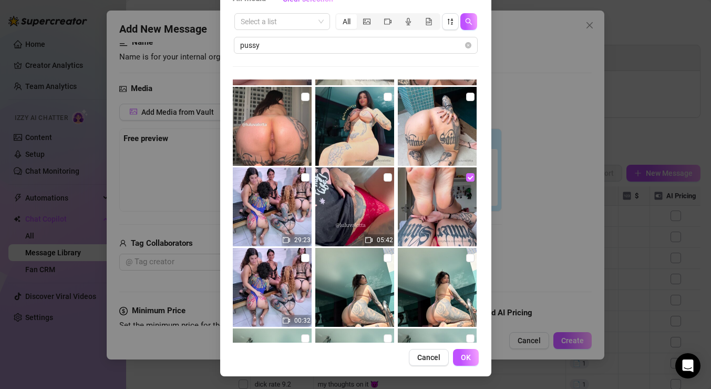
click at [467, 177] on input "checkbox" at bounding box center [470, 177] width 8 height 8
checkbox input "false"
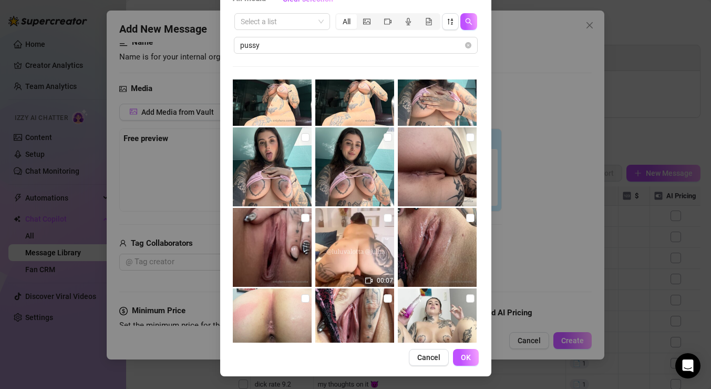
scroll to position [1724, 0]
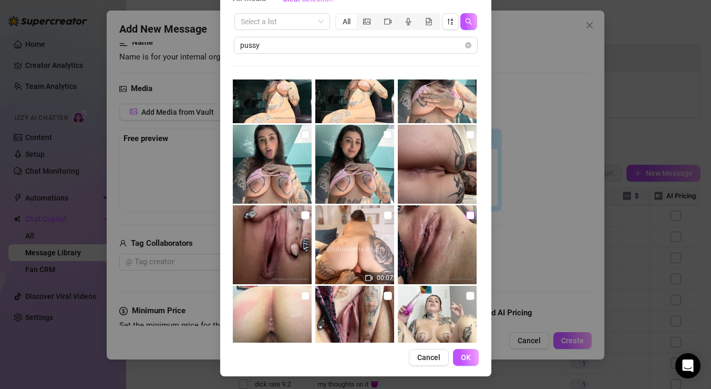
click at [467, 214] on input "checkbox" at bounding box center [470, 215] width 8 height 8
checkbox input "true"
click at [304, 215] on input "checkbox" at bounding box center [305, 215] width 8 height 8
checkbox input "true"
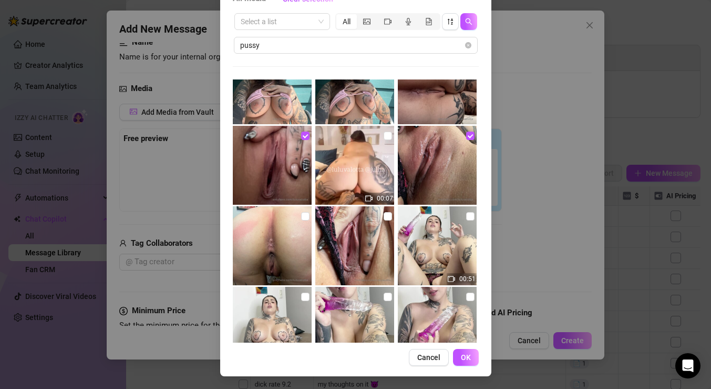
scroll to position [1805, 0]
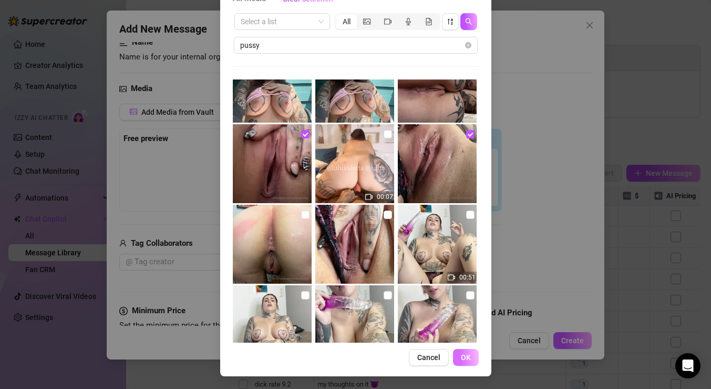
click at [464, 359] on span "OK" at bounding box center [466, 357] width 10 height 8
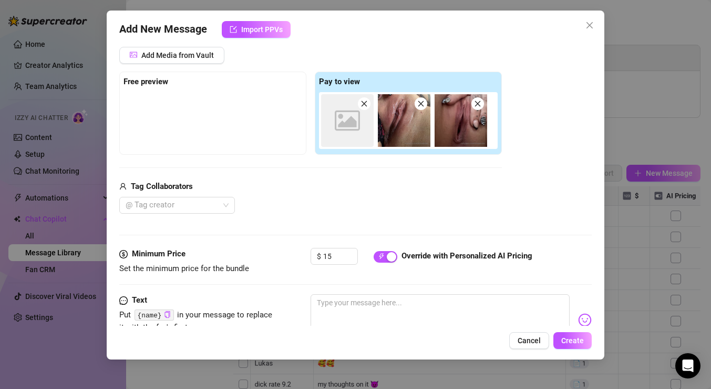
scroll to position [183, 0]
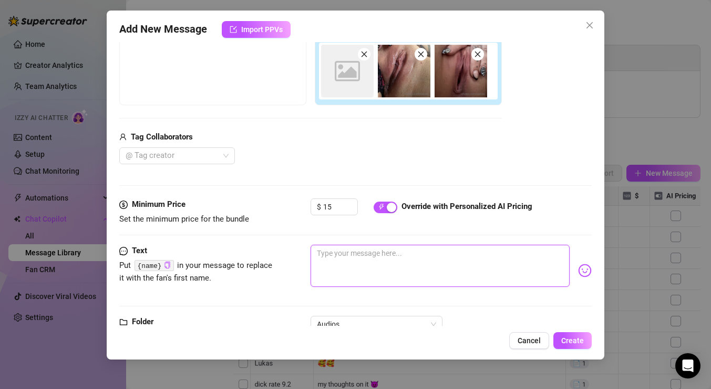
click at [357, 267] on textarea at bounding box center [440, 265] width 259 height 42
type textarea "i"
type textarea "Type your message here..."
type textarea "I"
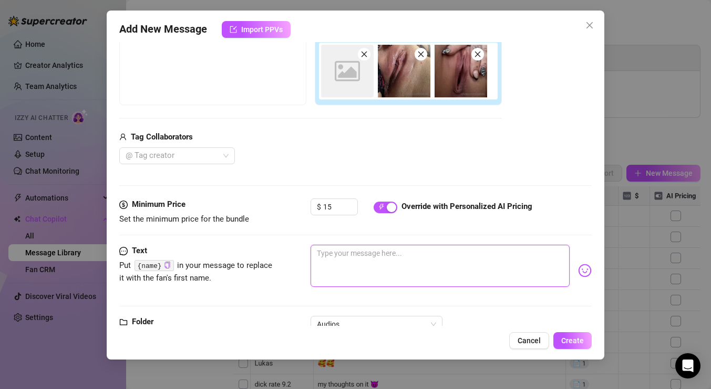
type textarea "I"
type textarea "I n"
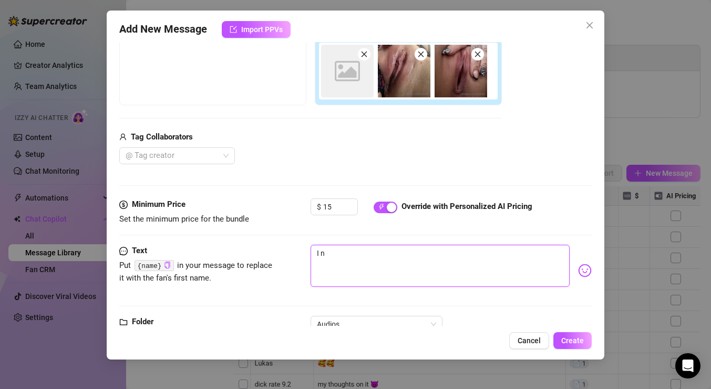
type textarea "I"
type textarea "I h"
type textarea "I ha"
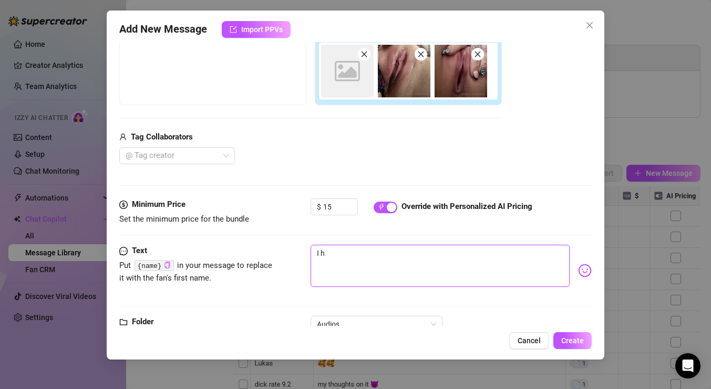
type textarea "I ha"
type textarea "I hav"
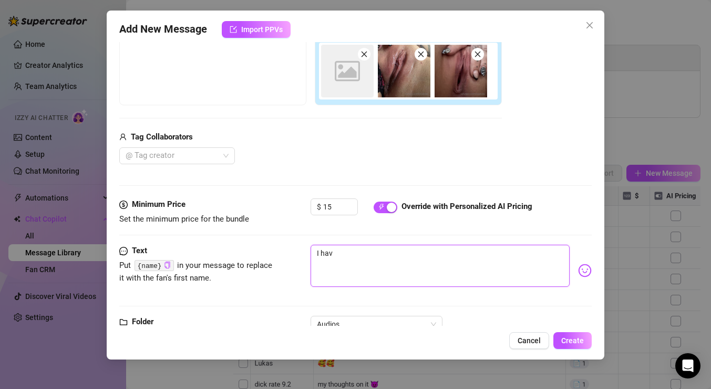
type textarea "I hav"
type textarea "I have"
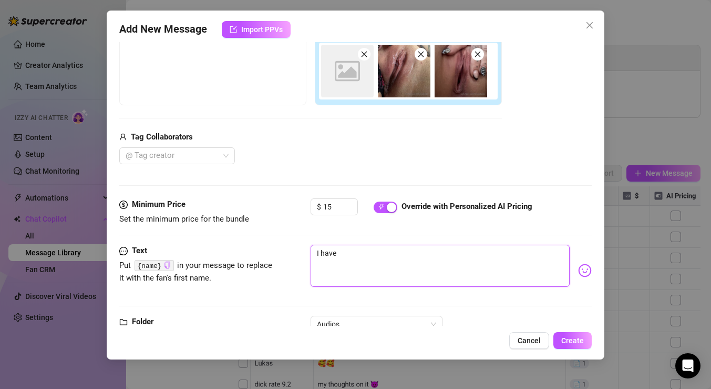
type textarea "I have"
type textarea "I have N"
type textarea "I have NE"
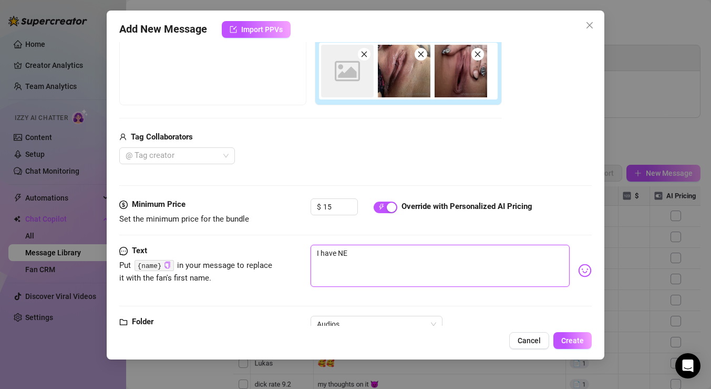
type textarea "I have NEV"
type textarea "I have NEVE"
type textarea "I have NEVER"
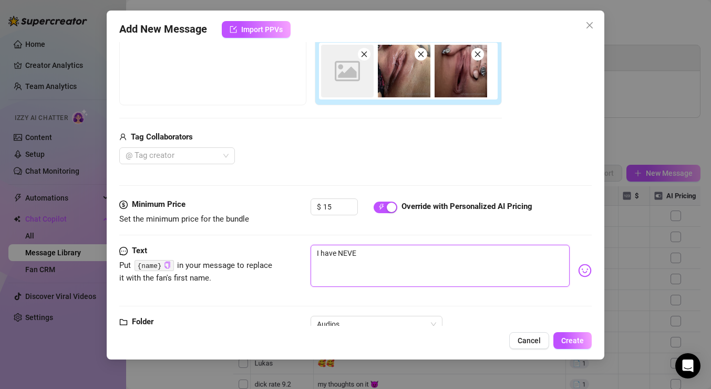
type textarea "I have NEVER"
type textarea "I have NEVER s"
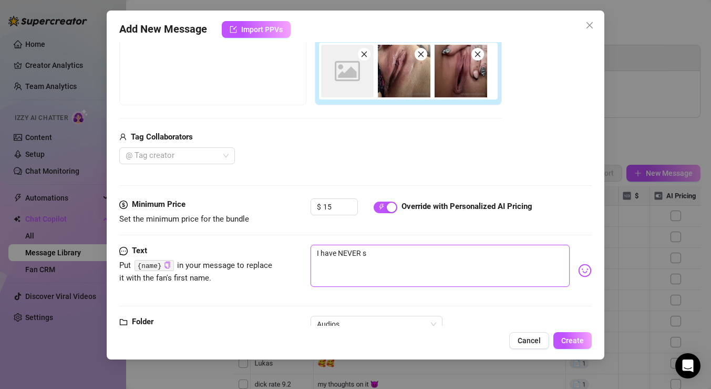
type textarea "I have NEVER se"
type textarea "I have NEVER sen"
type textarea "I have NEVER sent"
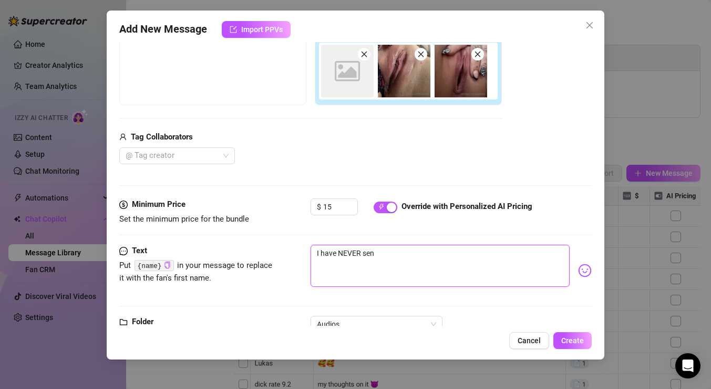
type textarea "I have NEVER sent"
type textarea "I have NEVER sent s"
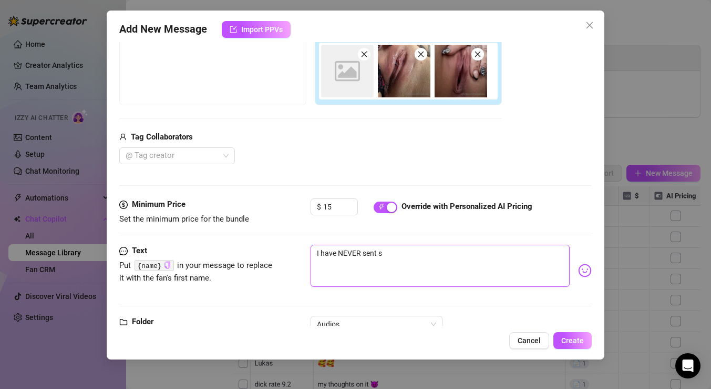
type textarea "I have NEVER sent so"
type textarea "I have NEVER sent som"
type textarea "I have NEVER sent some"
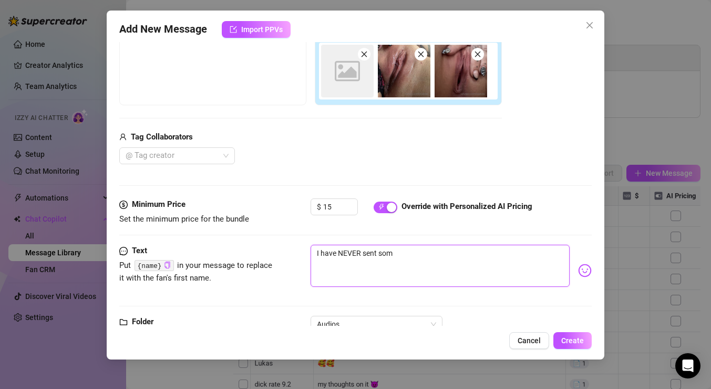
type textarea "I have NEVER sent some"
type textarea "I have NEVER sent somet"
type textarea "I have NEVER sent someth"
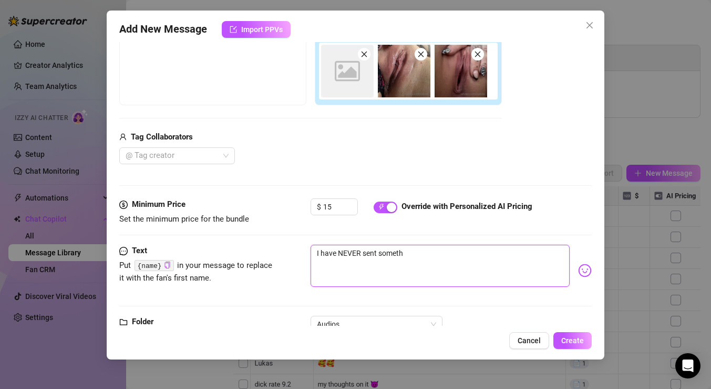
type textarea "I have NEVER sent somethi"
type textarea "I have NEVER sent somethin"
type textarea "I have NEVER sent something"
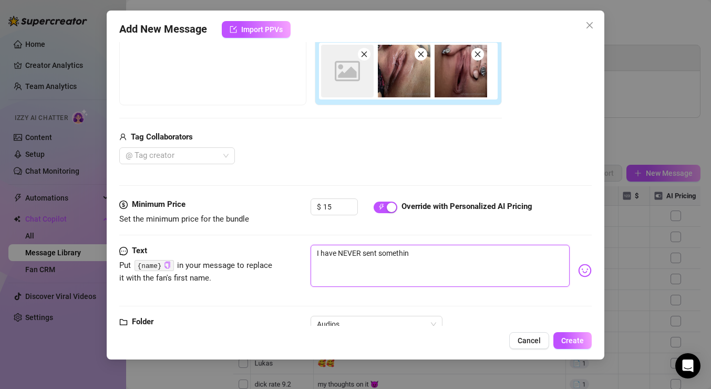
type textarea "I have NEVER sent something"
type textarea "I have NEVER sent something l"
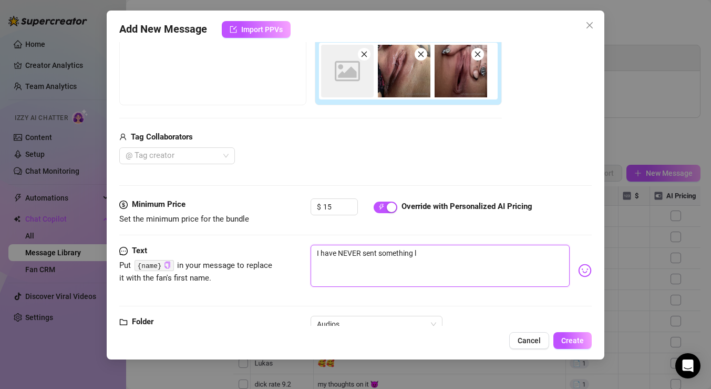
type textarea "I have NEVER sent something li"
type textarea "I have NEVER sent something lik"
type textarea "I have NEVER sent something like"
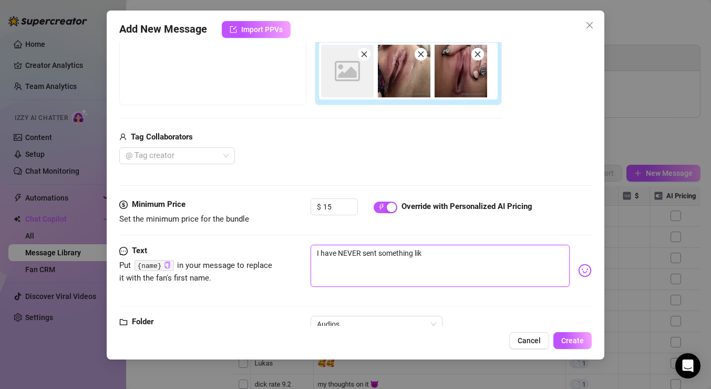
type textarea "I have NEVER sent something like"
type textarea "I have NEVER sent something like t"
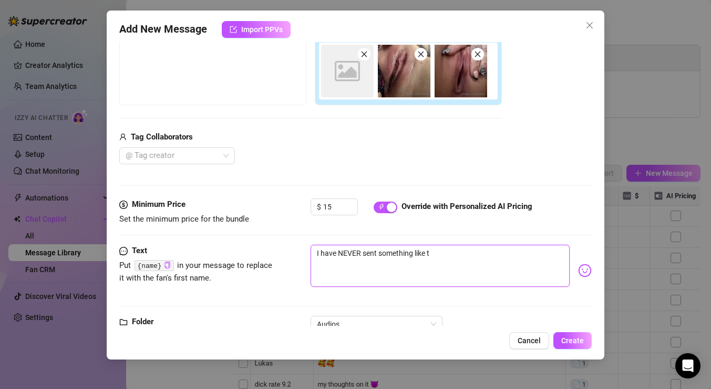
type textarea "I have NEVER sent something like th"
type textarea "I have NEVER sent something like thi"
type textarea "I have NEVER sent something like this"
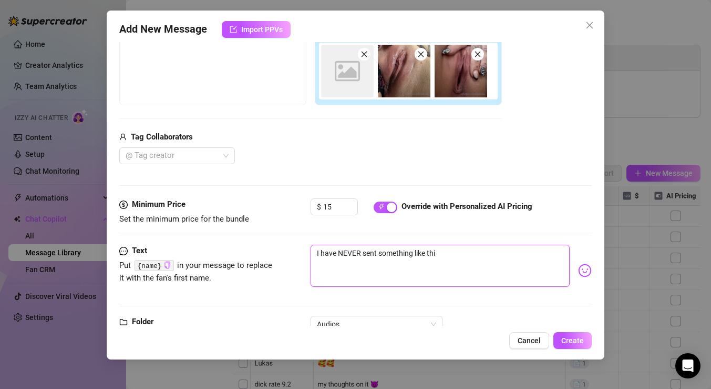
type textarea "I have NEVER sent something like this"
type textarea "I have NEVER sent something like this 🫣"
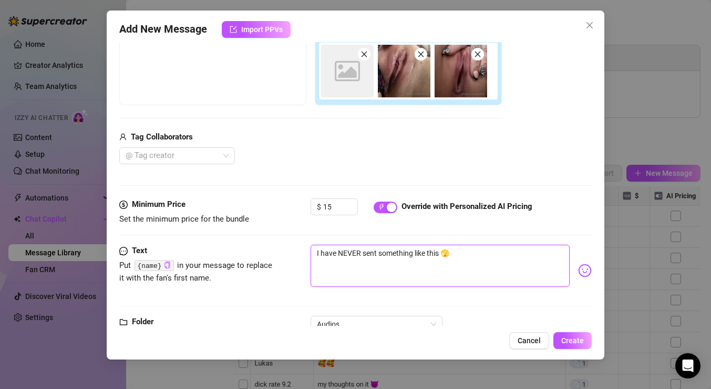
type textarea "I have NEVER sent something like this 🫣"
type textarea "I have NEVER sent something like this 🫣 s"
type textarea "I have NEVER sent something like this 🫣 so"
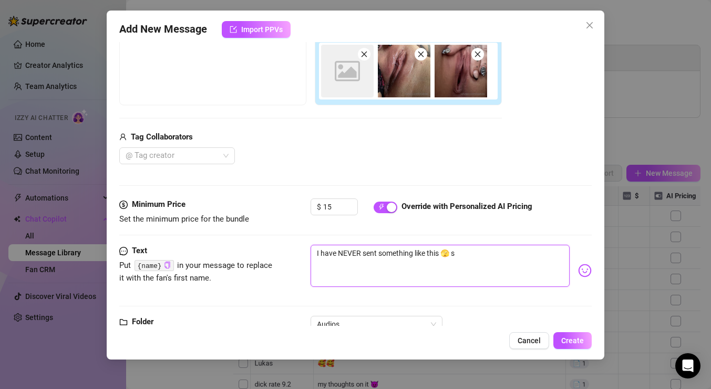
type textarea "I have NEVER sent something like this 🫣 so"
type textarea "I have NEVER sent something like this 🫣 so i"
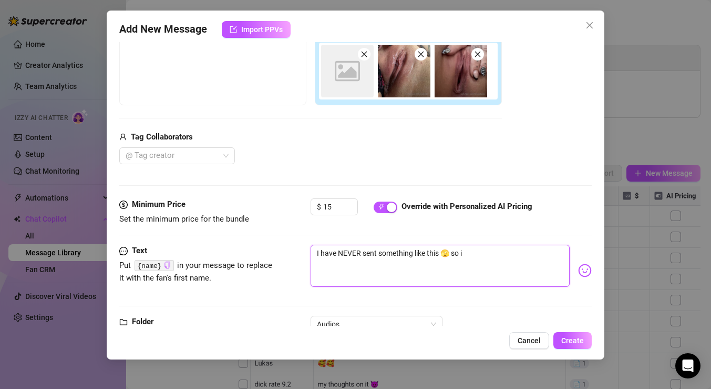
type textarea "I have NEVER sent something like this 🫣 so in"
type textarea "I have NEVER sent something like this 🫣 so int"
type textarea "I have NEVER sent something like this 🫣 so inti"
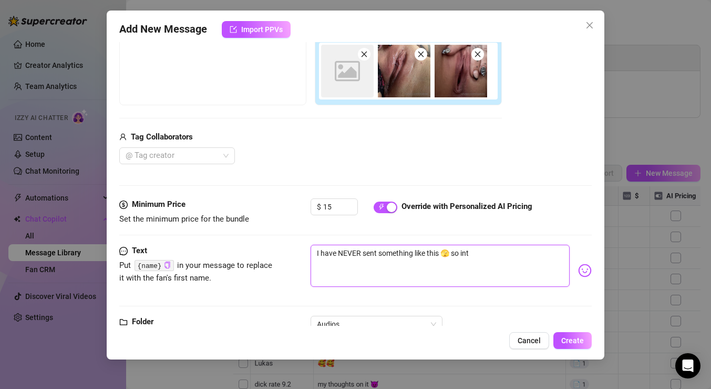
type textarea "I have NEVER sent something like this 🫣 so inti"
type textarea "I have NEVER sent something like this 🫣 so intim"
type textarea "I have NEVER sent something like this 🫣 so intima"
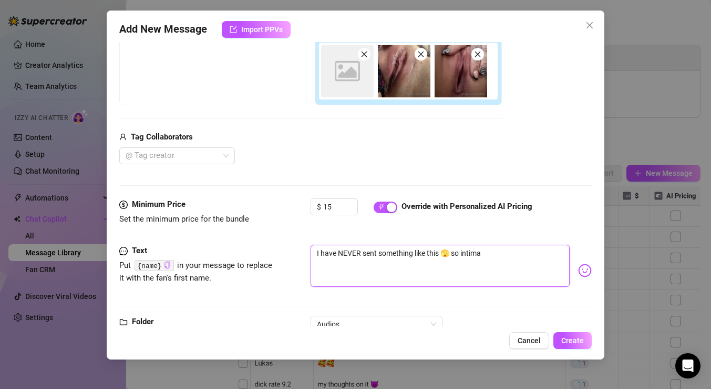
type textarea "I have NEVER sent something like this 🫣 so intimat"
type textarea "I have NEVER sent something like this 🫣 so intimate"
type textarea "I have NEVER sent something like this 🫣 so intimate,"
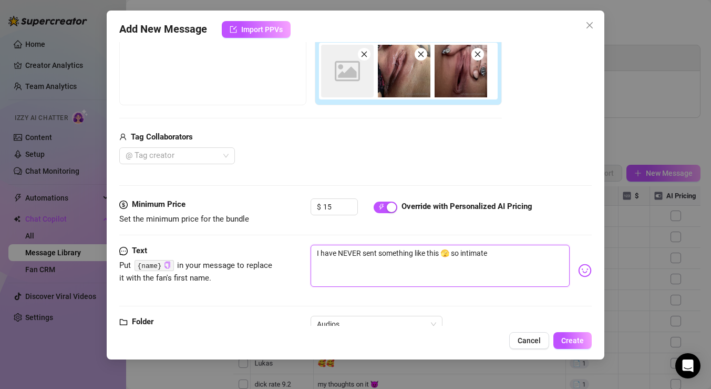
type textarea "I have NEVER sent something like this 🫣 so intimate,"
type textarea "I have NEVER sent something like this 🫣 so intimate, b"
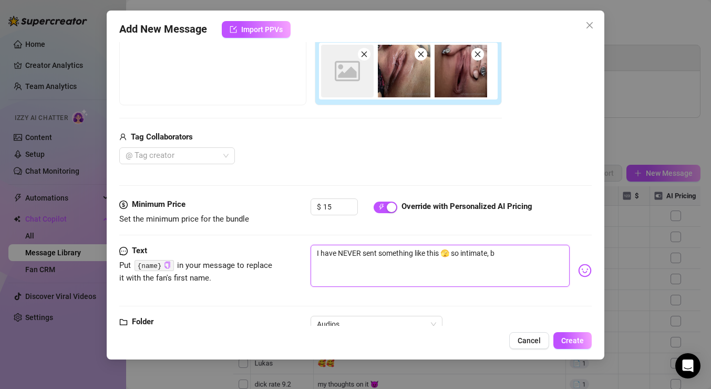
type textarea "I have NEVER sent something like this 🫣 so intimate, bu"
type textarea "I have NEVER sent something like this 🫣 so intimate, but"
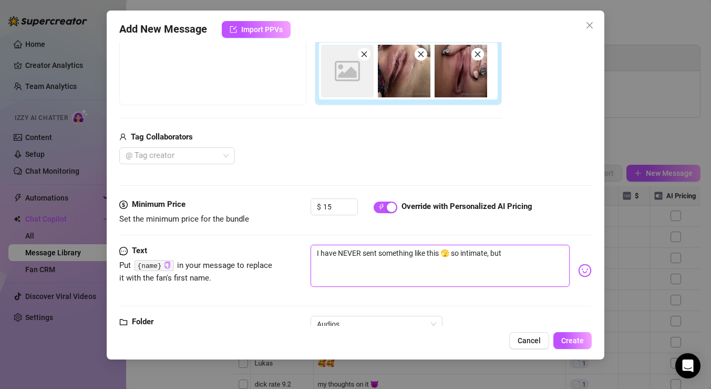
type textarea "I have NEVER sent something like this 🫣 so intimate, but"
type textarea "I have NEVER sent something like this 🫣 so intimate, bu"
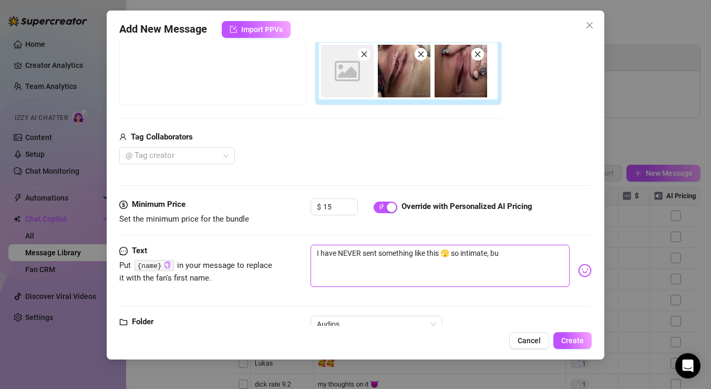
type textarea "I have NEVER sent something like this 🫣 so intimate, b"
type textarea "I have NEVER sent something like this 🫣 so intimate,"
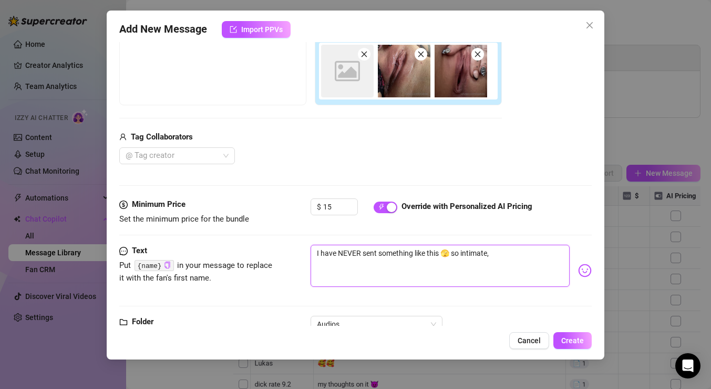
type textarea "I have NEVER sent something like this 🫣 so intimate,"
type textarea "I have NEVER sent something like this 🫣 so intimate"
type textarea "I have NEVER sent something like this 🫣 so intimate."
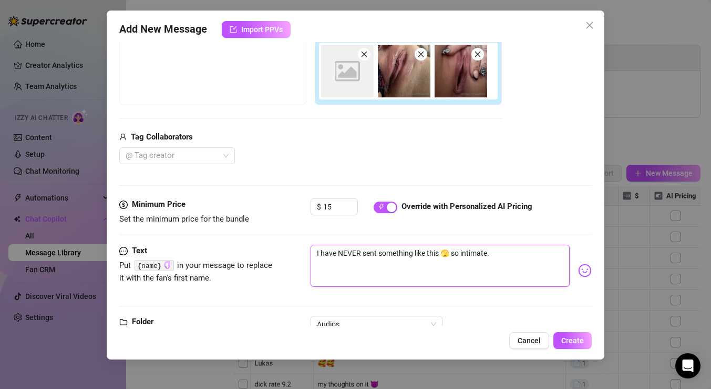
type textarea "I have NEVER sent something like this 🫣 so intimate.."
type textarea "I have NEVER sent something like this 🫣 so intimate..s"
type textarea "I have NEVER sent something like this 🫣 so intimate..so"
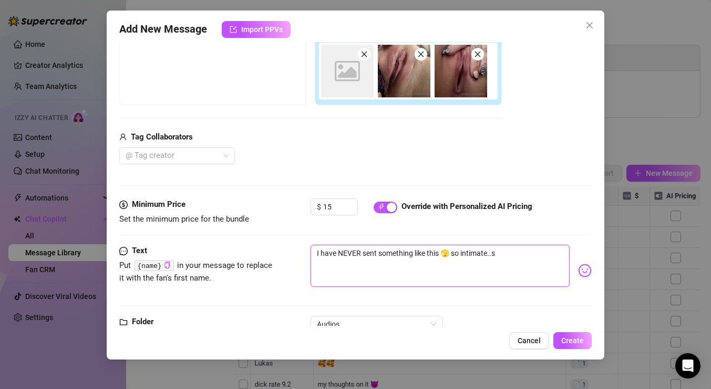
type textarea "I have NEVER sent something like this 🫣 so intimate..so"
type textarea "I have NEVER sent something like this 🫣 so intimate..so c"
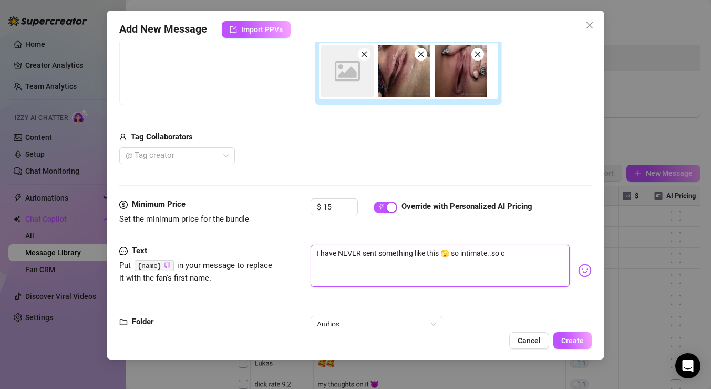
type textarea "I have NEVER sent something like this 🫣 so intimate..so cl"
type textarea "I have NEVER sent something like this 🫣 so intimate..so clo"
type textarea "I have NEVER sent something like this 🫣 so intimate..so clos"
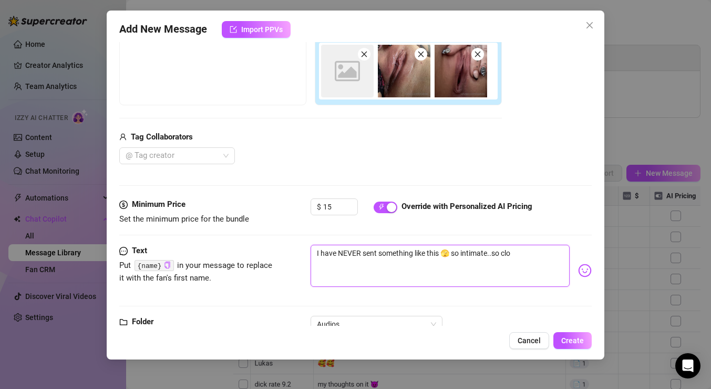
type textarea "I have NEVER sent something like this 🫣 so intimate..so clos"
type textarea "I have NEVER sent something like this 🫣 so intimate..so close"
type textarea "I have NEVER sent something like this 🫣 so intimate..so close."
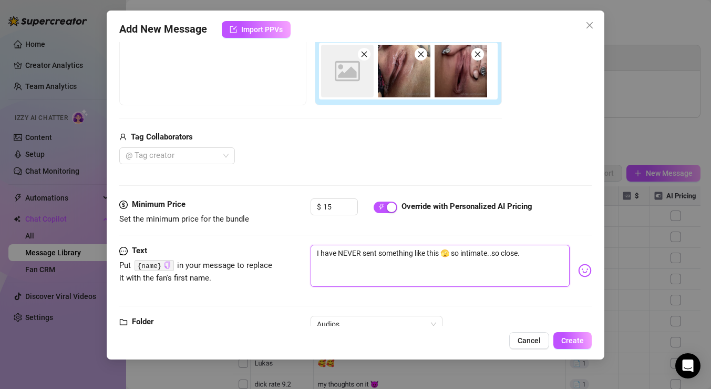
type textarea "I have NEVER sent something like this 🫣 so intimate..so close.."
type textarea "I have NEVER sent something like this 🫣 so intimate..so close..b"
type textarea "I have NEVER sent something like this 🫣 so intimate..so close..bu"
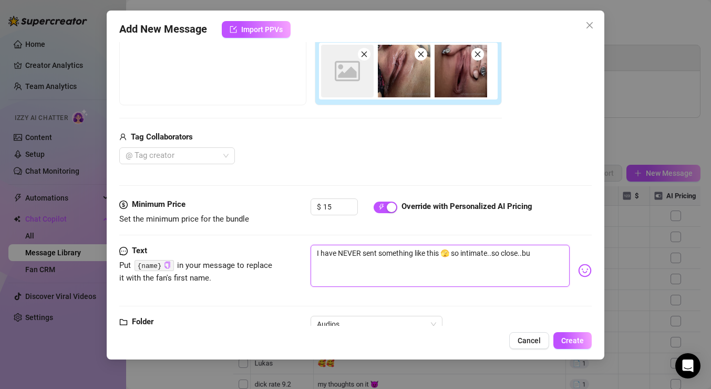
type textarea "I have NEVER sent something like this 🫣 so intimate..so close..bu"
type textarea "I have NEVER sent something like this 🫣 so intimate..so close..but"
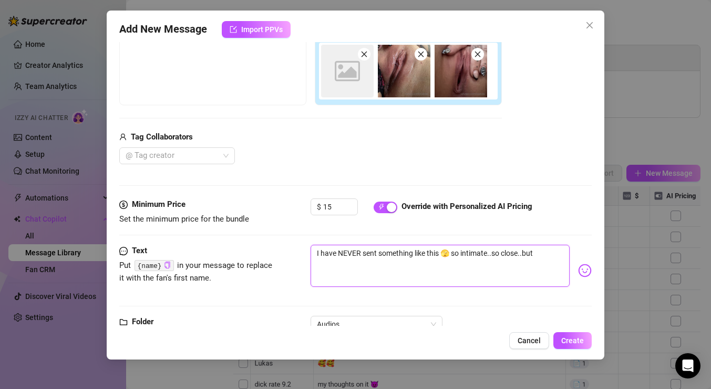
type textarea "I have NEVER sent something like this 🫣 so intimate..so close..but I"
type textarea "I have NEVER sent something like this 🫣 so intimate..so close..but I w"
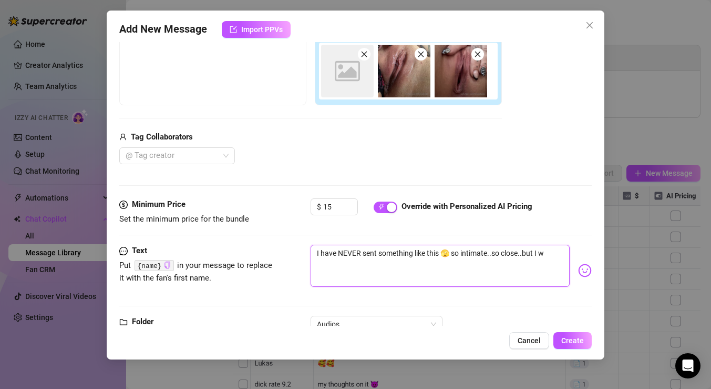
type textarea "I have NEVER sent something like this 🫣 so intimate..so close..but I w"
type textarea "I have NEVER sent something like this 🫣 so intimate..so close..but I wa"
type textarea "I have NEVER sent something like this 🫣 so intimate..so close..but I wan"
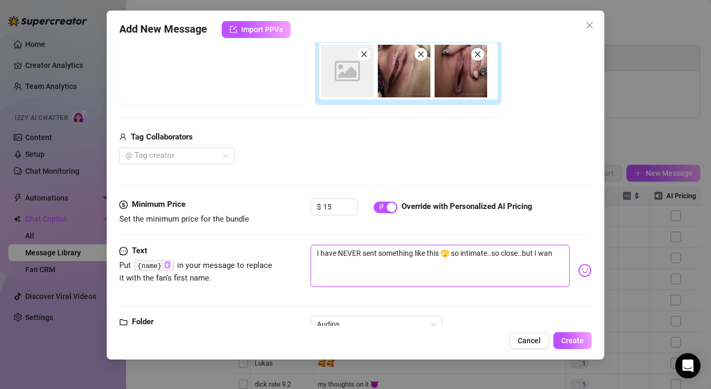
type textarea "I have NEVER sent something like this 🫣 so intimate..so close..but I wana"
type textarea "I have NEVER sent something like this 🫣 so intimate..so close..but I wanan"
type textarea "I have NEVER sent something like this 🫣 so intimate..so close..but I wana"
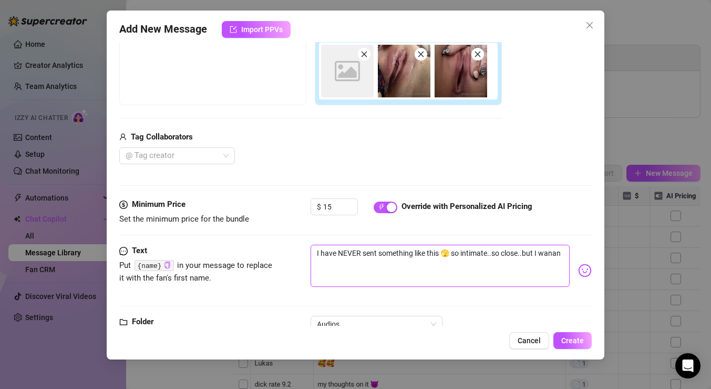
type textarea "I have NEVER sent something like this 🫣 so intimate..so close..but I wana"
type textarea "I have NEVER sent something like this 🫣 so intimate..so close..but I wan"
type textarea "I have NEVER sent something like this 🫣 so intimate..so close..but I [PERSON_NA…"
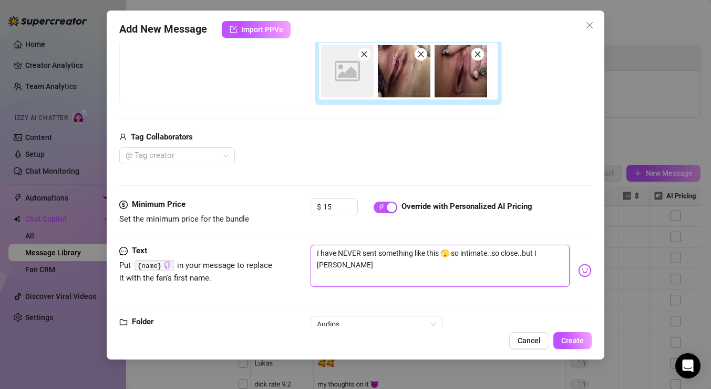
type textarea "I have NEVER sent something like this 🫣 so intimate..so close..but I wanna"
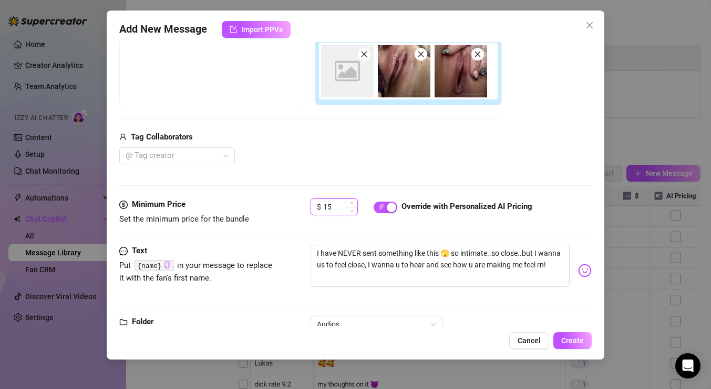
drag, startPoint x: 342, startPoint y: 211, endPoint x: 315, endPoint y: 211, distance: 26.8
click at [315, 211] on div "$ 15" at bounding box center [334, 206] width 47 height 17
drag, startPoint x: 342, startPoint y: 206, endPoint x: 330, endPoint y: 206, distance: 12.6
click at [330, 206] on input "19.99" at bounding box center [340, 207] width 34 height 16
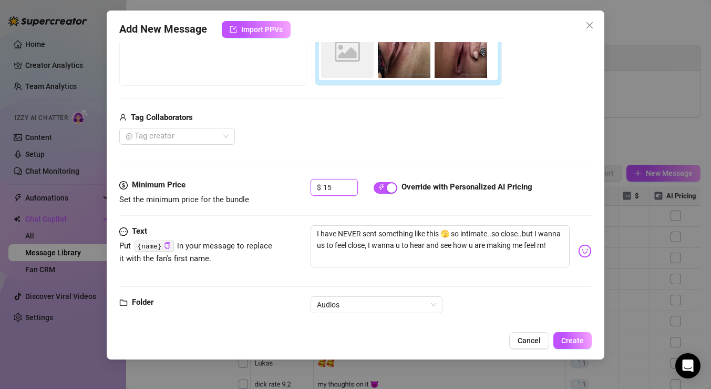
scroll to position [219, 0]
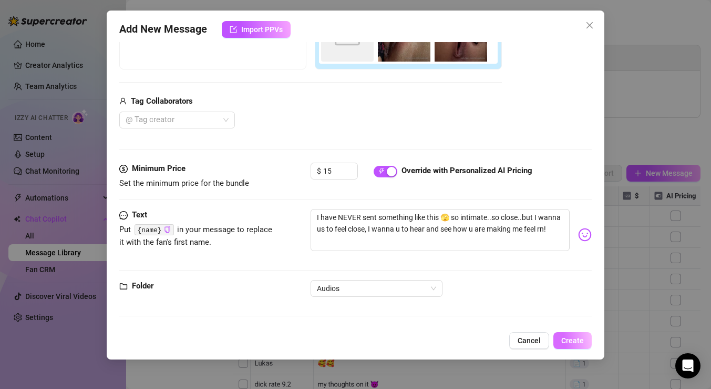
click at [578, 339] on span "Create" at bounding box center [572, 340] width 23 height 8
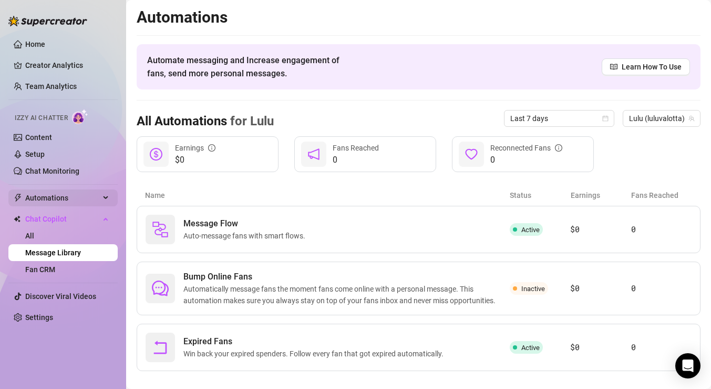
click at [81, 196] on span "Automations" at bounding box center [62, 197] width 75 height 17
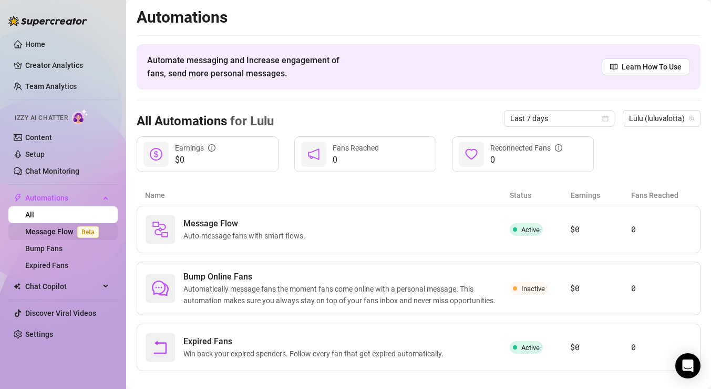
click at [83, 232] on span "Beta" at bounding box center [88, 232] width 22 height 12
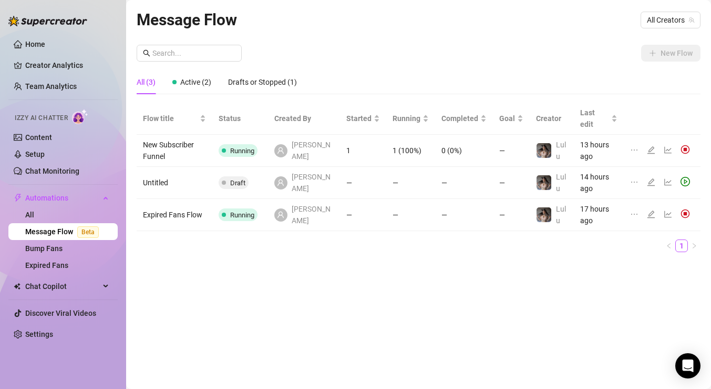
click at [649, 146] on icon "edit" at bounding box center [651, 150] width 8 height 8
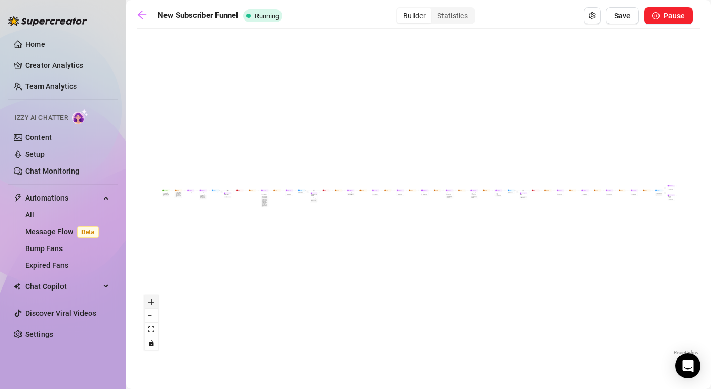
click at [153, 304] on icon "zoom in" at bounding box center [151, 302] width 6 height 6
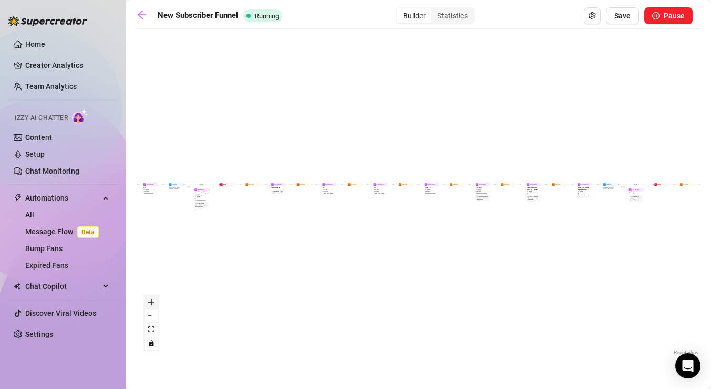
click at [153, 304] on icon "zoom in" at bounding box center [151, 302] width 6 height 6
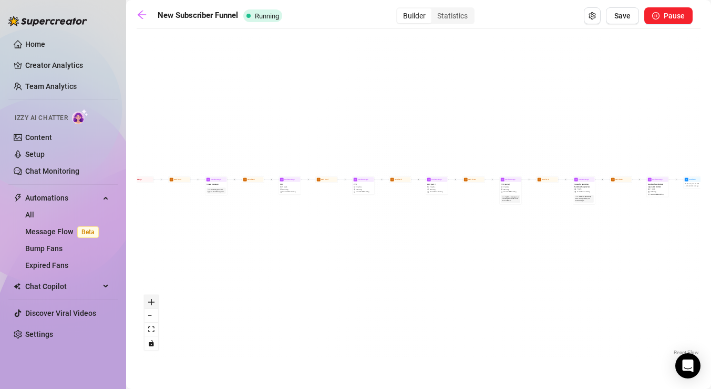
click at [153, 304] on icon "zoom in" at bounding box center [151, 302] width 6 height 6
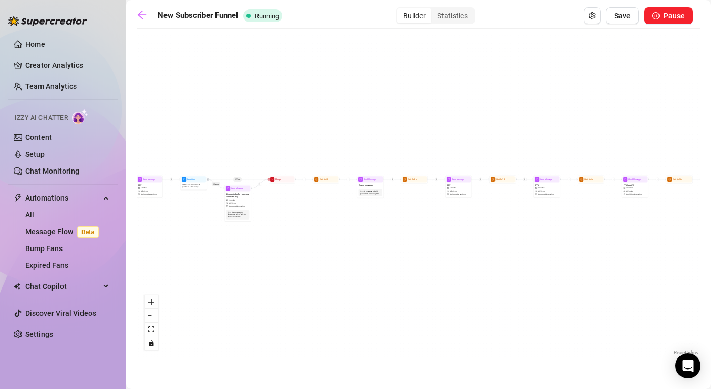
drag, startPoint x: 185, startPoint y: 253, endPoint x: 383, endPoint y: 257, distance: 197.7
click at [383, 257] on div "If True If True If True If False If False If False If True If False Wait for 3m…" at bounding box center [419, 195] width 564 height 323
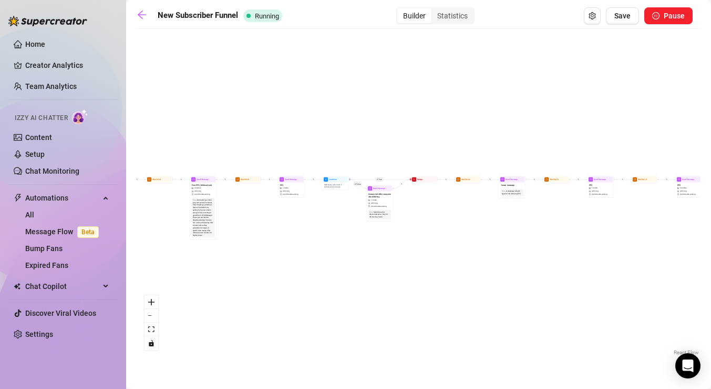
drag, startPoint x: 209, startPoint y: 260, endPoint x: 411, endPoint y: 260, distance: 201.4
click at [411, 260] on div "If True If True If True If False If False If False If True If False Wait for 3m…" at bounding box center [419, 195] width 564 height 323
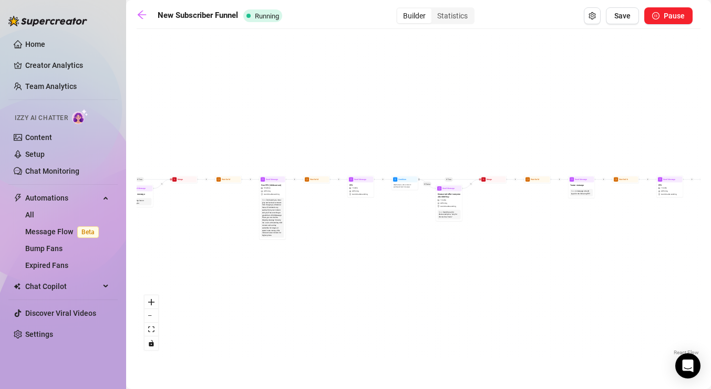
drag, startPoint x: 214, startPoint y: 277, endPoint x: 466, endPoint y: 277, distance: 251.8
click at [466, 277] on div "If True If True If True If False If False If False If True If False Wait for 3m…" at bounding box center [419, 195] width 564 height 323
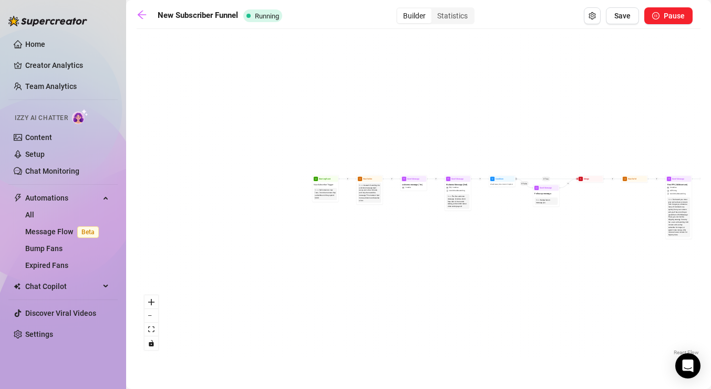
drag, startPoint x: 227, startPoint y: 284, endPoint x: 389, endPoint y: 284, distance: 161.4
click at [389, 284] on div "If True If True If True If False If False If False If True If False Wait for 3m…" at bounding box center [419, 195] width 564 height 323
click at [152, 301] on icon "zoom in" at bounding box center [151, 302] width 6 height 6
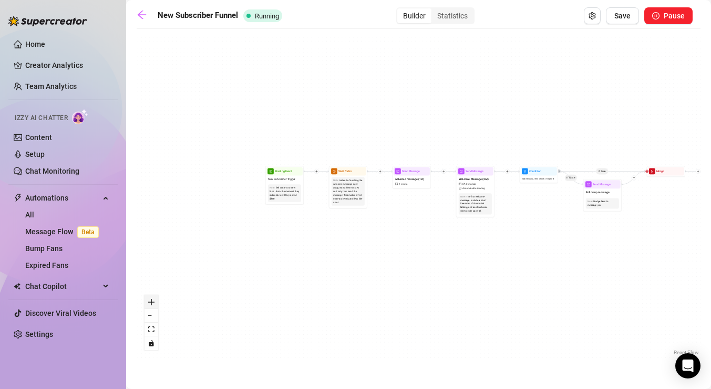
click at [152, 301] on icon "zoom in" at bounding box center [151, 302] width 6 height 6
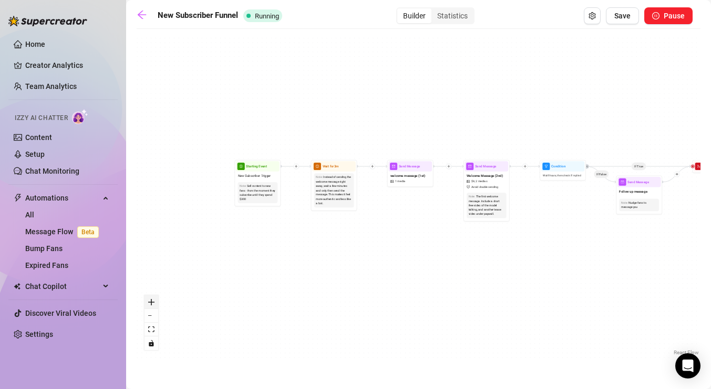
click at [152, 301] on icon "zoom in" at bounding box center [151, 302] width 6 height 6
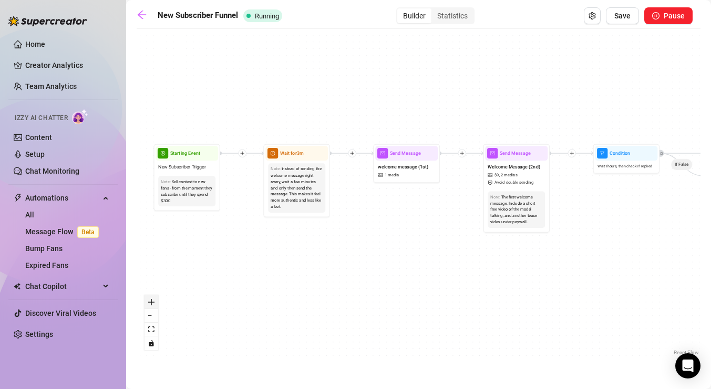
click at [152, 301] on icon "zoom in" at bounding box center [151, 302] width 6 height 6
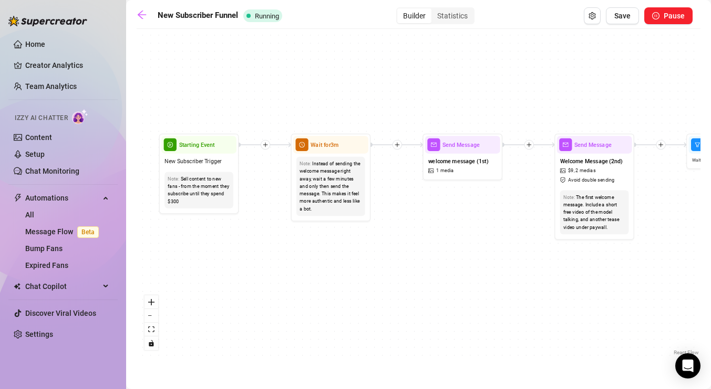
drag, startPoint x: 267, startPoint y: 243, endPoint x: 325, endPoint y: 243, distance: 58.4
click at [325, 243] on div "If True If True If True If False If False If False If True If False Wait for 3m…" at bounding box center [419, 195] width 564 height 323
click at [191, 167] on div "New Subscriber Trigger" at bounding box center [198, 161] width 75 height 15
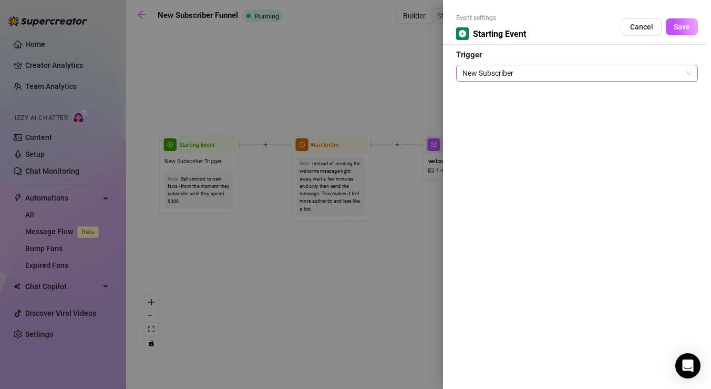
click at [601, 69] on span "New Subscriber" at bounding box center [577, 73] width 229 height 16
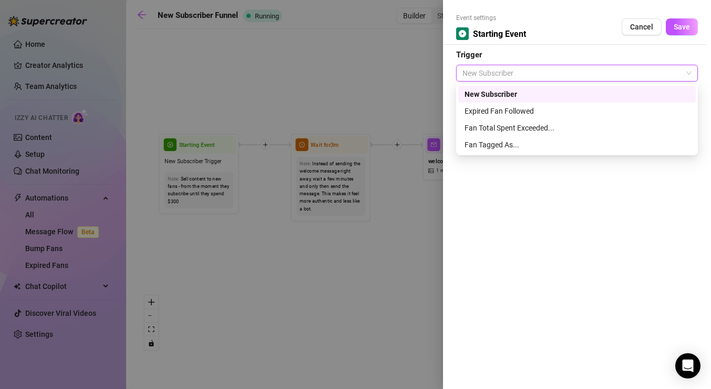
click at [594, 70] on span "New Subscriber" at bounding box center [577, 73] width 229 height 16
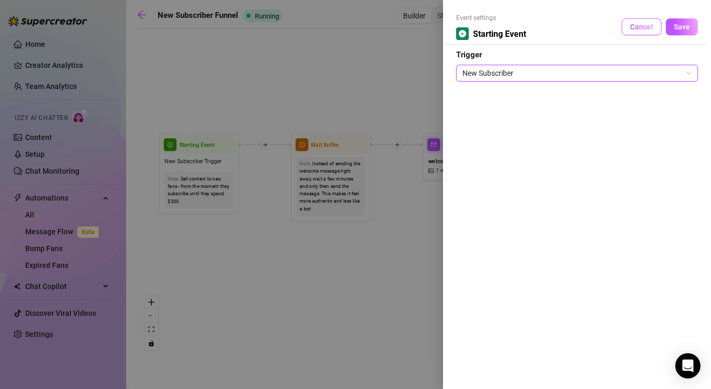
click at [642, 27] on span "Cancel" at bounding box center [641, 27] width 23 height 8
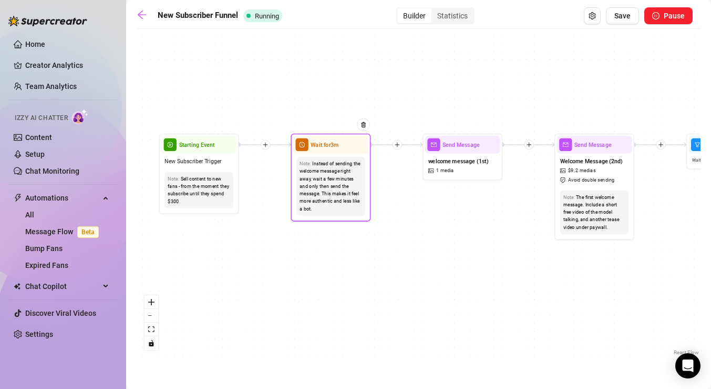
click at [331, 159] on div "Note: Instead of sending the welcome message right away, wait a few minutes and…" at bounding box center [331, 186] width 69 height 59
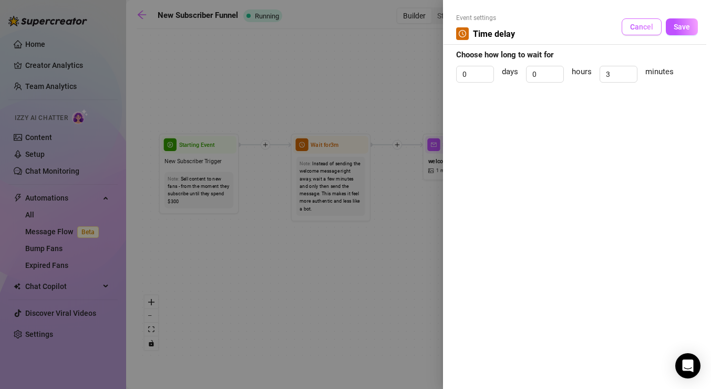
click at [651, 30] on span "Cancel" at bounding box center [641, 27] width 23 height 8
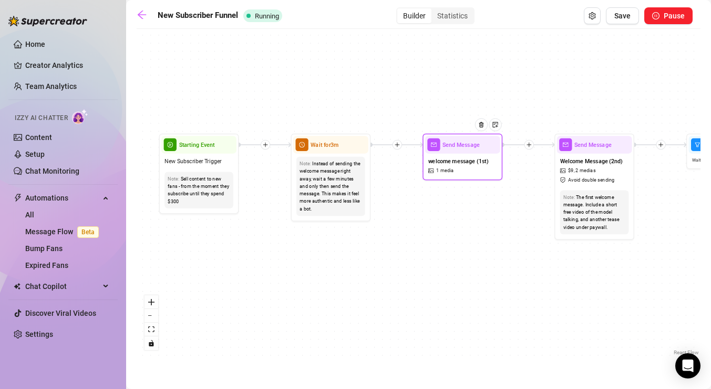
click at [465, 176] on div "welcome message (1st) 1 media" at bounding box center [462, 166] width 75 height 24
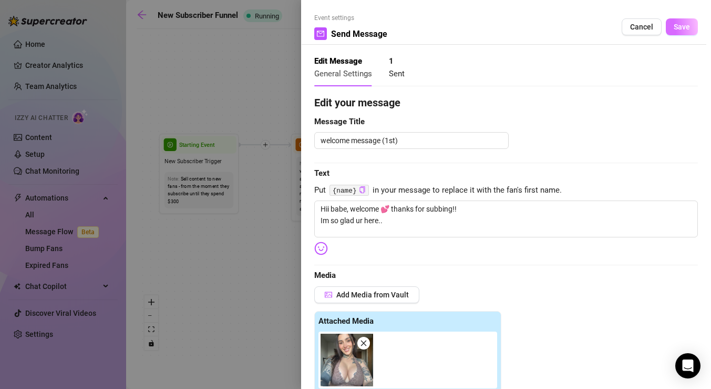
click at [683, 28] on span "Save" at bounding box center [682, 27] width 16 height 8
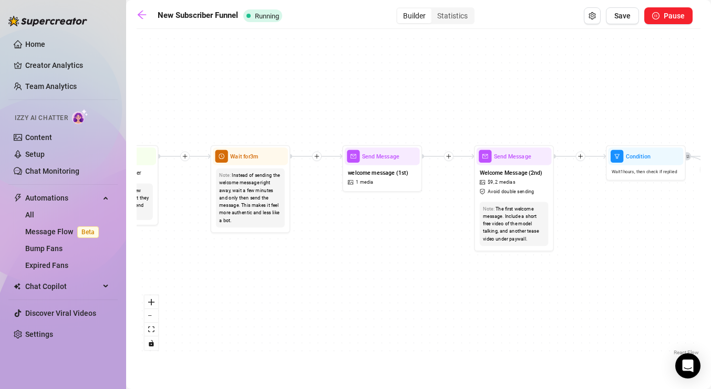
drag, startPoint x: 518, startPoint y: 224, endPoint x: 437, endPoint y: 236, distance: 81.3
click at [437, 236] on div "If True If True If True If False If False If False If True If False Wait for 3m…" at bounding box center [419, 195] width 564 height 323
click at [257, 155] on span "Wait for 3m" at bounding box center [244, 156] width 28 height 9
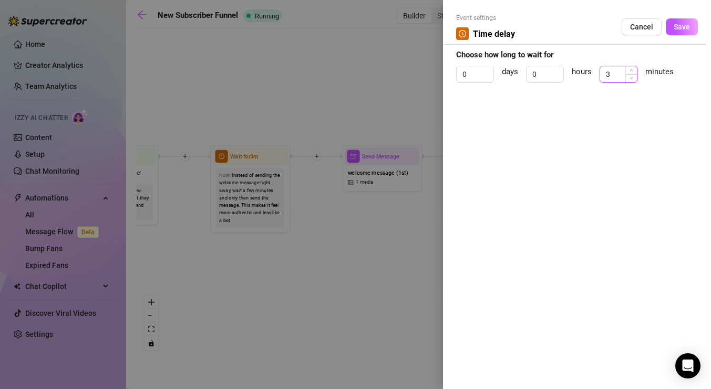
click at [617, 75] on input "3" at bounding box center [618, 74] width 37 height 16
click at [693, 30] on button "Save" at bounding box center [682, 26] width 32 height 17
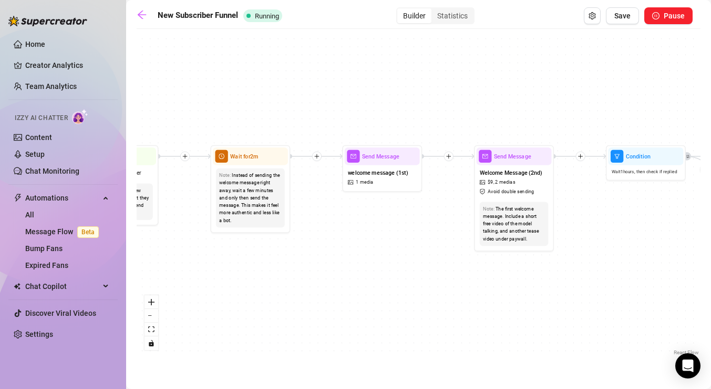
click at [449, 157] on icon "plus" at bounding box center [449, 157] width 6 height 6
click at [487, 156] on div "Time Delay" at bounding box center [487, 157] width 58 height 14
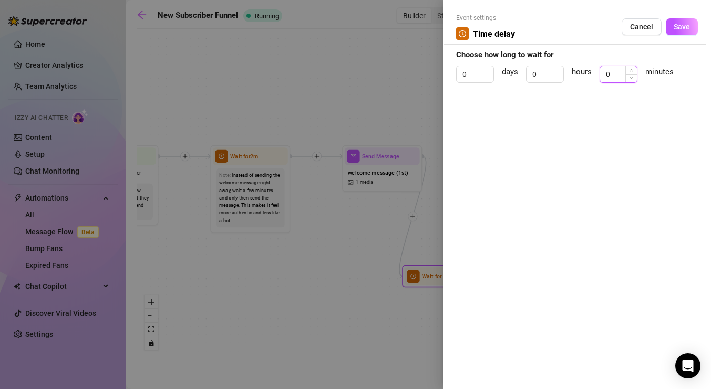
click at [617, 76] on input "0" at bounding box center [618, 74] width 37 height 16
click at [687, 28] on span "Save" at bounding box center [682, 27] width 16 height 8
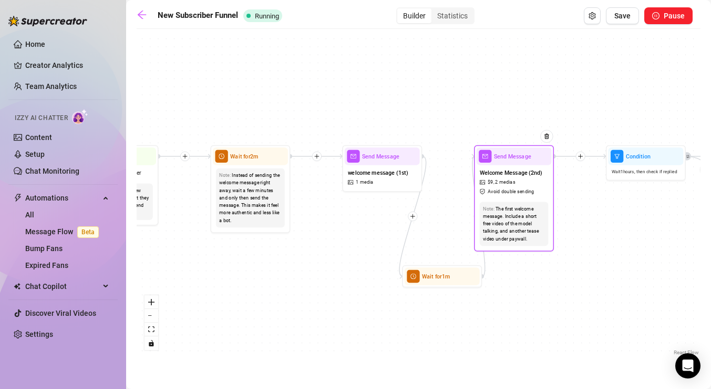
click at [516, 189] on span "Avoid double sending" at bounding box center [511, 191] width 47 height 7
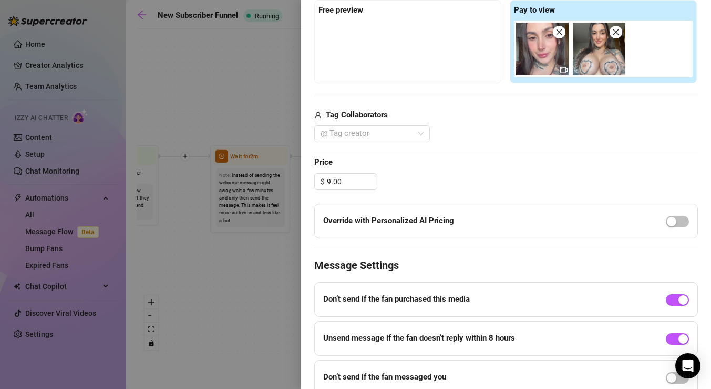
scroll to position [312, 0]
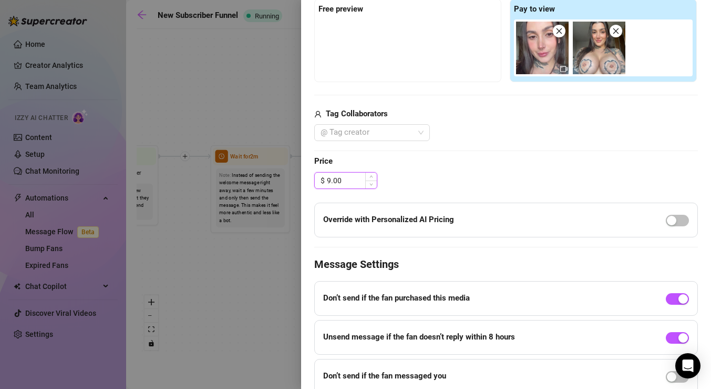
click at [347, 181] on input "9.00" at bounding box center [352, 180] width 50 height 16
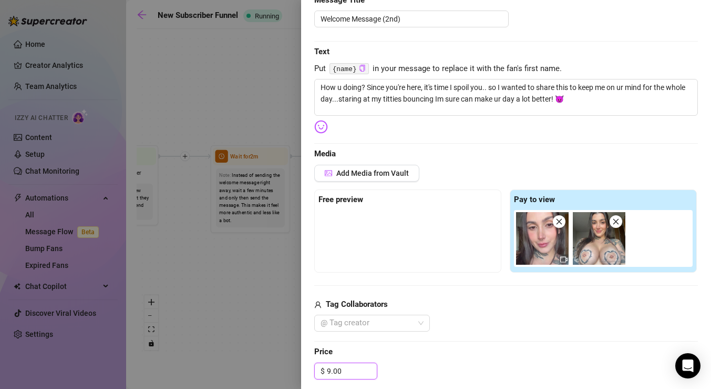
scroll to position [121, 0]
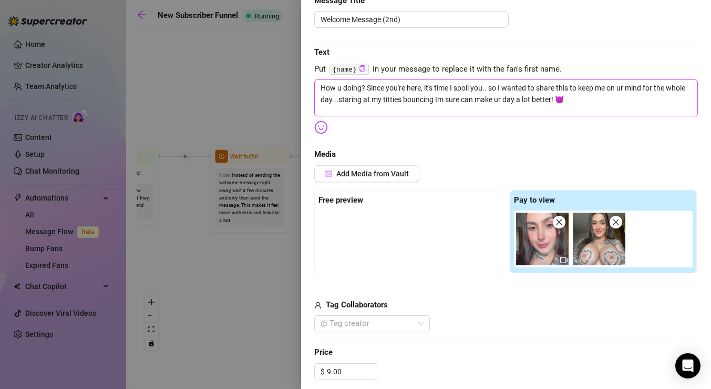
click at [339, 99] on textarea "How u doing? Since you're here, it's time I spoil you.. so I wanted to share th…" at bounding box center [506, 97] width 384 height 37
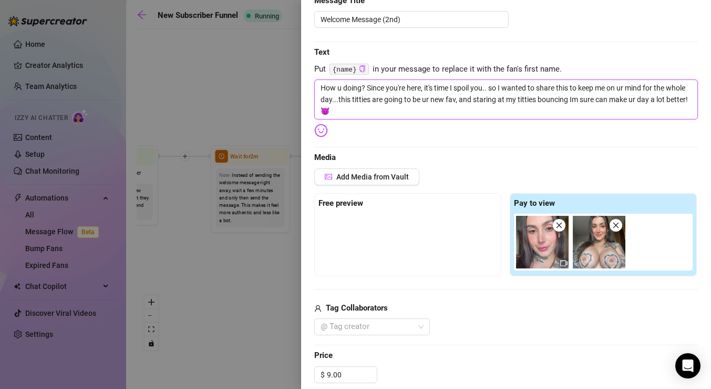
click at [537, 100] on textarea "How u doing? Since you're here, it's time I spoil you.. so I wanted to share th…" at bounding box center [506, 99] width 384 height 40
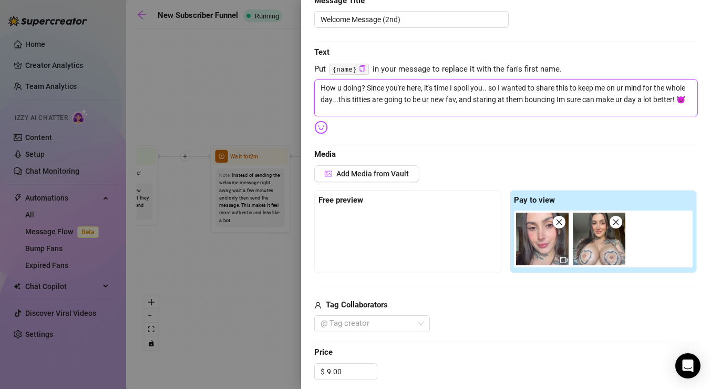
drag, startPoint x: 595, startPoint y: 99, endPoint x: 574, endPoint y: 99, distance: 21.0
click at [574, 99] on textarea "How u doing? Since you're here, it's time I spoil you.. so I wanted to share th…" at bounding box center [506, 97] width 384 height 37
click at [578, 99] on textarea "How u doing? Since you're here, it's time I spoil you.. so I wanted to share th…" at bounding box center [506, 97] width 384 height 37
click at [338, 100] on textarea "How u doing? Since you're here, it's time I spoil you.. so I wanted to share th…" at bounding box center [506, 97] width 384 height 37
click at [688, 98] on textarea "How u doing? Since you're here, it's time I spoil you.. so I wanted to share th…" at bounding box center [506, 97] width 384 height 37
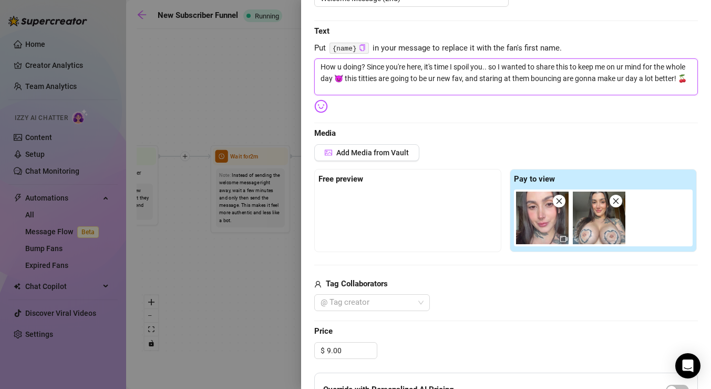
scroll to position [0, 0]
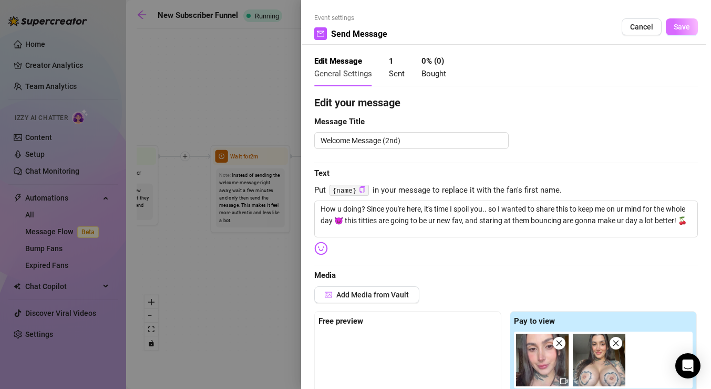
click at [683, 22] on button "Save" at bounding box center [682, 26] width 32 height 17
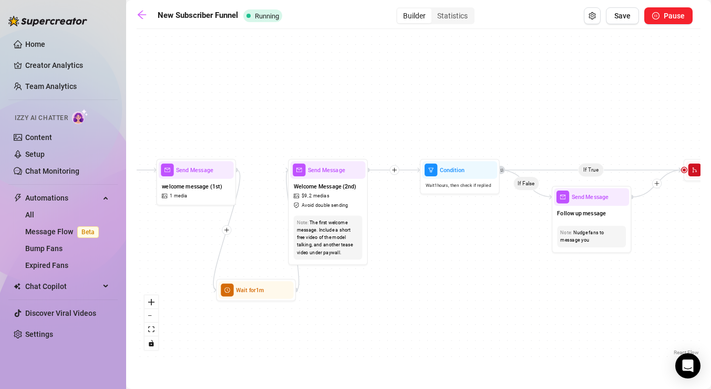
drag, startPoint x: 625, startPoint y: 221, endPoint x: 441, endPoint y: 235, distance: 185.0
click at [440, 235] on div "If True If True If True If False If False If False If True If False Wait for 1m…" at bounding box center [419, 195] width 564 height 323
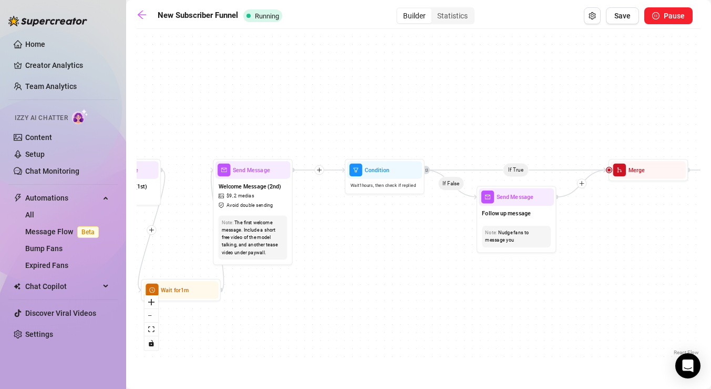
drag, startPoint x: 472, startPoint y: 229, endPoint x: 384, endPoint y: 228, distance: 87.3
click at [384, 228] on div "If True If True If True If False If False If False If True If False Wait for 1m…" at bounding box center [419, 195] width 564 height 323
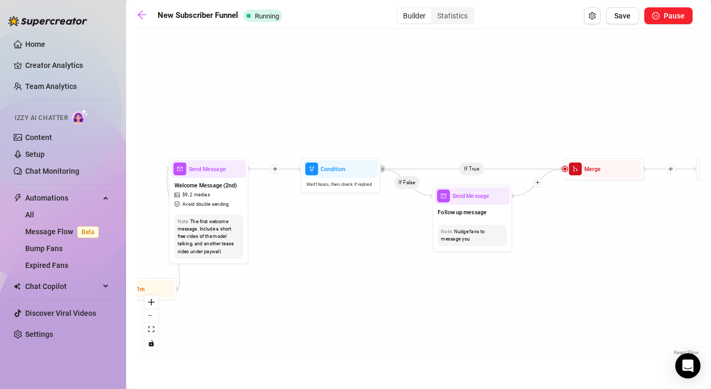
drag, startPoint x: 458, startPoint y: 270, endPoint x: 392, endPoint y: 269, distance: 65.7
click at [392, 270] on div "If True If True If True If False If False If False If True If False Wait for 1m…" at bounding box center [419, 195] width 564 height 323
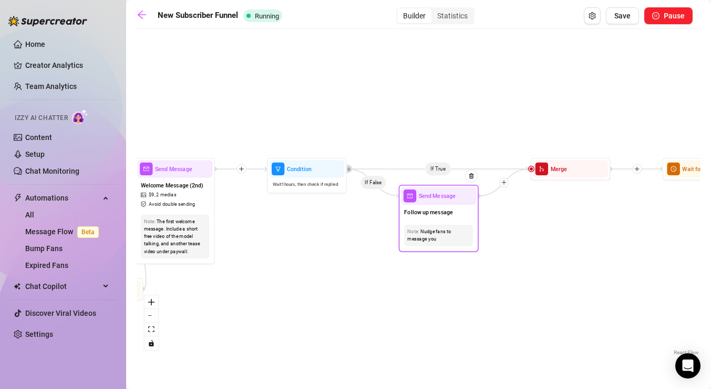
click at [446, 228] on div "Nudge fans to message you" at bounding box center [438, 235] width 63 height 15
click at [443, 197] on span "Send Message" at bounding box center [437, 195] width 37 height 9
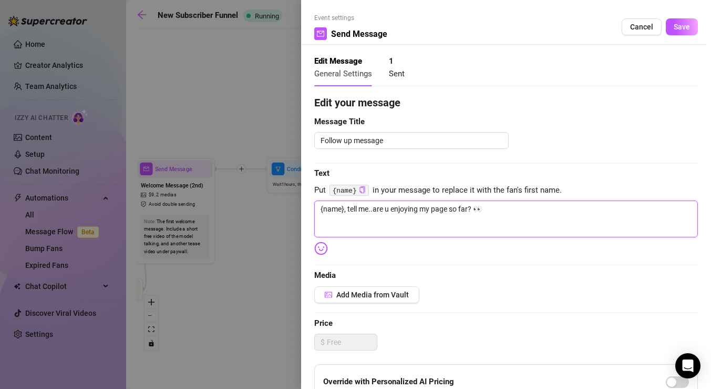
drag, startPoint x: 487, startPoint y: 208, endPoint x: 288, endPoint y: 203, distance: 198.8
click at [288, 203] on div "Event settings Send Message Cancel Save Edit Message General Settings 1 Sent Ed…" at bounding box center [355, 194] width 711 height 389
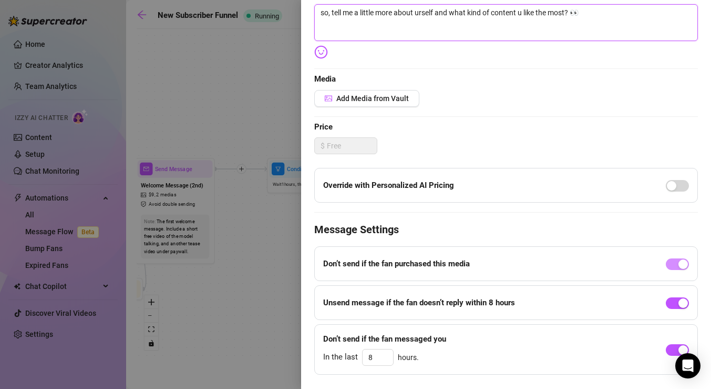
scroll to position [221, 0]
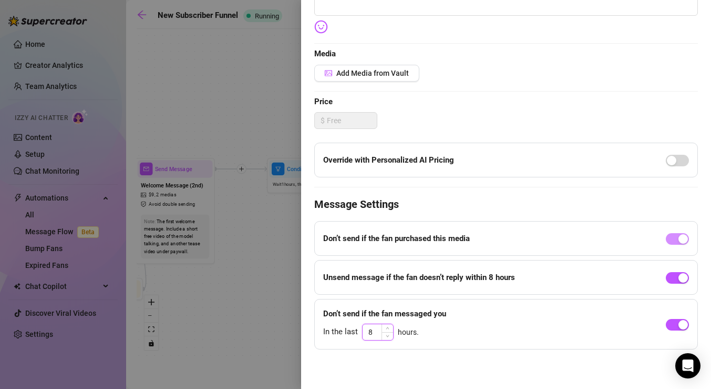
click at [379, 333] on input "8" at bounding box center [378, 332] width 30 height 16
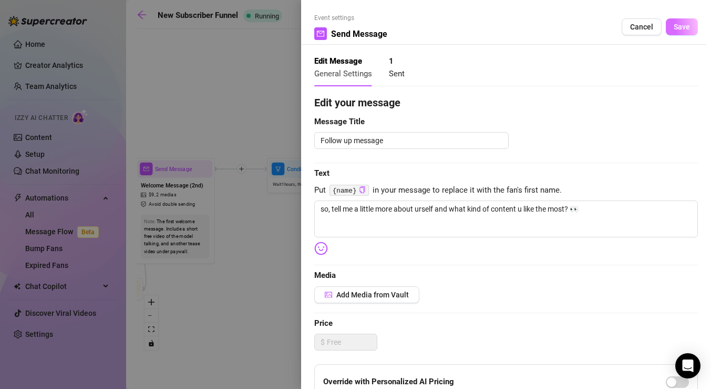
click at [690, 26] on span "Save" at bounding box center [682, 27] width 16 height 8
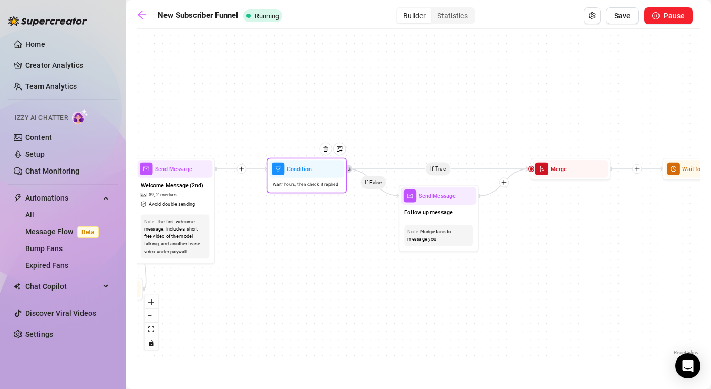
click at [309, 187] on span "Wait 1 hours, then check if replied" at bounding box center [306, 184] width 66 height 7
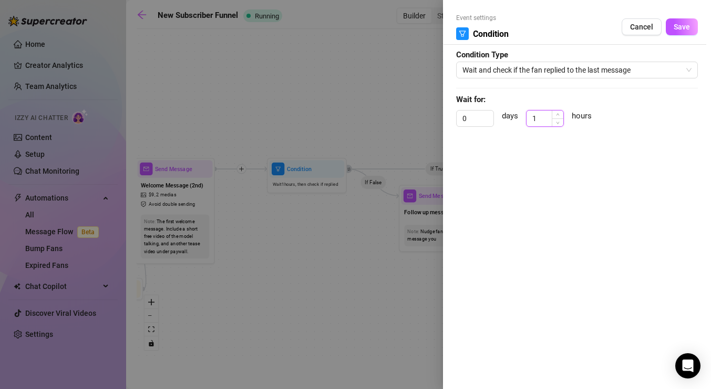
click at [540, 115] on input "1" at bounding box center [545, 118] width 37 height 16
click at [688, 25] on span "Save" at bounding box center [682, 27] width 16 height 8
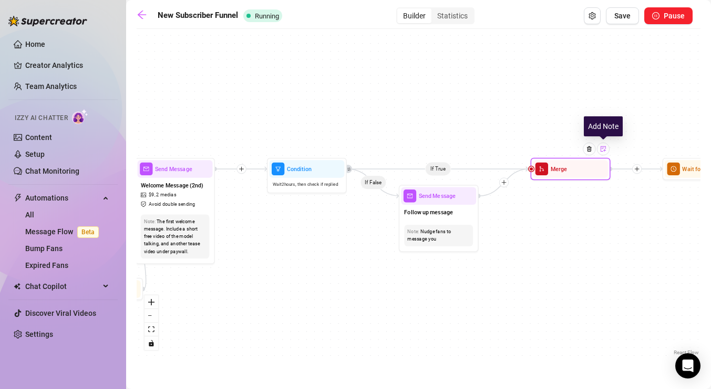
click at [603, 152] on div at bounding box center [603, 148] width 13 height 13
click at [575, 277] on div "If True If True If True If False If False If False If True If False Wait for 1m…" at bounding box center [419, 195] width 564 height 323
click at [551, 175] on div "Merge" at bounding box center [570, 168] width 75 height 17
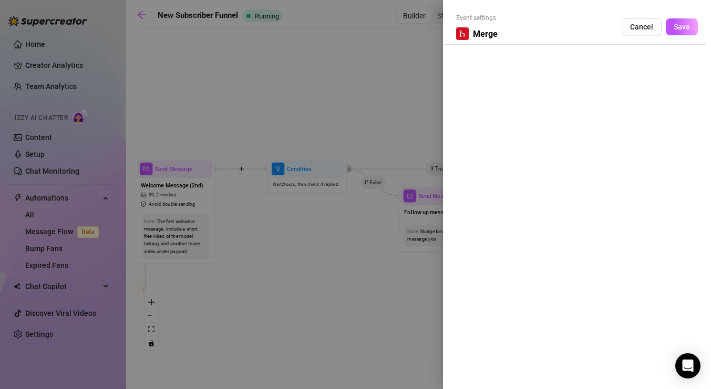
click at [467, 34] on div at bounding box center [462, 33] width 13 height 13
click at [638, 31] on button "Cancel" at bounding box center [642, 26] width 40 height 17
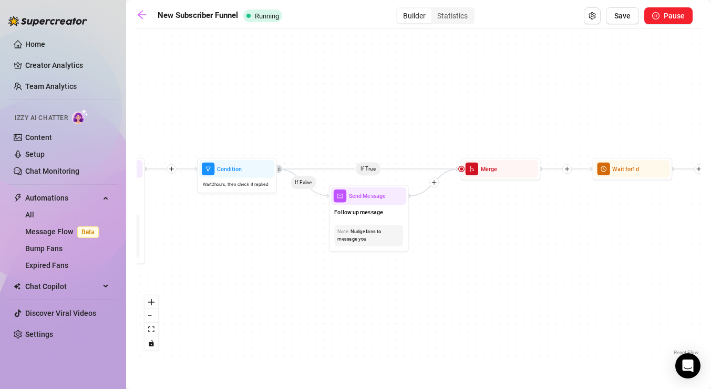
drag, startPoint x: 637, startPoint y: 223, endPoint x: 553, endPoint y: 223, distance: 84.1
click at [553, 223] on div "If True If True If True If False If False If False If True If False Wait for 1m…" at bounding box center [419, 195] width 564 height 323
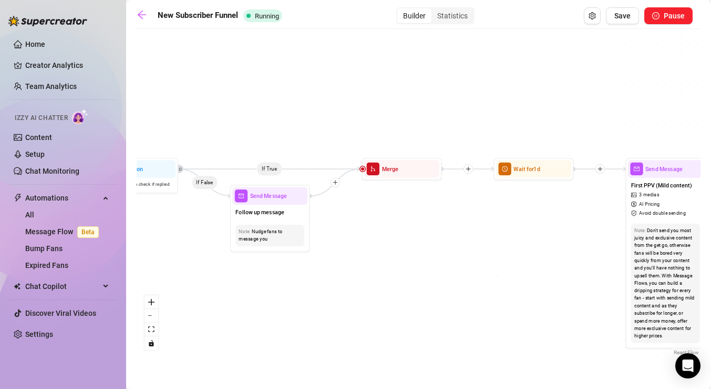
drag, startPoint x: 573, startPoint y: 234, endPoint x: 464, endPoint y: 236, distance: 109.4
click at [464, 236] on div "If True If True If True If False If False If False If True If False Wait for 1m…" at bounding box center [419, 195] width 564 height 323
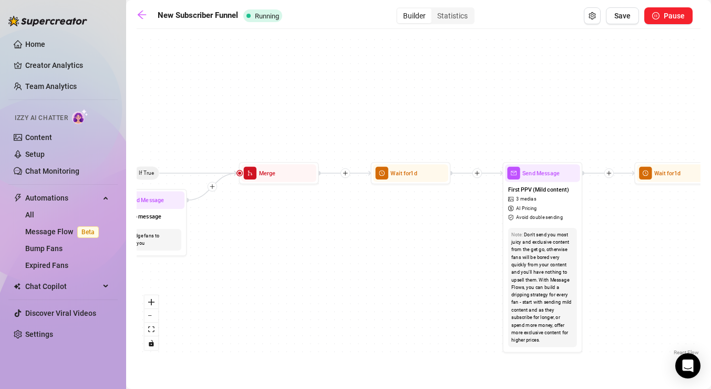
drag, startPoint x: 518, startPoint y: 220, endPoint x: 416, endPoint y: 223, distance: 102.0
click at [416, 223] on div "If True If True If True If False If False If False If True If False Wait for 1m…" at bounding box center [419, 195] width 564 height 323
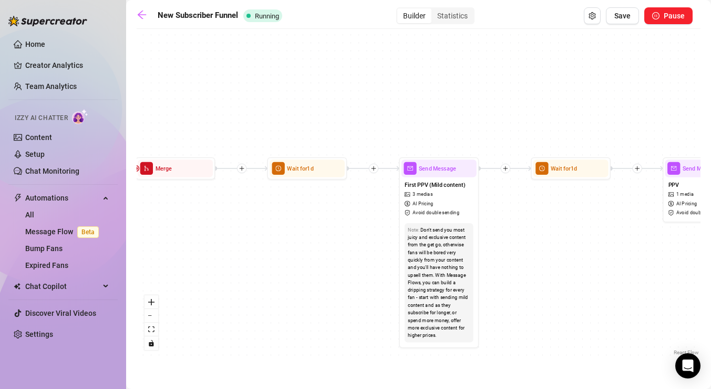
drag, startPoint x: 458, startPoint y: 230, endPoint x: 354, endPoint y: 223, distance: 104.8
click at [354, 224] on div "If True If True If True If False If False If False If True If False Wait for 1m…" at bounding box center [419, 195] width 564 height 323
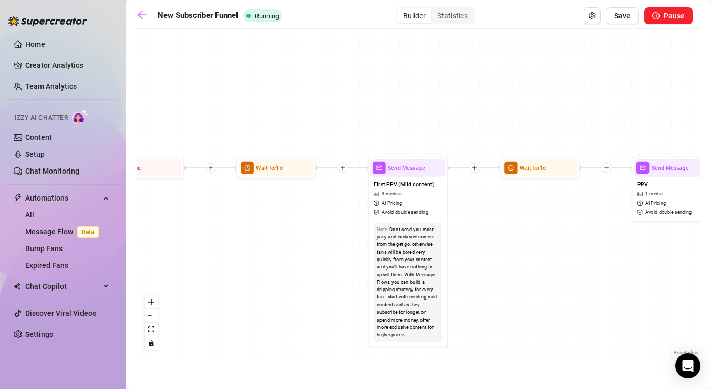
drag, startPoint x: 590, startPoint y: 232, endPoint x: 514, endPoint y: 222, distance: 76.9
click at [514, 222] on div "If True If True If True If False If False If False If True If False Wait for 1m…" at bounding box center [419, 195] width 564 height 323
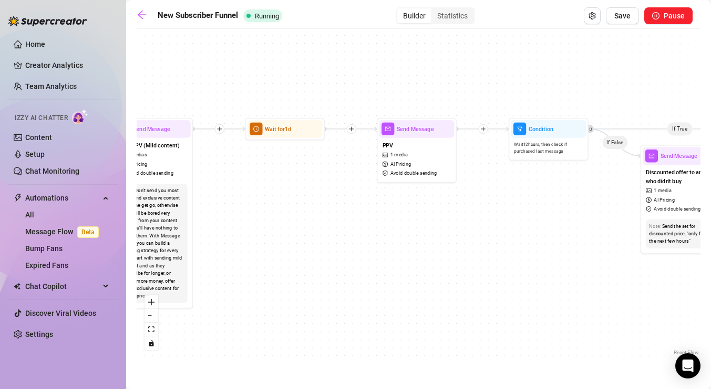
drag, startPoint x: 563, startPoint y: 233, endPoint x: 367, endPoint y: 204, distance: 198.2
click at [367, 204] on div "If True If True If True If False If False If False If True If False Wait for 1m…" at bounding box center [419, 195] width 564 height 323
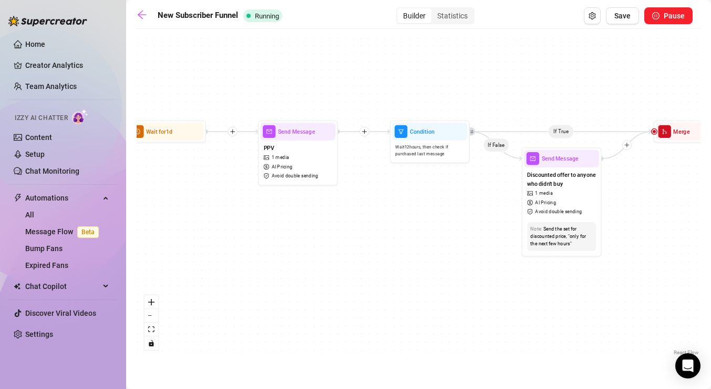
drag, startPoint x: 568, startPoint y: 219, endPoint x: 425, endPoint y: 224, distance: 143.6
click at [425, 224] on div "If True If True If True If False If False If False If True If False Wait for 1m…" at bounding box center [419, 195] width 564 height 323
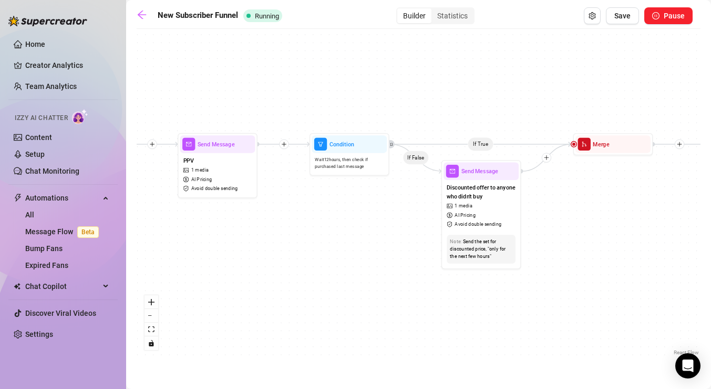
drag, startPoint x: 426, startPoint y: 209, endPoint x: 370, endPoint y: 219, distance: 56.6
click at [370, 219] on div "If True If True If True If False If False If False If True If False Wait for 1m…" at bounding box center [419, 195] width 564 height 323
click at [624, 23] on button "Save" at bounding box center [622, 15] width 33 height 17
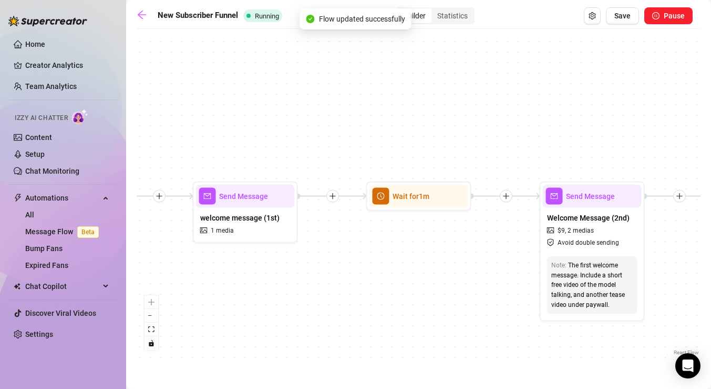
scroll to position [0, 1759]
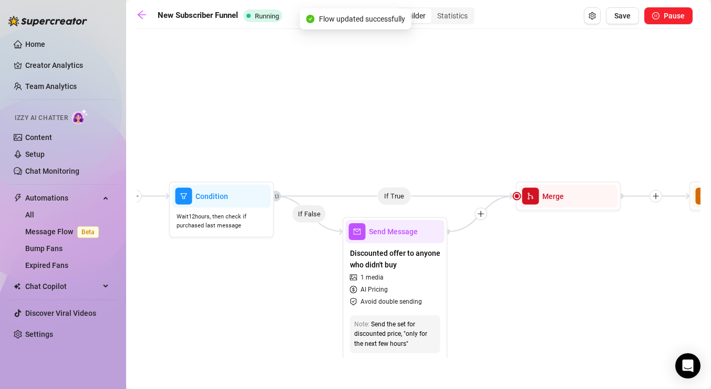
drag, startPoint x: 194, startPoint y: 125, endPoint x: 355, endPoint y: 125, distance: 161.4
click at [355, 125] on div "If True If False If True If False If True If False If True If False Wait for 1m…" at bounding box center [419, 195] width 564 height 323
